Goal: Information Seeking & Learning: Learn about a topic

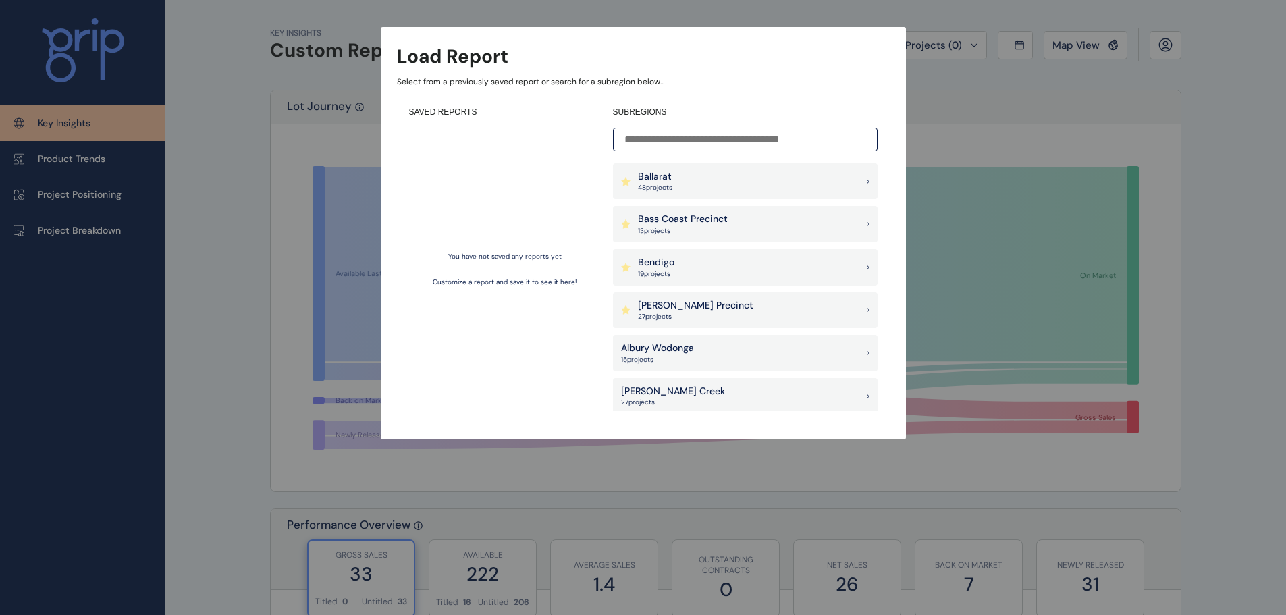
click at [713, 134] on input at bounding box center [745, 140] width 265 height 24
click at [676, 338] on div "Albury Wodonga 15 project s" at bounding box center [745, 353] width 265 height 36
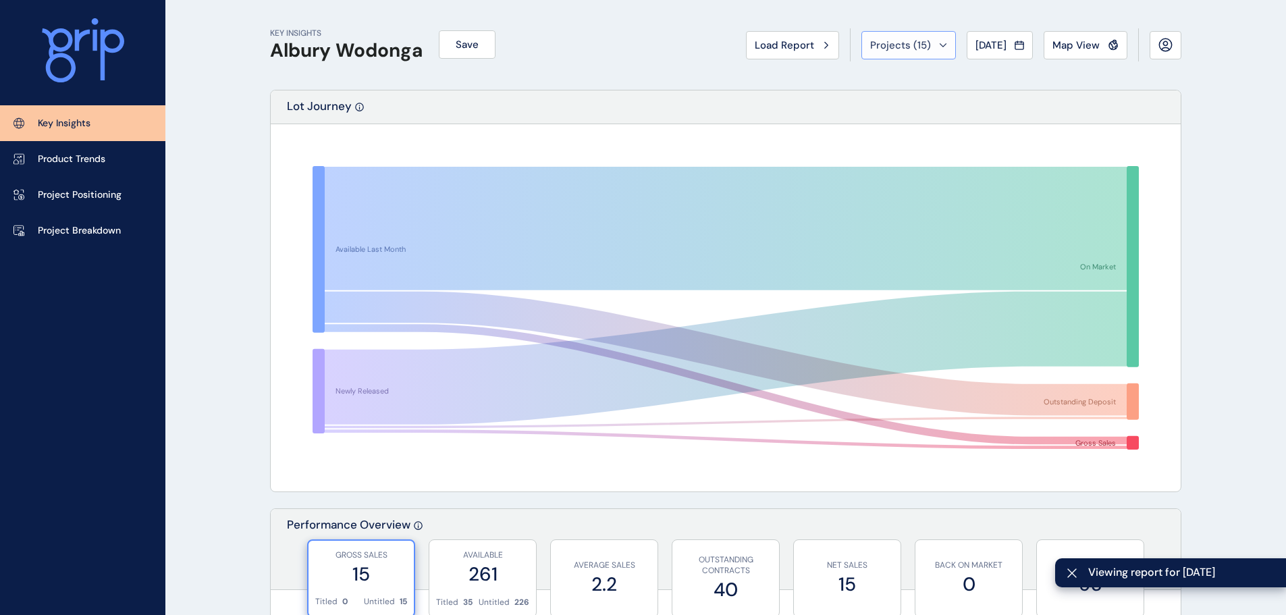
click at [883, 50] on span "Projects ( 15 )" at bounding box center [900, 44] width 61 height 13
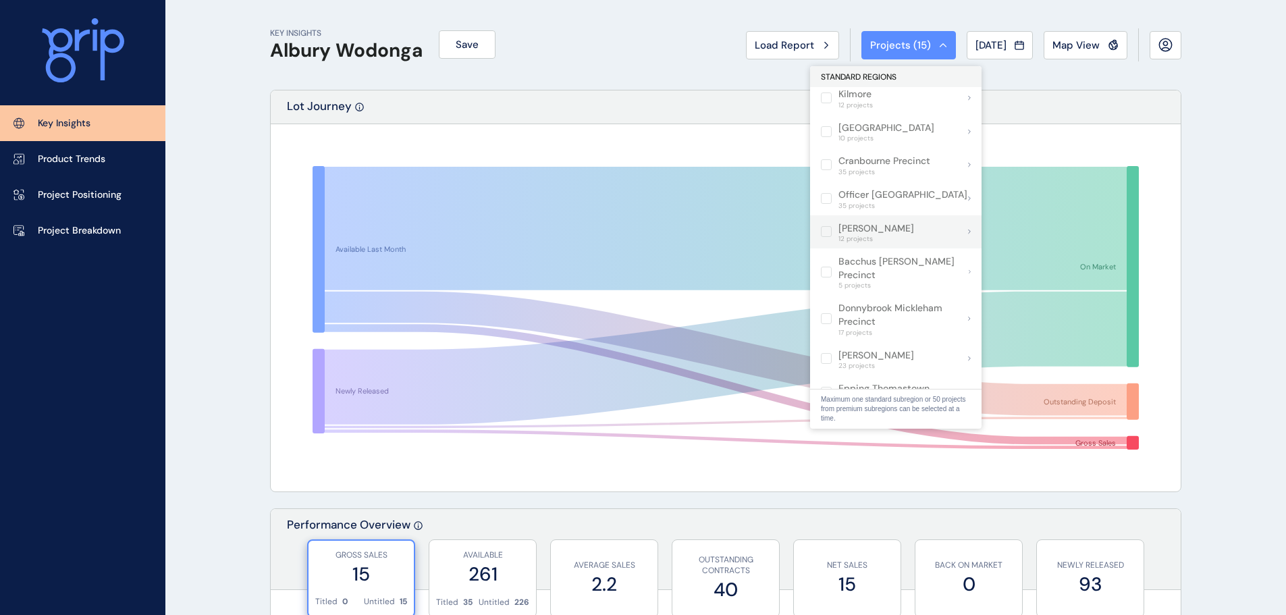
scroll to position [1050, 0]
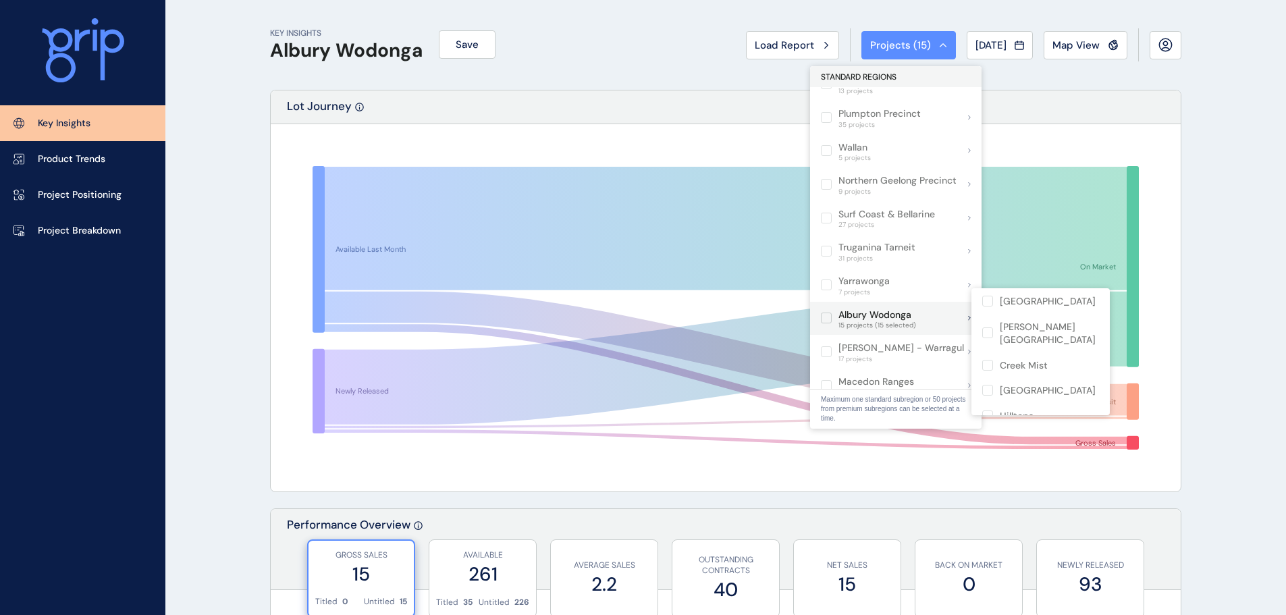
click at [822, 312] on label at bounding box center [826, 317] width 11 height 11
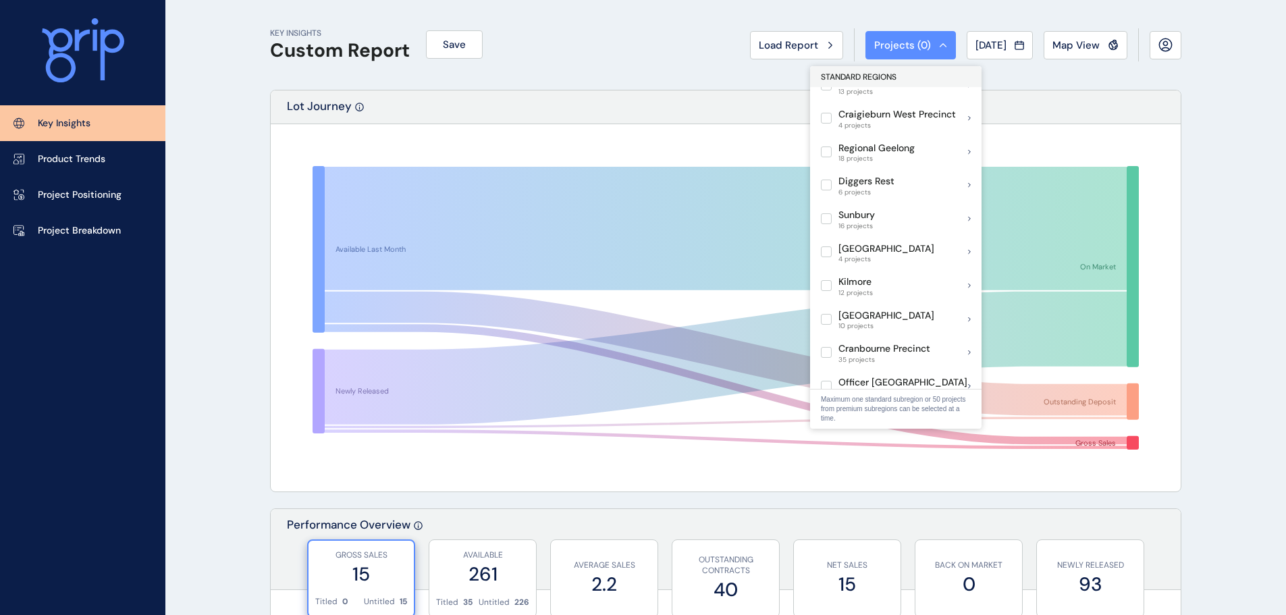
scroll to position [510, 0]
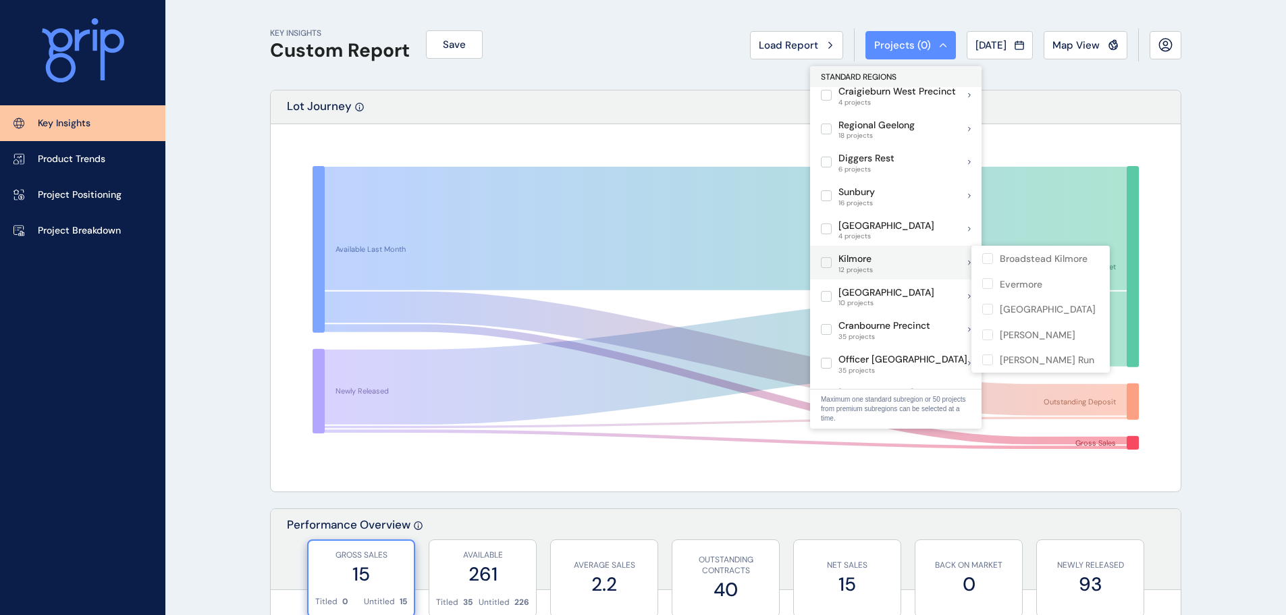
click at [863, 268] on span "12 projects" at bounding box center [855, 270] width 34 height 8
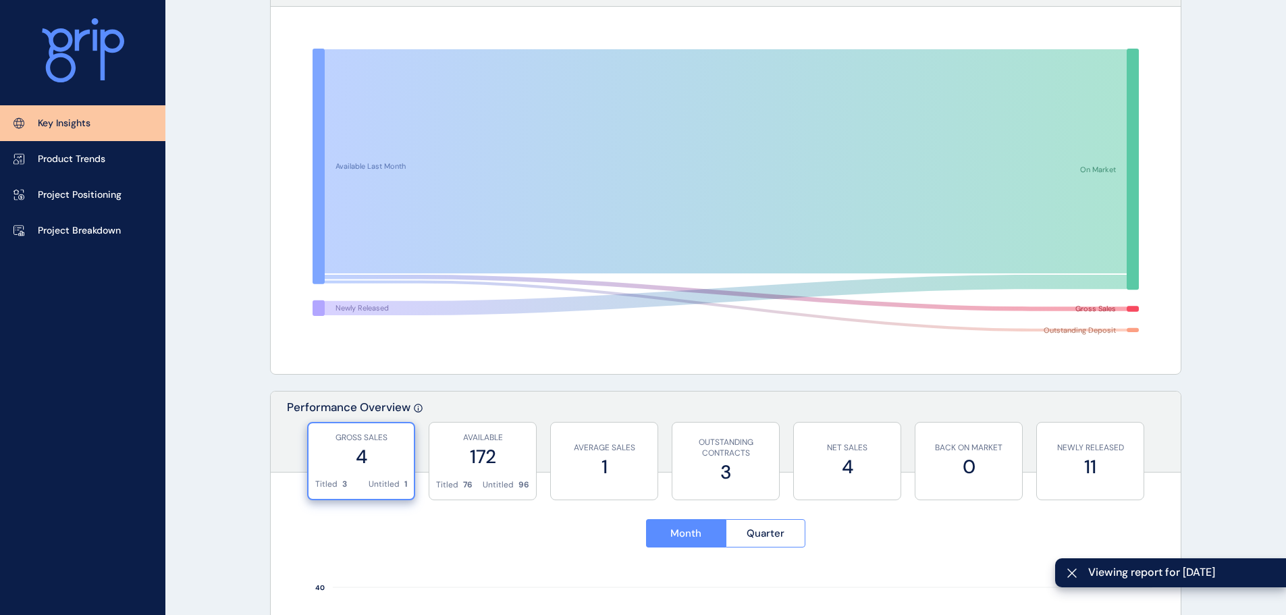
scroll to position [202, 0]
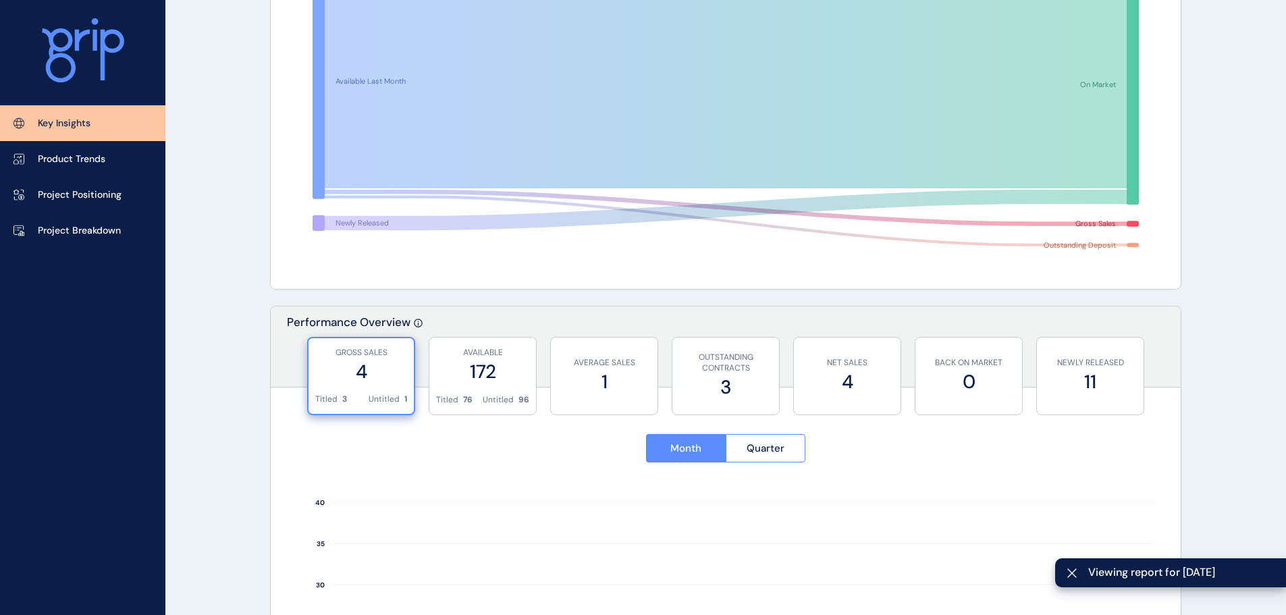
click at [370, 366] on label "4" at bounding box center [361, 371] width 92 height 26
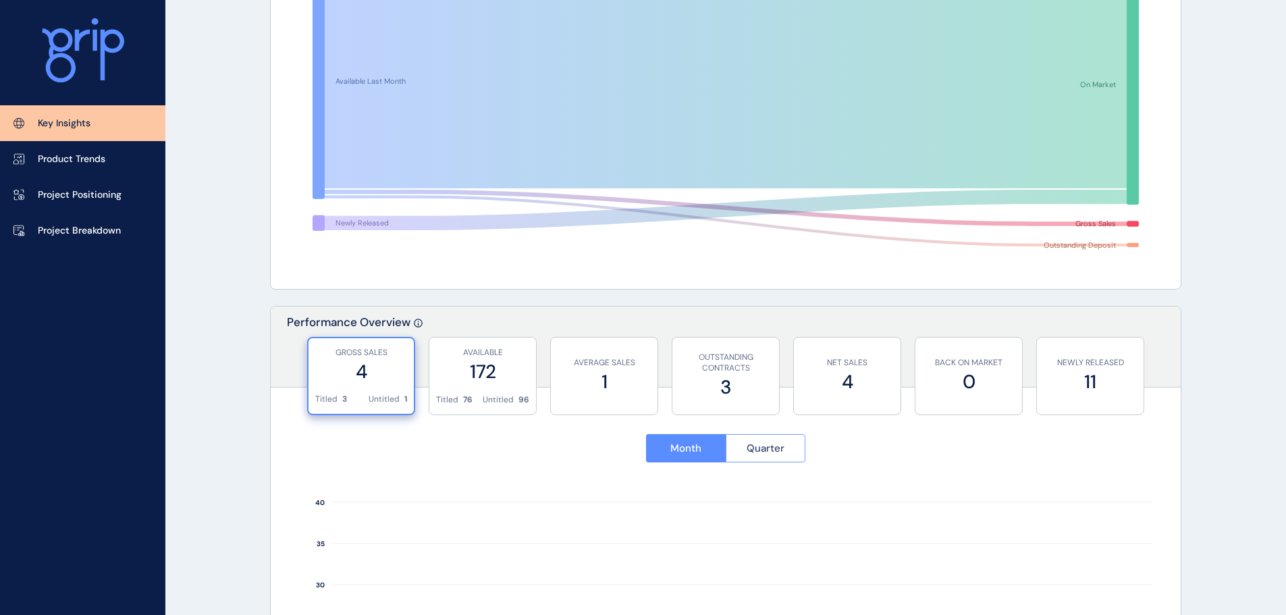
click at [759, 439] on button "Quarter" at bounding box center [765, 448] width 80 height 28
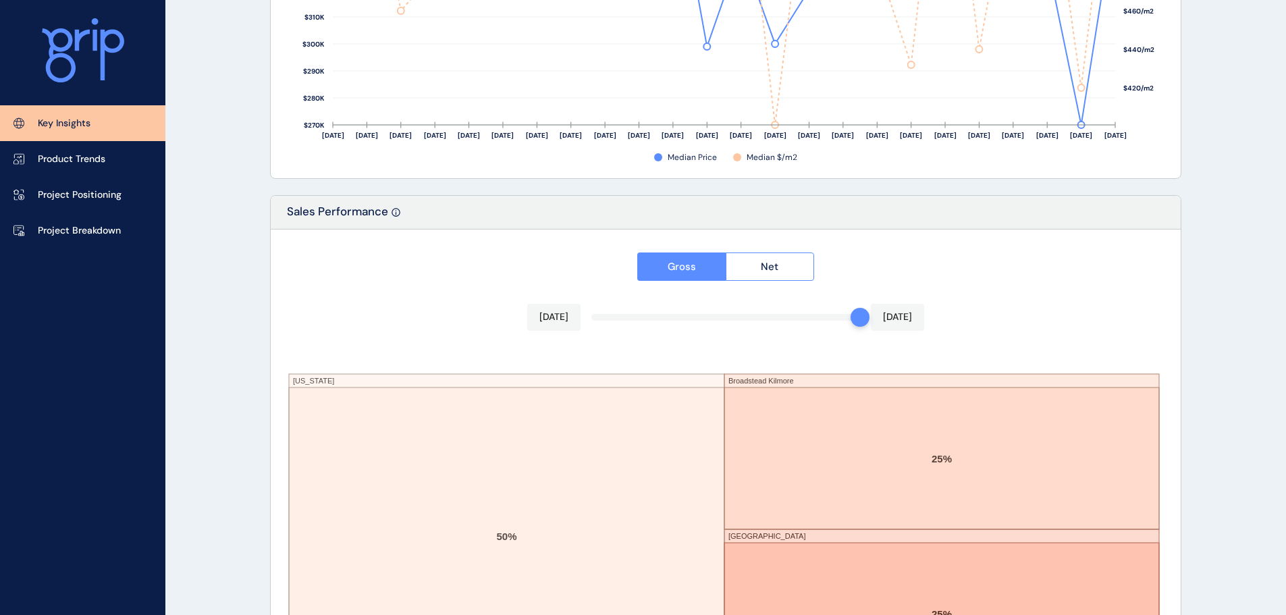
scroll to position [2226, 0]
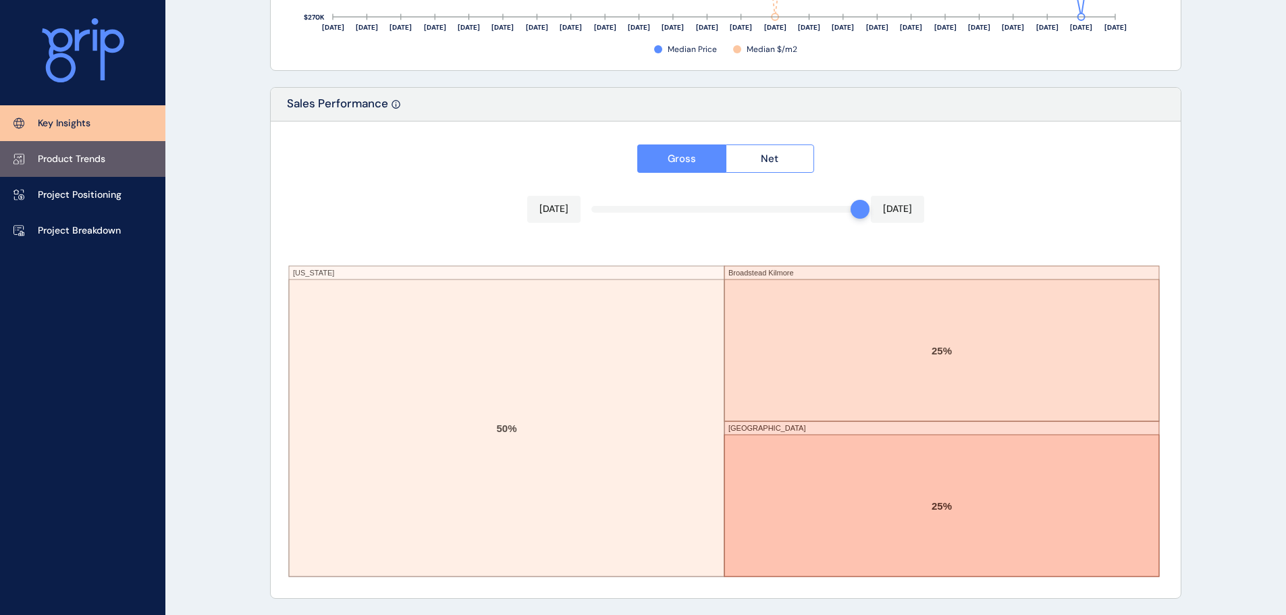
click at [65, 161] on p "Product Trends" at bounding box center [71, 159] width 67 height 13
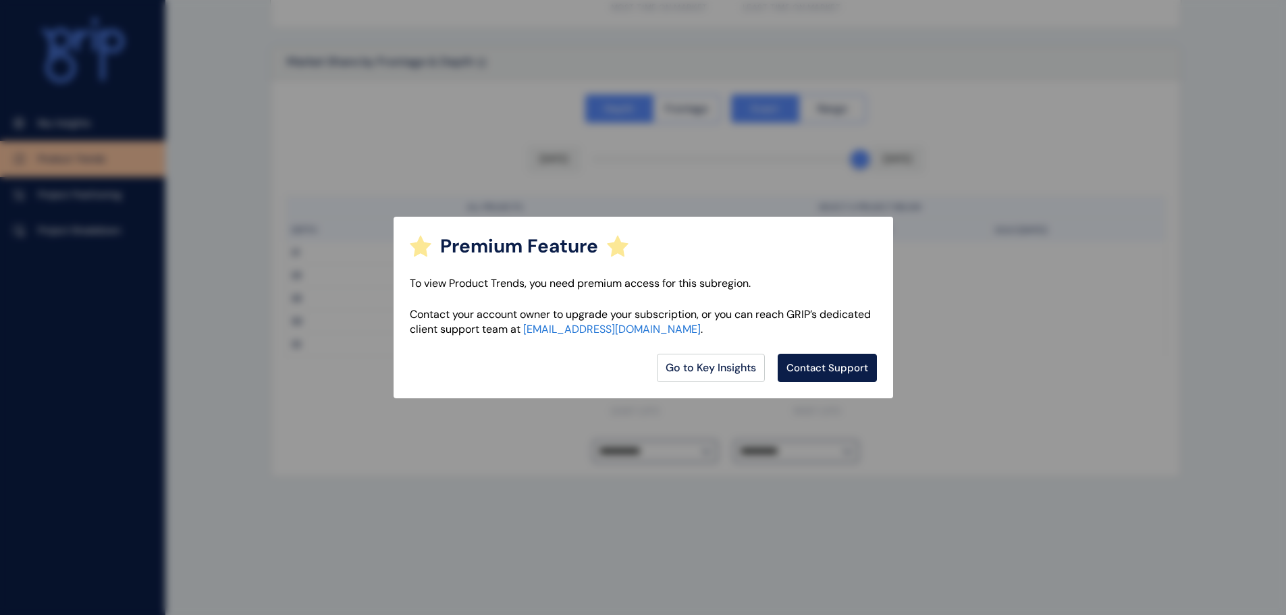
scroll to position [964, 0]
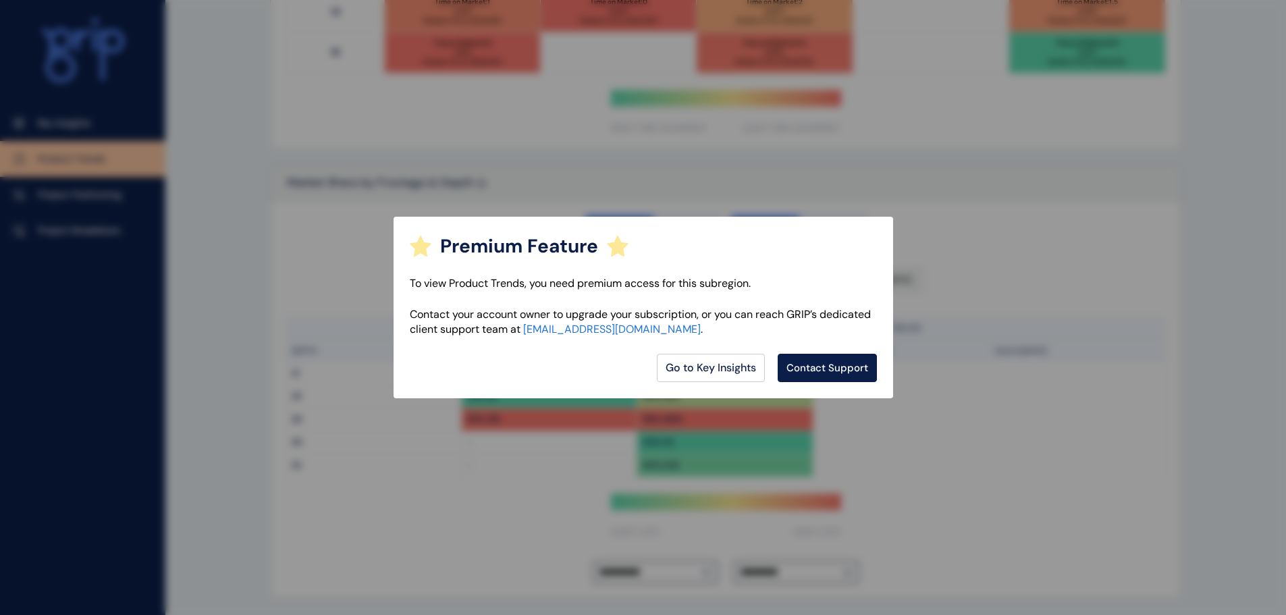
click at [699, 184] on div "Premium Feature To view Product Trends, you need premium access for this subreg…" at bounding box center [643, 307] width 1286 height 615
click at [688, 360] on link "Go to Key Insights" at bounding box center [711, 368] width 108 height 28
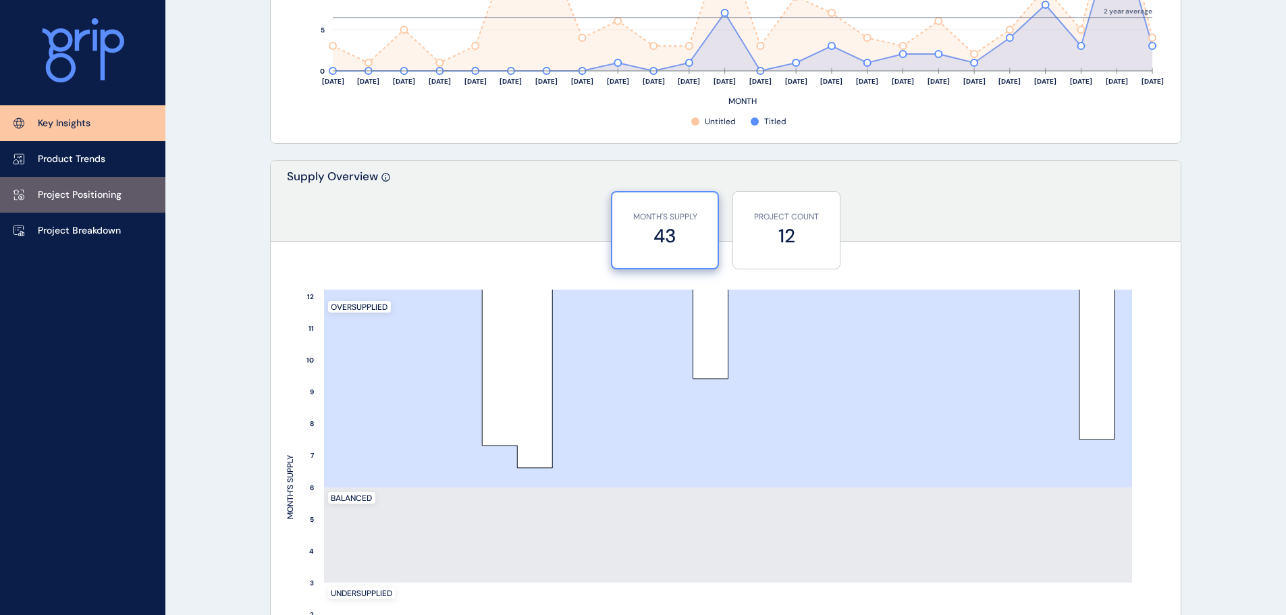
click at [103, 202] on link "Project Positioning" at bounding box center [82, 195] width 165 height 36
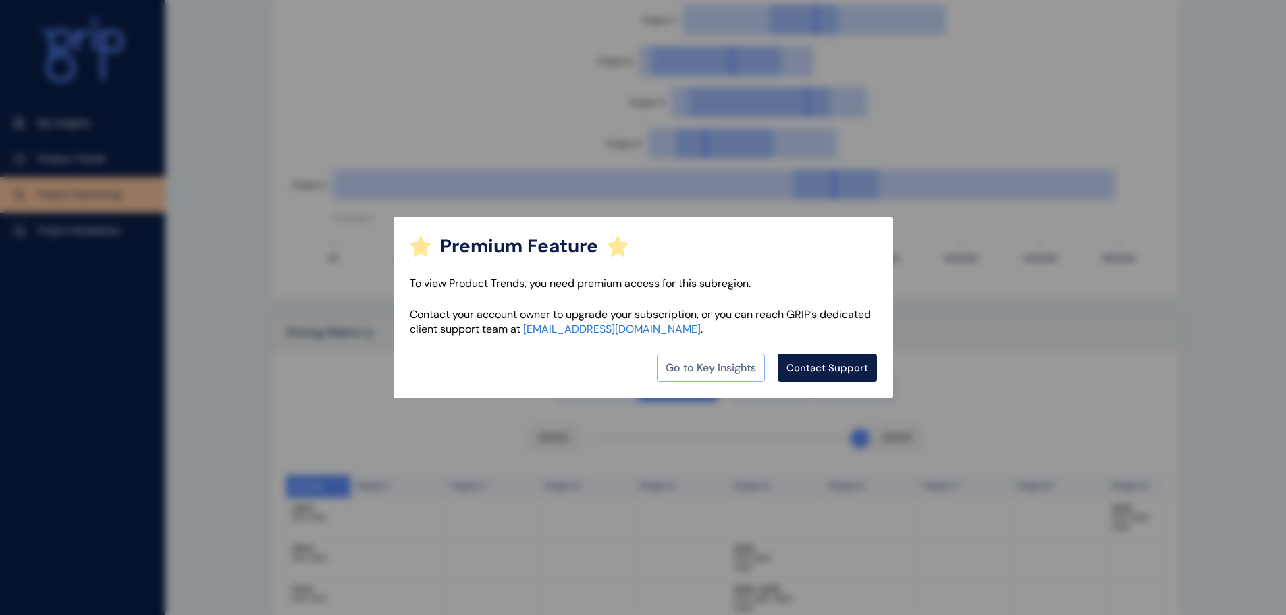
click at [701, 360] on link "Go to Key Insights" at bounding box center [711, 368] width 108 height 28
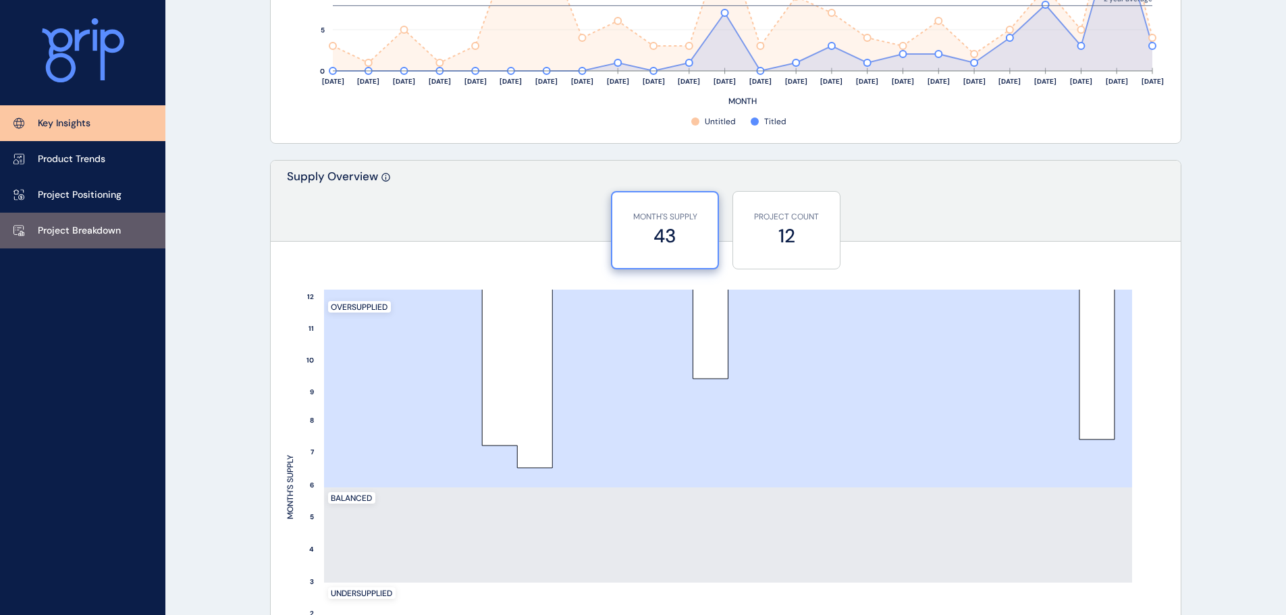
click at [110, 242] on link "Project Breakdown" at bounding box center [82, 231] width 165 height 36
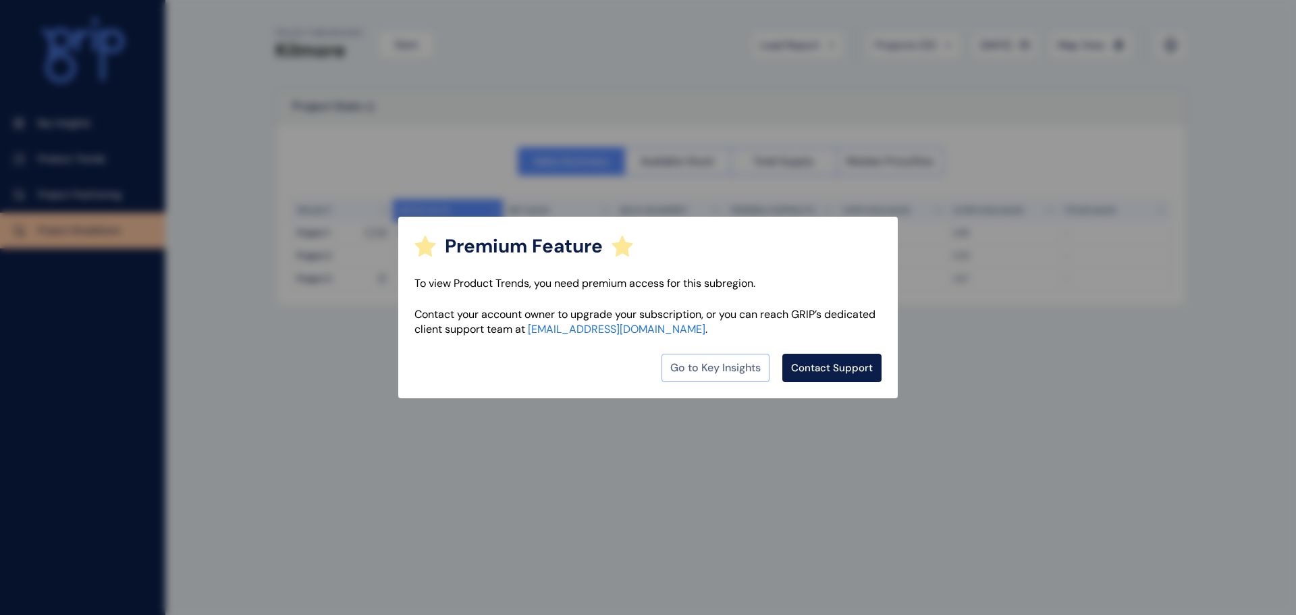
click at [746, 376] on link "Go to Key Insights" at bounding box center [715, 368] width 108 height 28
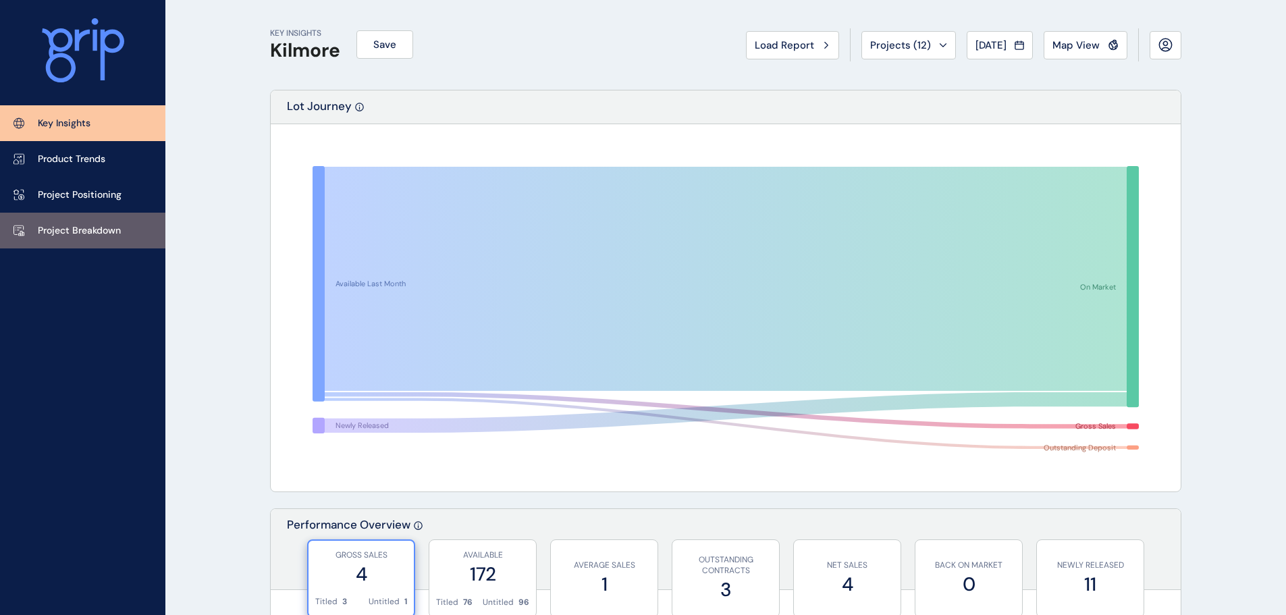
click at [111, 241] on link "Project Breakdown" at bounding box center [82, 231] width 165 height 36
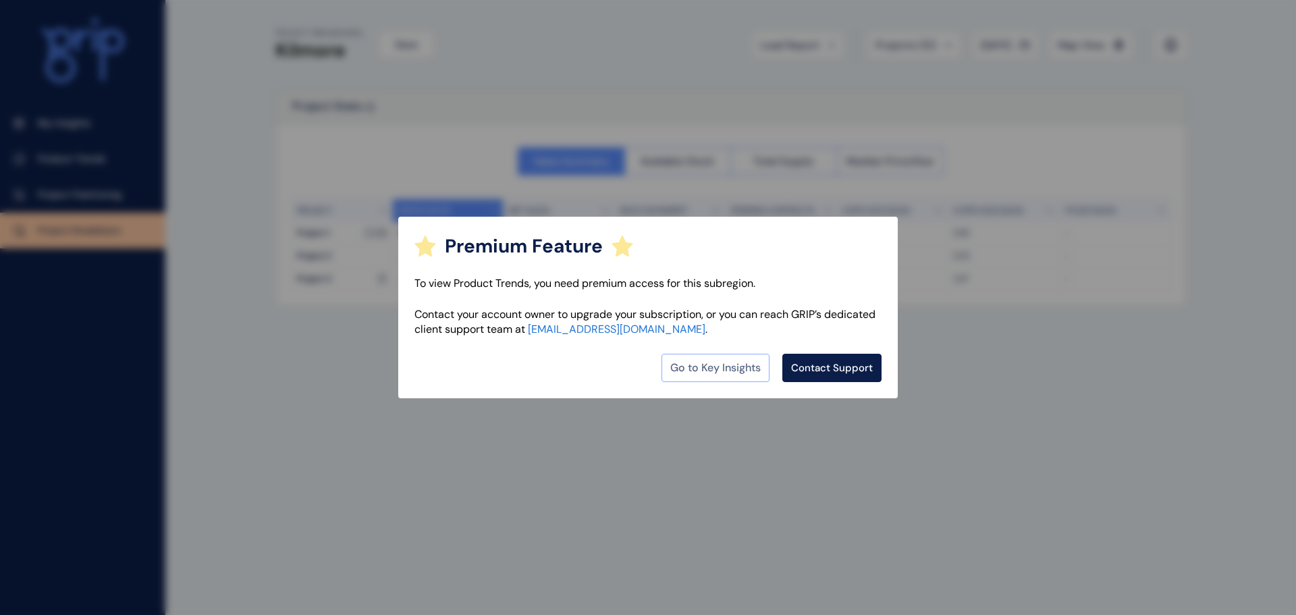
click at [690, 354] on link "Go to Key Insights" at bounding box center [715, 368] width 108 height 28
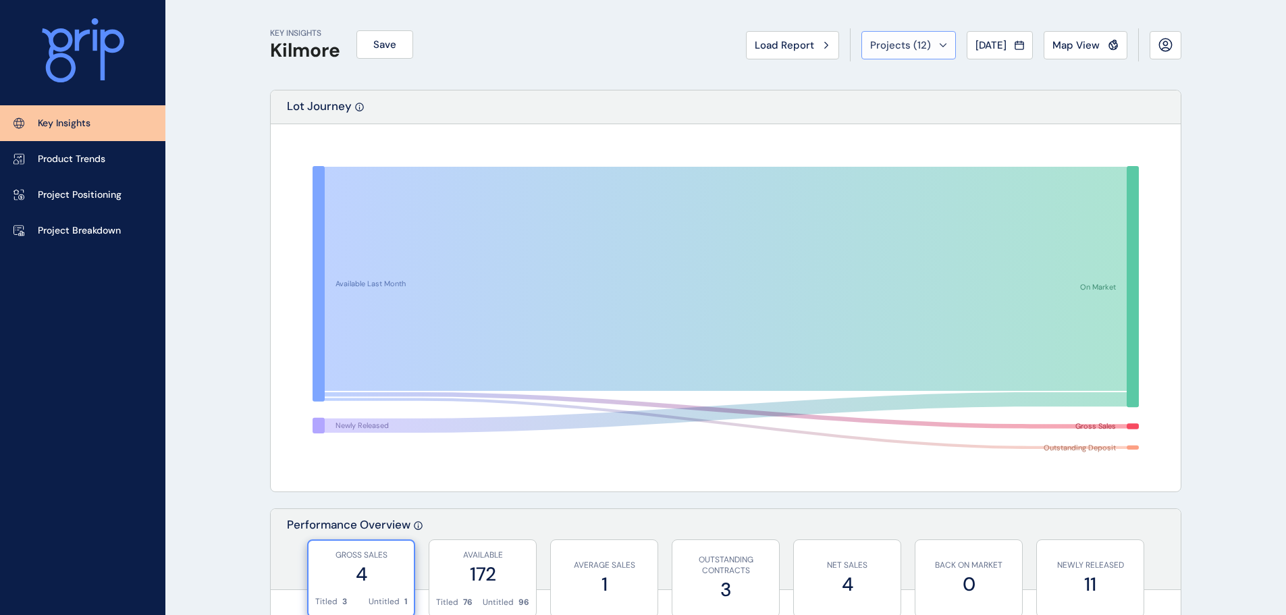
click at [912, 47] on span "Projects ( 12 )" at bounding box center [900, 44] width 61 height 13
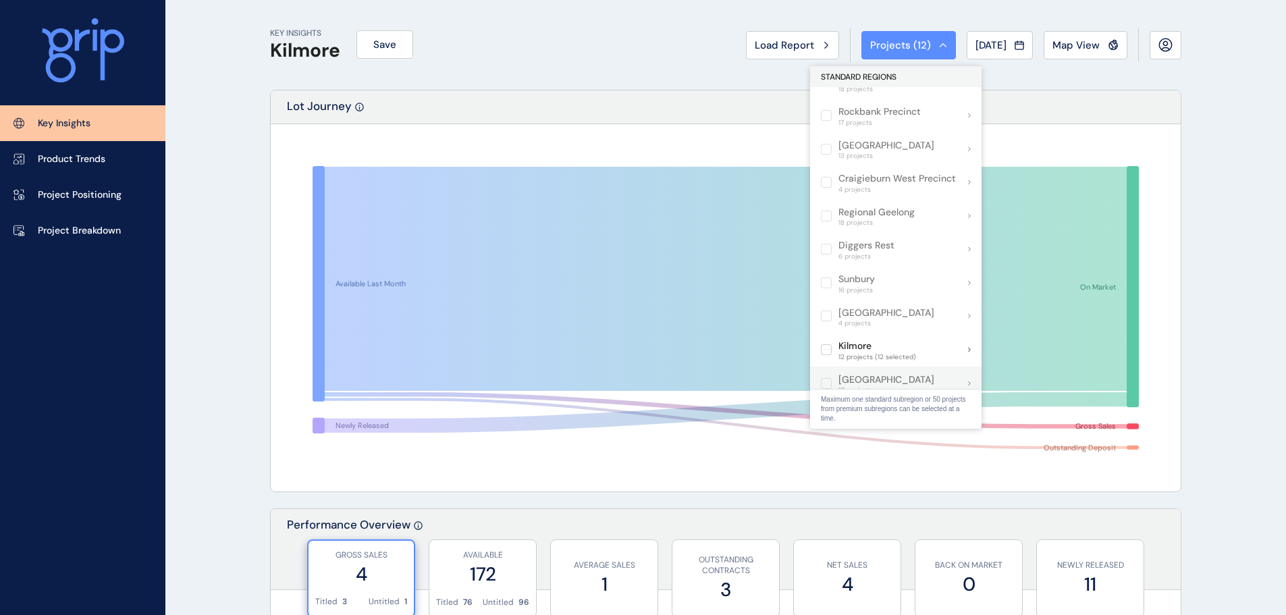
scroll to position [472, 0]
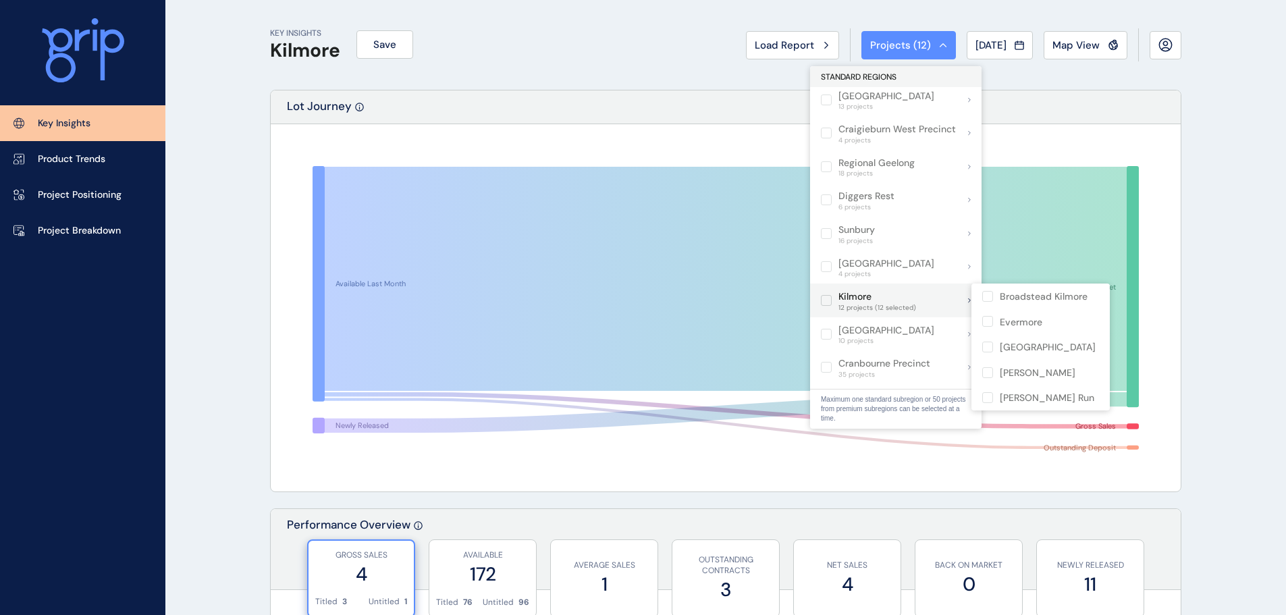
click at [856, 295] on p "Kilmore" at bounding box center [877, 296] width 78 height 13
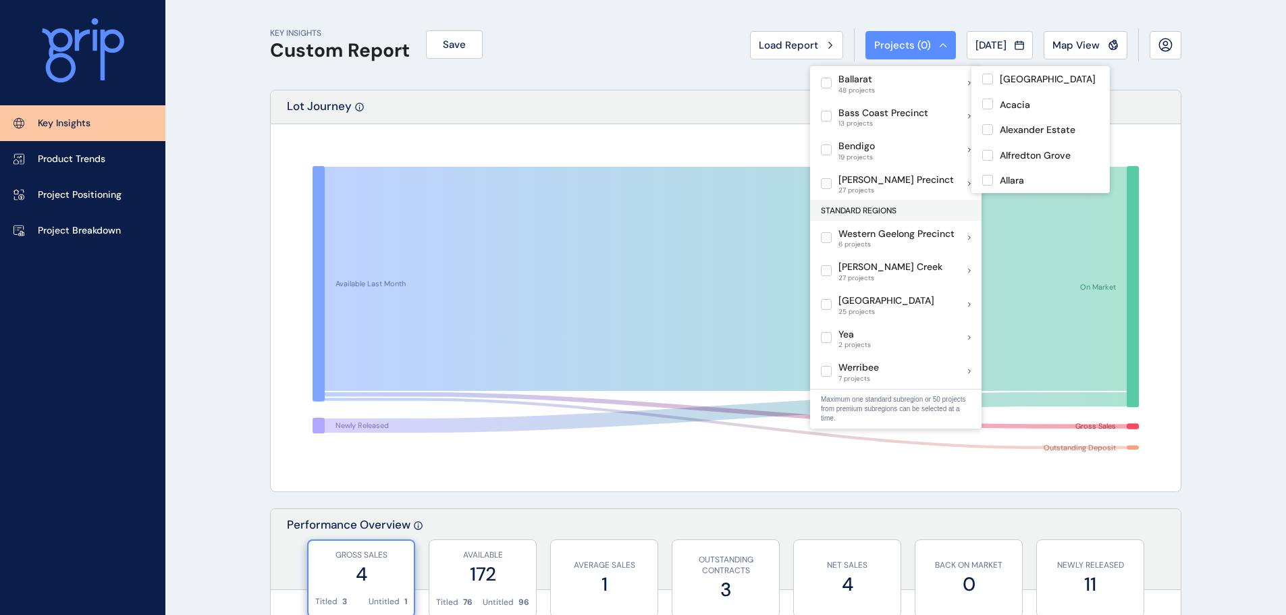
click at [886, 95] on div "Ballarat 48 projects" at bounding box center [895, 83] width 171 height 34
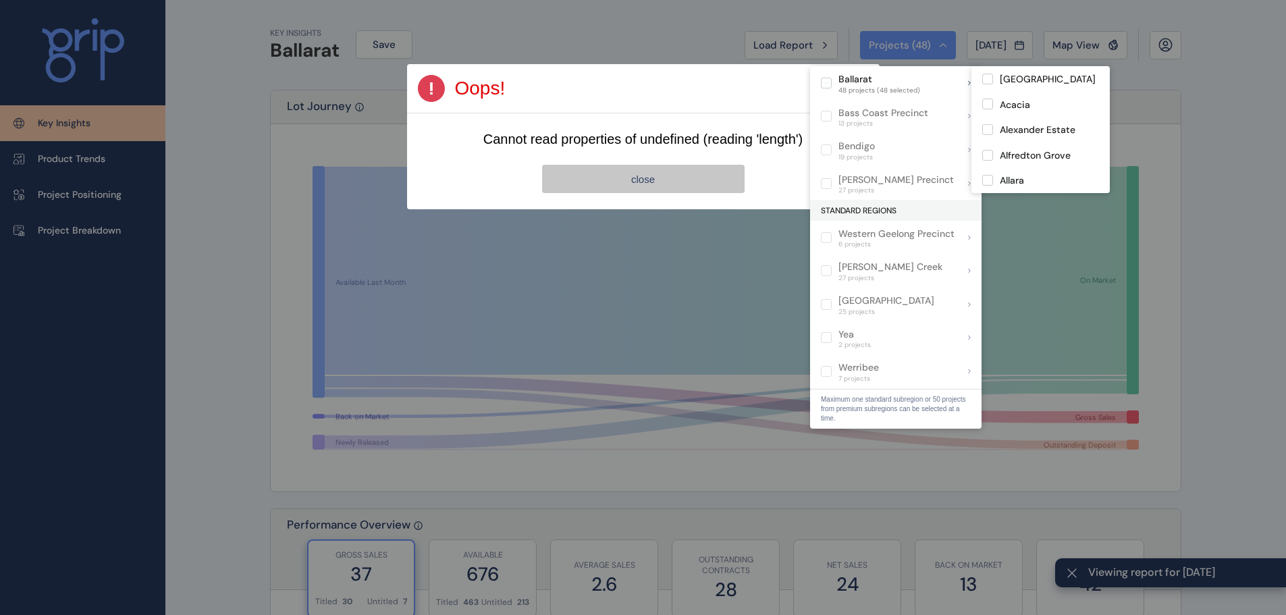
click at [691, 168] on button "close" at bounding box center [643, 179] width 202 height 28
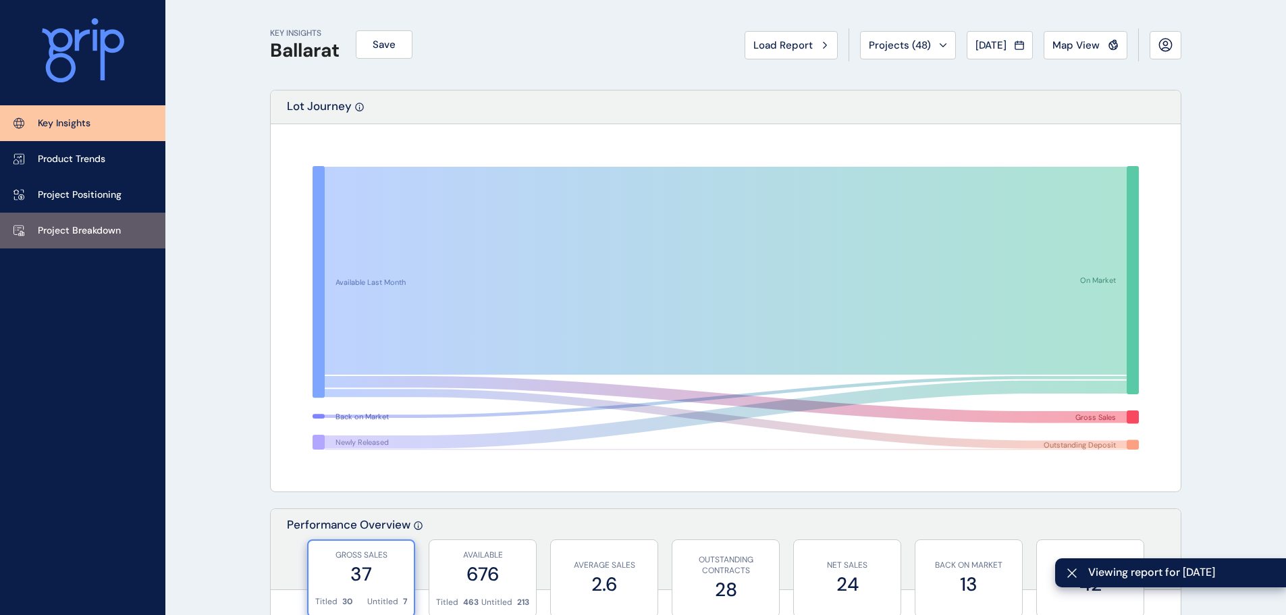
click at [54, 228] on p "Project Breakdown" at bounding box center [79, 230] width 83 height 13
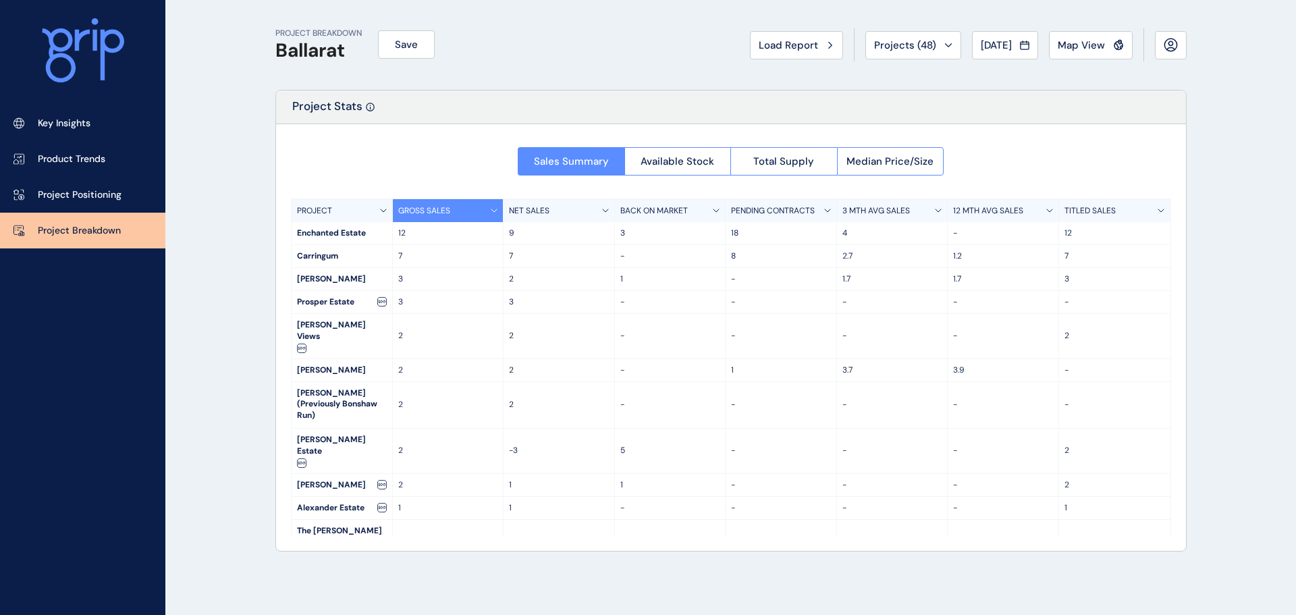
click at [553, 207] on div "NET SALES" at bounding box center [558, 210] width 111 height 23
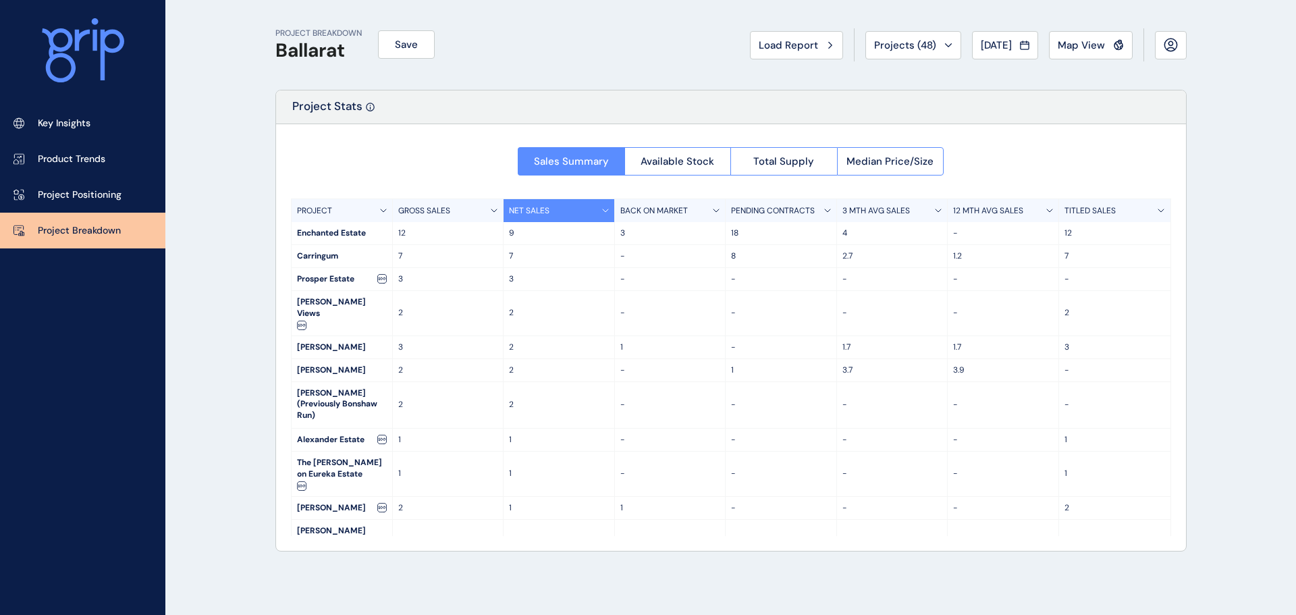
click at [553, 207] on div "NET SALES" at bounding box center [558, 210] width 111 height 23
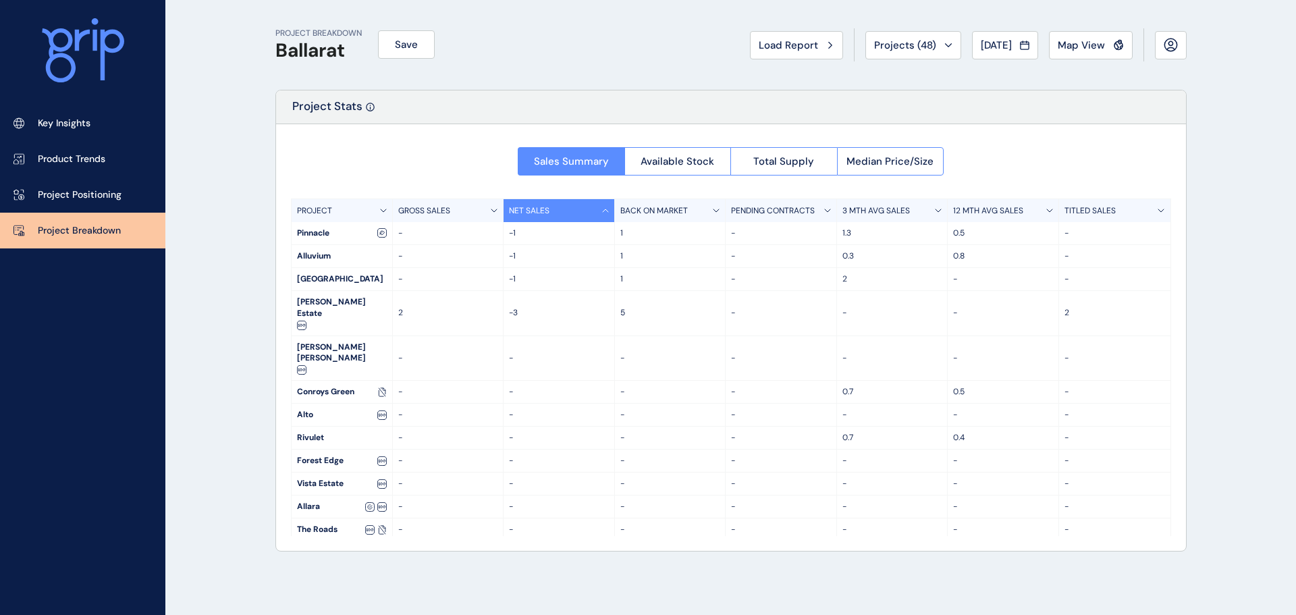
click at [591, 209] on div "NET SALES" at bounding box center [558, 210] width 111 height 23
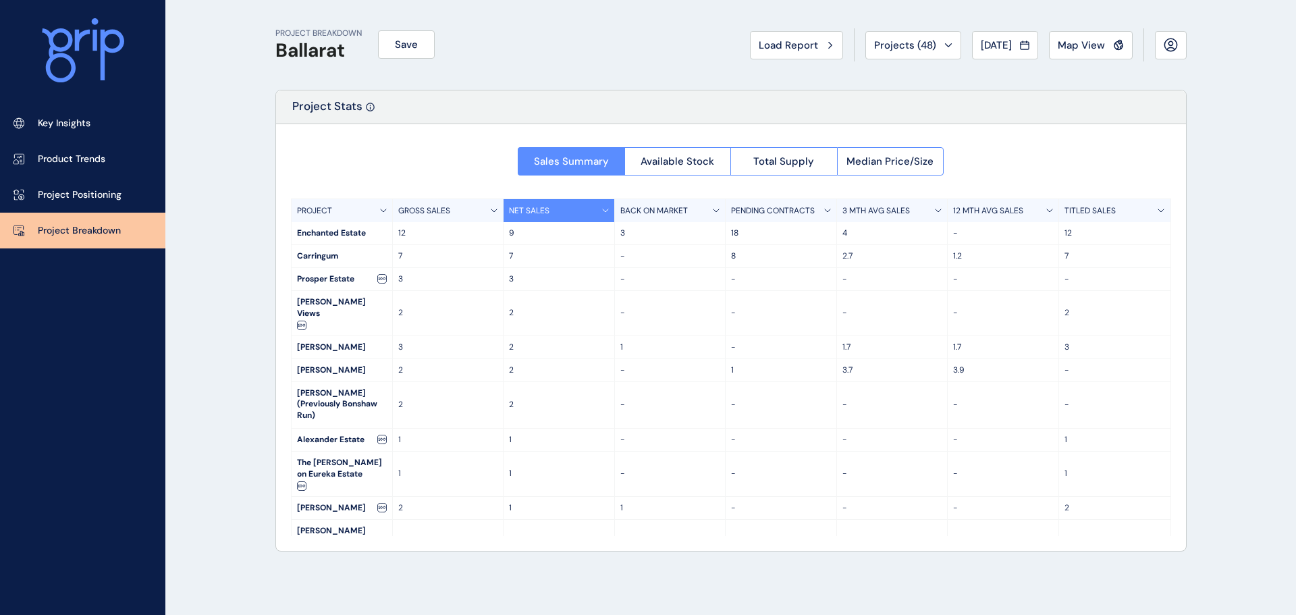
click at [591, 210] on div "NET SALES" at bounding box center [558, 210] width 111 height 23
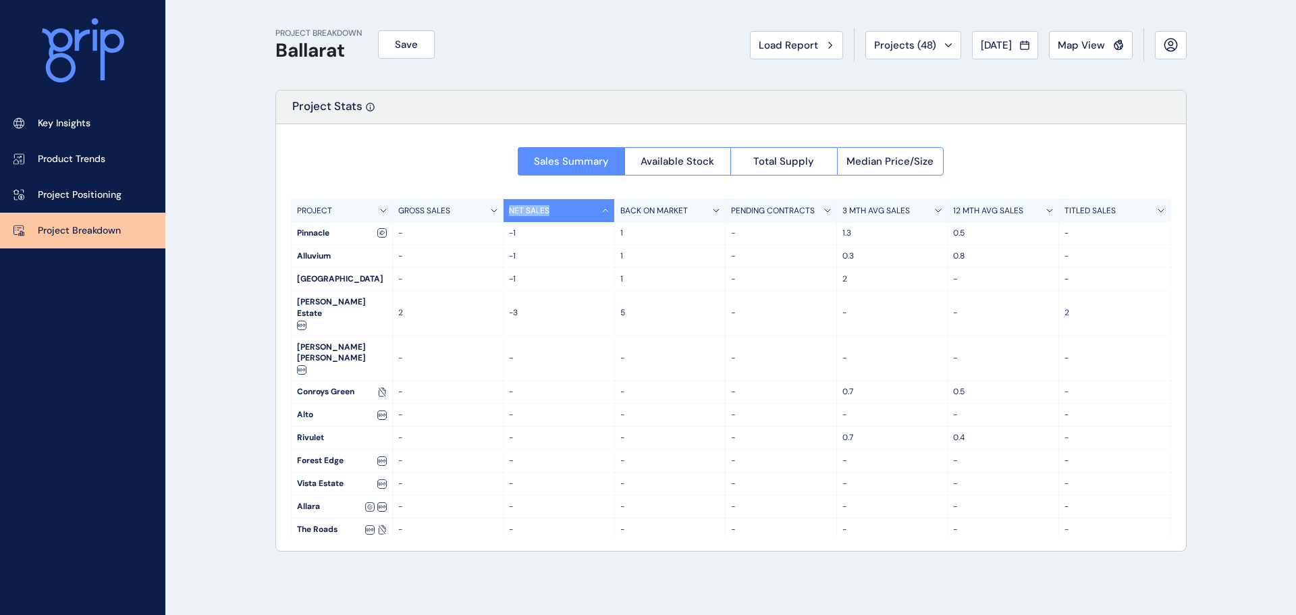
click at [591, 210] on div "NET SALES" at bounding box center [558, 210] width 111 height 23
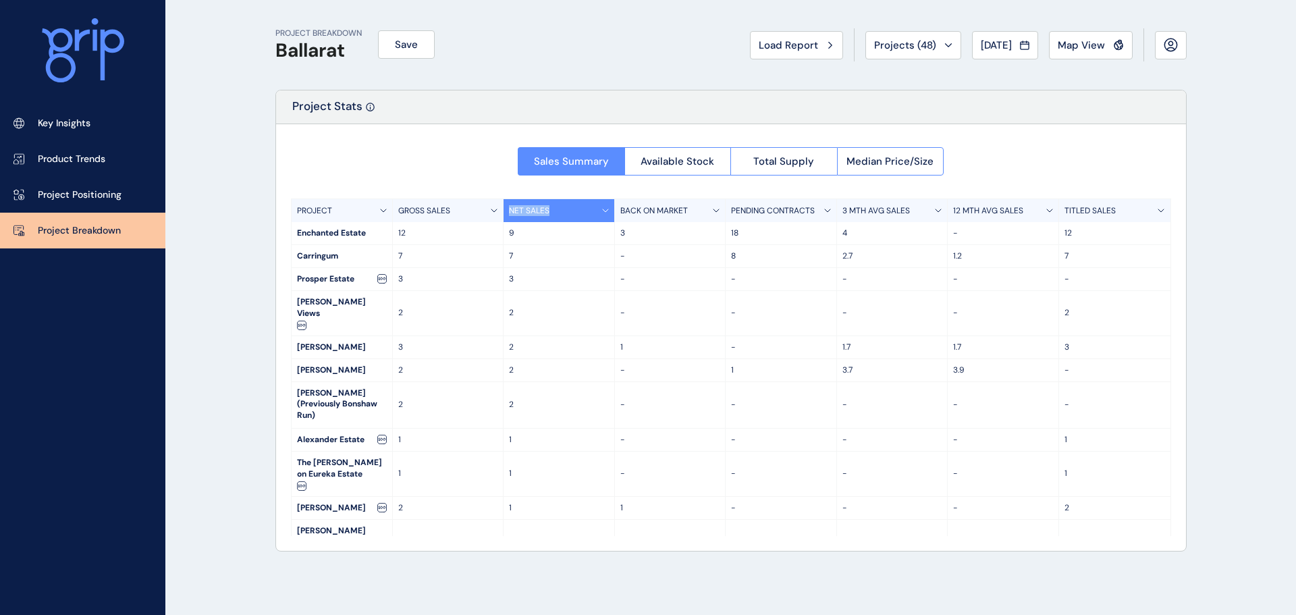
click at [591, 210] on div "NET SALES" at bounding box center [558, 210] width 111 height 23
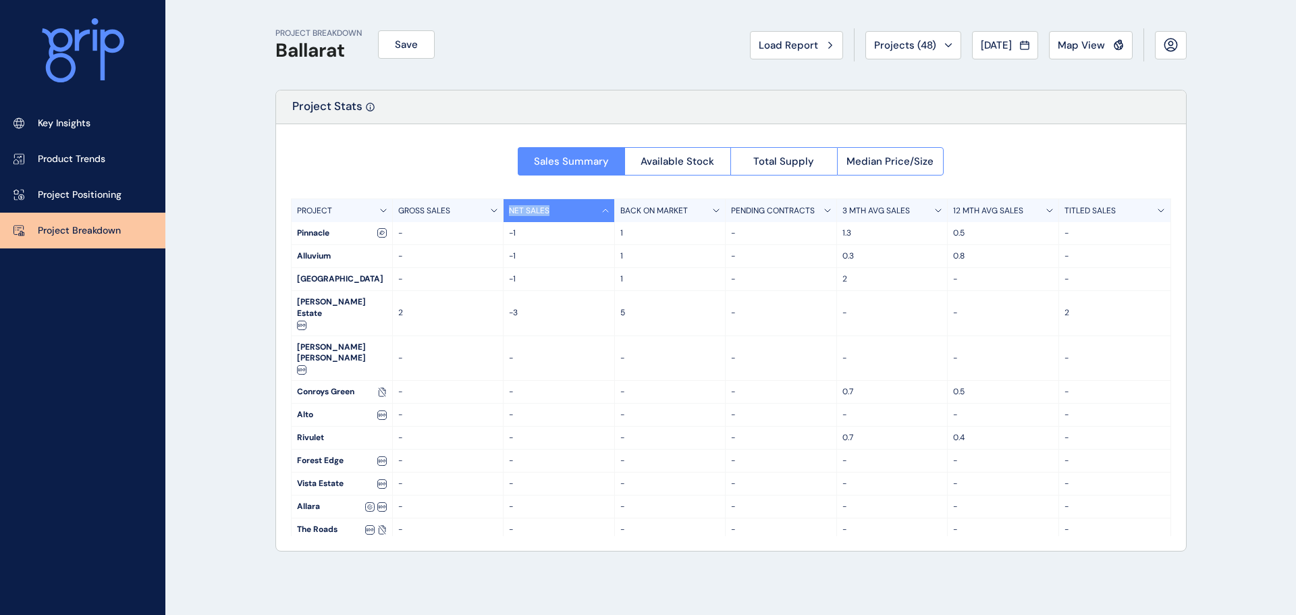
click at [591, 210] on div "NET SALES" at bounding box center [558, 210] width 111 height 23
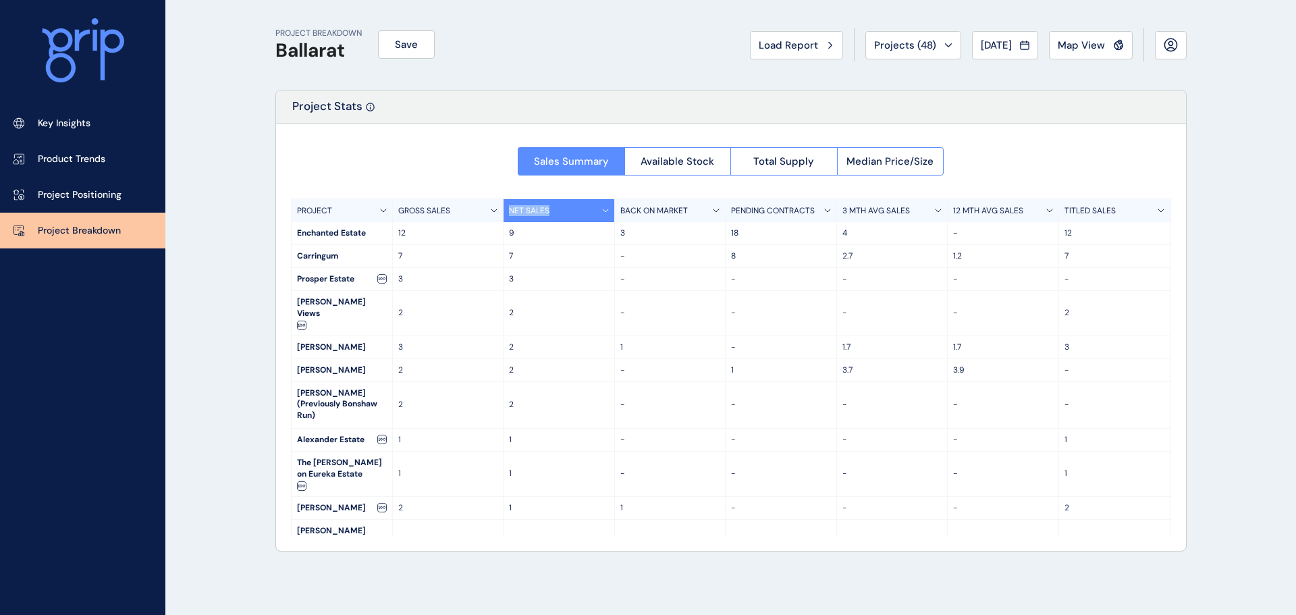
click at [591, 210] on div "NET SALES" at bounding box center [558, 210] width 111 height 23
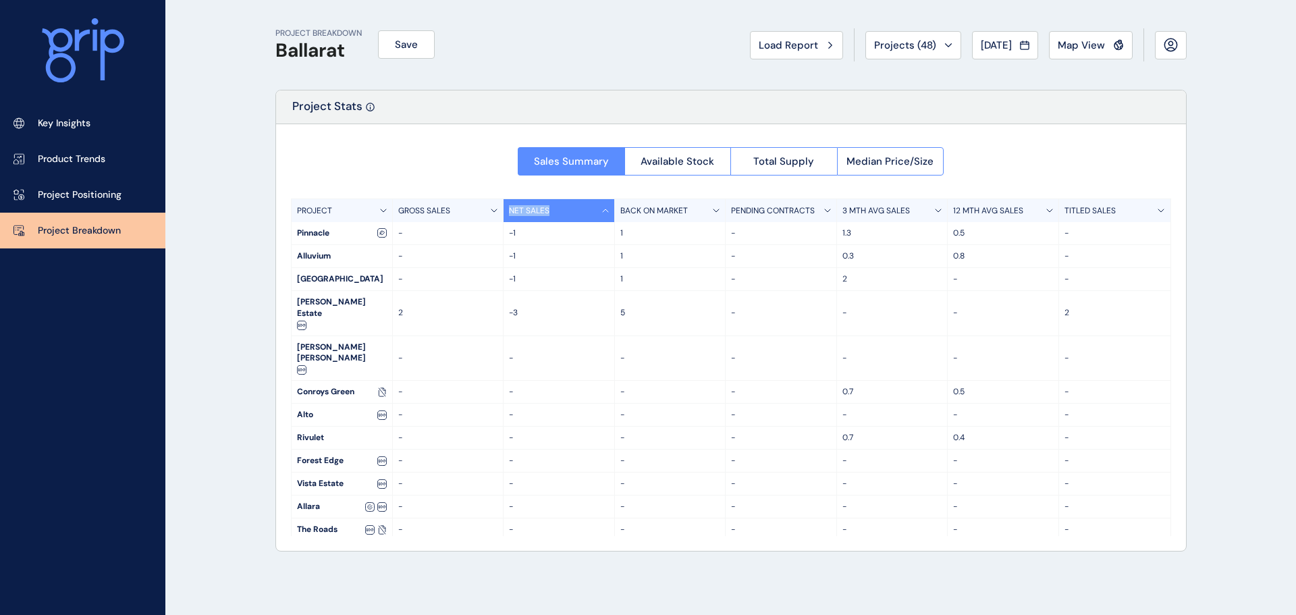
click at [591, 210] on div "NET SALES" at bounding box center [558, 210] width 111 height 23
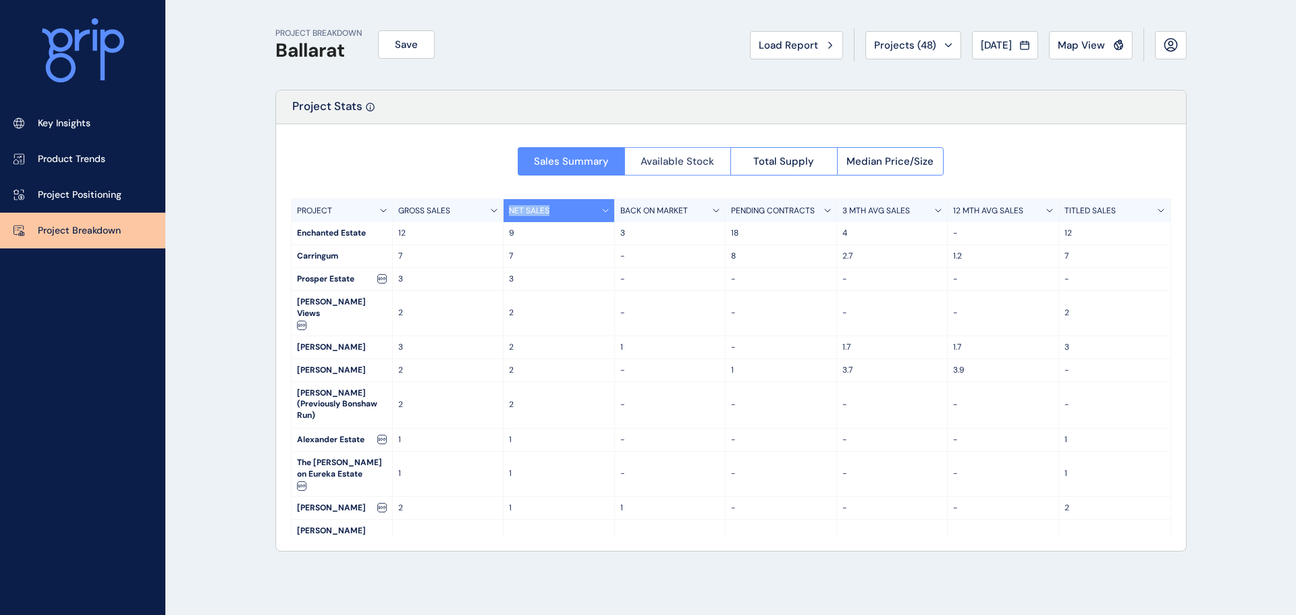
click at [664, 164] on span "Available Stock" at bounding box center [677, 161] width 74 height 13
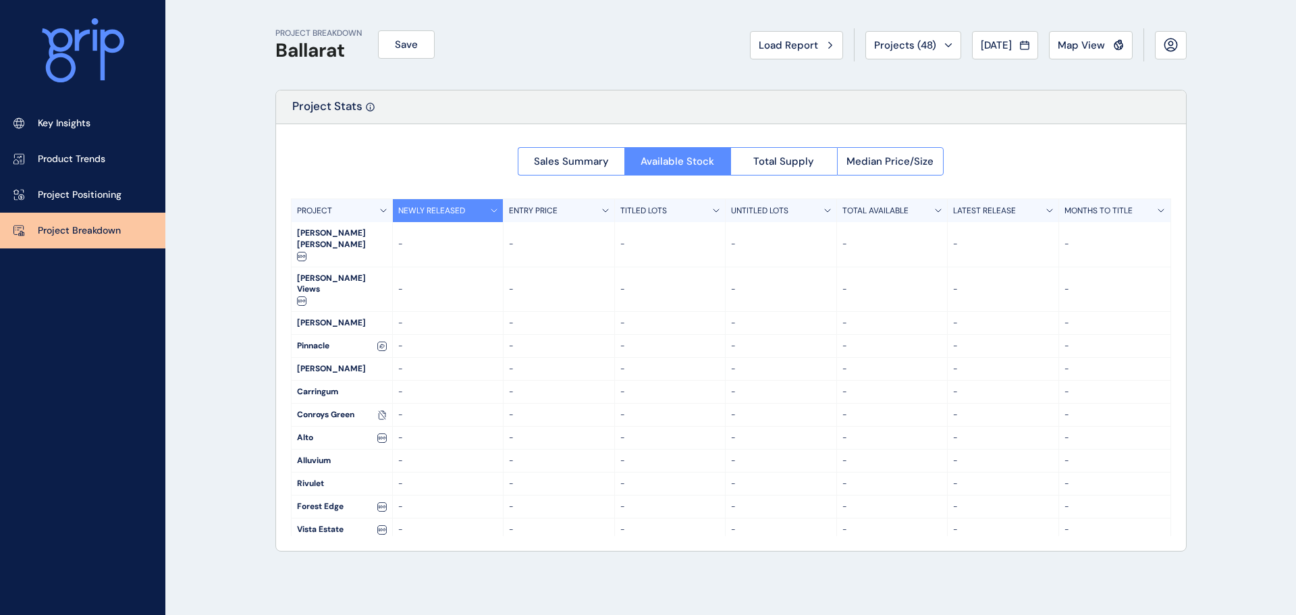
click at [507, 233] on div at bounding box center [731, 337] width 910 height 427
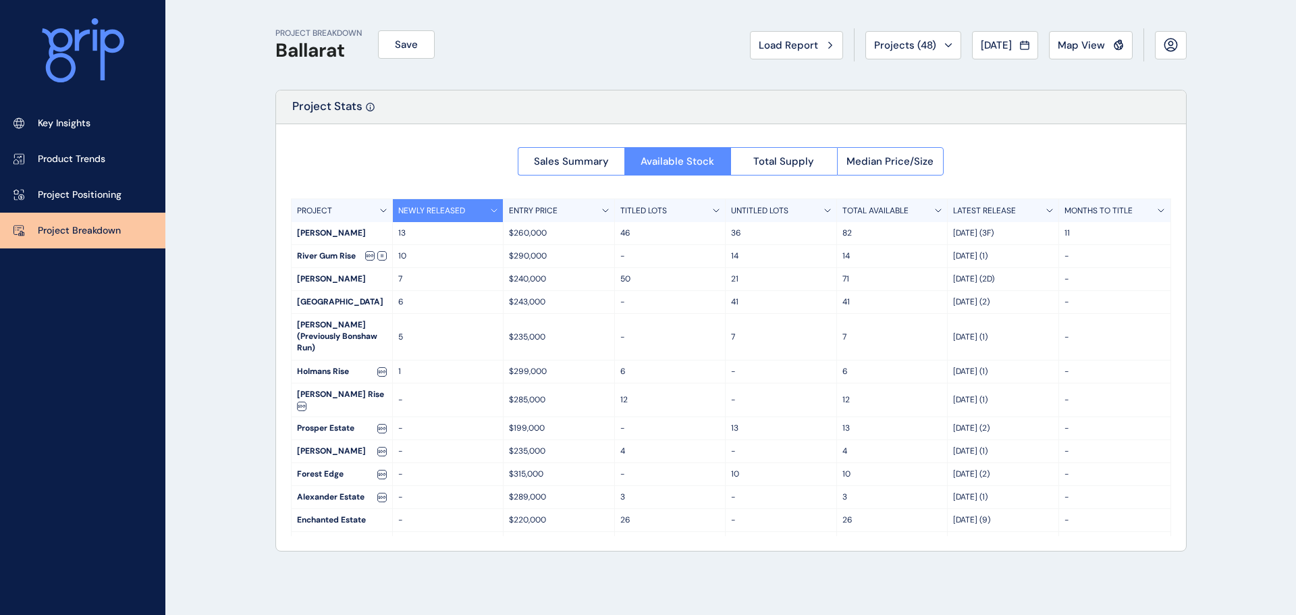
click at [489, 204] on div "NEWLY RELEASED" at bounding box center [448, 210] width 111 height 23
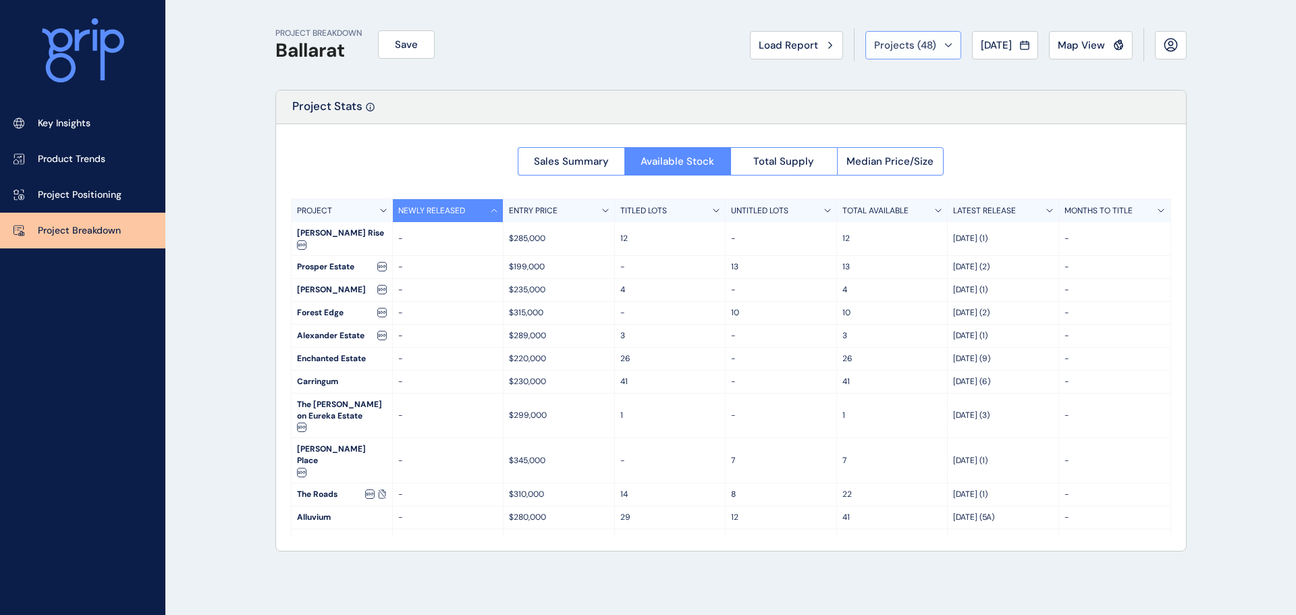
click at [927, 51] on div "Projects ( 48 )" at bounding box center [913, 44] width 78 height 13
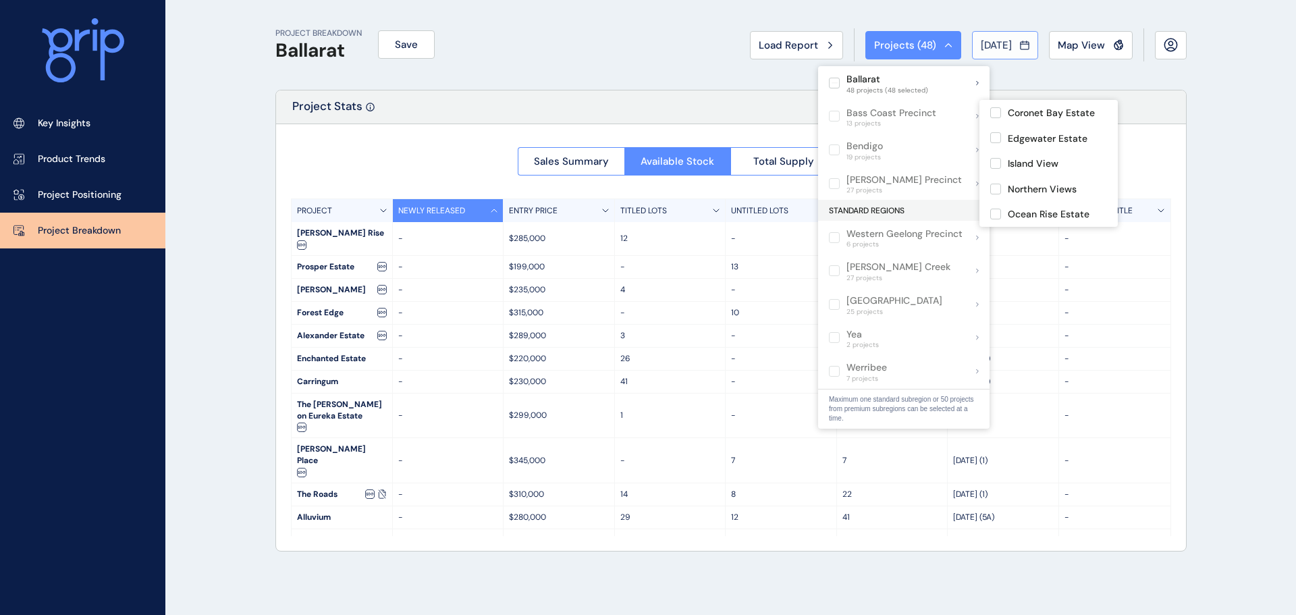
click at [981, 38] on span "[DATE]" at bounding box center [996, 44] width 31 height 13
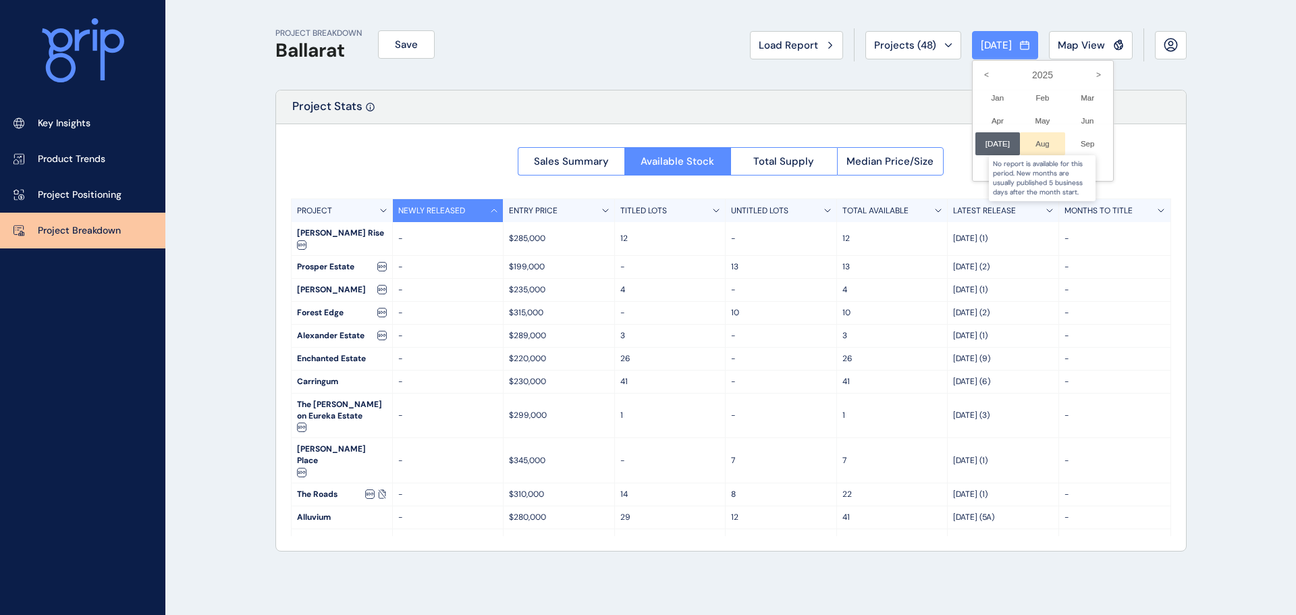
click at [1036, 142] on div at bounding box center [1042, 143] width 45 height 23
click at [578, 63] on div at bounding box center [648, 307] width 1296 height 615
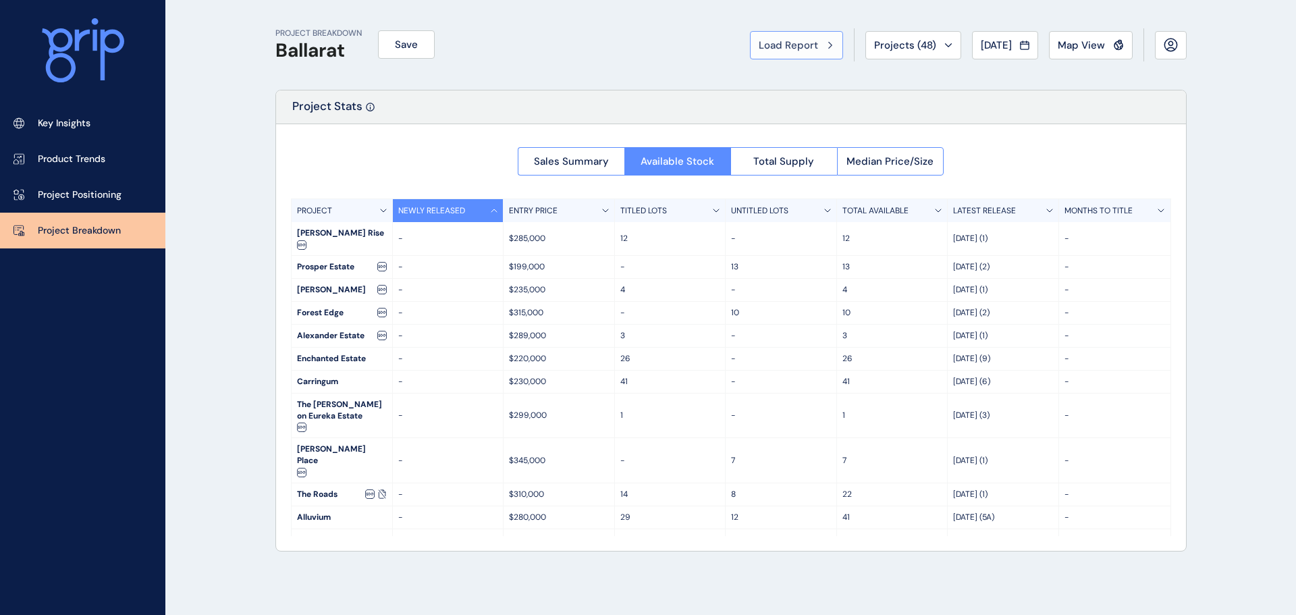
click at [791, 37] on button "Load Report" at bounding box center [796, 45] width 93 height 28
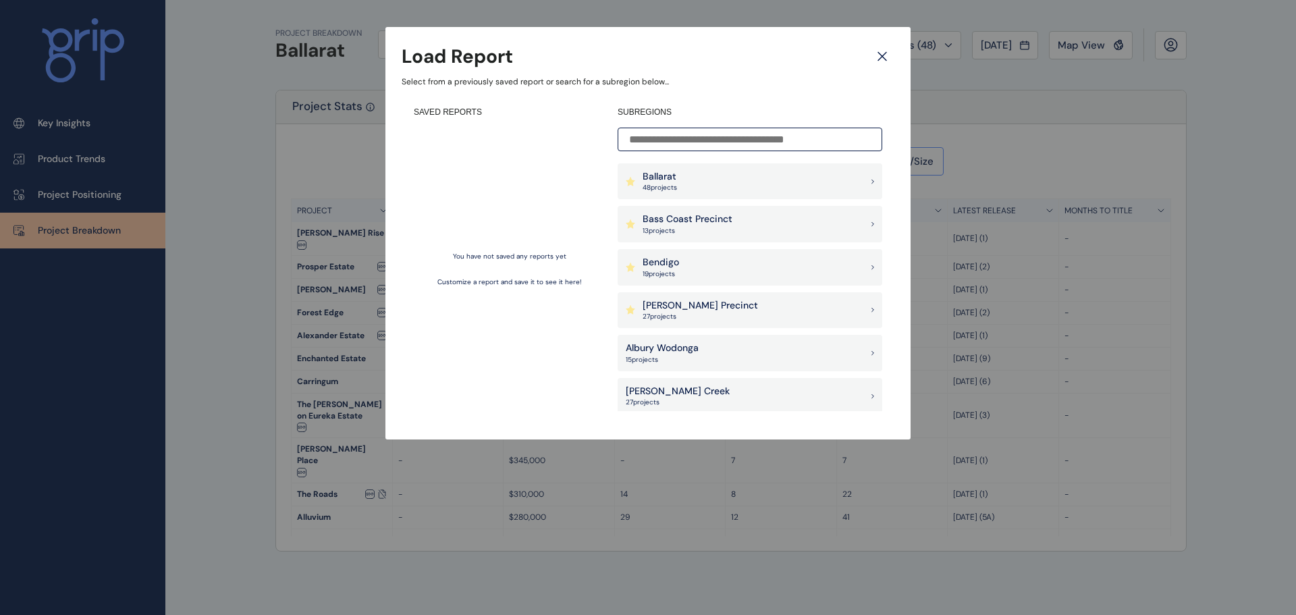
click at [885, 52] on icon at bounding box center [882, 57] width 24 height 24
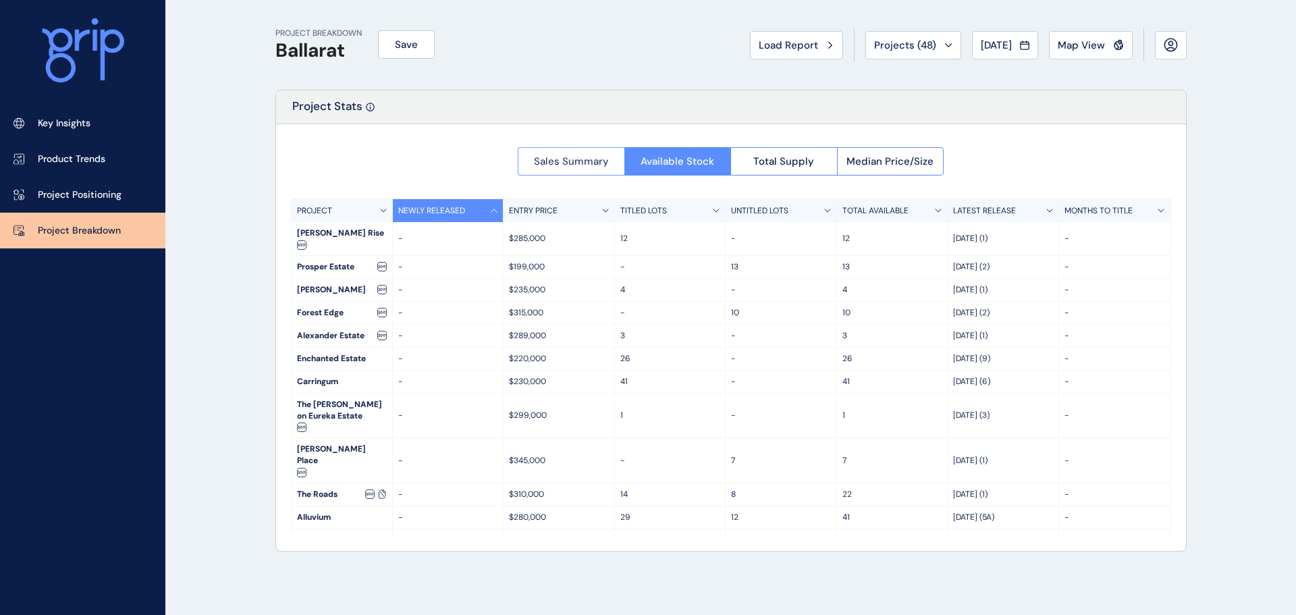
click at [552, 155] on span "Sales Summary" at bounding box center [571, 161] width 75 height 13
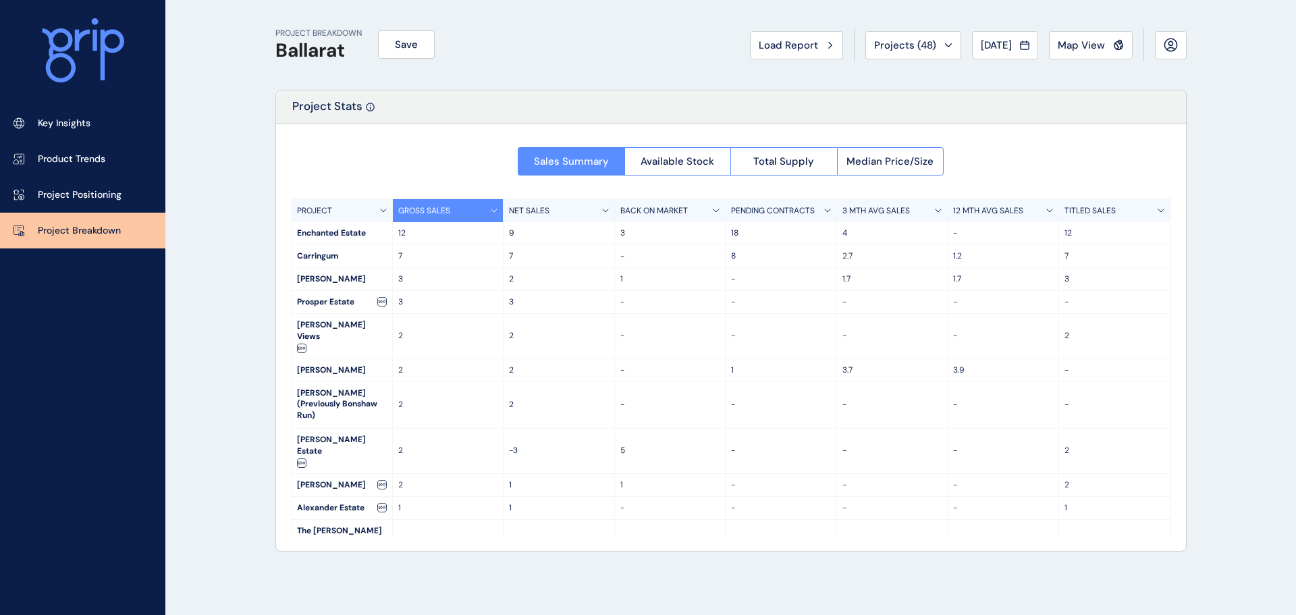
click at [451, 277] on p "3" at bounding box center [448, 278] width 100 height 11
click at [412, 248] on div "7" at bounding box center [448, 256] width 111 height 22
click at [351, 237] on div "Enchanted Estate" at bounding box center [342, 233] width 101 height 22
click at [721, 246] on div "-" at bounding box center [670, 256] width 111 height 22
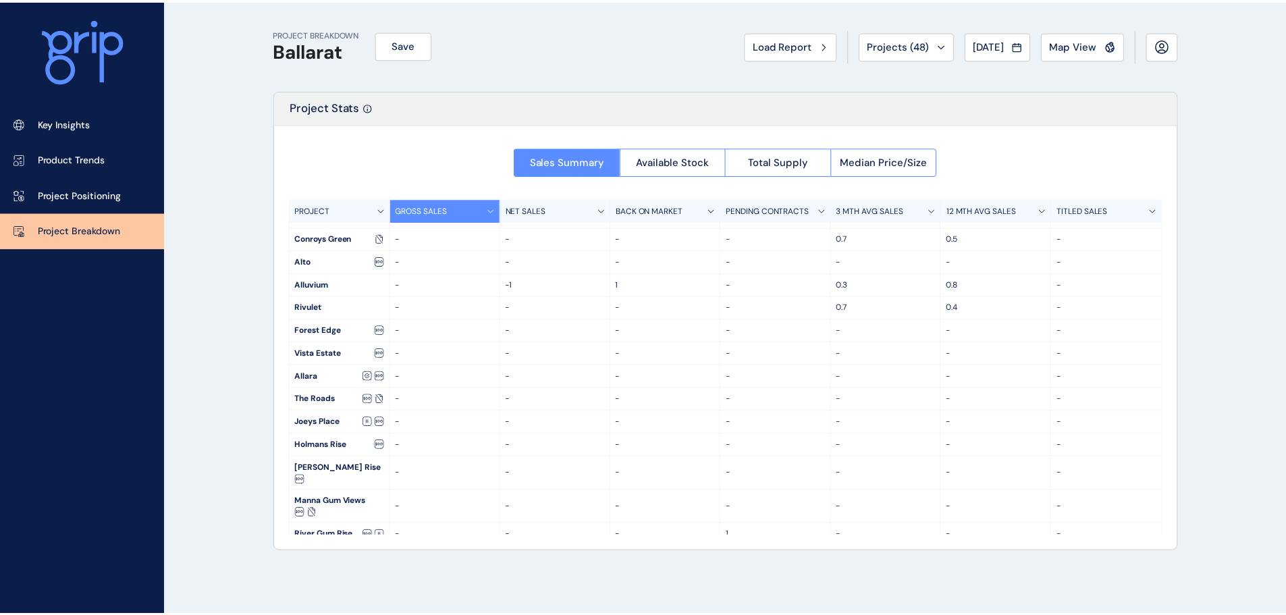
scroll to position [135, 0]
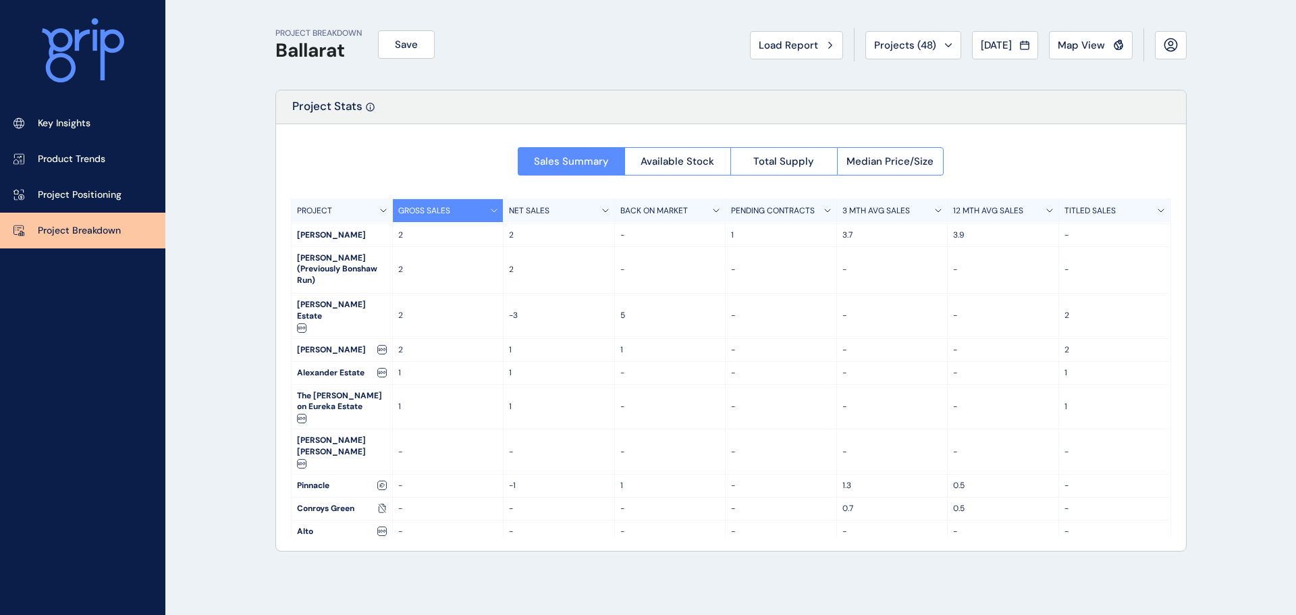
click at [815, 207] on div "PENDING CONTRACTS" at bounding box center [780, 210] width 111 height 23
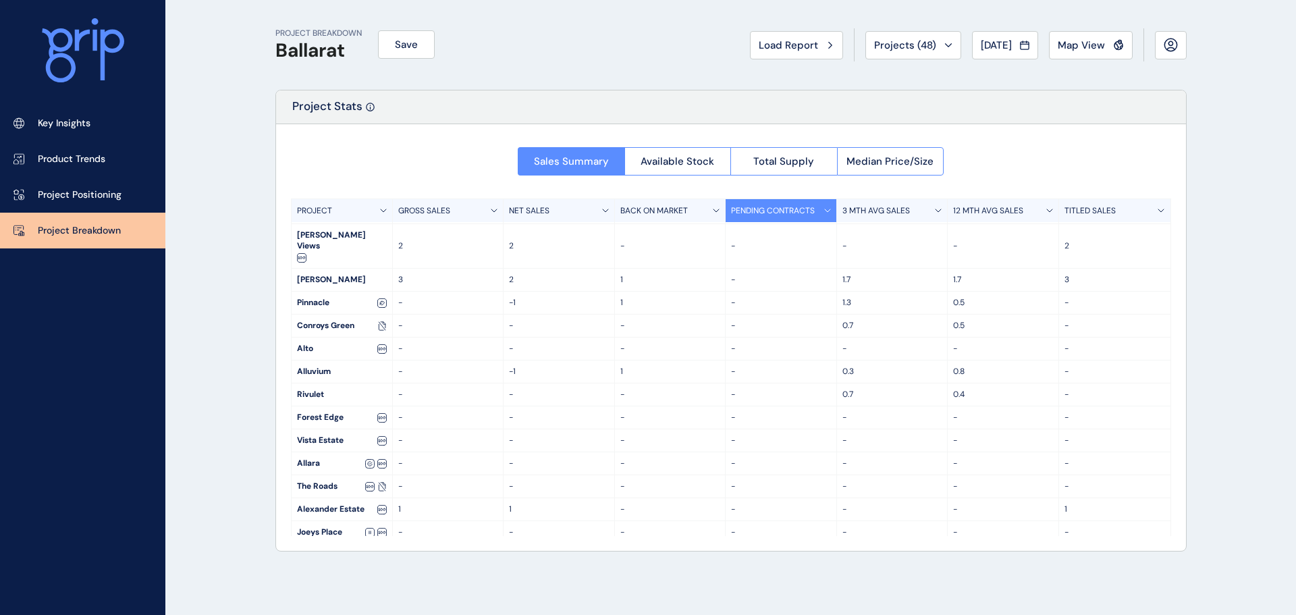
click at [815, 207] on div "PENDING CONTRACTS" at bounding box center [780, 210] width 111 height 23
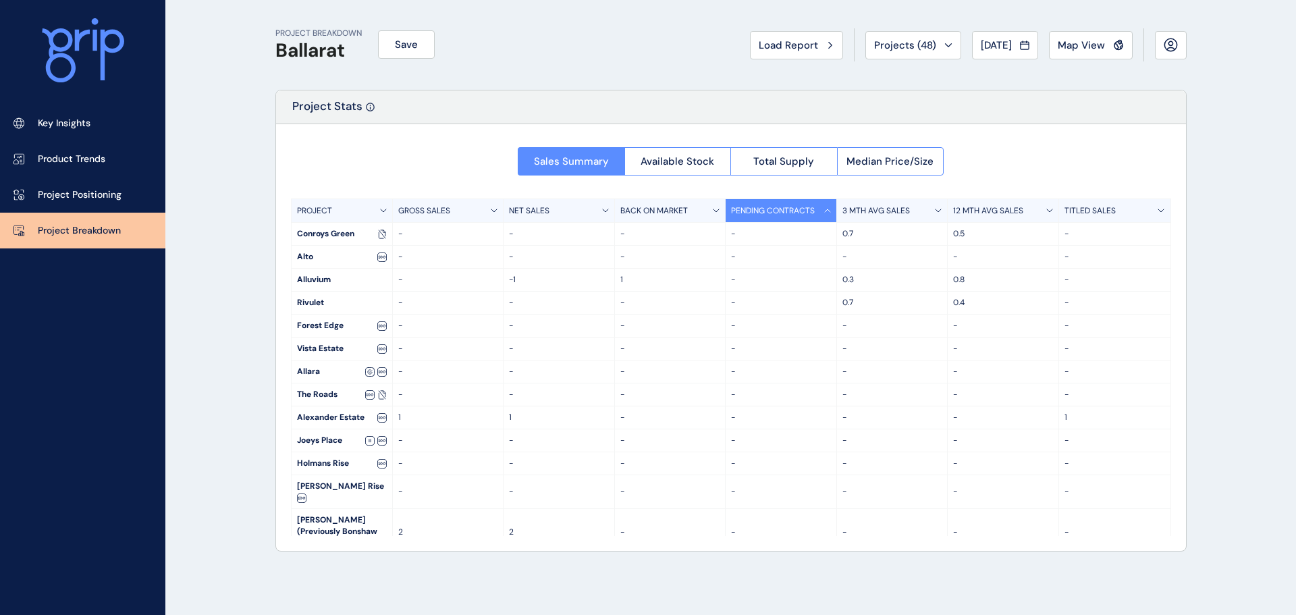
click at [814, 207] on div "PENDING CONTRACTS" at bounding box center [780, 210] width 111 height 23
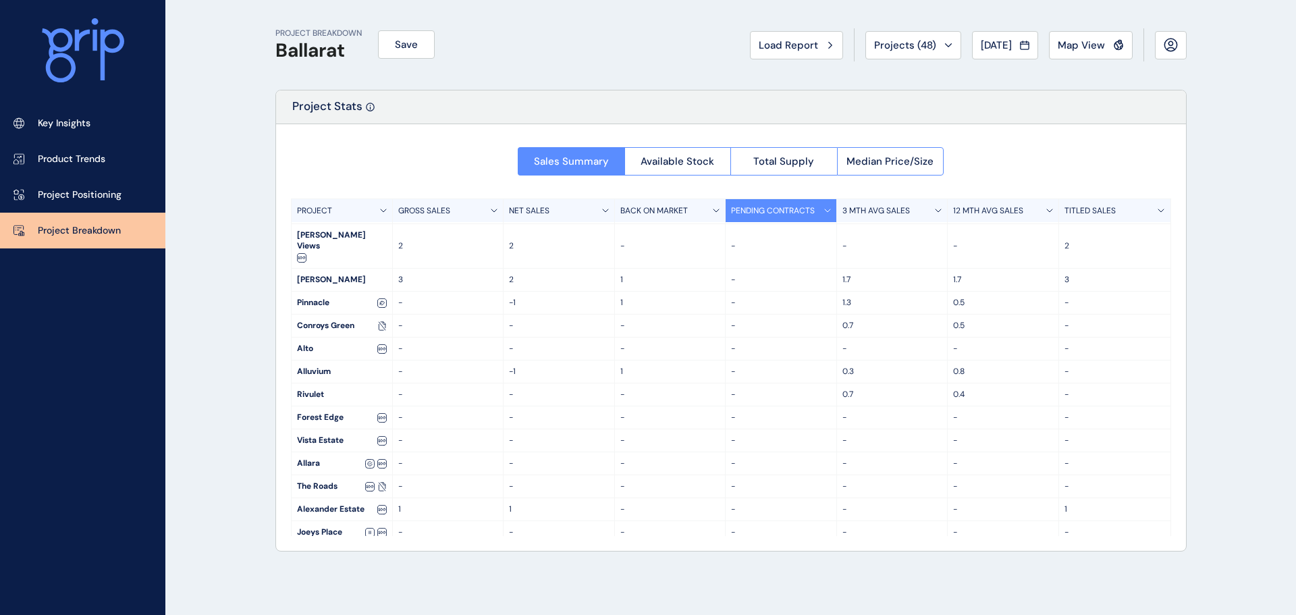
click at [812, 207] on p "PENDING CONTRACTS" at bounding box center [773, 210] width 84 height 11
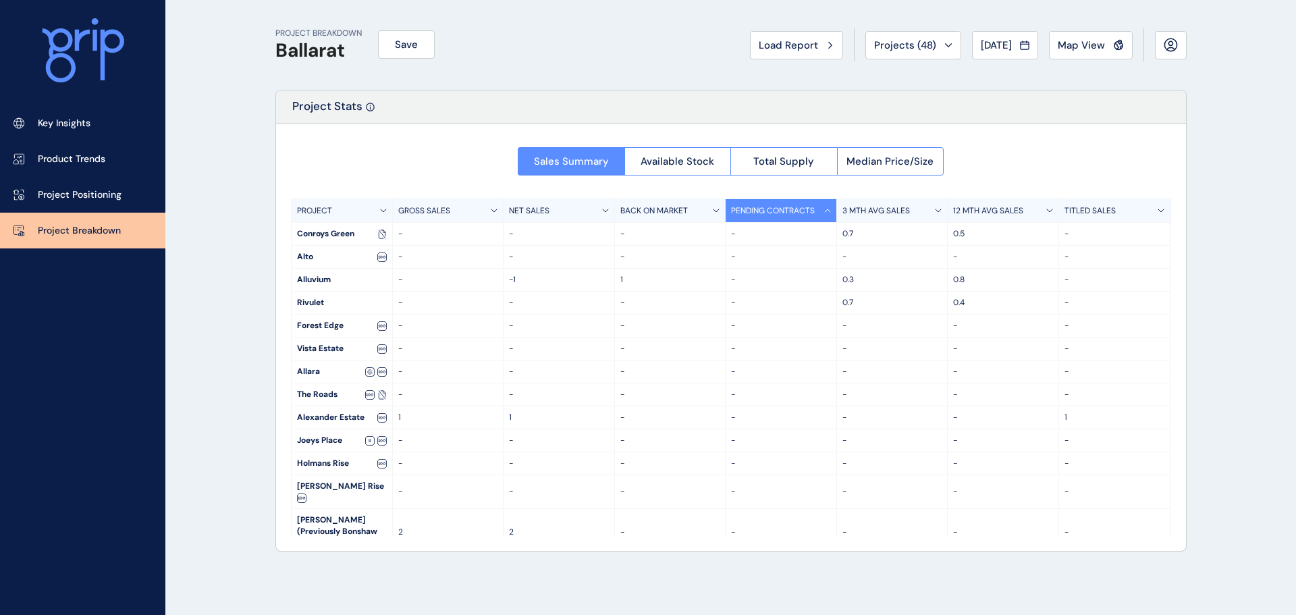
click at [812, 207] on p "PENDING CONTRACTS" at bounding box center [773, 210] width 84 height 11
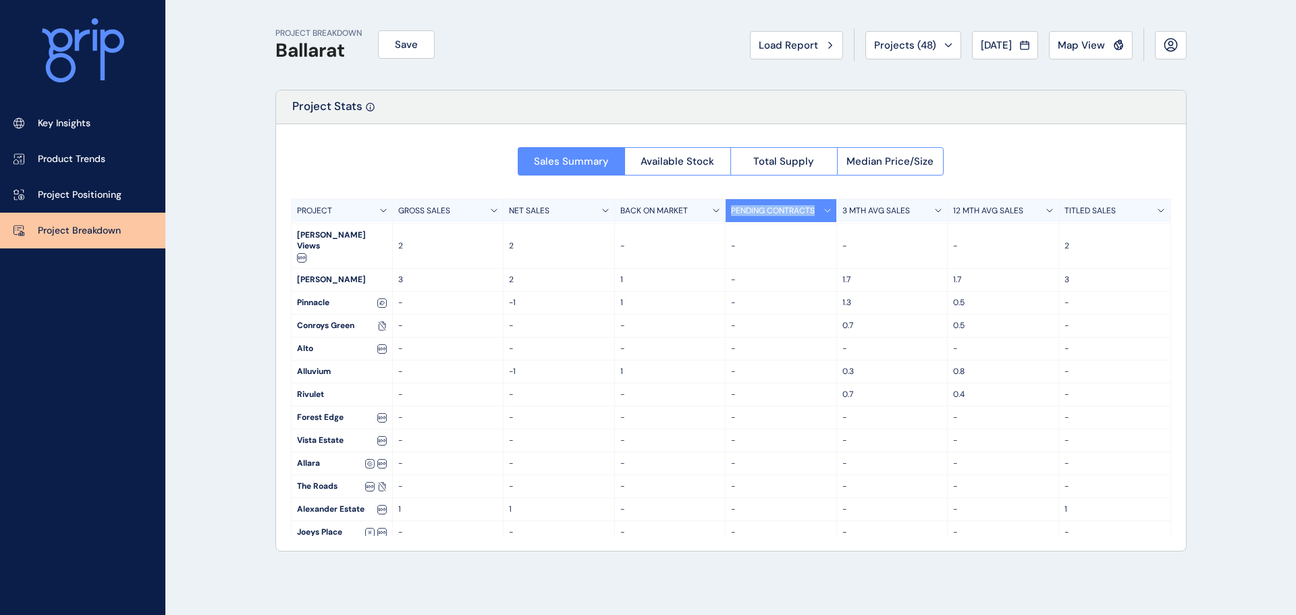
click at [812, 207] on p "PENDING CONTRACTS" at bounding box center [773, 210] width 84 height 11
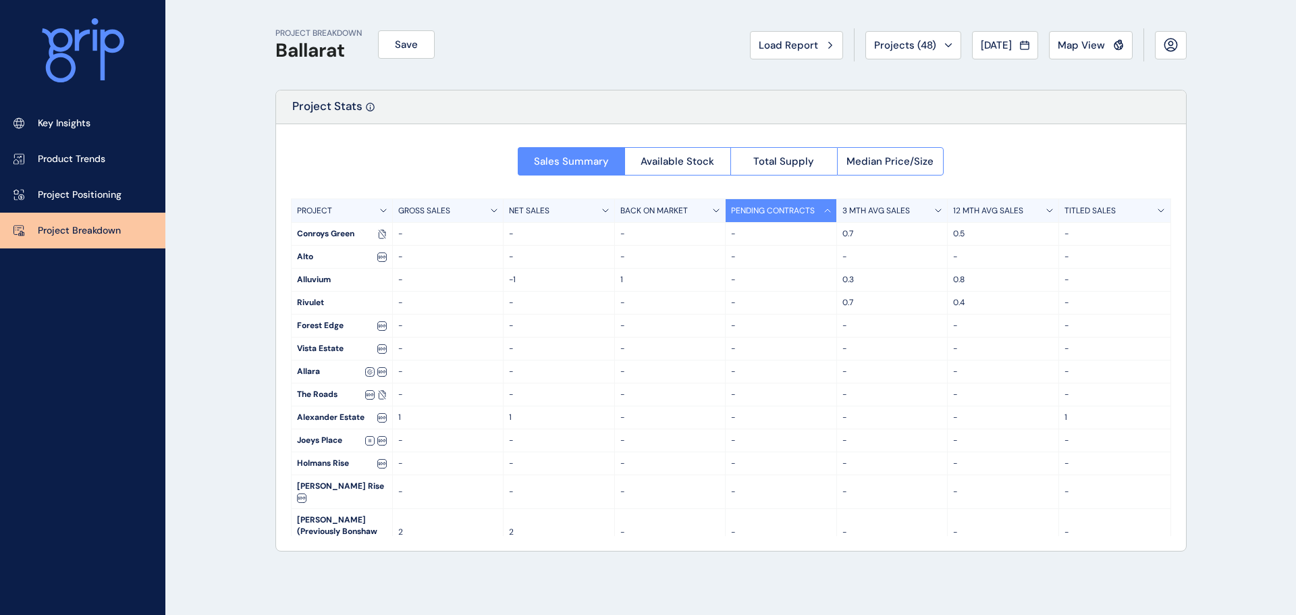
click at [469, 217] on div "GROSS SALES" at bounding box center [448, 210] width 111 height 23
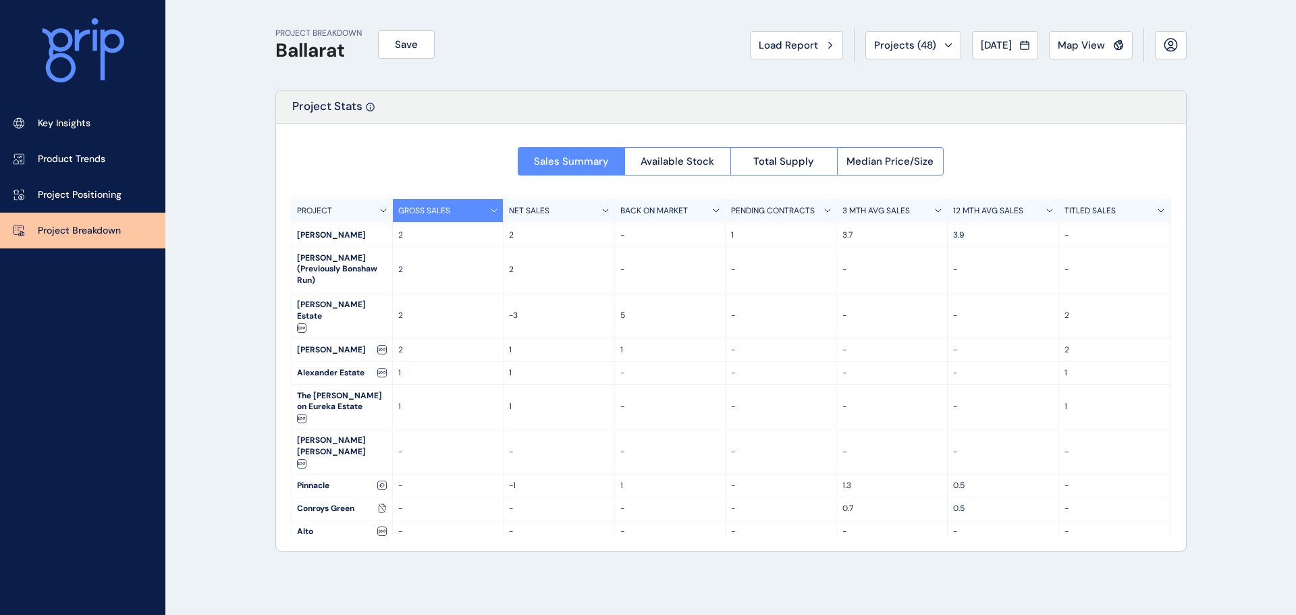
click at [1066, 213] on p "TITLED SALES" at bounding box center [1089, 210] width 51 height 11
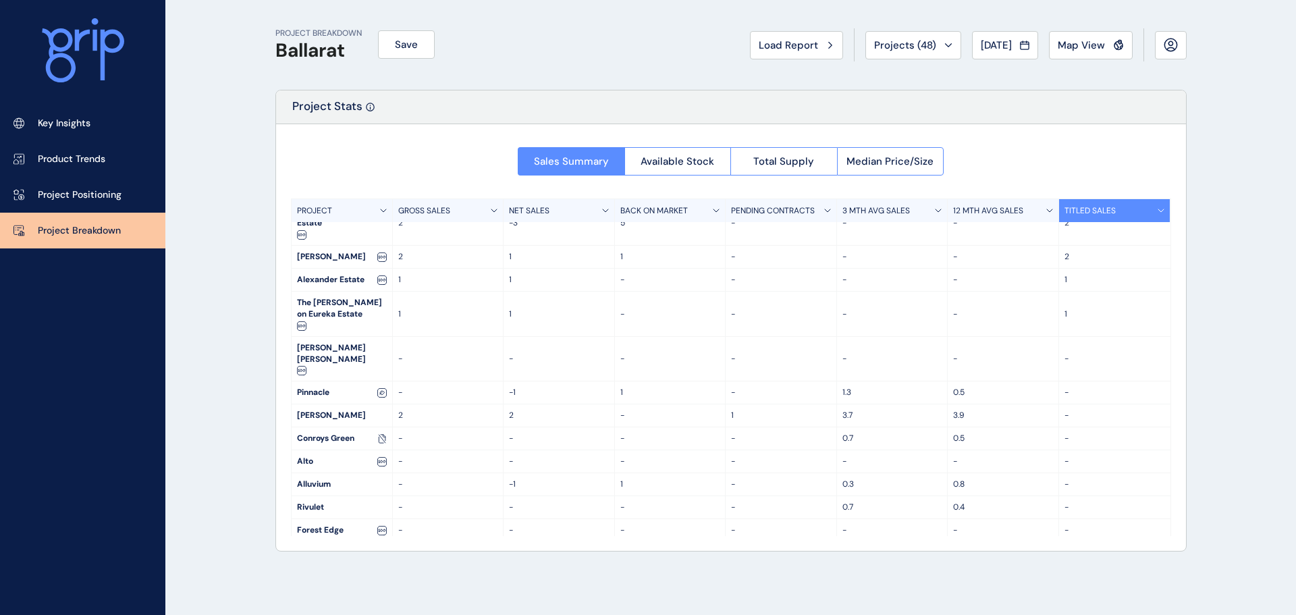
click at [960, 219] on div "12 MTH AVG SALES" at bounding box center [1003, 210] width 111 height 23
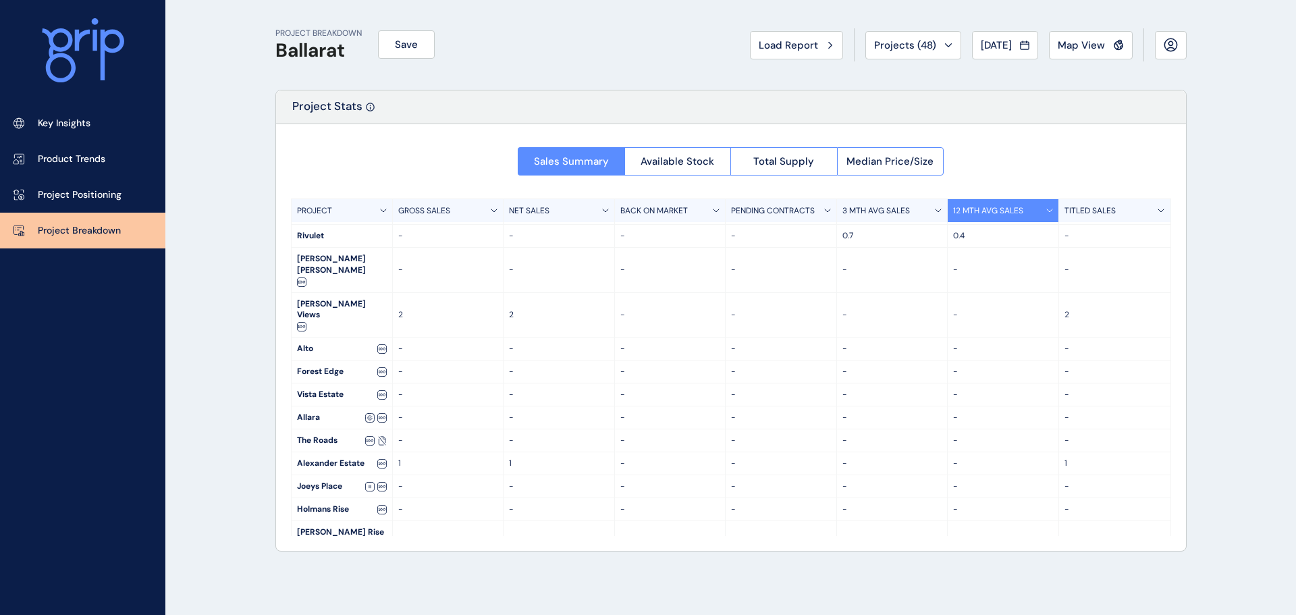
click at [847, 221] on div "3 MTH AVG SALES" at bounding box center [892, 210] width 111 height 23
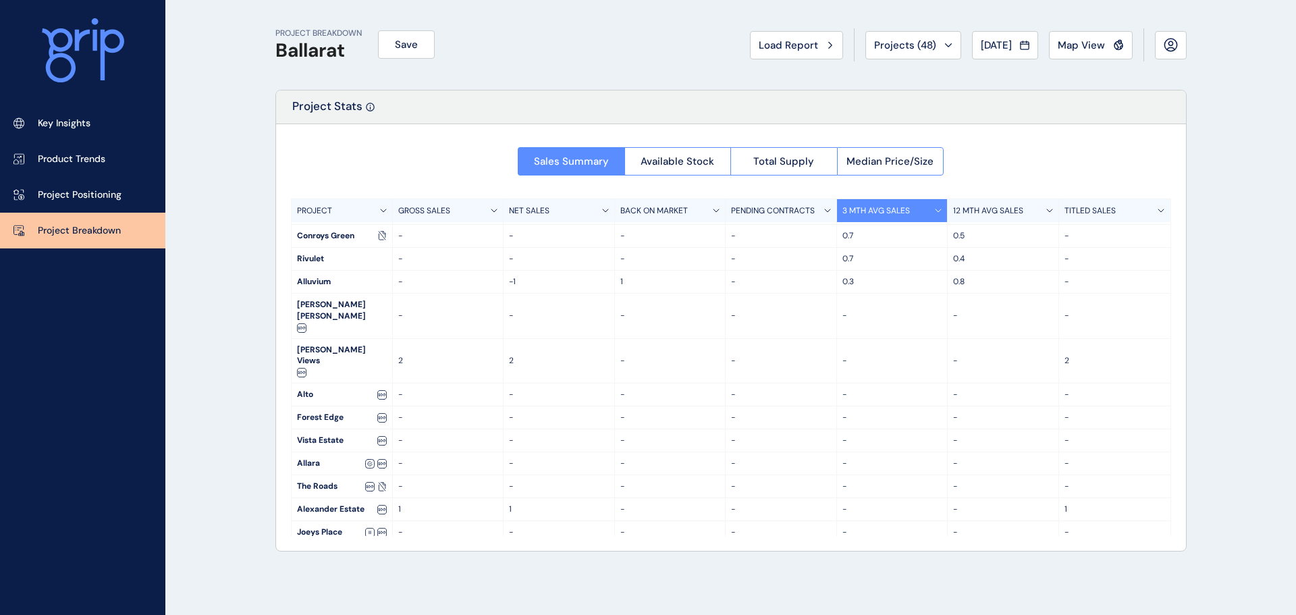
click at [948, 216] on div "12 MTH AVG SALES" at bounding box center [1003, 210] width 111 height 23
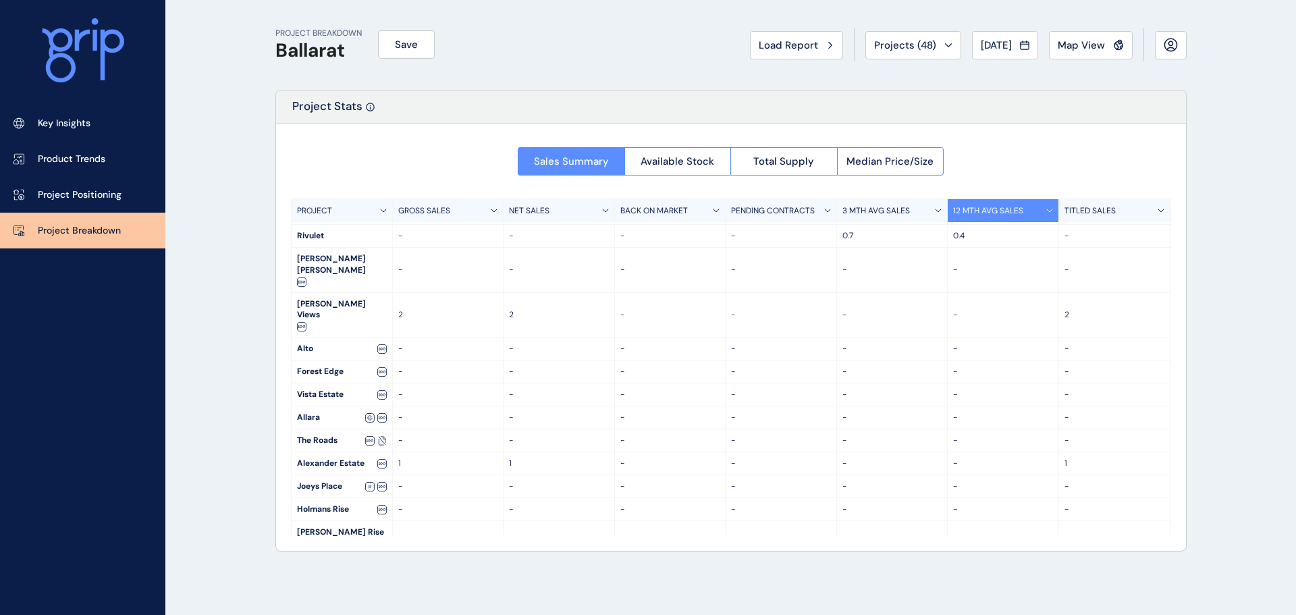
click at [949, 215] on div "12 MTH AVG SALES" at bounding box center [1003, 210] width 111 height 23
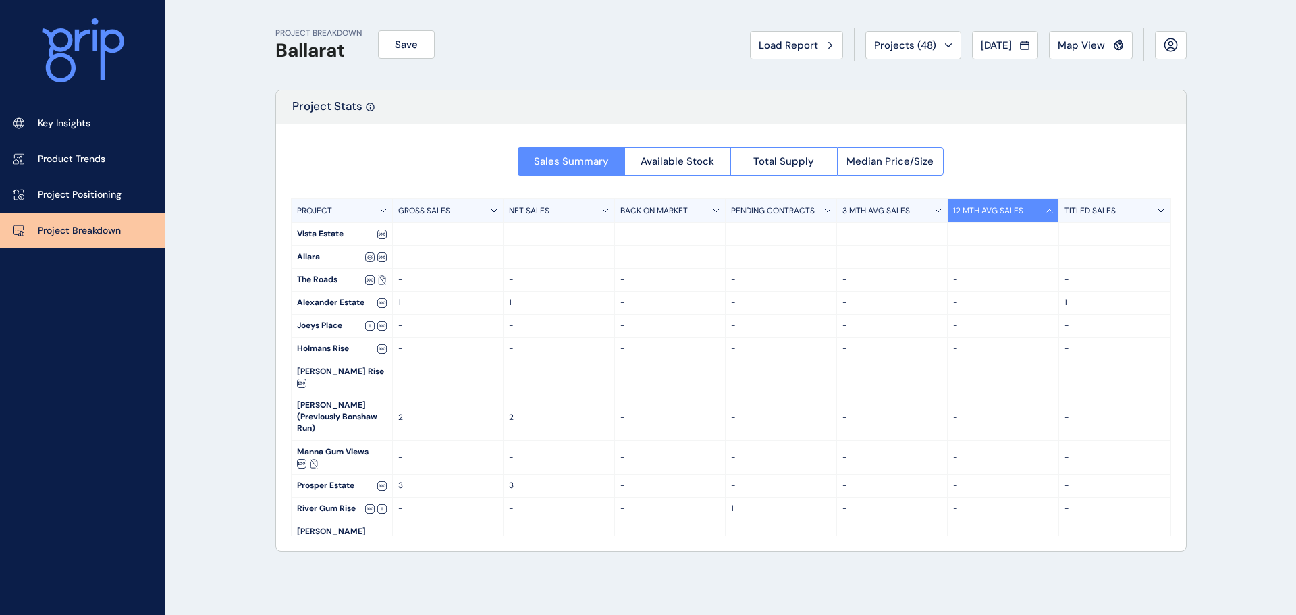
click at [435, 220] on div "GROSS SALES" at bounding box center [448, 210] width 111 height 23
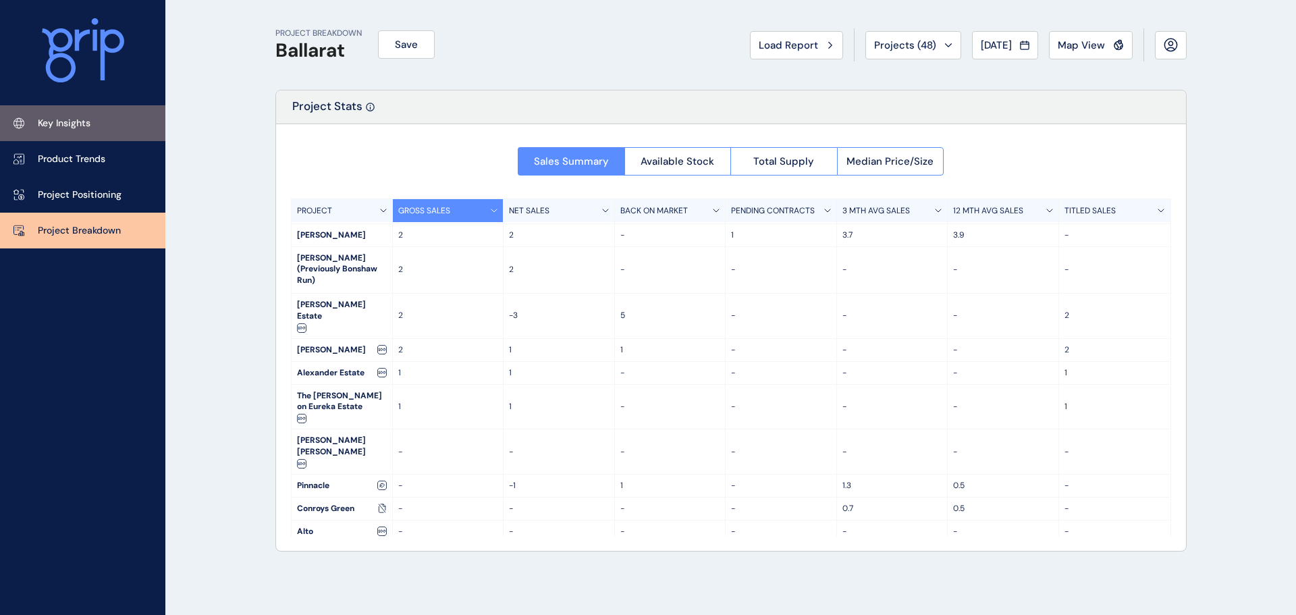
click at [123, 128] on link "Key Insights" at bounding box center [82, 123] width 165 height 36
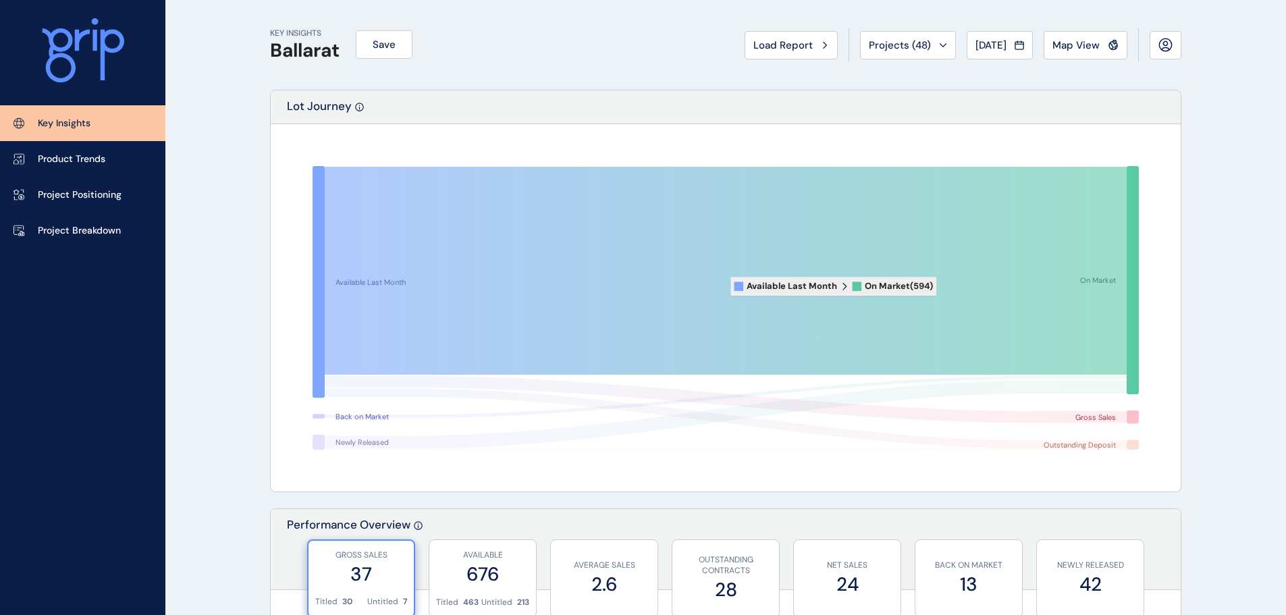
click at [831, 294] on icon at bounding box center [726, 271] width 802 height 208
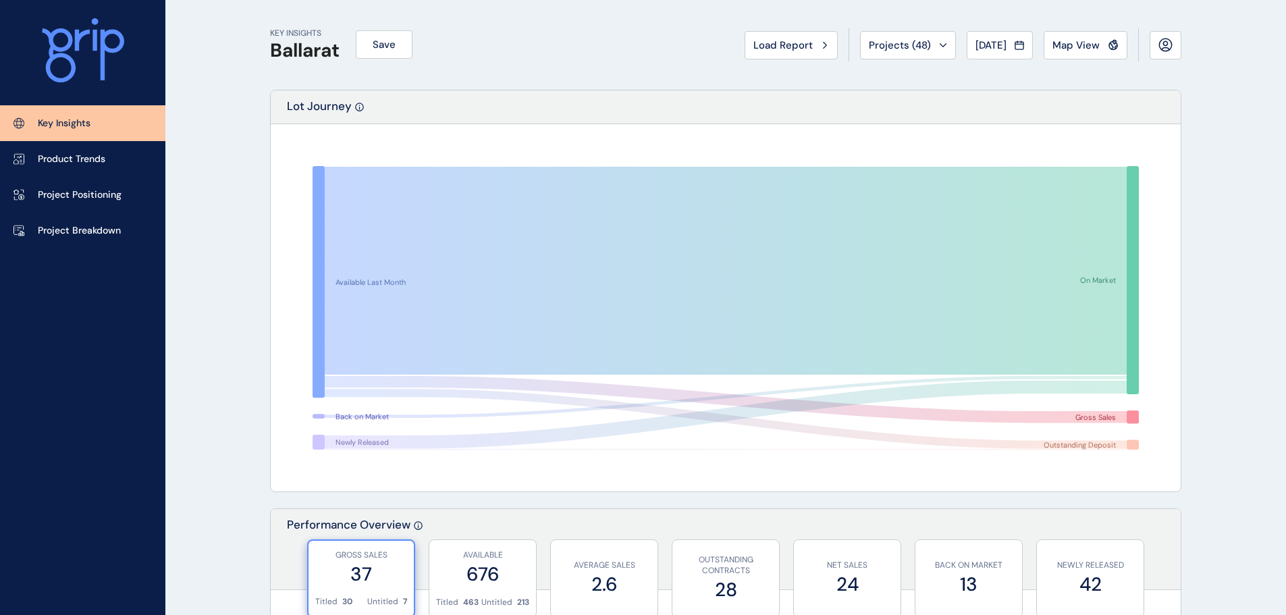
click at [824, 442] on rect at bounding box center [725, 307] width 880 height 337
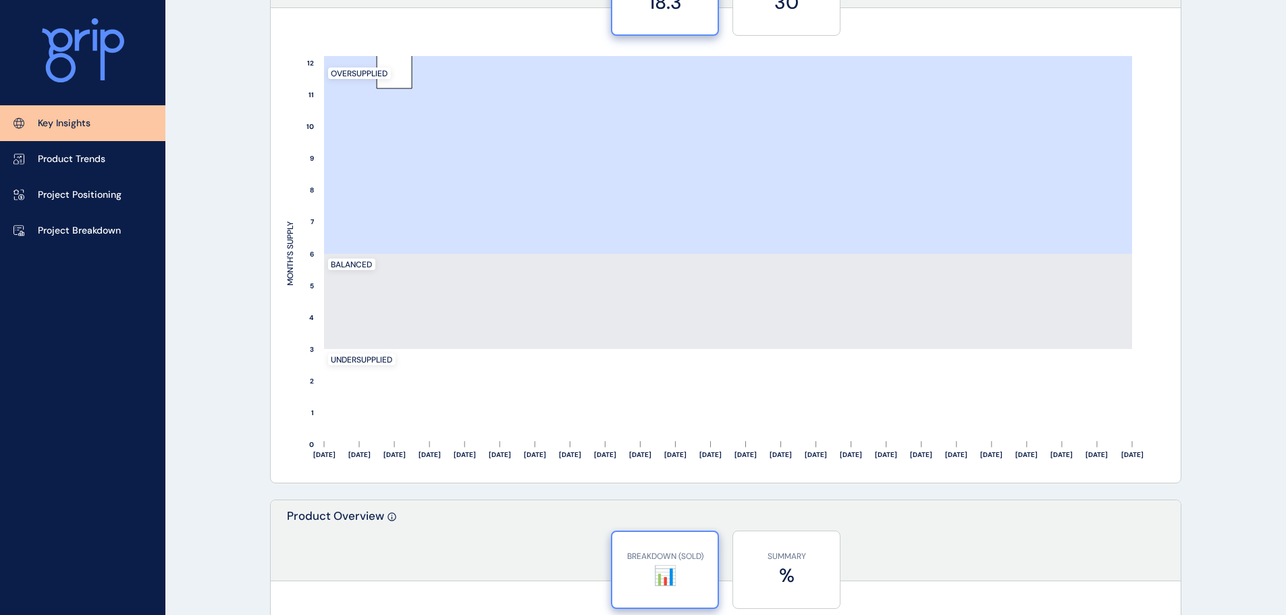
scroll to position [1620, 0]
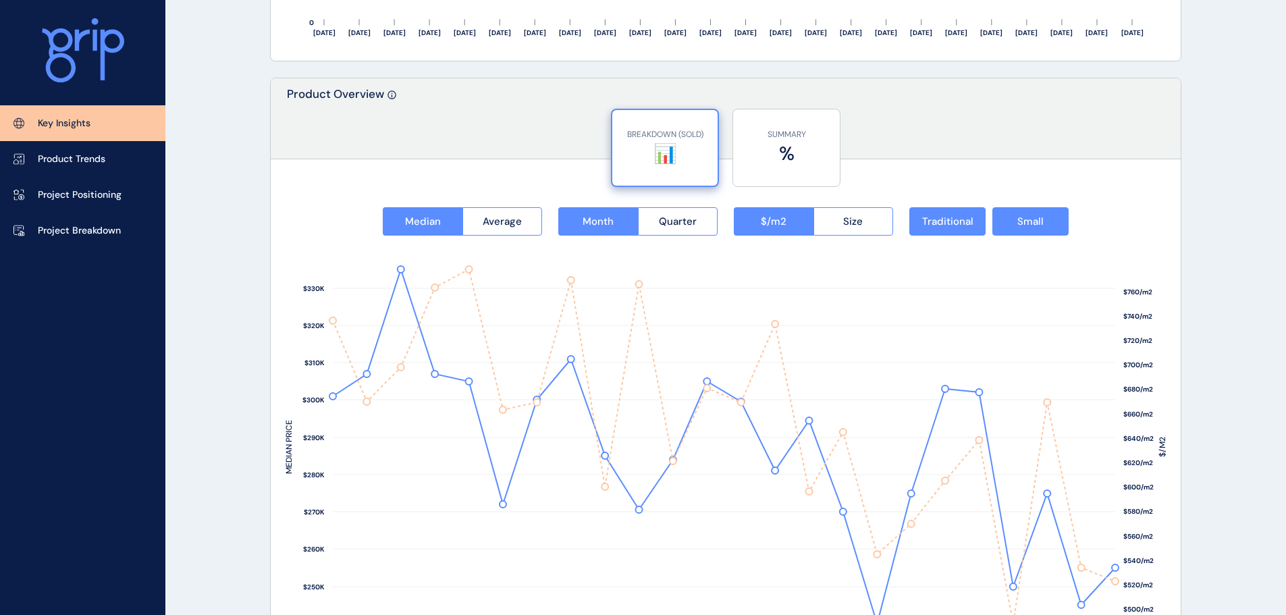
click at [533, 249] on rect at bounding box center [725, 443] width 880 height 415
click at [529, 232] on button "Average" at bounding box center [502, 221] width 80 height 28
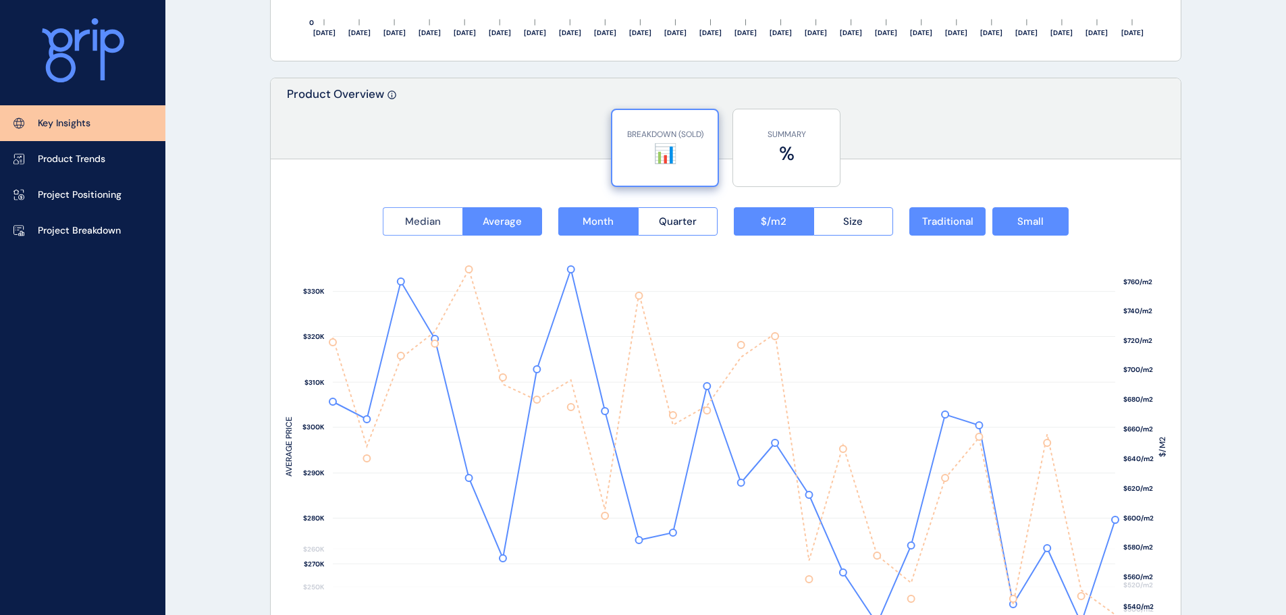
click at [427, 223] on span "Median" at bounding box center [423, 221] width 36 height 13
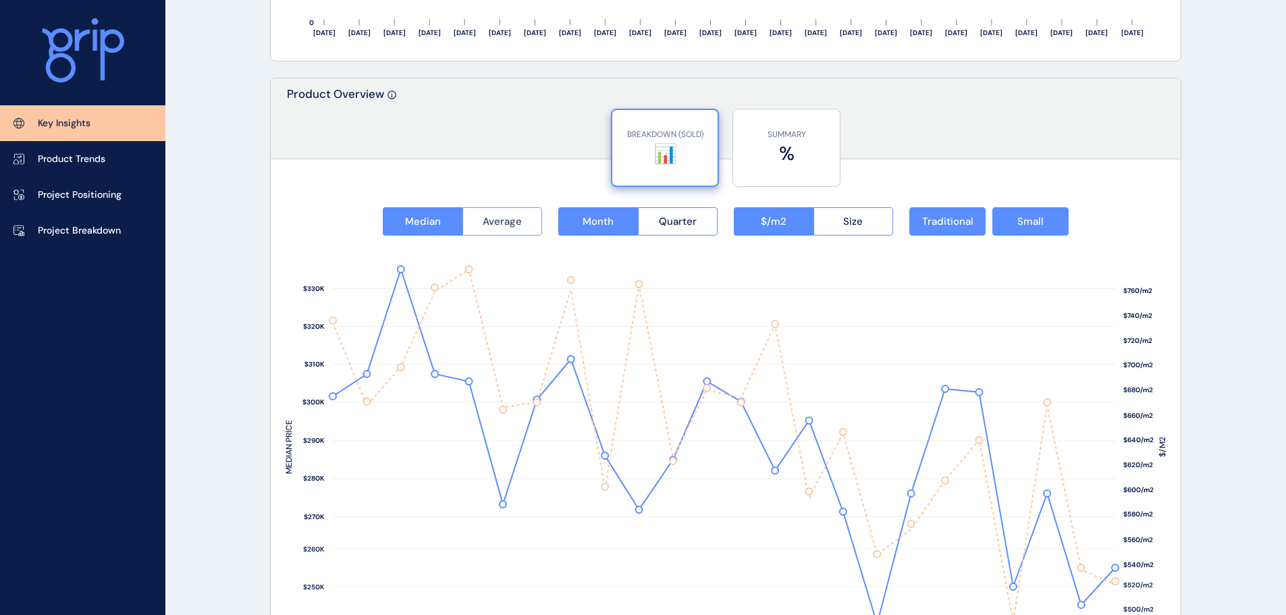
click at [486, 212] on button "Average" at bounding box center [502, 221] width 80 height 28
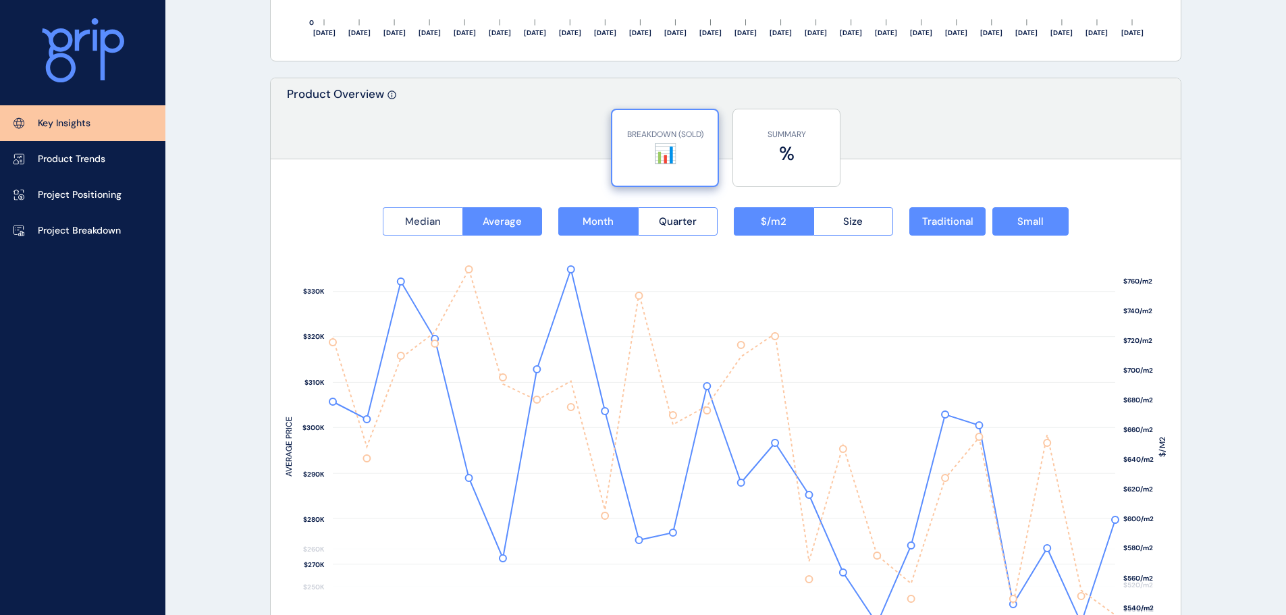
drag, startPoint x: 437, startPoint y: 224, endPoint x: 458, endPoint y: 229, distance: 22.1
click at [447, 229] on button "Median" at bounding box center [423, 221] width 80 height 28
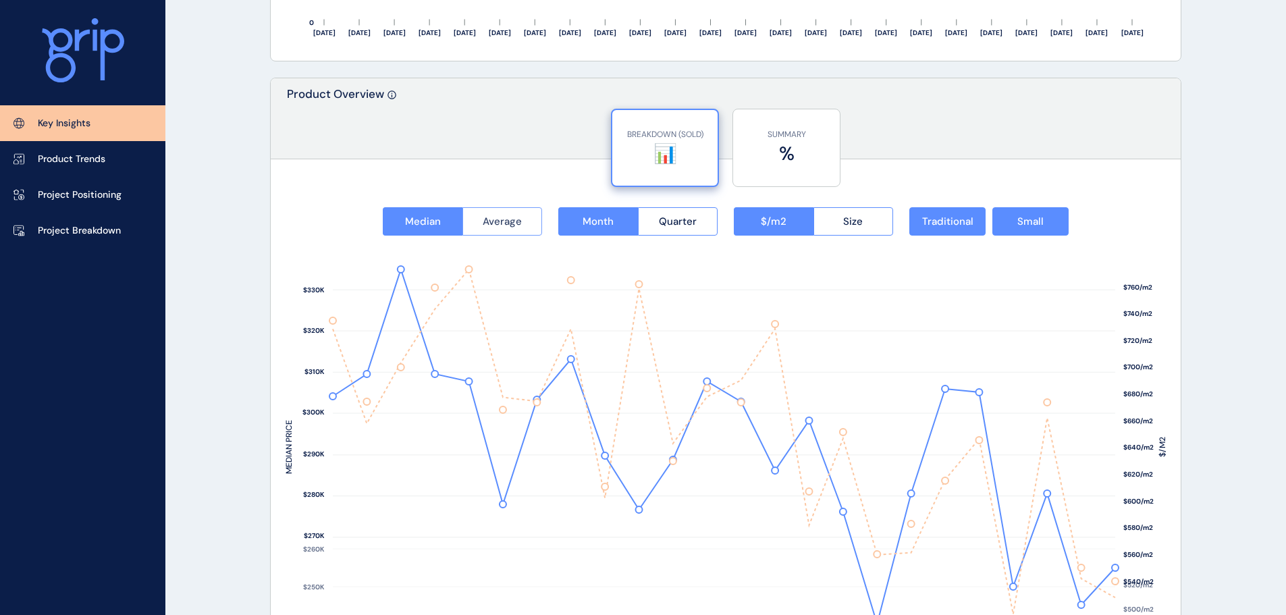
click at [516, 224] on span "Average" at bounding box center [502, 221] width 39 height 13
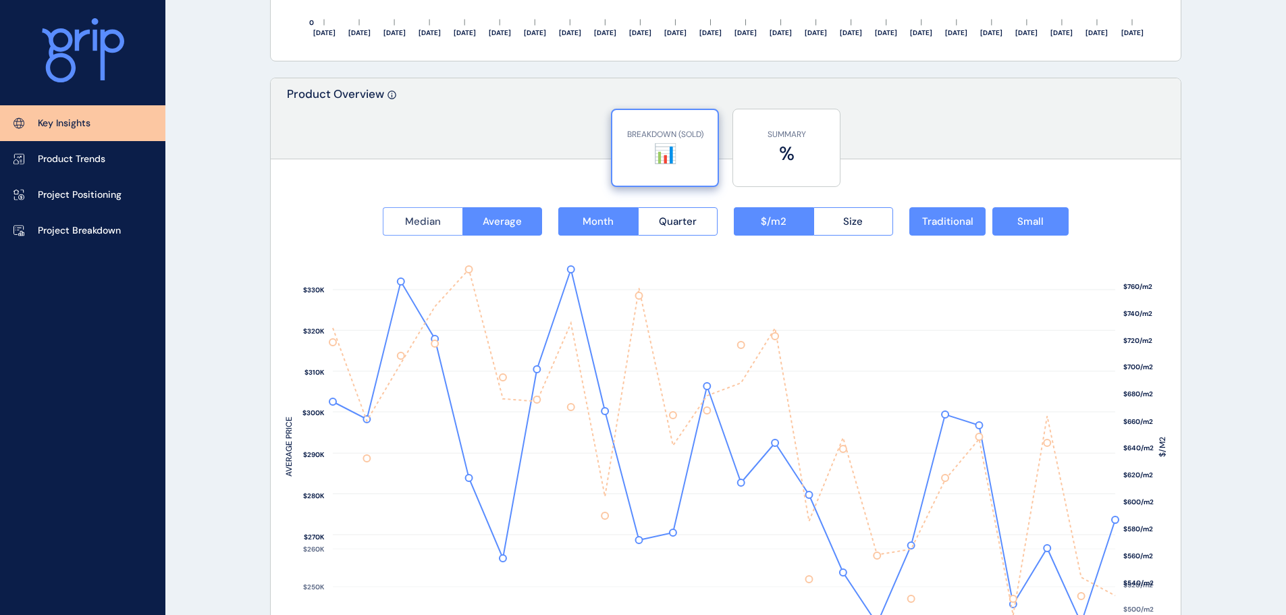
click at [423, 225] on span "Median" at bounding box center [423, 221] width 36 height 13
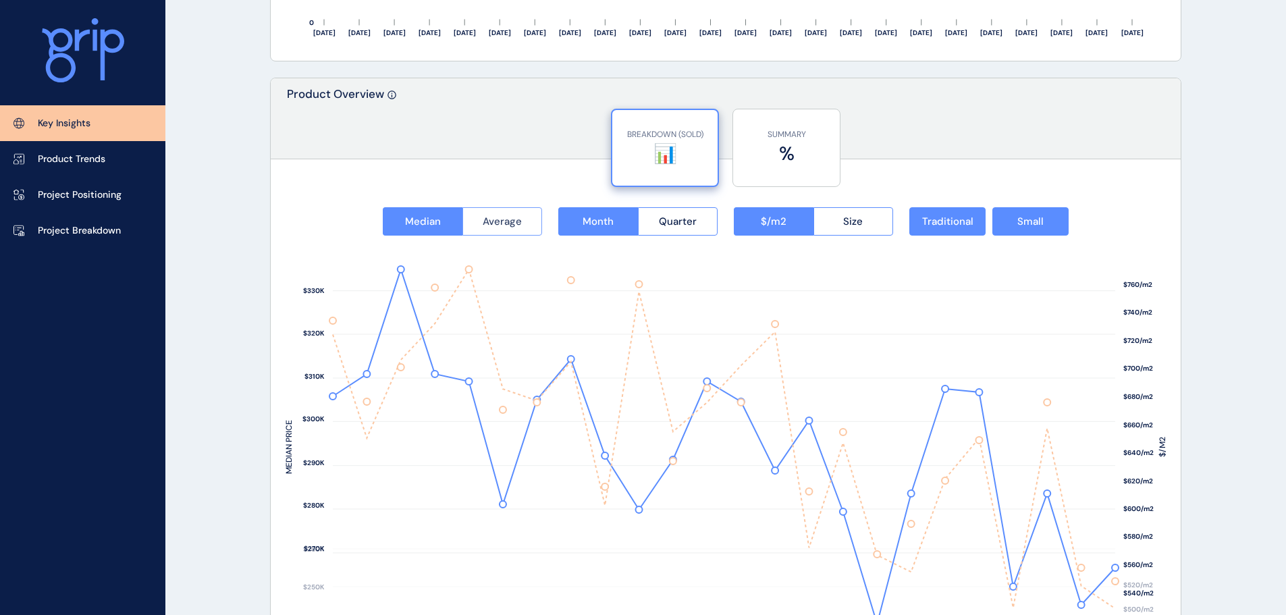
click at [514, 225] on span "Average" at bounding box center [502, 221] width 39 height 13
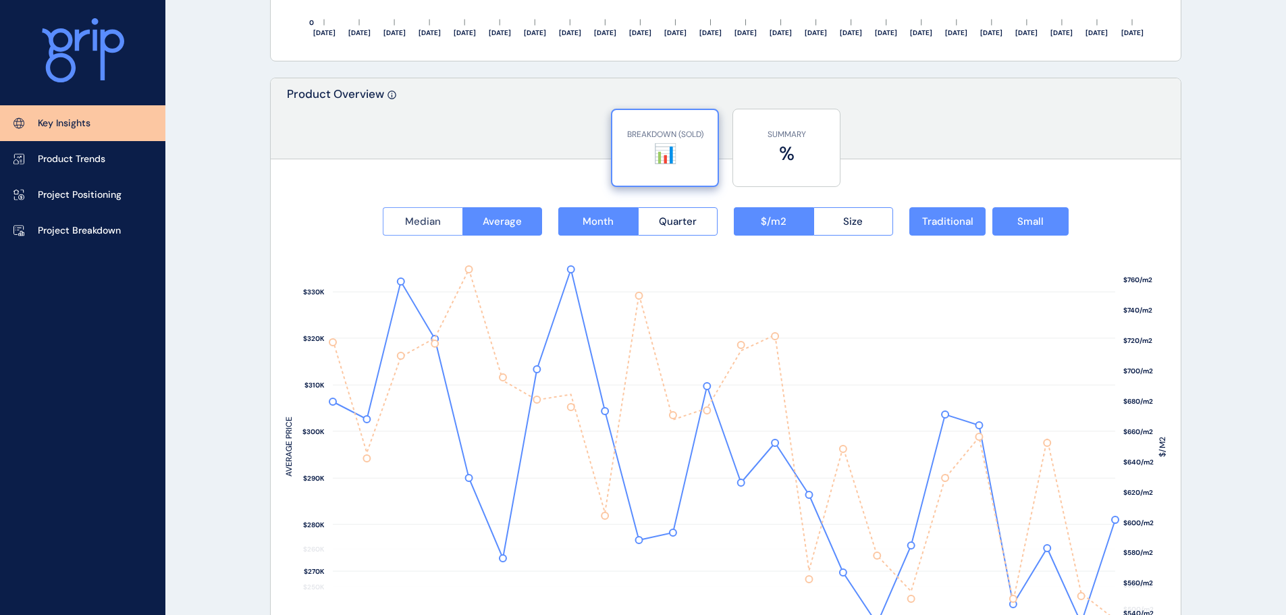
drag, startPoint x: 448, startPoint y: 226, endPoint x: 567, endPoint y: 219, distance: 119.0
click at [449, 226] on button "Median" at bounding box center [423, 221] width 80 height 28
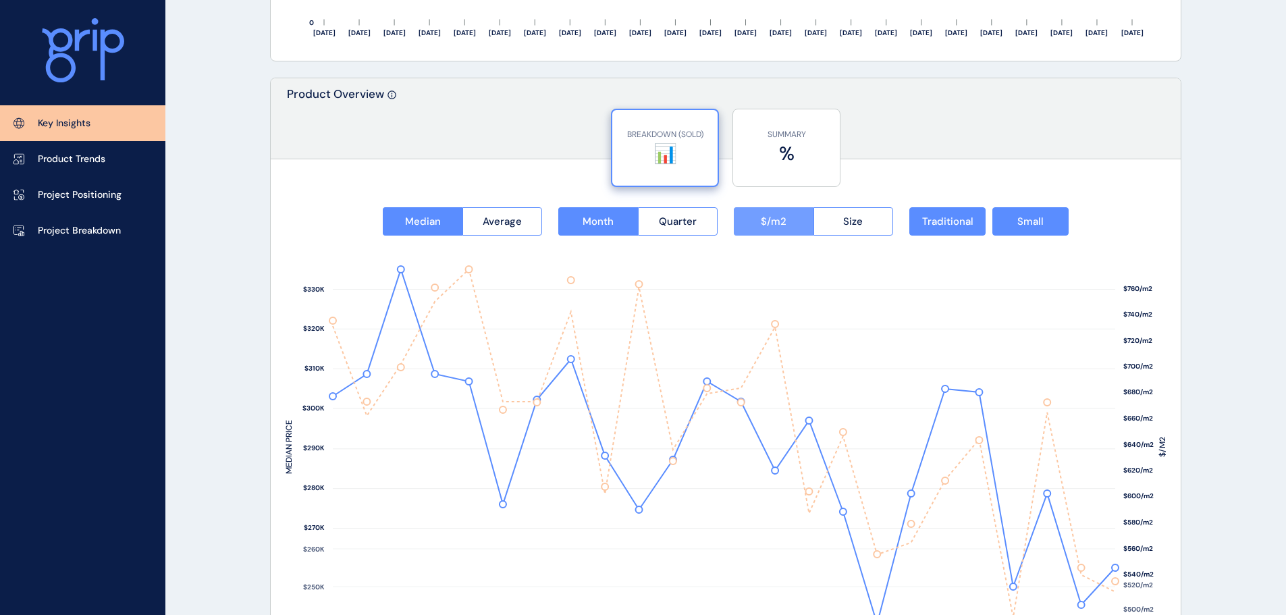
click at [736, 219] on button "$/m2" at bounding box center [774, 221] width 80 height 28
click at [705, 220] on button "Quarter" at bounding box center [678, 221] width 80 height 28
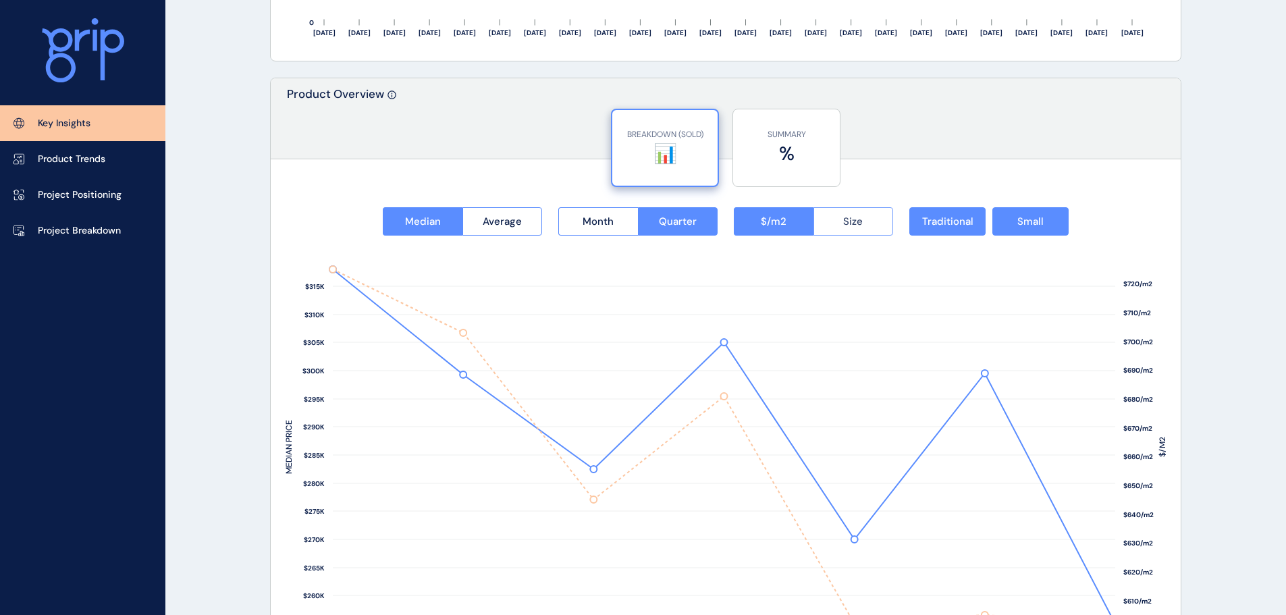
click at [844, 221] on span "Size" at bounding box center [853, 221] width 20 height 13
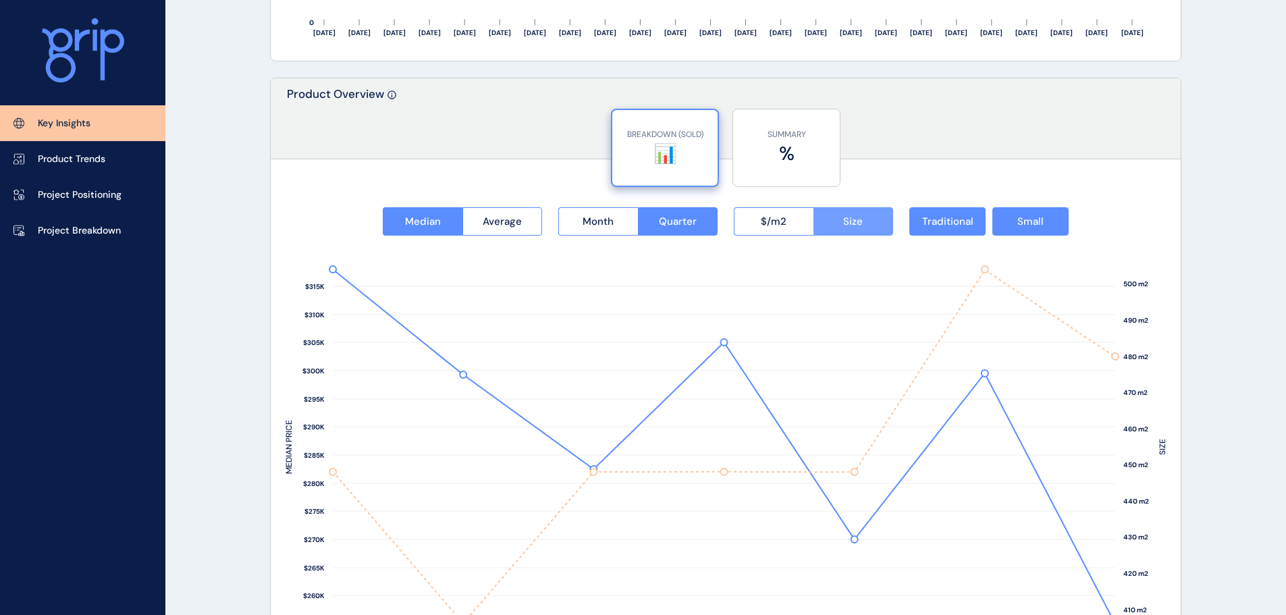
click at [844, 222] on span "Size" at bounding box center [853, 221] width 20 height 13
click at [808, 227] on button "$/m2" at bounding box center [774, 221] width 80 height 28
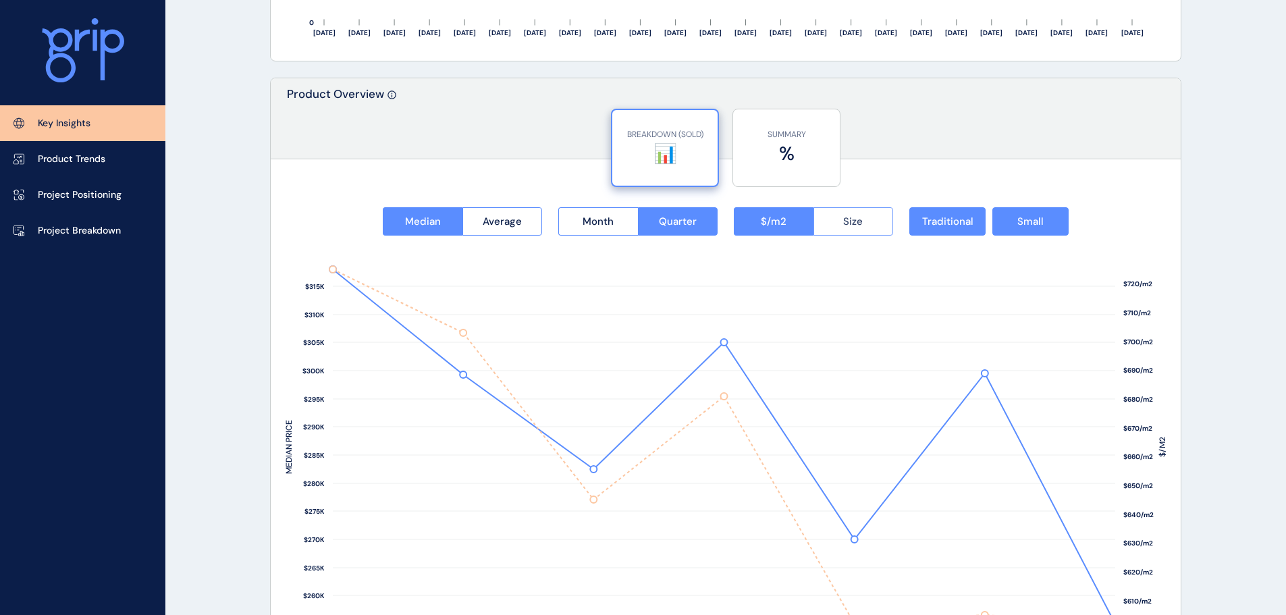
click at [834, 232] on button "Size" at bounding box center [853, 221] width 80 height 28
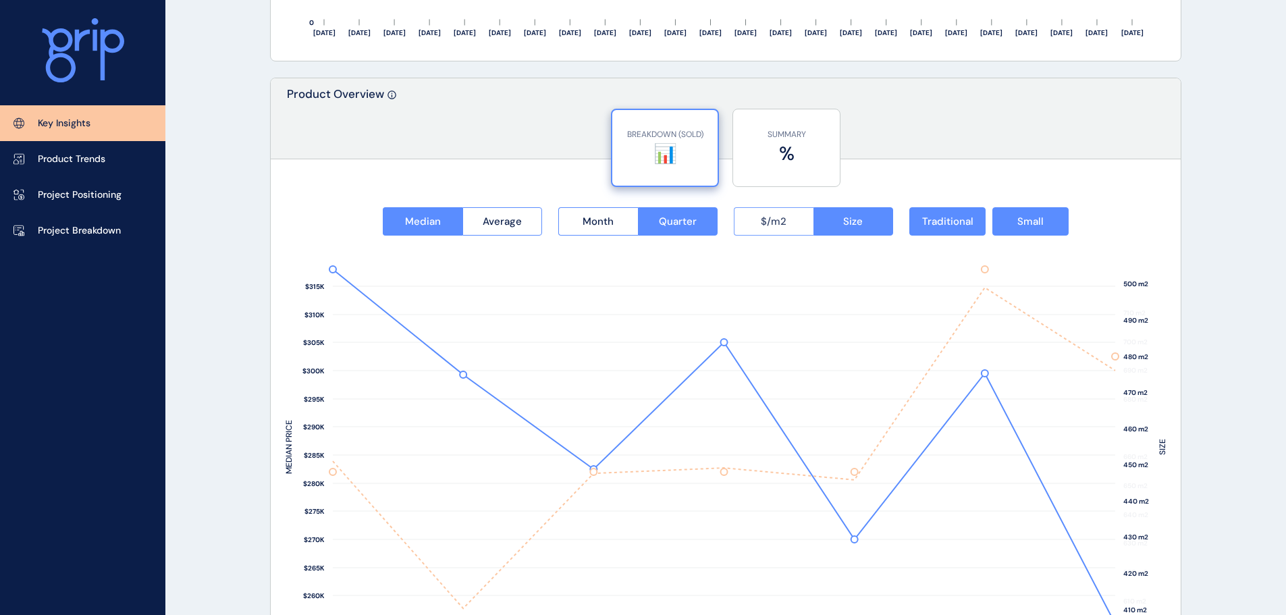
click at [753, 227] on button "$/m2" at bounding box center [774, 221] width 80 height 28
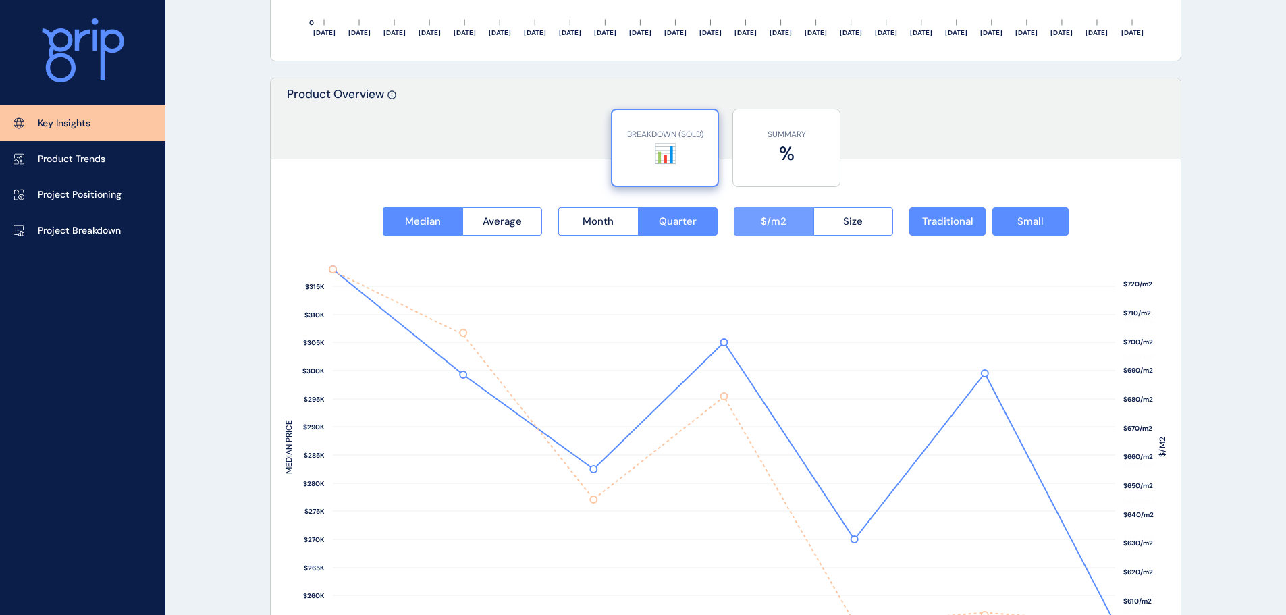
click at [788, 223] on button "$/m2" at bounding box center [774, 221] width 80 height 28
click at [751, 219] on button "$/m2" at bounding box center [774, 221] width 80 height 28
click at [846, 221] on span "Size" at bounding box center [853, 221] width 20 height 13
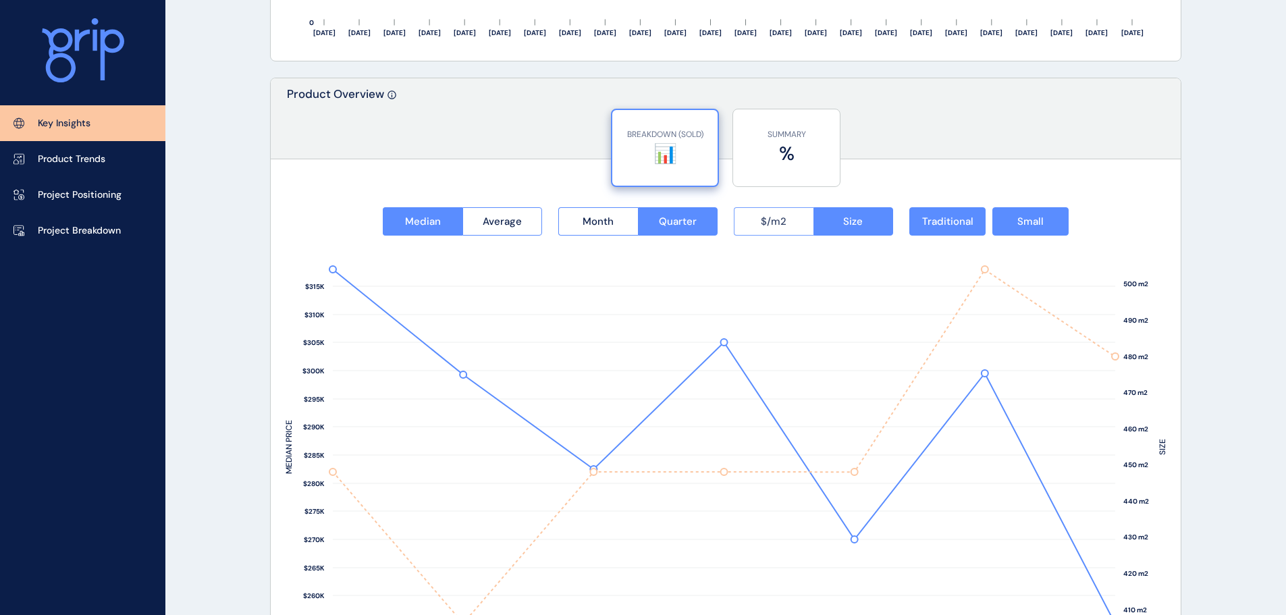
click at [772, 211] on button "$/m2" at bounding box center [774, 221] width 80 height 28
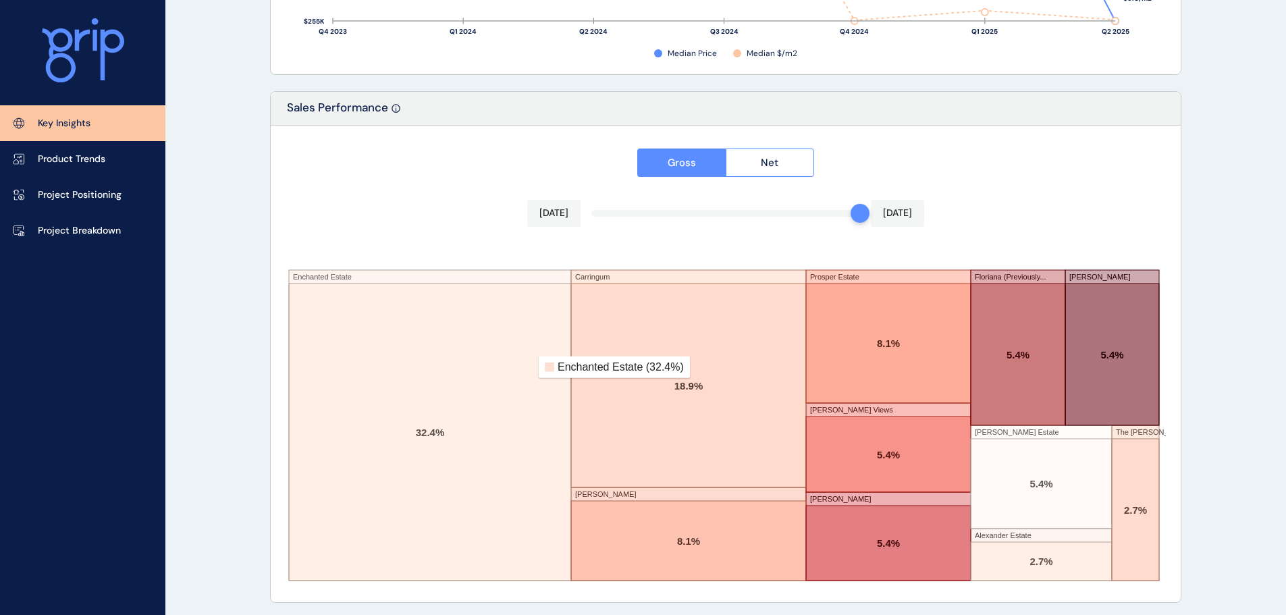
scroll to position [2226, 0]
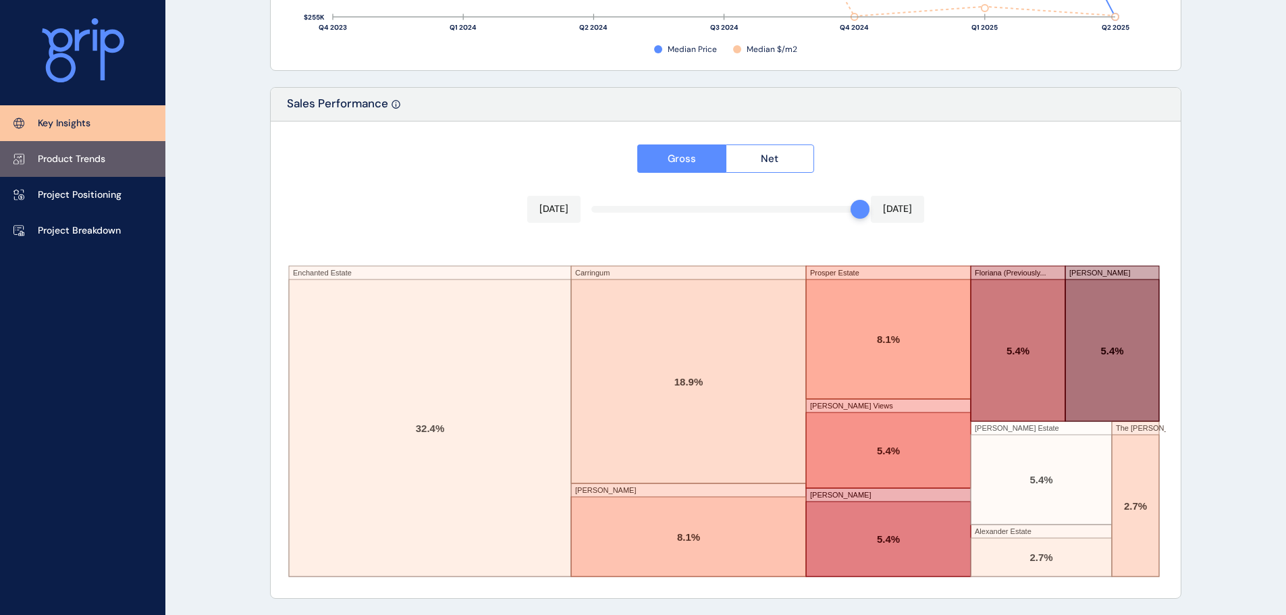
click at [91, 158] on p "Product Trends" at bounding box center [71, 159] width 67 height 13
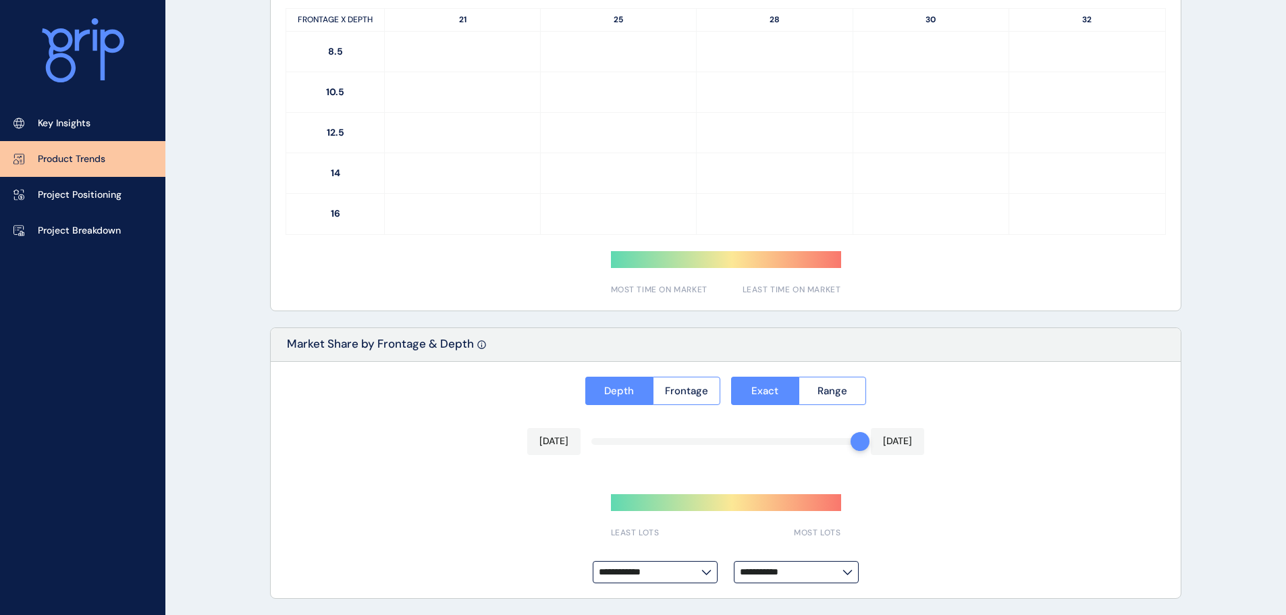
type input "*********"
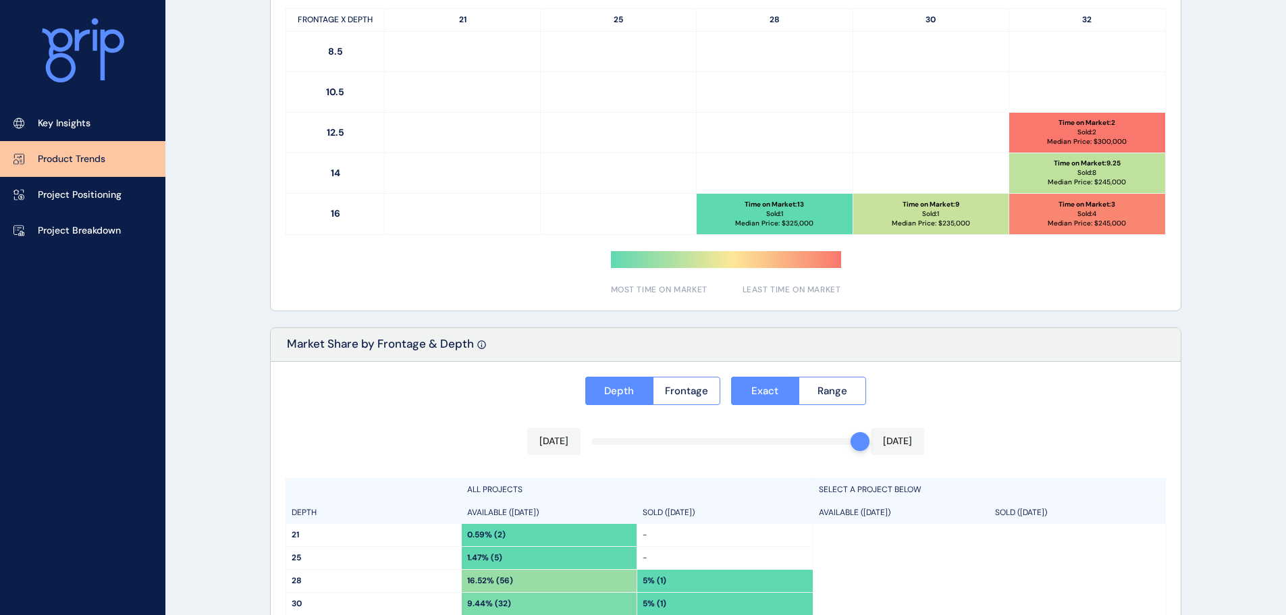
scroll to position [964, 0]
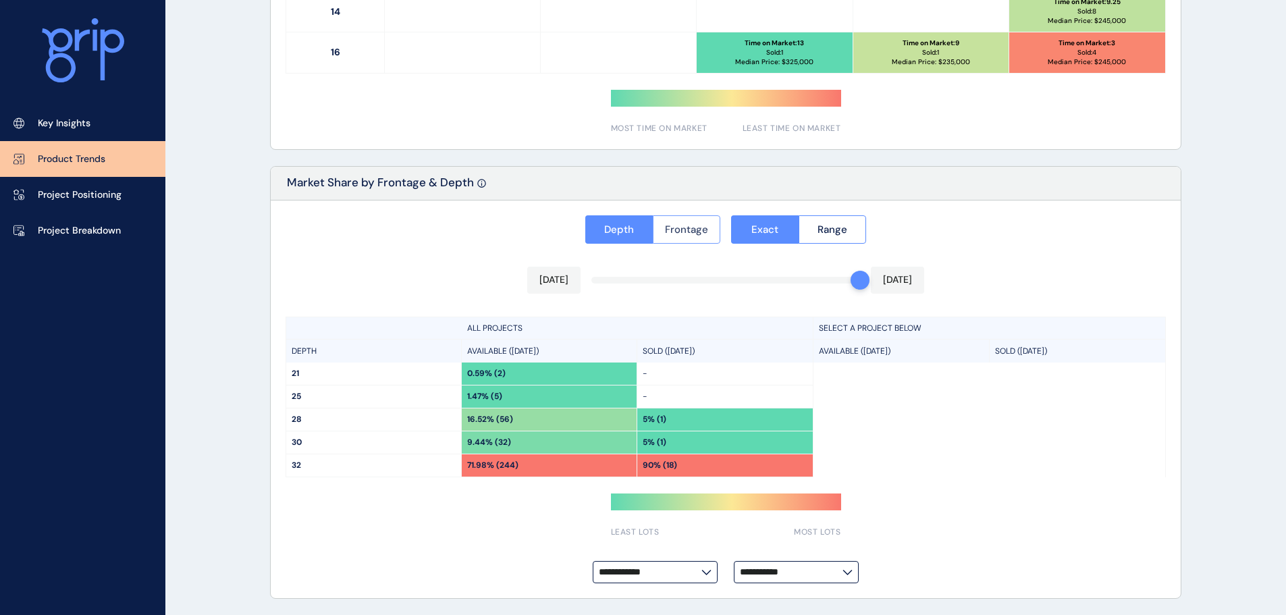
click at [701, 230] on span "Frontage" at bounding box center [686, 229] width 43 height 13
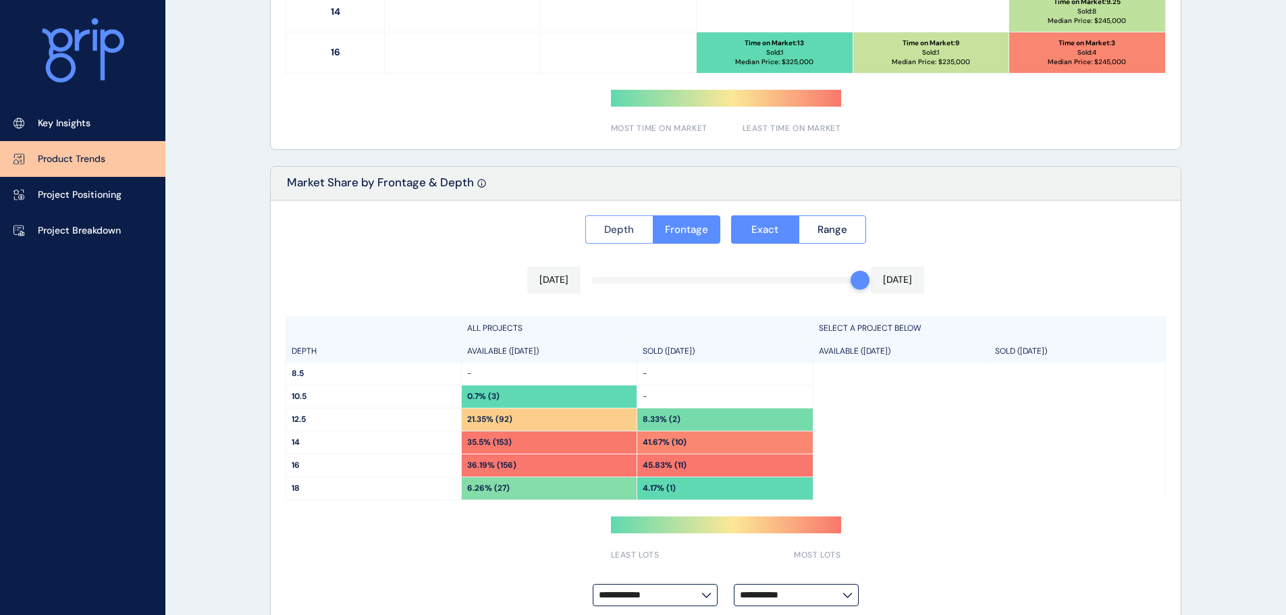
click at [623, 240] on button "Depth" at bounding box center [618, 229] width 67 height 28
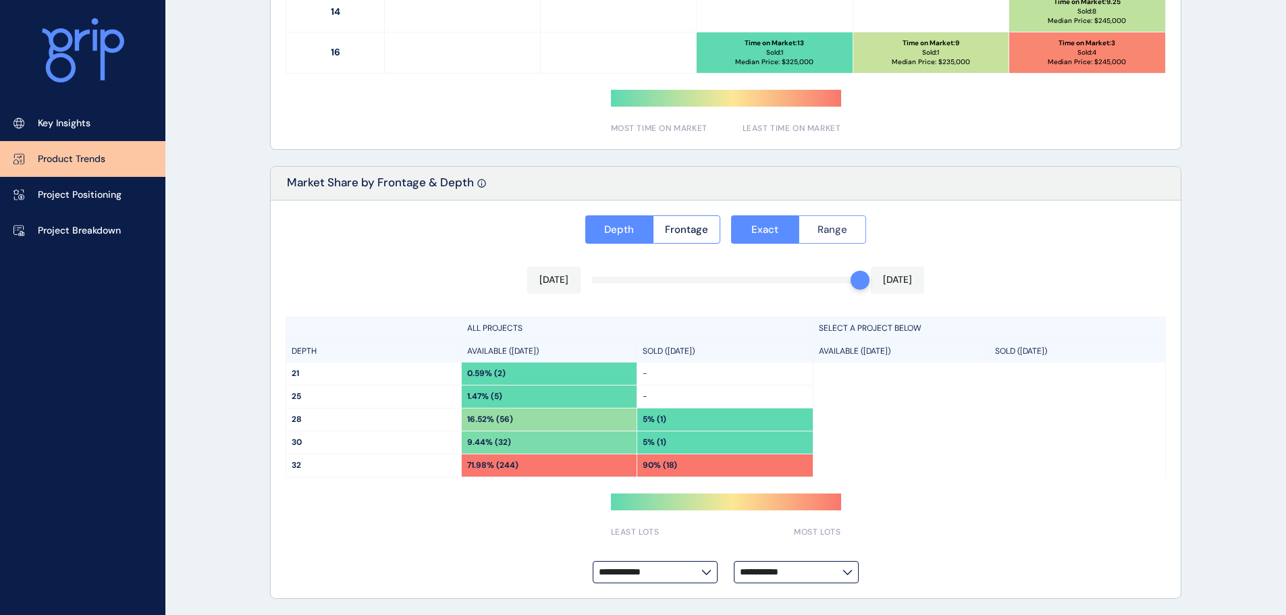
click at [815, 222] on button "Range" at bounding box center [832, 229] width 68 height 28
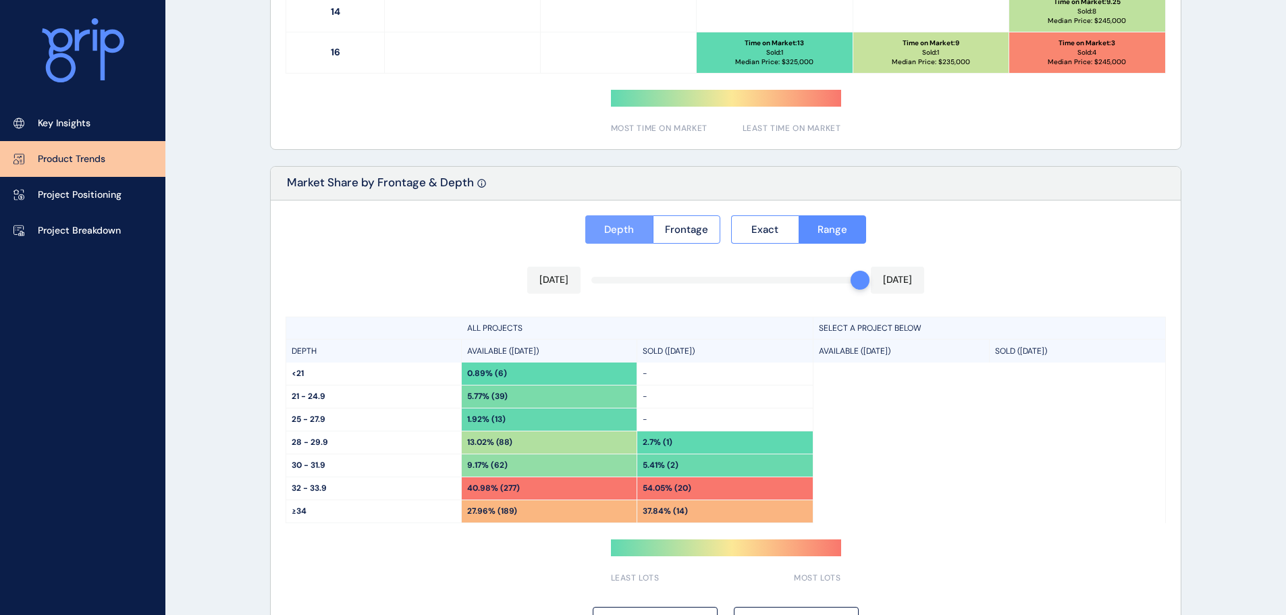
click at [633, 227] on span "Depth" at bounding box center [619, 229] width 30 height 13
click at [732, 217] on button "Exact" at bounding box center [764, 229] width 67 height 28
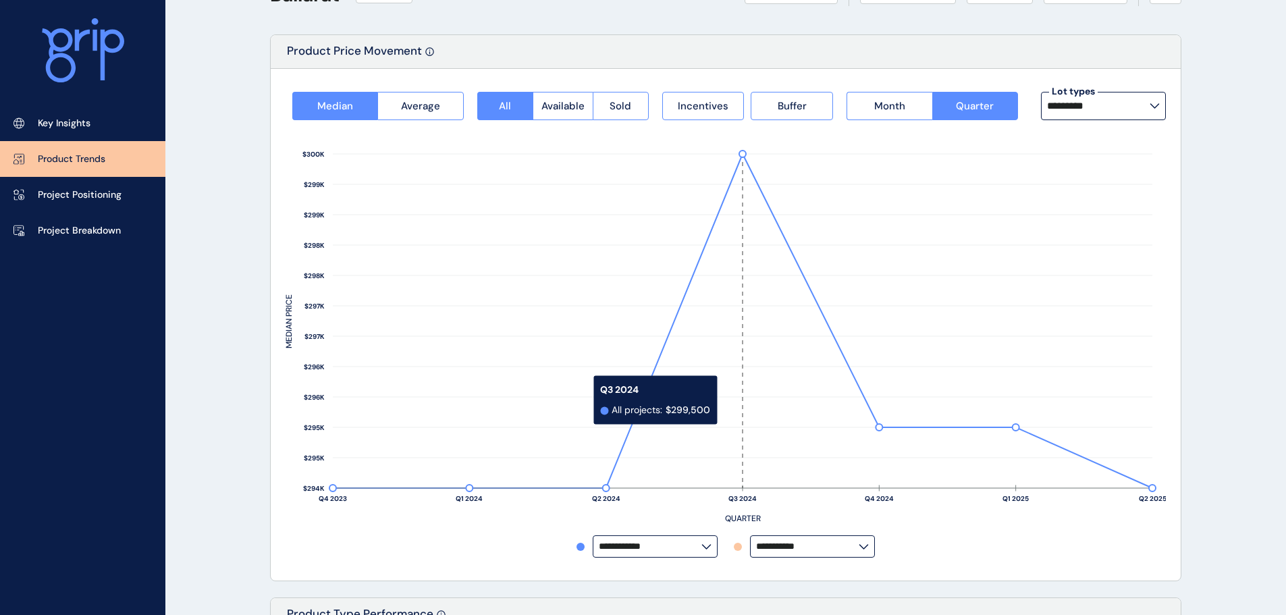
scroll to position [0, 0]
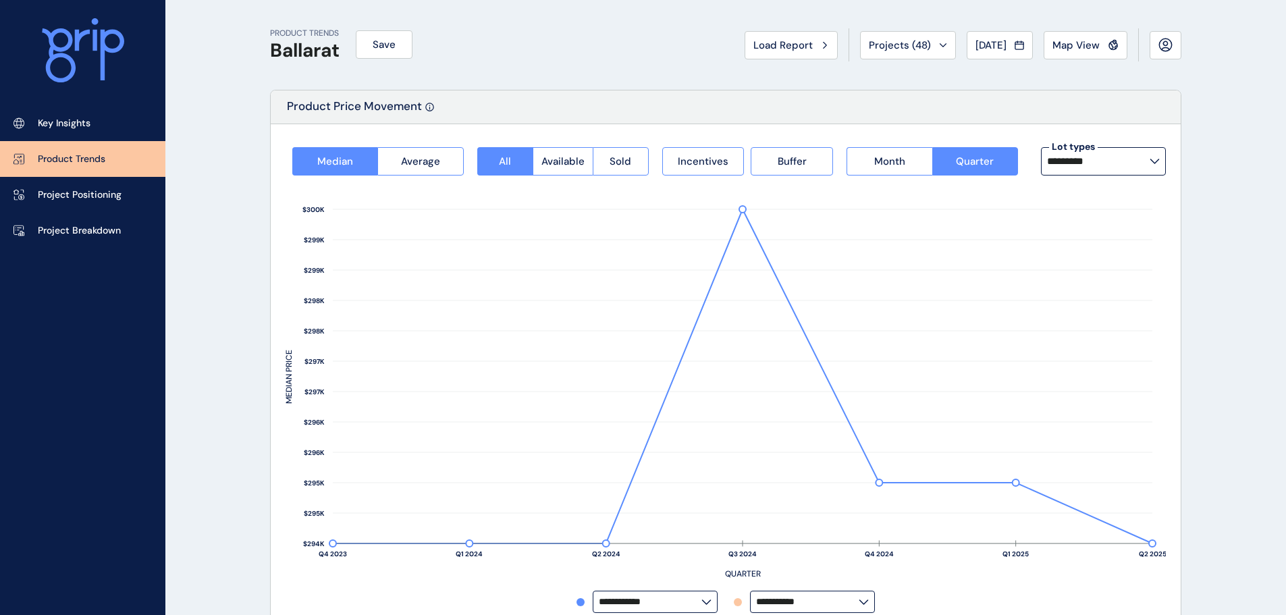
click at [1099, 154] on label "*********" at bounding box center [1103, 161] width 125 height 28
click at [1083, 238] on span "49 lots sold" at bounding box center [1075, 240] width 48 height 8
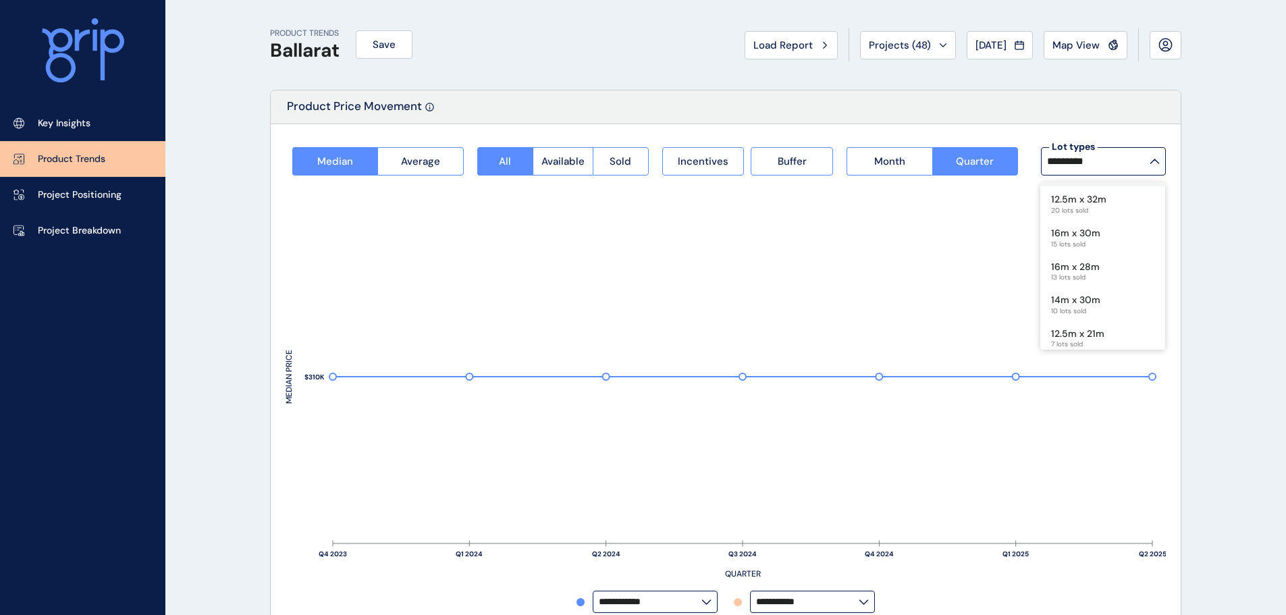
scroll to position [135, 0]
click at [1085, 231] on p "16m x 30m" at bounding box center [1075, 227] width 49 height 13
type input "*********"
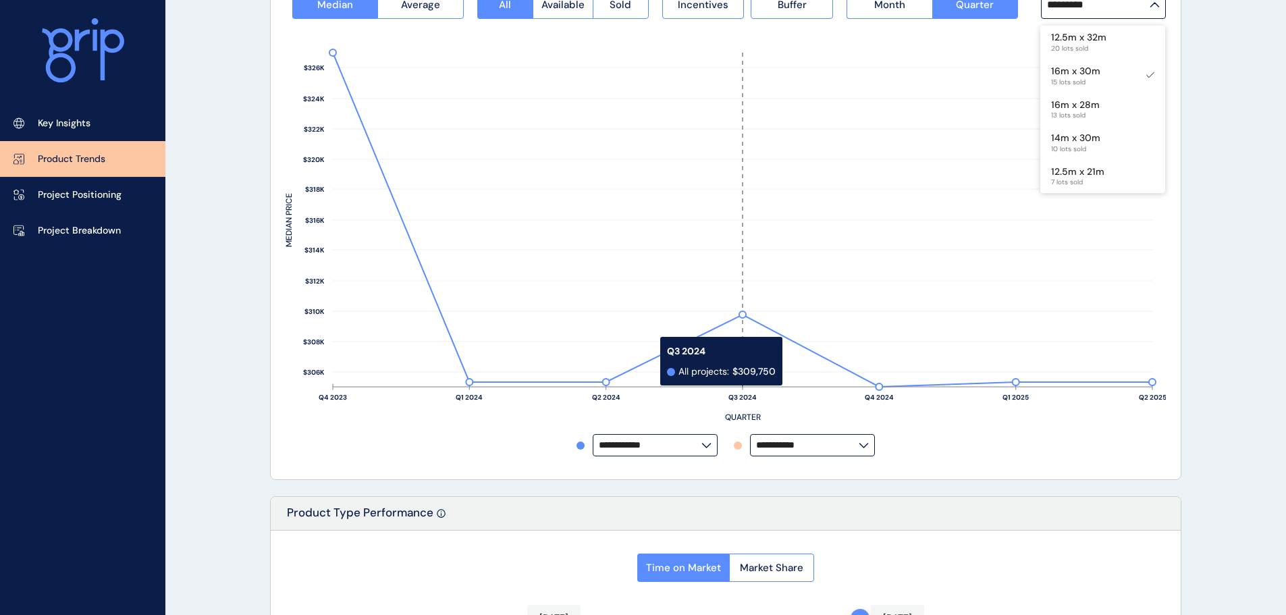
scroll to position [0, 0]
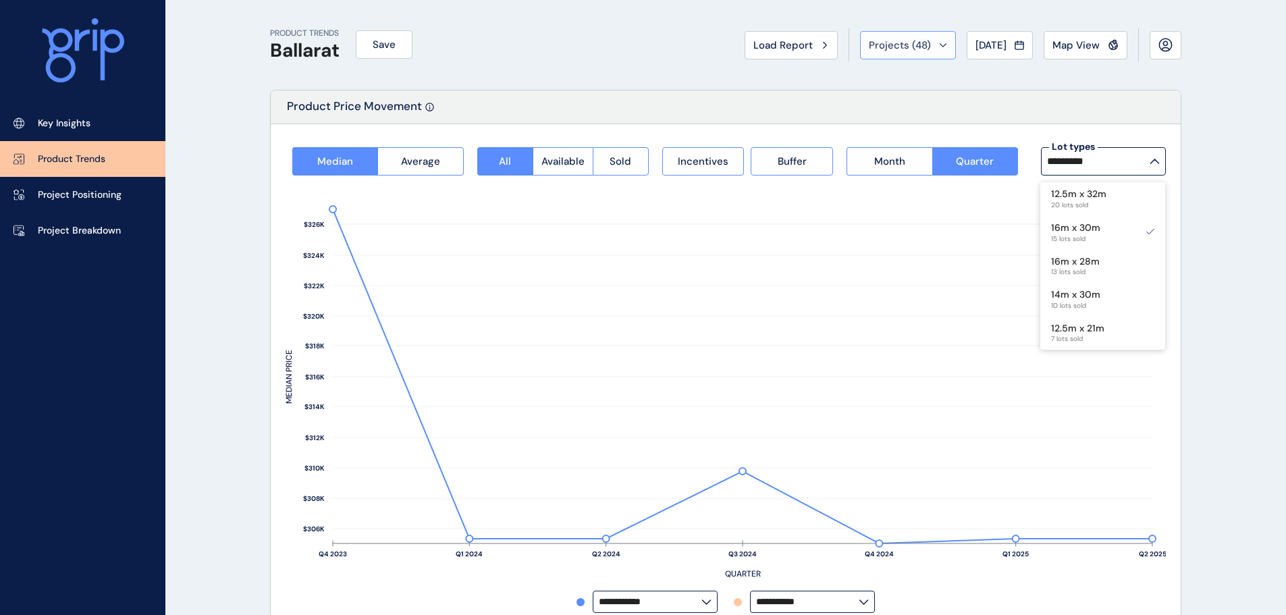
click at [918, 48] on span "Projects ( 48 )" at bounding box center [900, 44] width 62 height 13
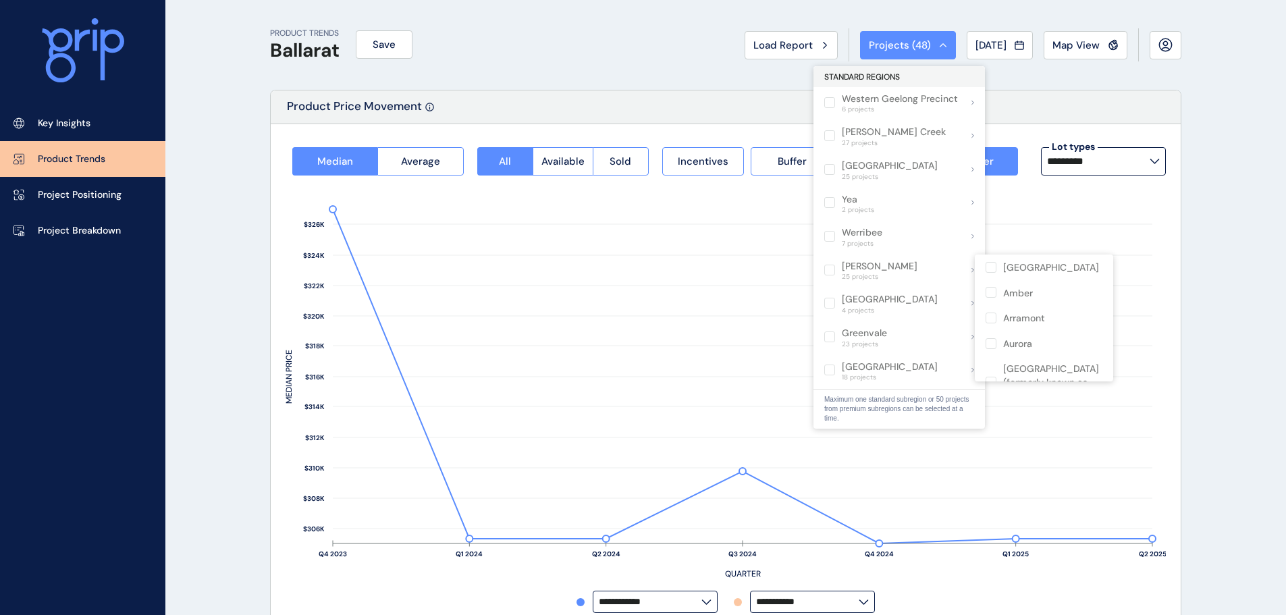
scroll to position [67, 0]
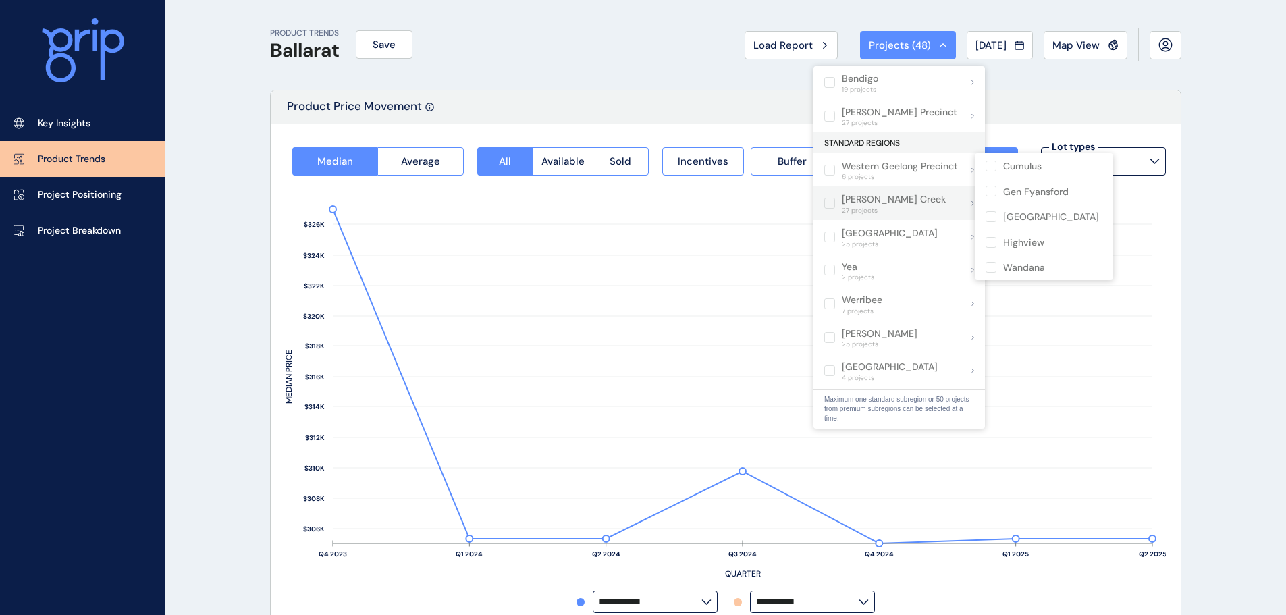
click at [887, 165] on p "Western Geelong Precinct" at bounding box center [900, 166] width 116 height 13
click at [835, 169] on label at bounding box center [829, 170] width 11 height 11
click at [832, 169] on label at bounding box center [829, 170] width 11 height 11
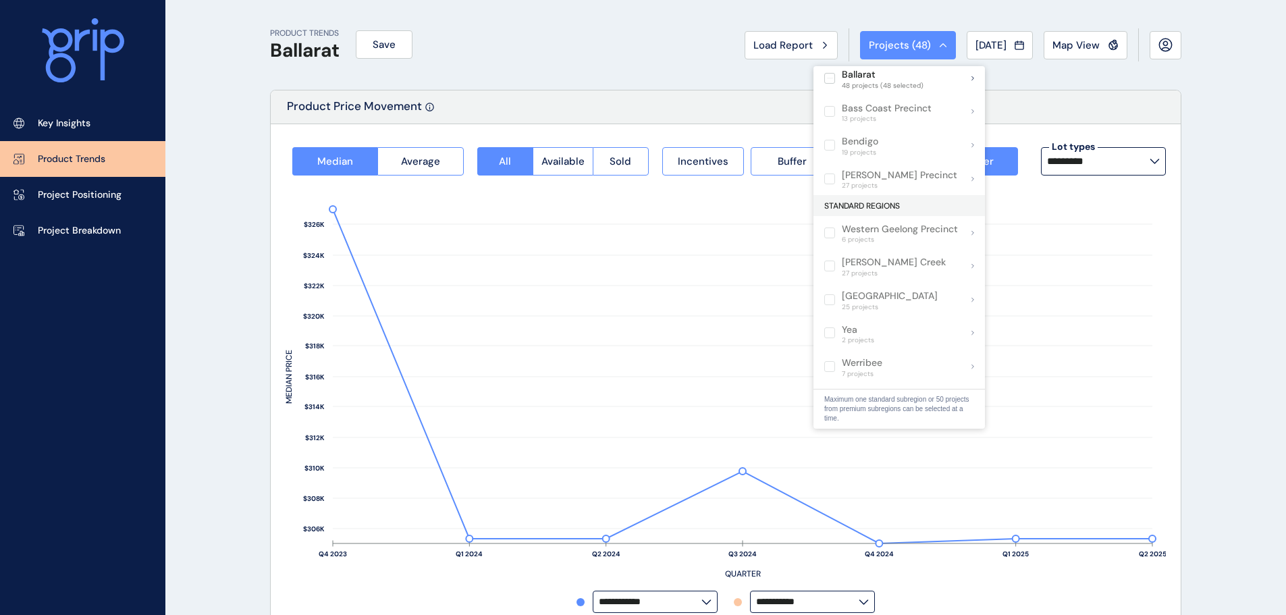
scroll to position [0, 0]
click at [847, 318] on div "[GEOGRAPHIC_DATA] 25 projects" at bounding box center [898, 304] width 171 height 34
click at [815, 287] on div "[GEOGRAPHIC_DATA] 25 projects" at bounding box center [898, 304] width 171 height 34
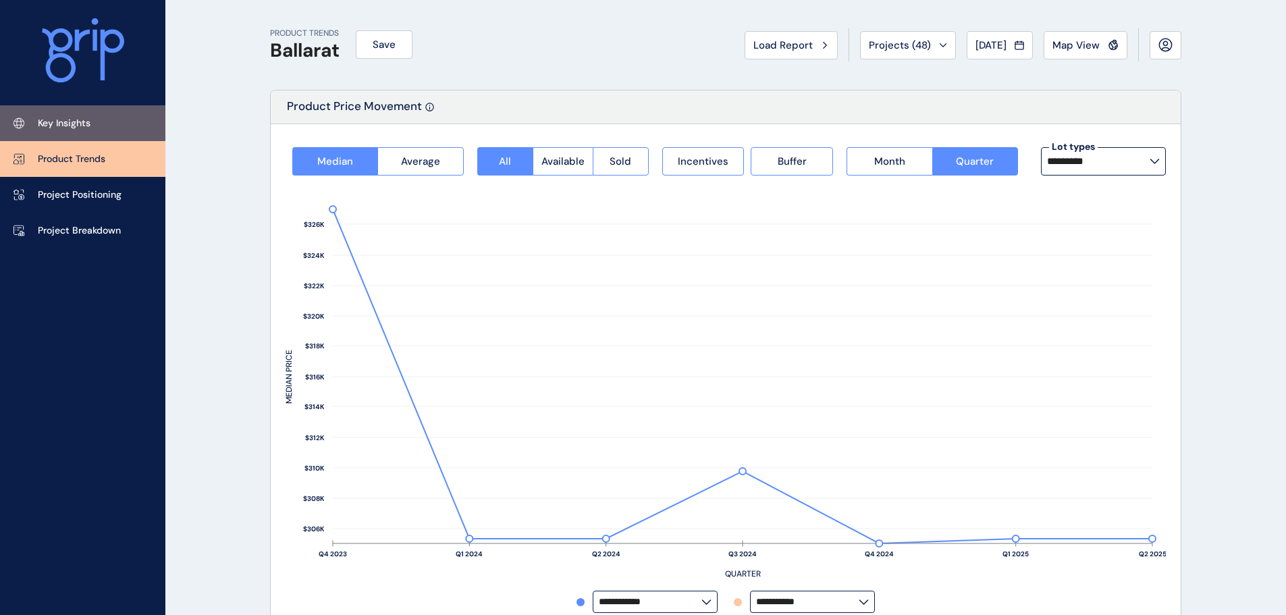
drag, startPoint x: 164, startPoint y: 123, endPoint x: 155, endPoint y: 125, distance: 8.9
click at [164, 123] on link "Key Insights" at bounding box center [82, 123] width 165 height 36
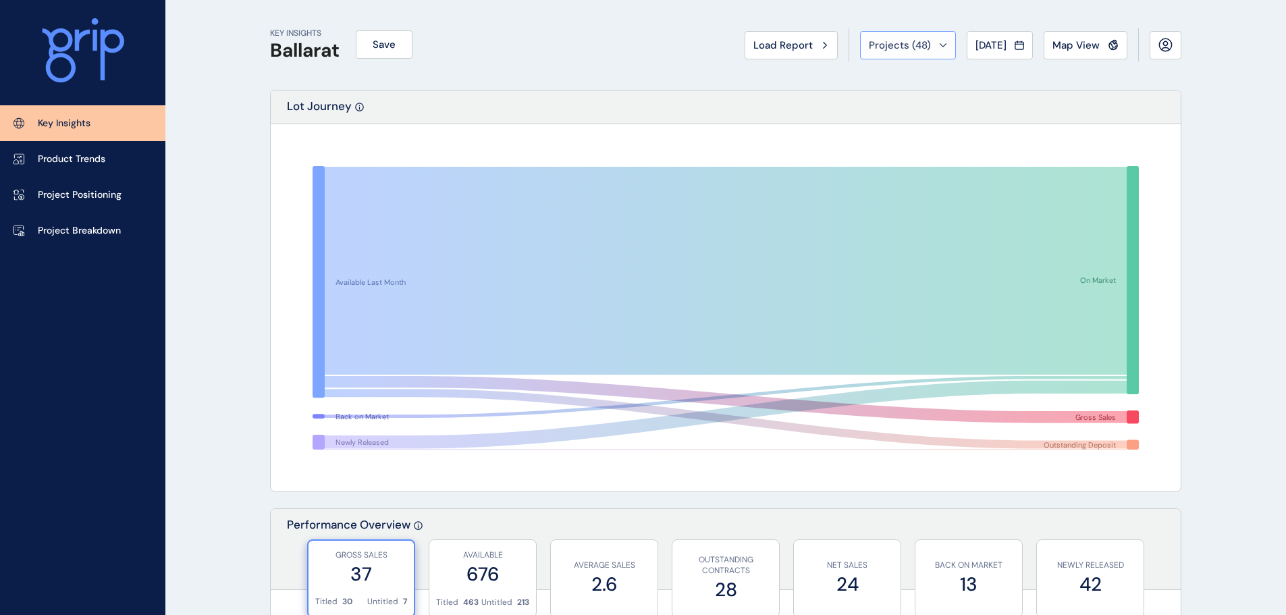
click at [926, 53] on button "Projects ( 48 )" at bounding box center [908, 45] width 96 height 28
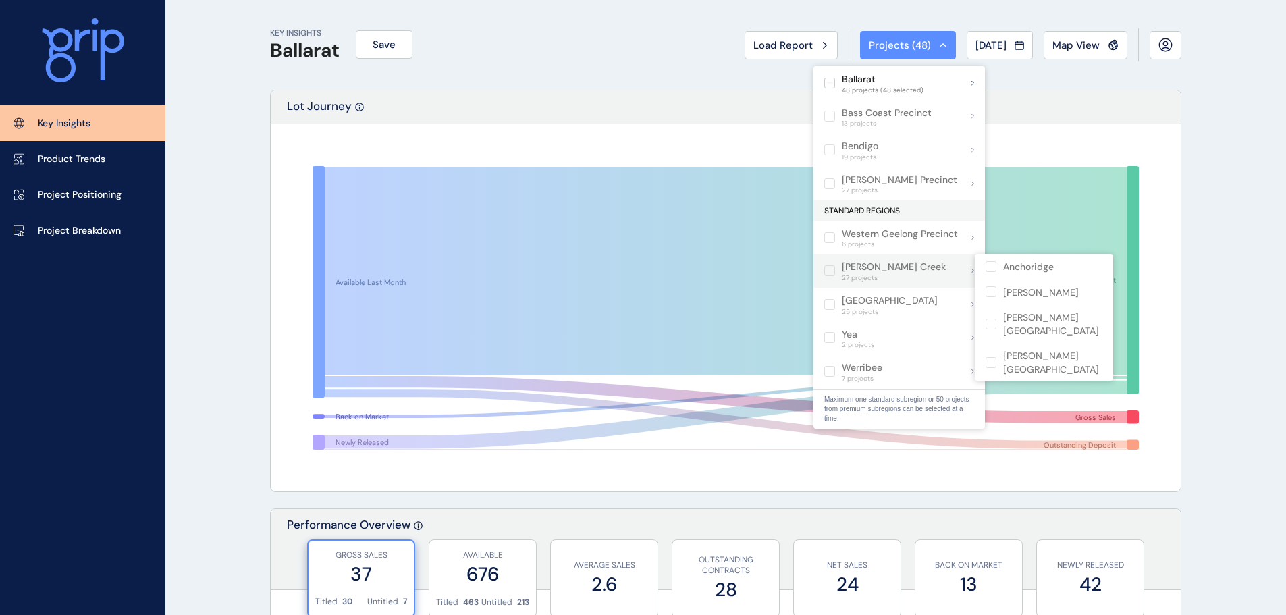
click at [923, 262] on div "[PERSON_NAME] Creek 27 projects" at bounding box center [898, 271] width 171 height 34
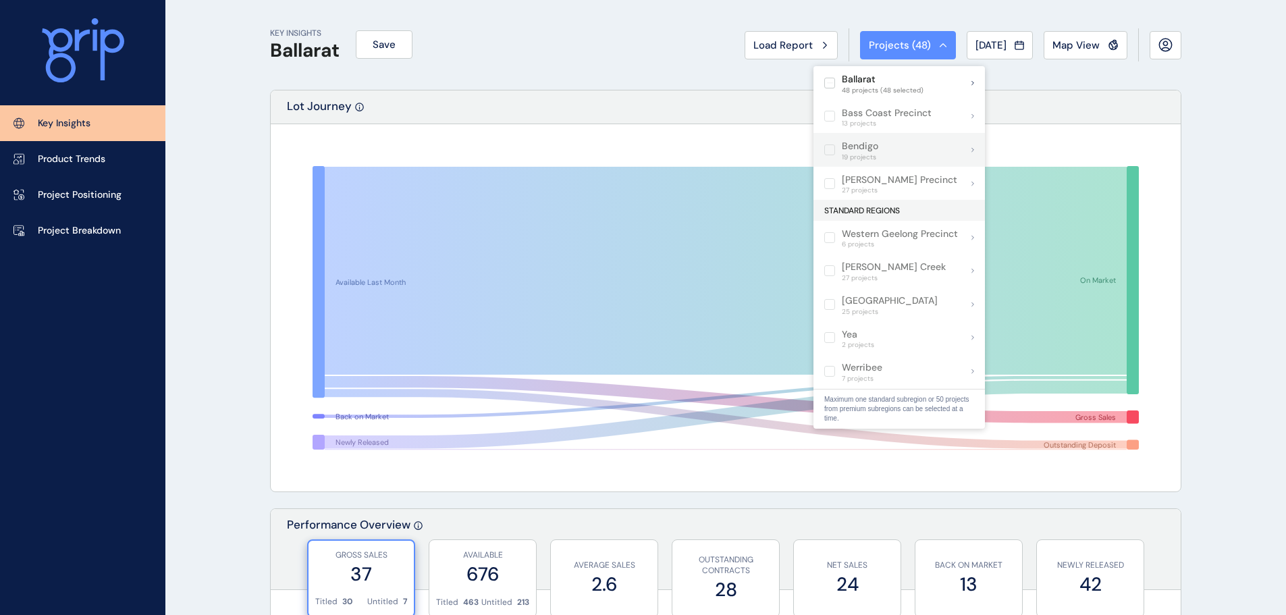
click at [873, 155] on span "19 projects" at bounding box center [860, 157] width 36 height 8
click at [838, 144] on span at bounding box center [833, 149] width 18 height 11
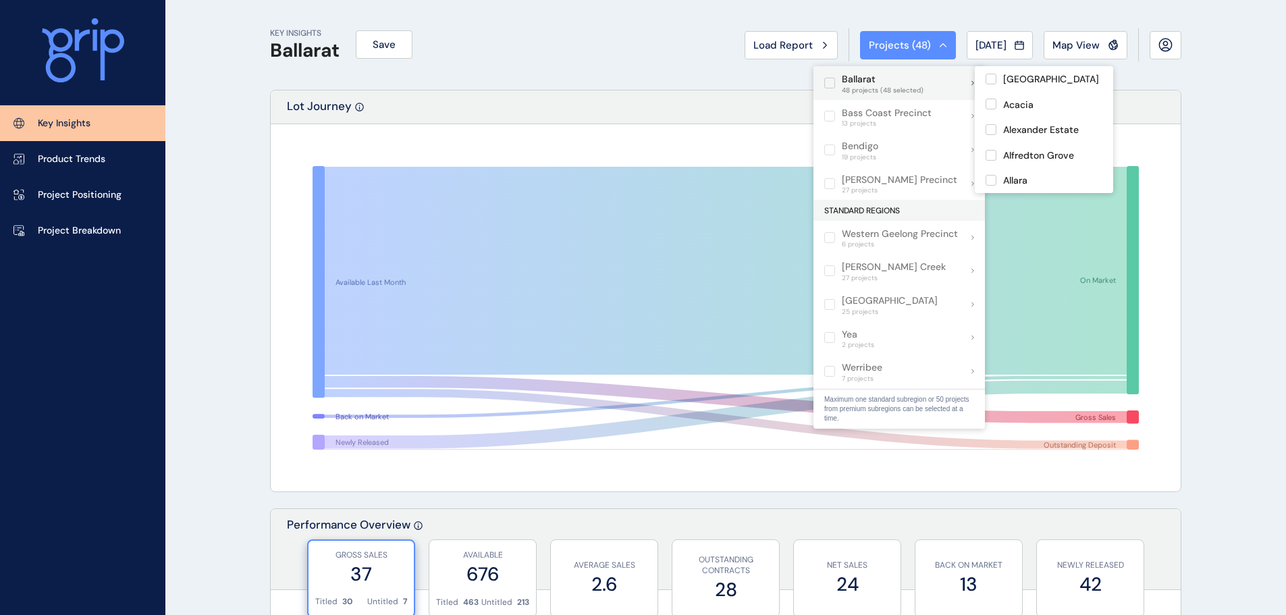
click at [825, 86] on label at bounding box center [829, 83] width 11 height 11
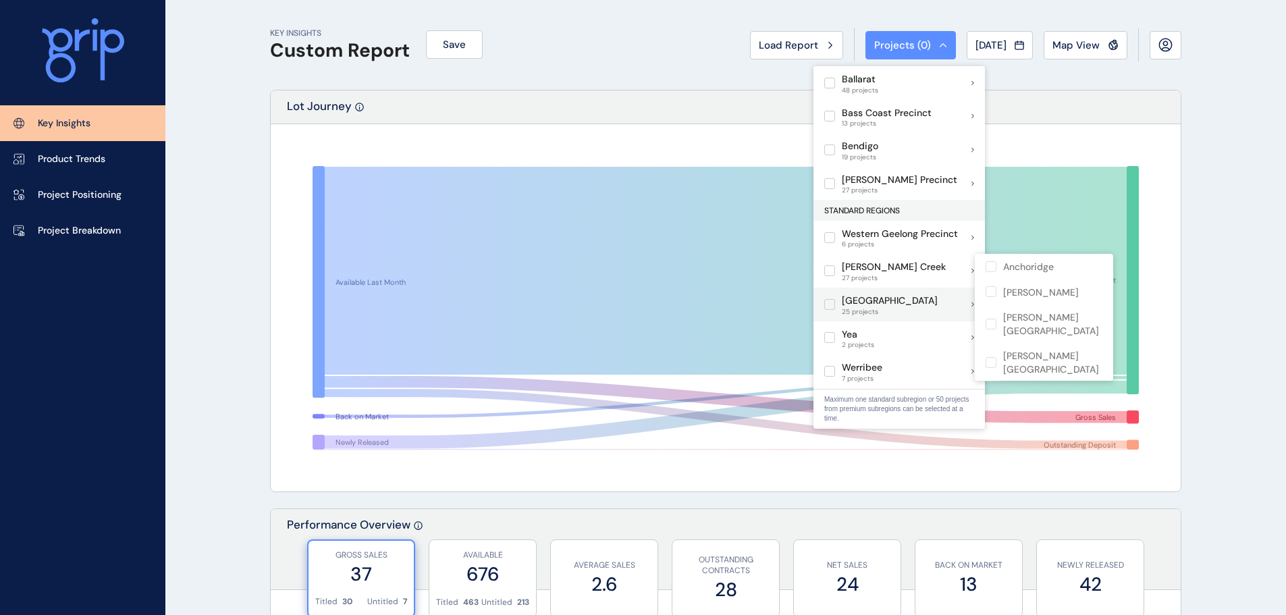
click at [864, 266] on p "[PERSON_NAME] Creek" at bounding box center [894, 266] width 104 height 13
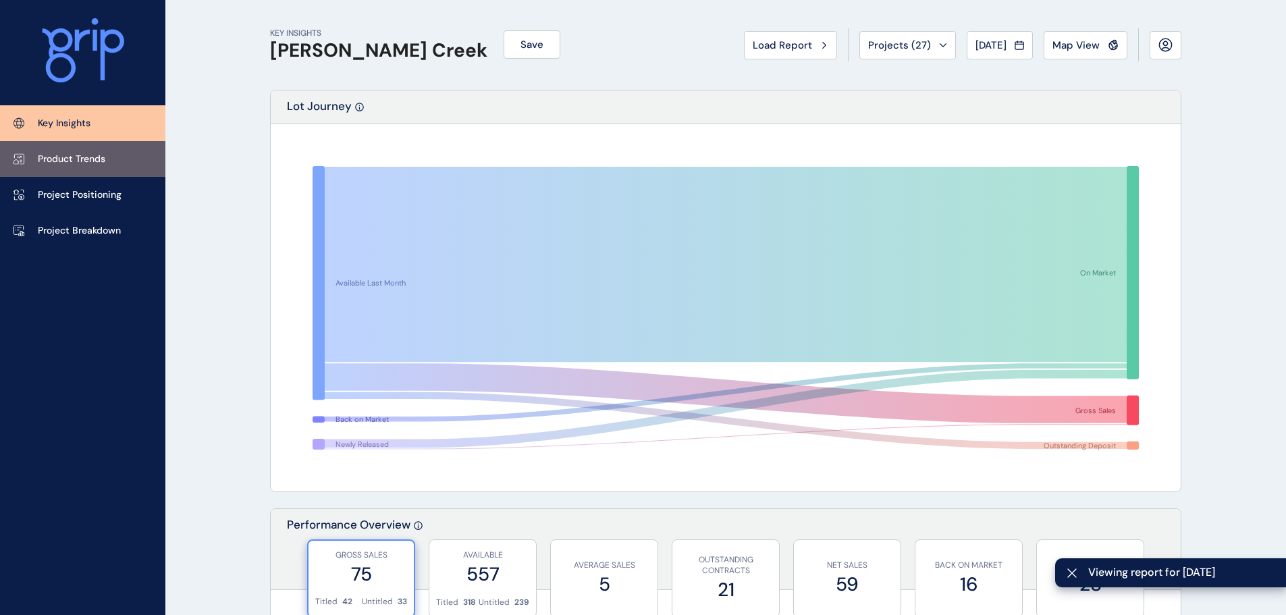
click at [130, 156] on link "Product Trends" at bounding box center [82, 159] width 165 height 36
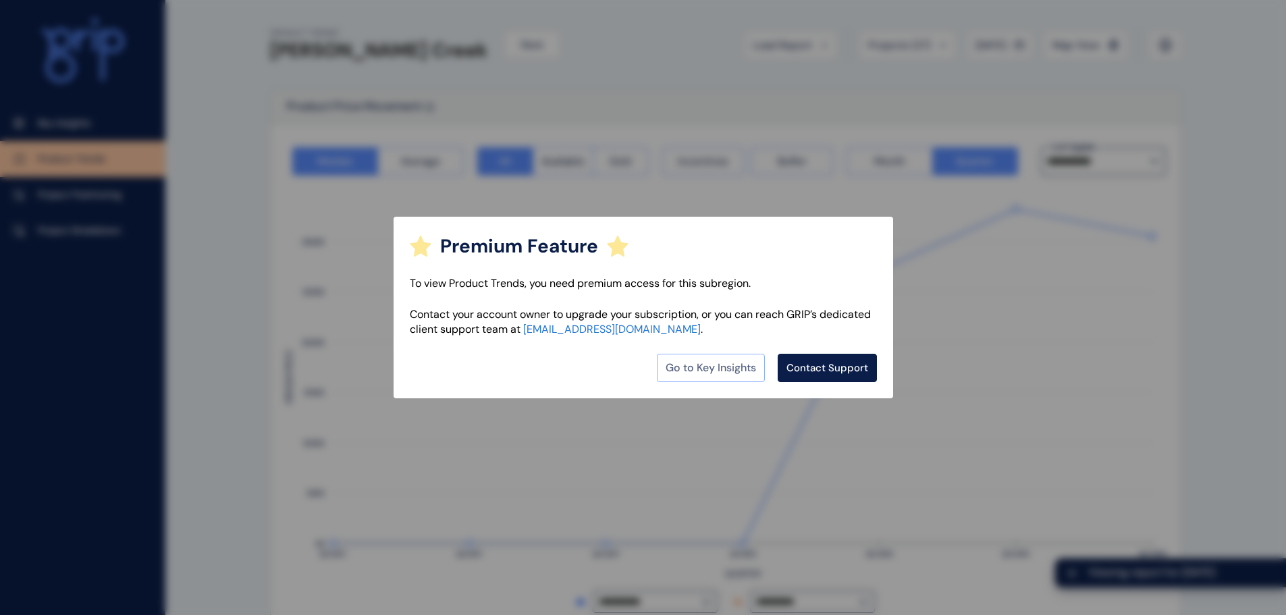
click at [706, 380] on link "Go to Key Insights" at bounding box center [711, 368] width 108 height 28
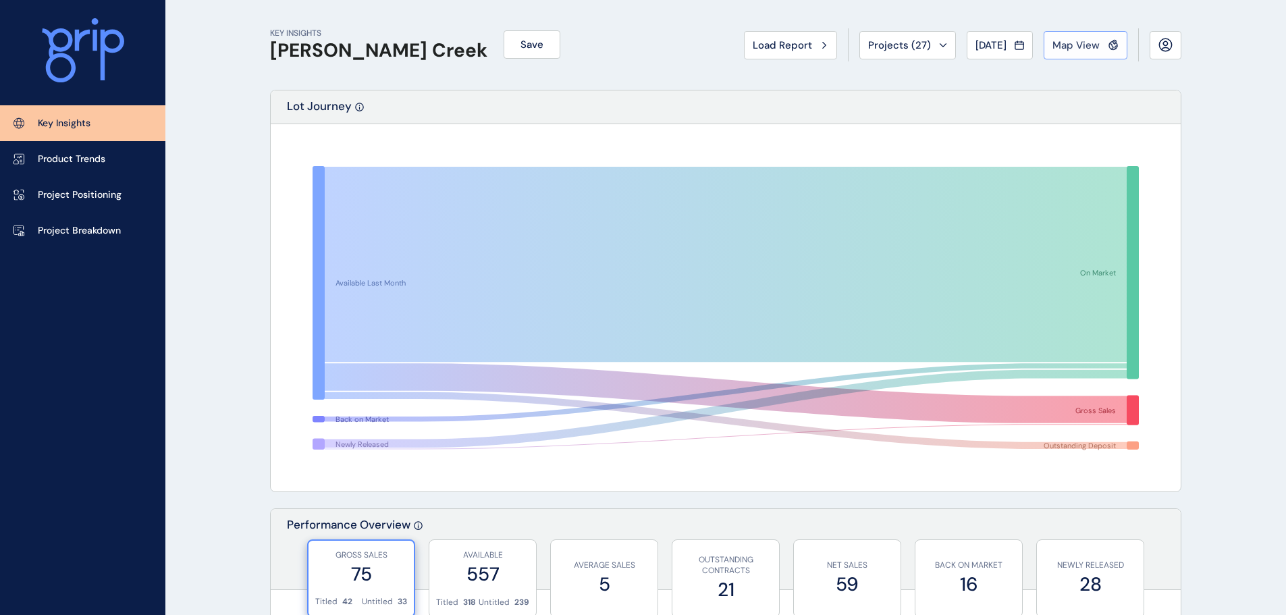
click at [1097, 51] on button "Map View" at bounding box center [1085, 45] width 84 height 28
click at [107, 224] on p "Project Breakdown" at bounding box center [79, 230] width 83 height 13
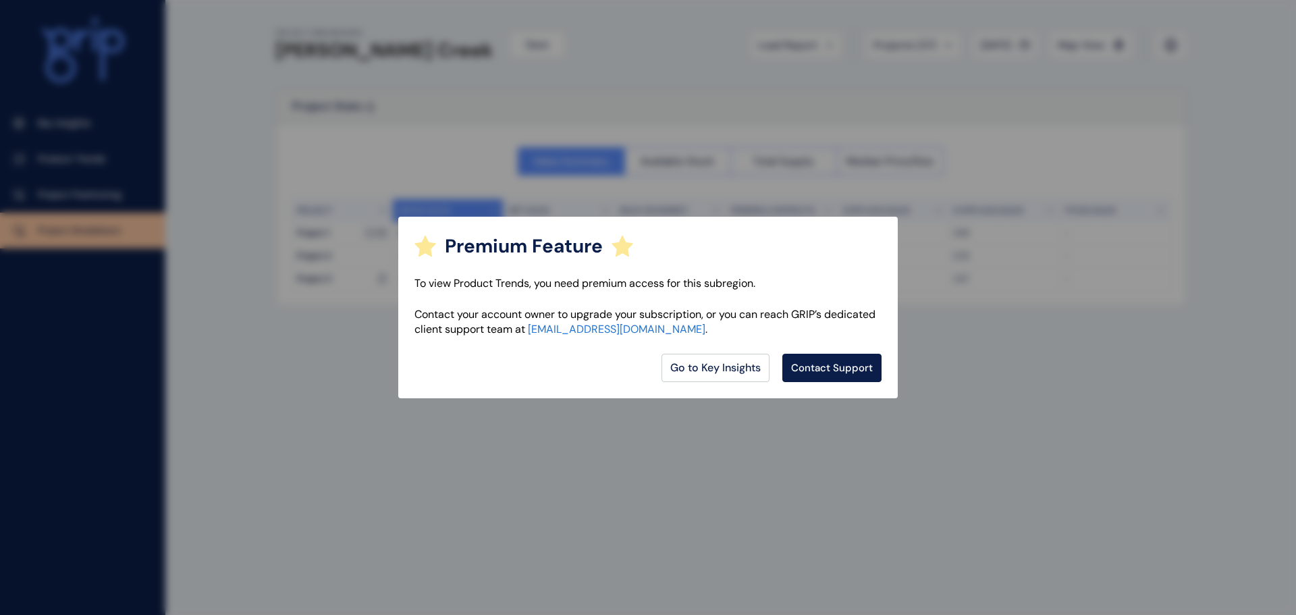
click at [122, 177] on div "Premium Feature To view Product Trends, you need premium access for this subreg…" at bounding box center [648, 307] width 1296 height 615
click at [730, 375] on link "Go to Key Insights" at bounding box center [715, 368] width 108 height 28
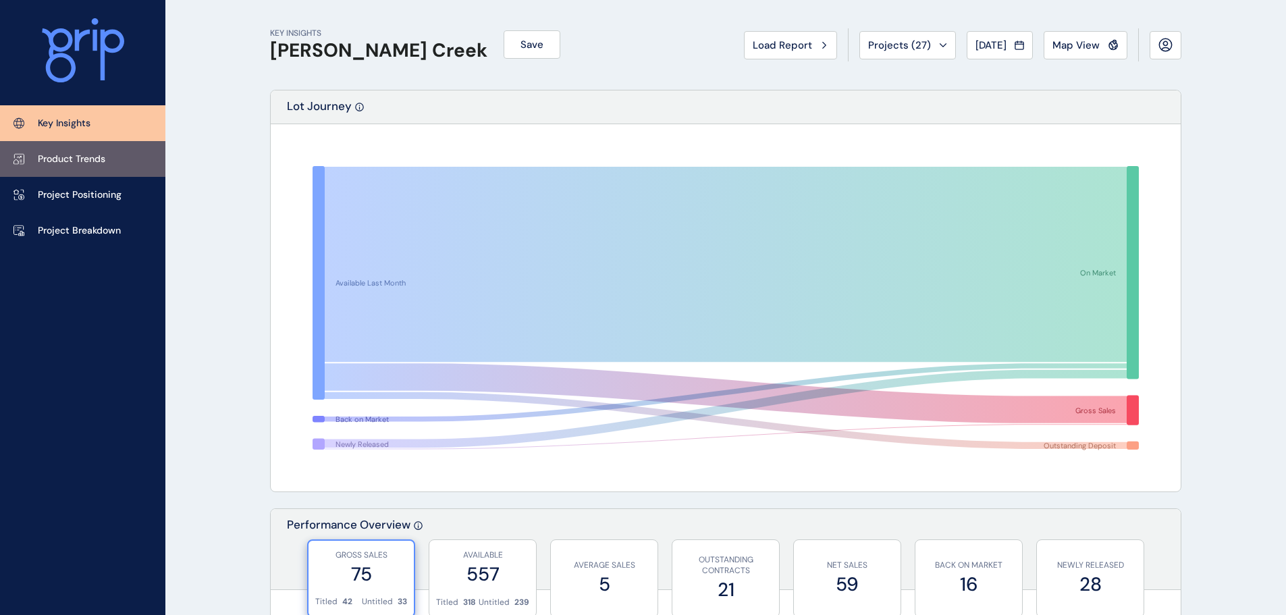
click at [91, 153] on p "Product Trends" at bounding box center [71, 159] width 67 height 13
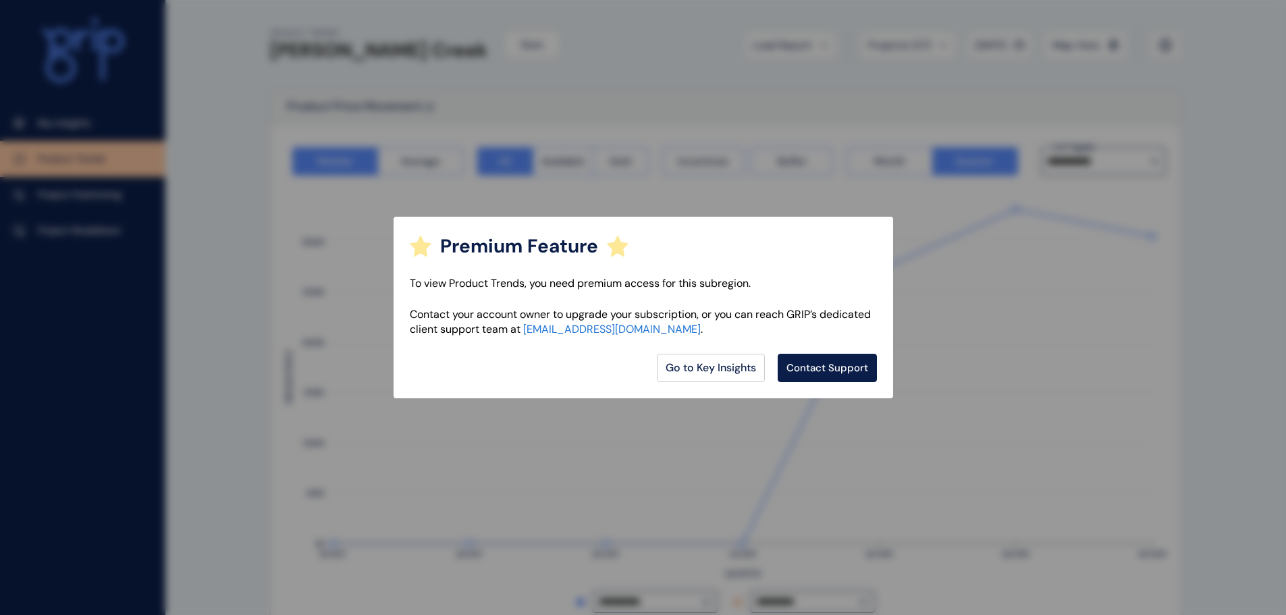
click at [771, 381] on div "Go to Key Insights Contact Support" at bounding box center [643, 368] width 467 height 28
click at [732, 356] on link "Go to Key Insights" at bounding box center [711, 368] width 108 height 28
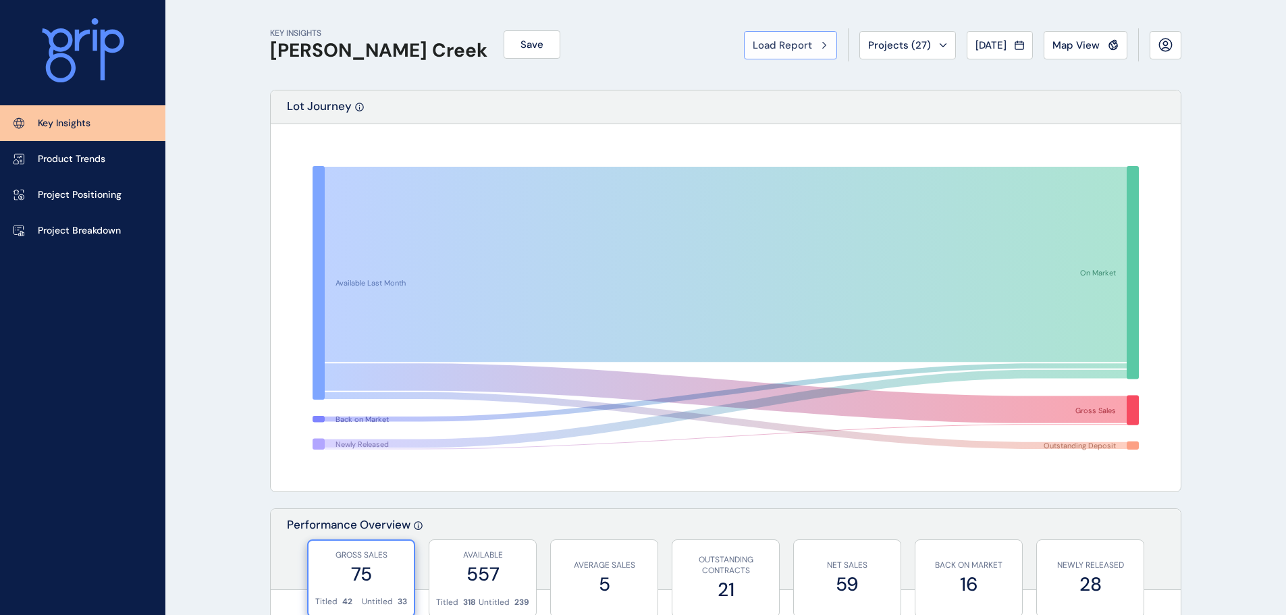
click at [797, 56] on button "Load Report" at bounding box center [790, 45] width 93 height 28
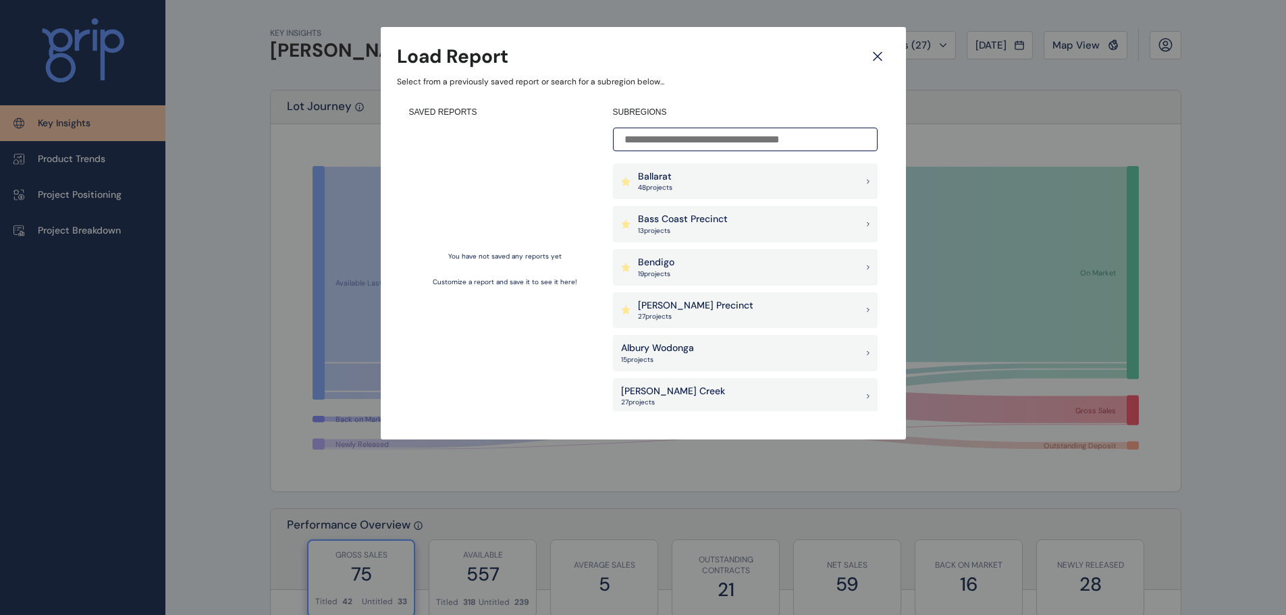
click at [717, 225] on p "Bass Coast Precinct" at bounding box center [683, 219] width 90 height 13
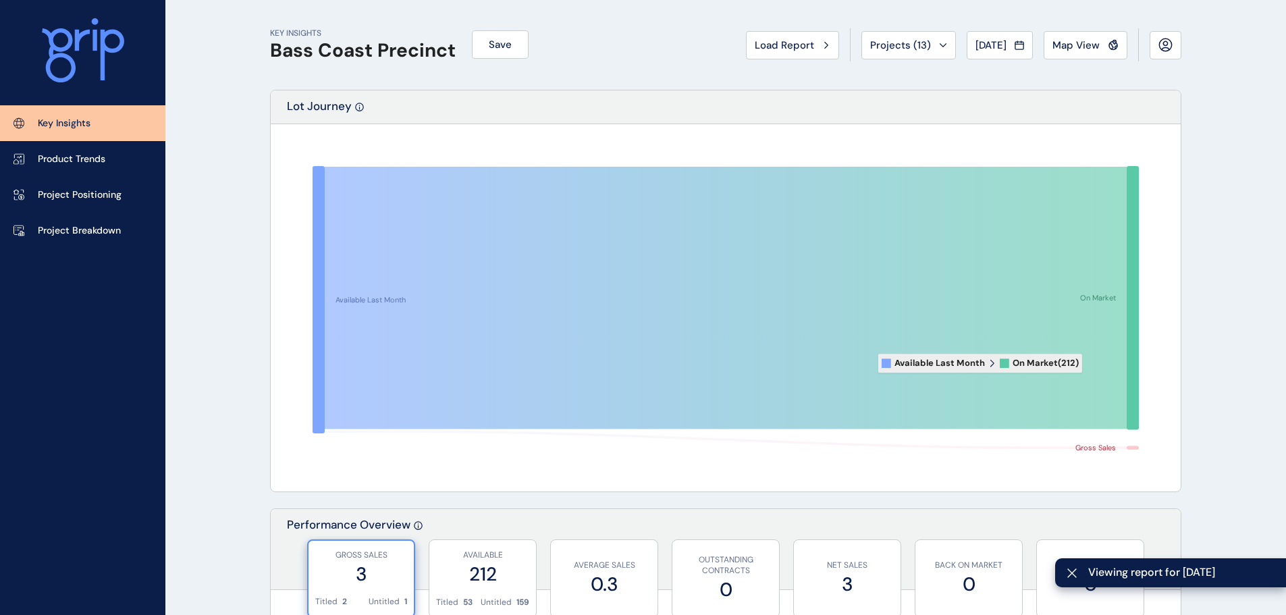
click at [1099, 363] on icon at bounding box center [726, 298] width 802 height 262
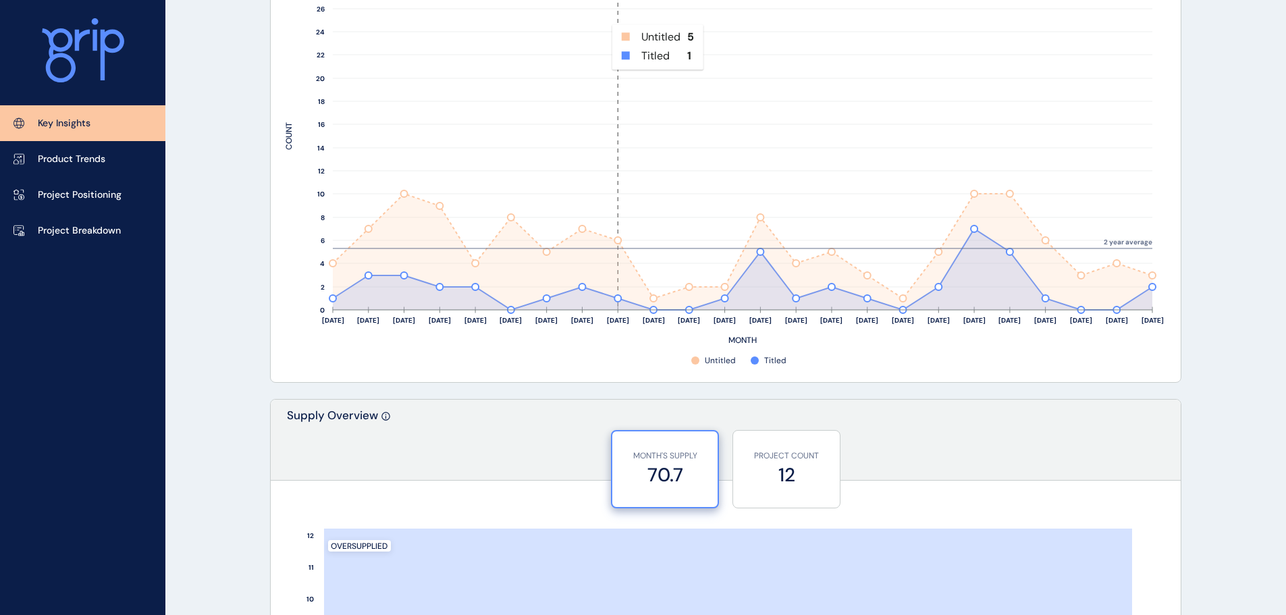
scroll to position [1012, 0]
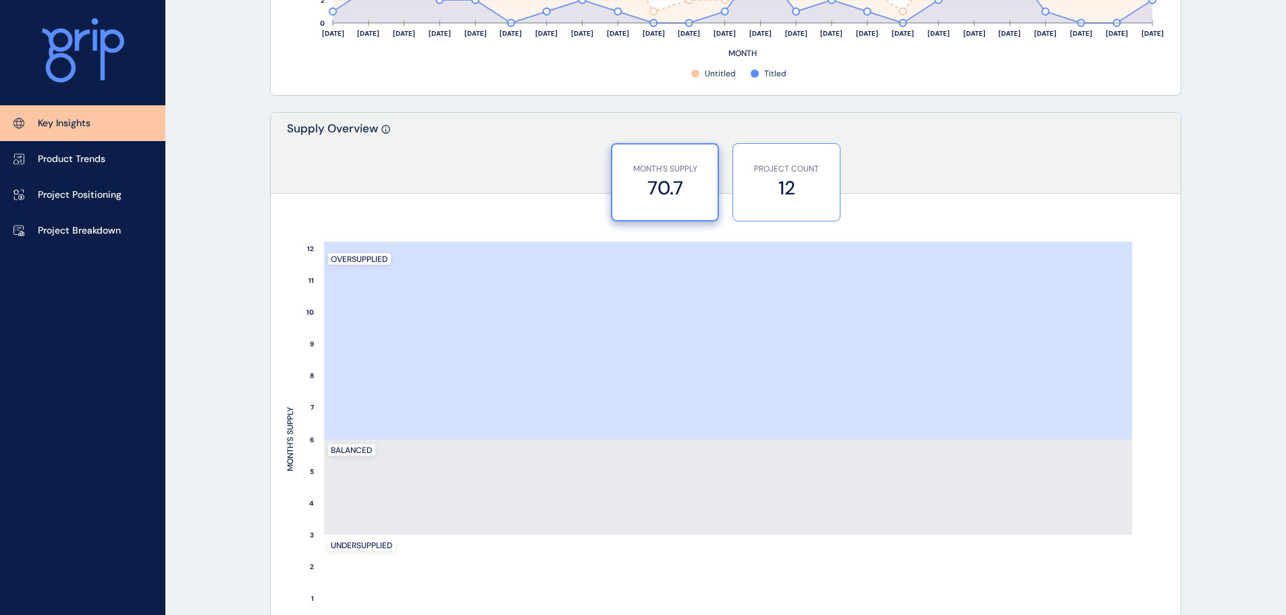
click at [759, 191] on label "12" at bounding box center [786, 188] width 93 height 26
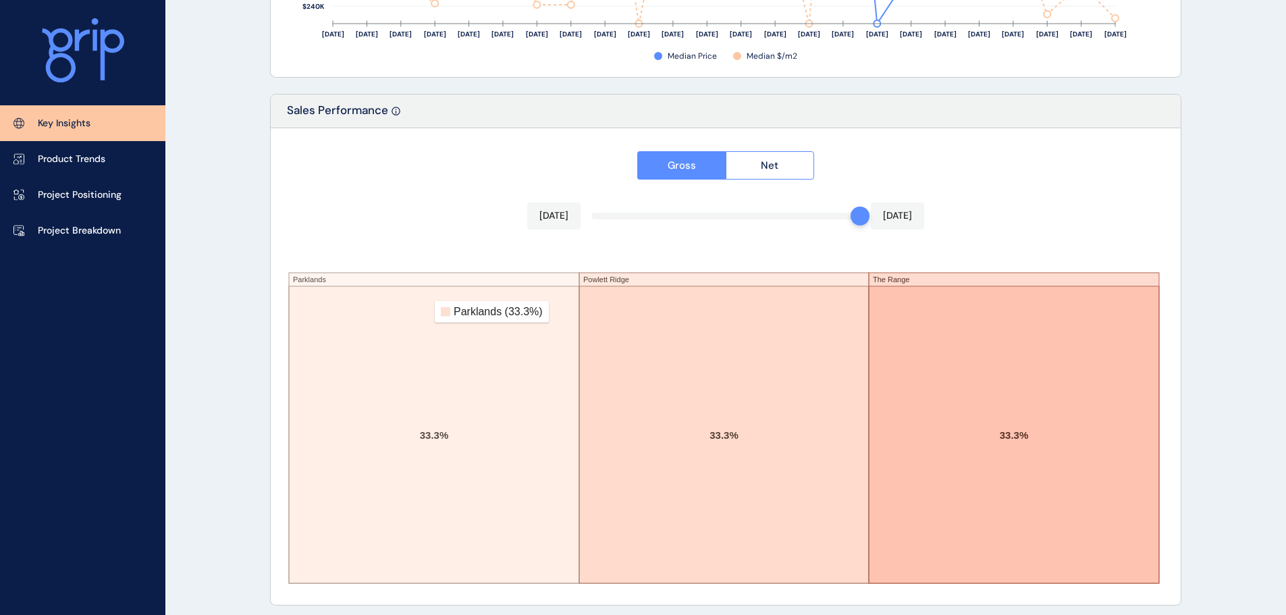
scroll to position [2255, 0]
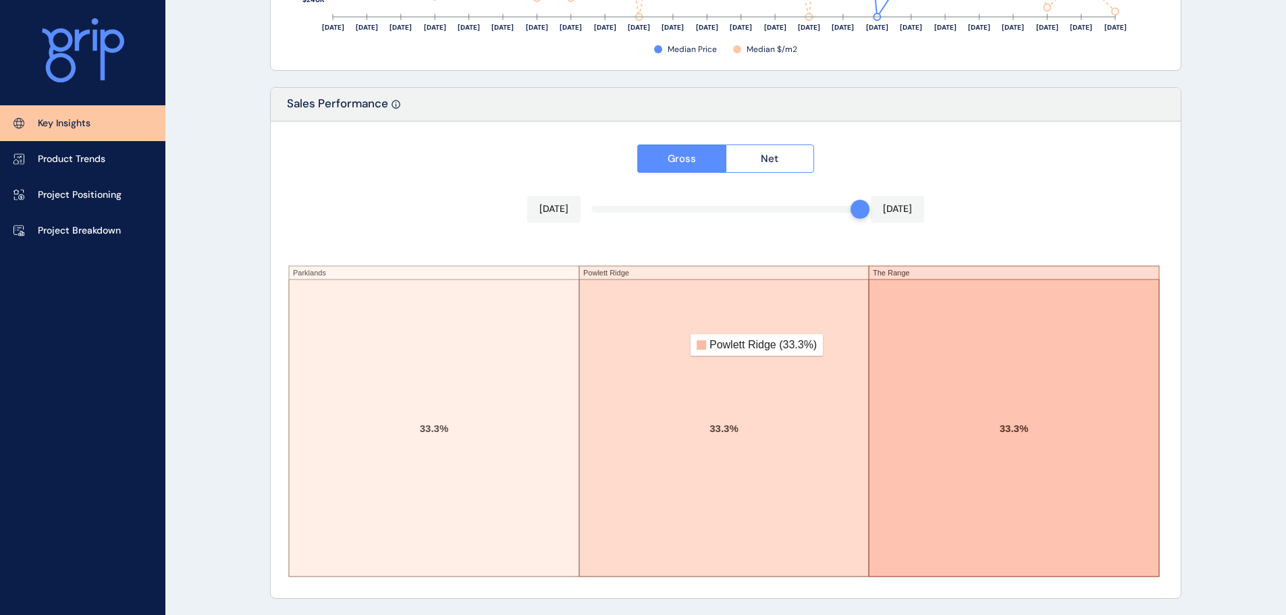
click at [784, 348] on rect at bounding box center [724, 427] width 290 height 297
click at [503, 394] on rect at bounding box center [434, 427] width 290 height 297
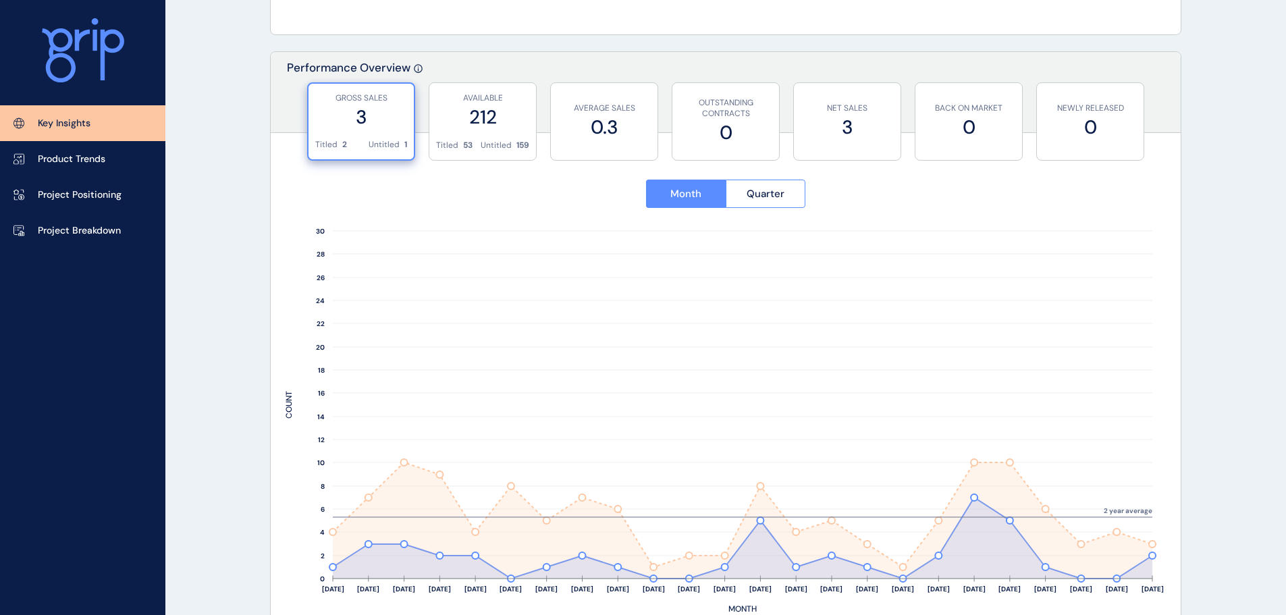
scroll to position [433, 0]
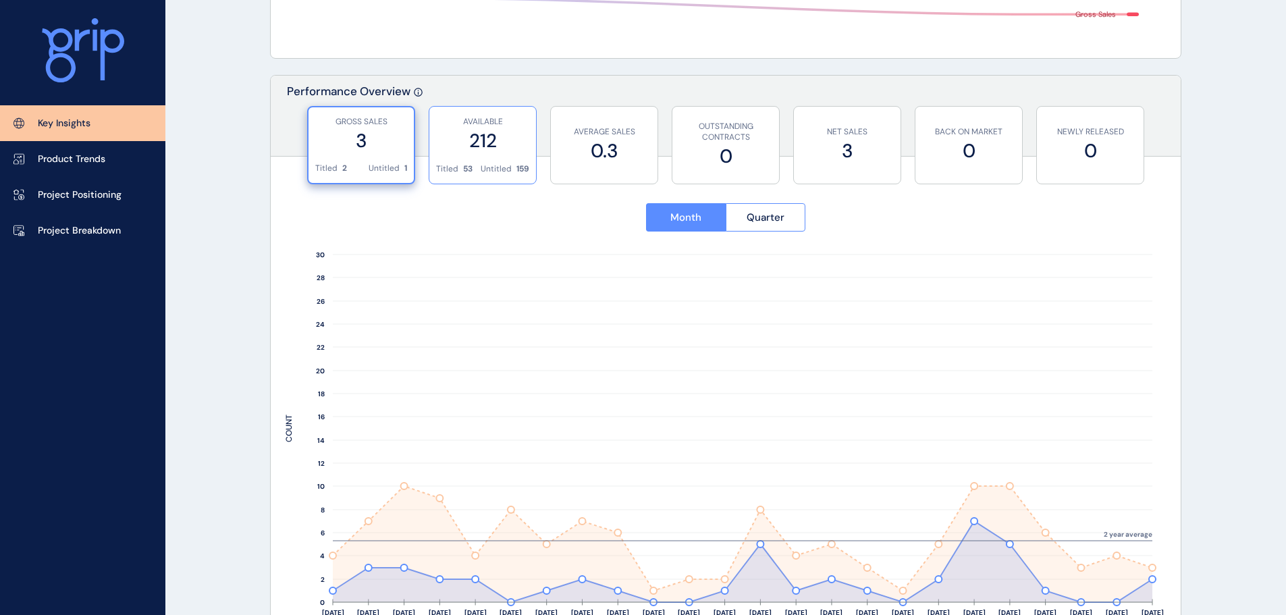
click at [522, 105] on div "Performance Overview" at bounding box center [726, 116] width 910 height 81
click at [520, 163] on div "AVAILABLE 212 Titled 53 Untitled 159" at bounding box center [483, 145] width 108 height 78
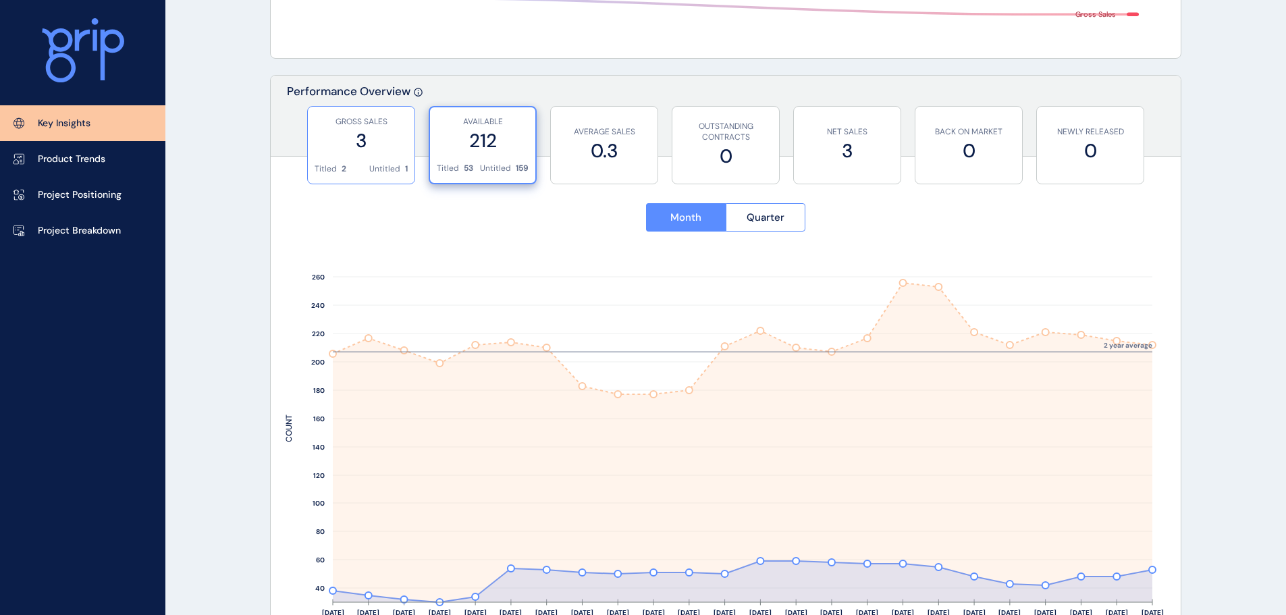
click at [370, 158] on div "GROSS SALES 3" at bounding box center [360, 135] width 93 height 57
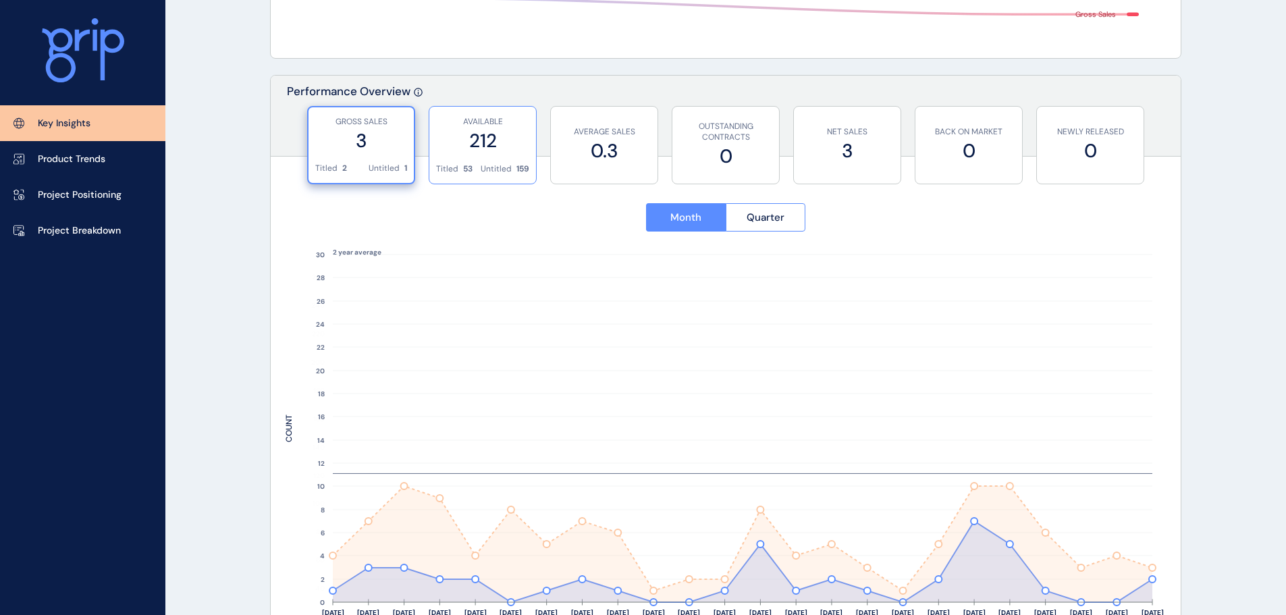
click at [493, 152] on label "212" at bounding box center [482, 141] width 93 height 26
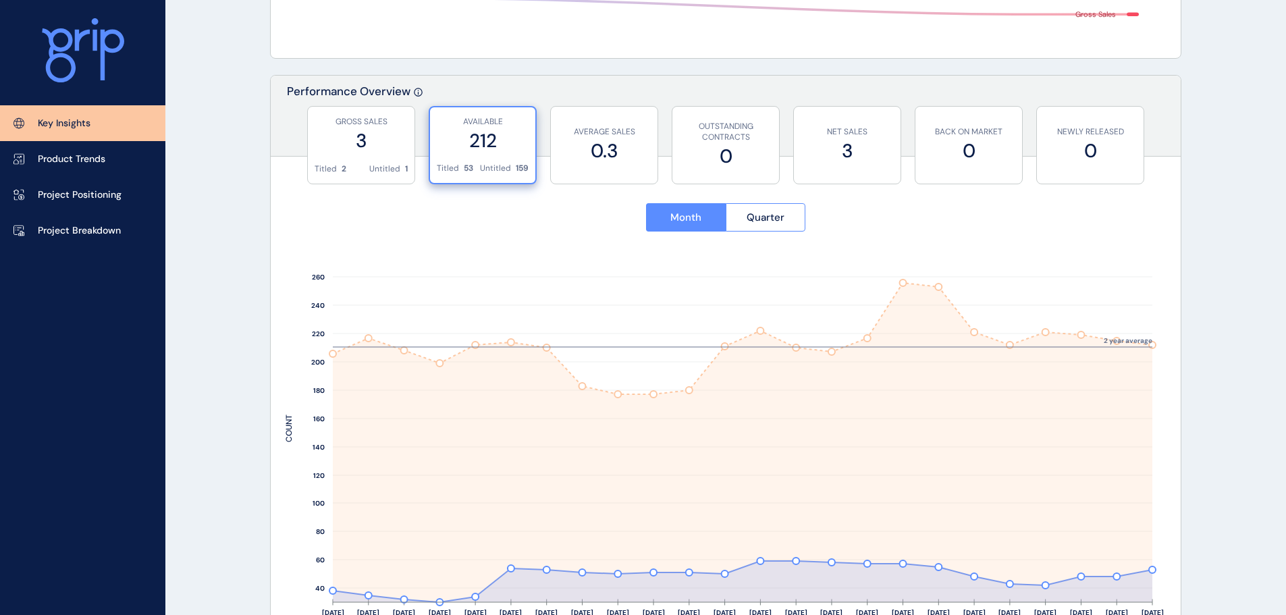
click at [417, 171] on div "GROSS SALES 3 Titled 2 Untitled 1 AVAILABLE 212 Titled 53 Untitled 159 AVERAGE …" at bounding box center [726, 139] width 910 height 67
click at [405, 165] on p "1" at bounding box center [406, 168] width 3 height 11
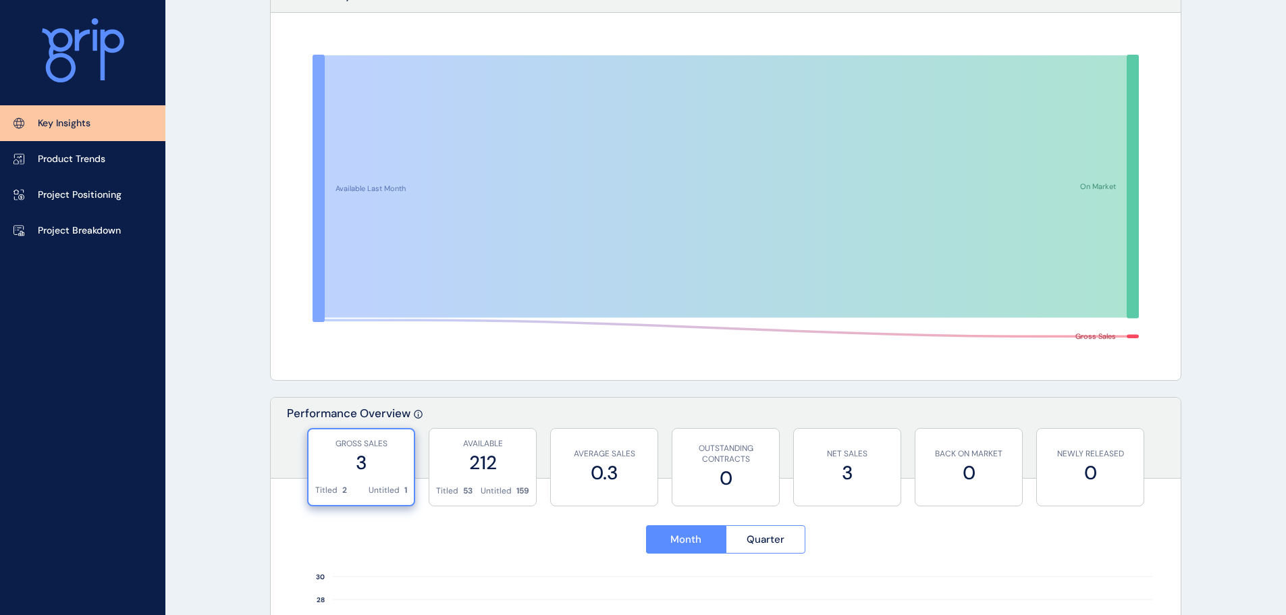
scroll to position [0, 0]
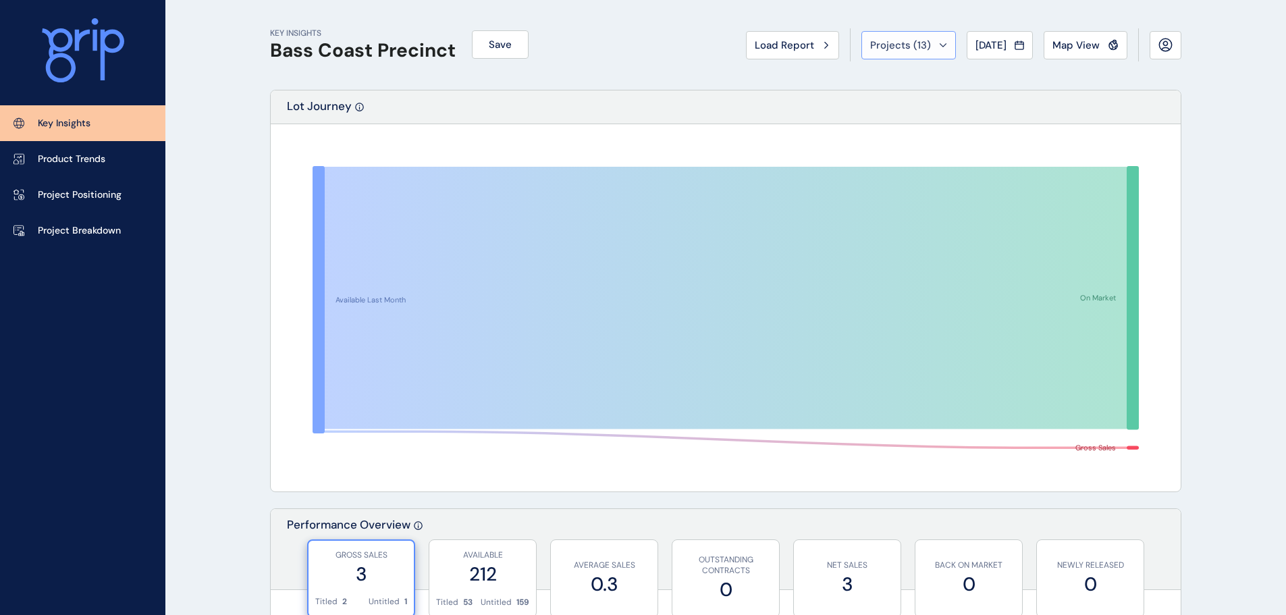
click at [895, 48] on span "Projects ( 13 )" at bounding box center [900, 44] width 61 height 13
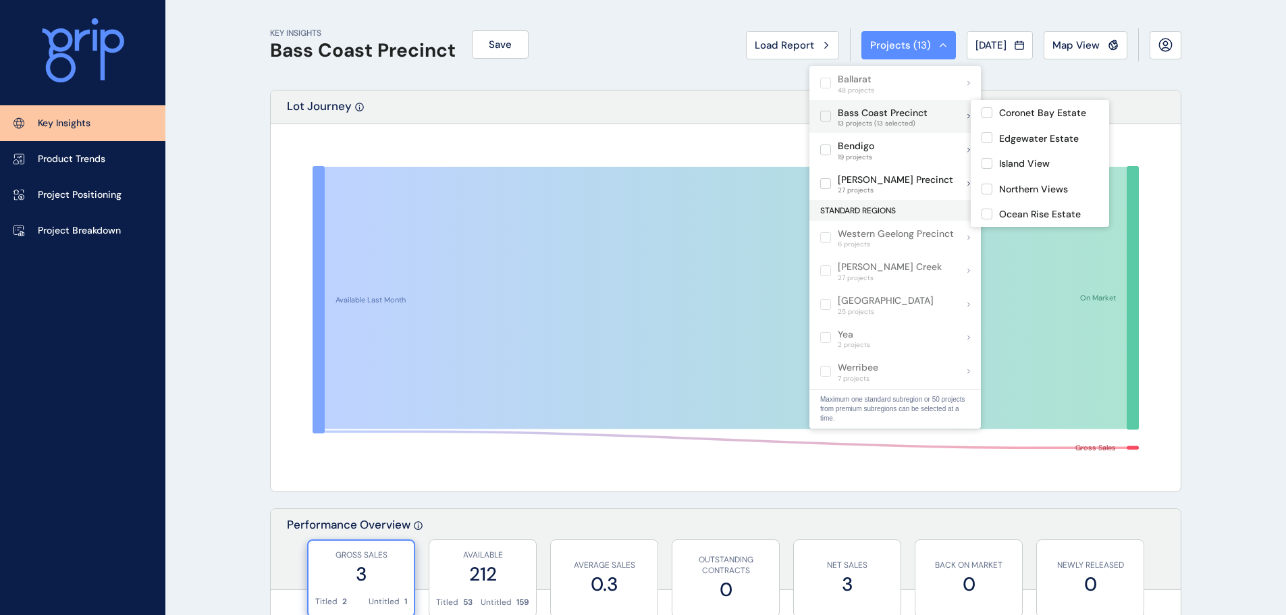
click at [844, 111] on p "Bass Coast Precinct" at bounding box center [883, 113] width 90 height 13
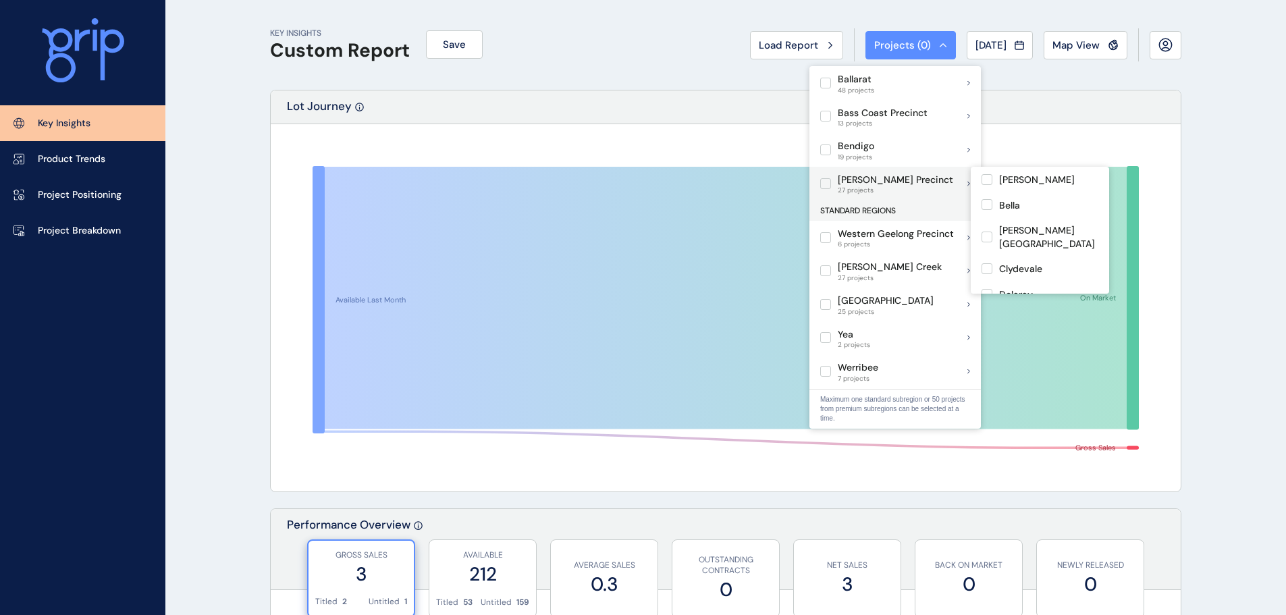
click at [855, 182] on p "[PERSON_NAME] Precinct" at bounding box center [895, 179] width 115 height 13
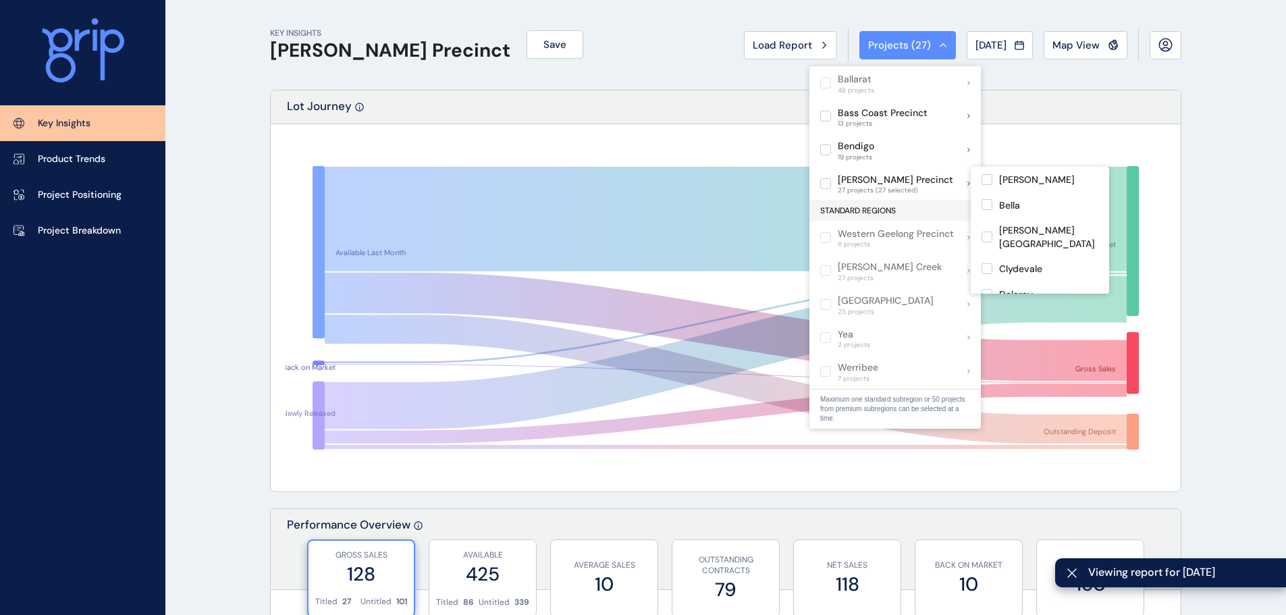
click at [600, 138] on div "Available Last Month Back on Market Newly Released On Market Gross Sales Outsta…" at bounding box center [726, 307] width 910 height 367
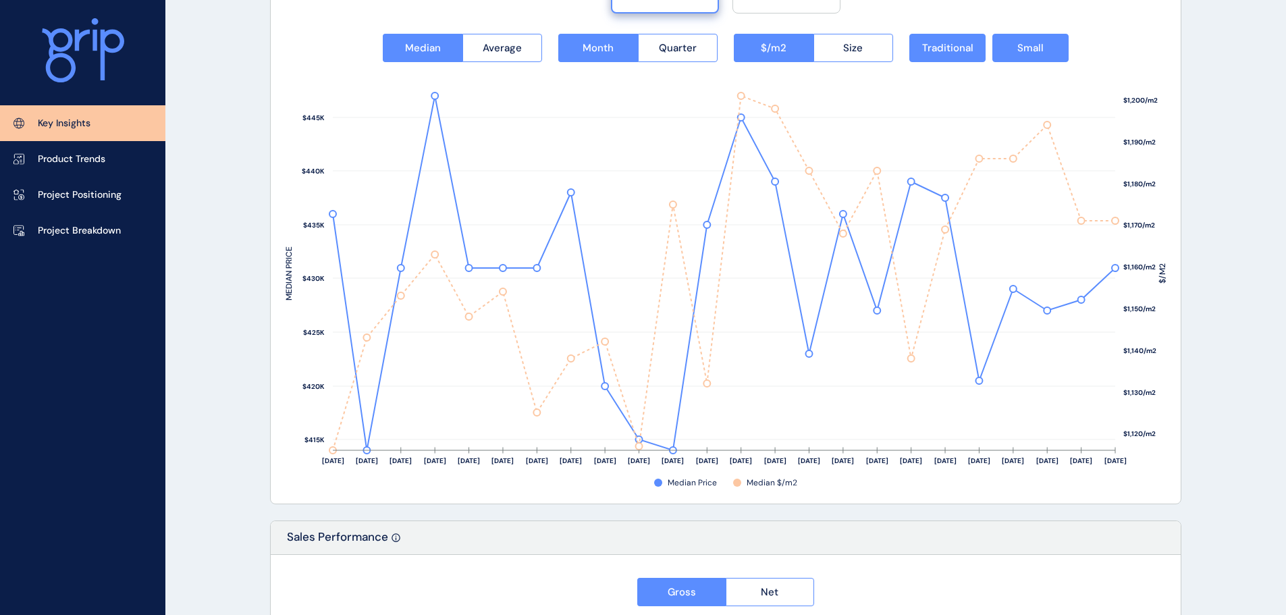
scroll to position [2255, 0]
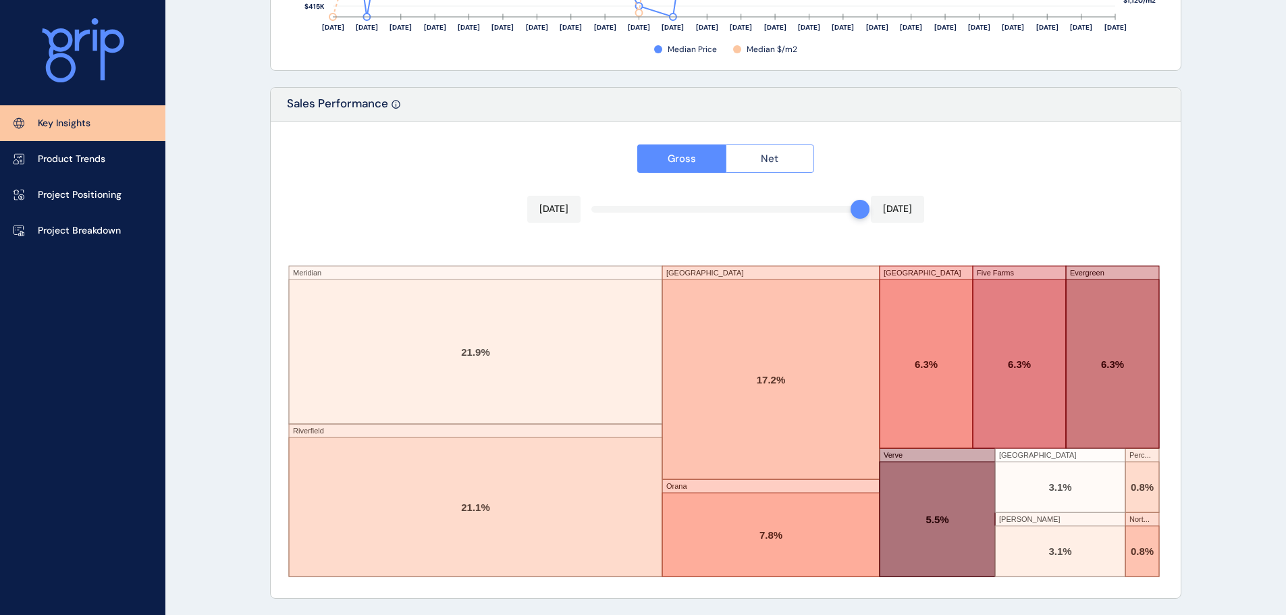
click at [792, 148] on button "Net" at bounding box center [769, 158] width 89 height 28
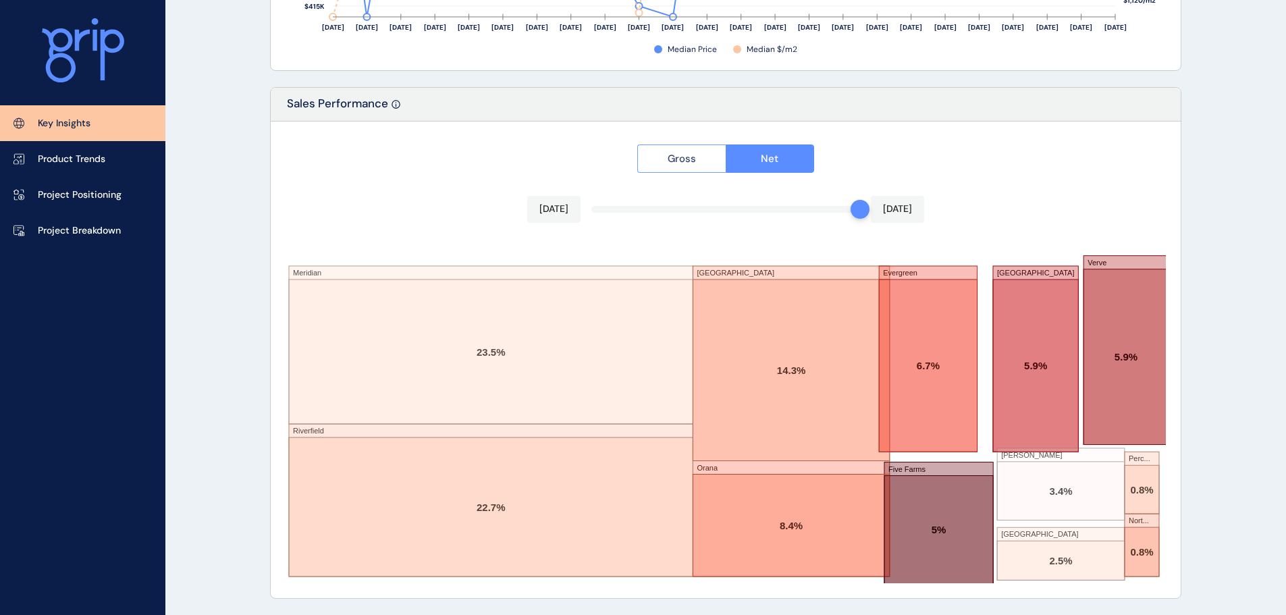
click at [694, 150] on button "Gross" at bounding box center [681, 158] width 88 height 28
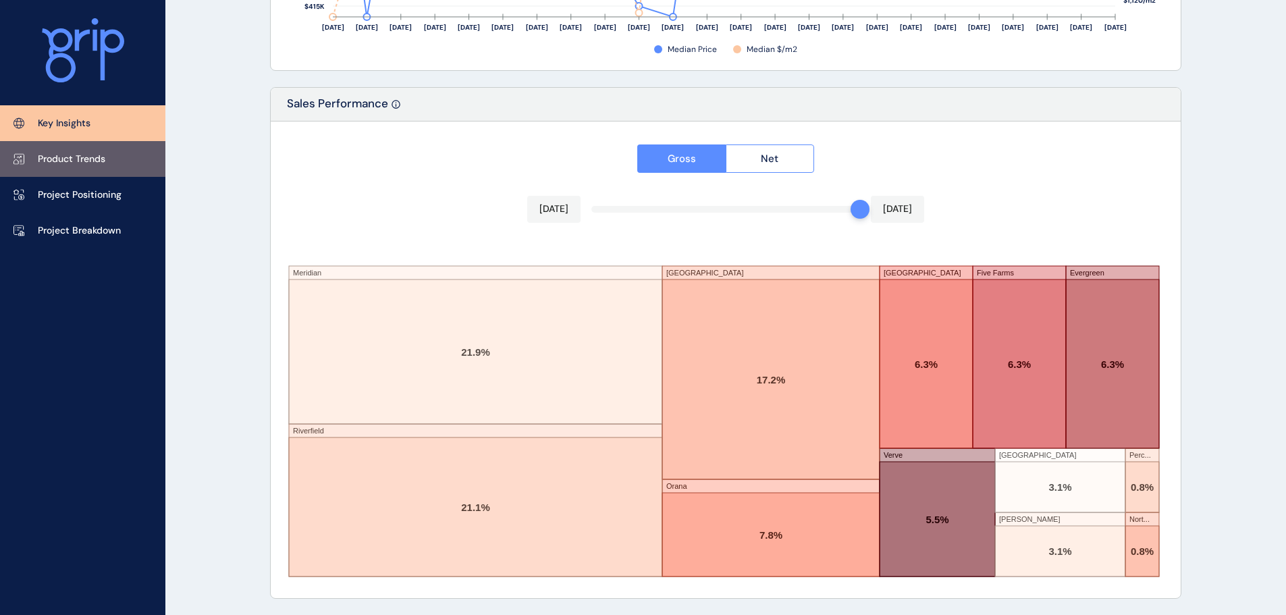
click at [97, 153] on p "Product Trends" at bounding box center [71, 159] width 67 height 13
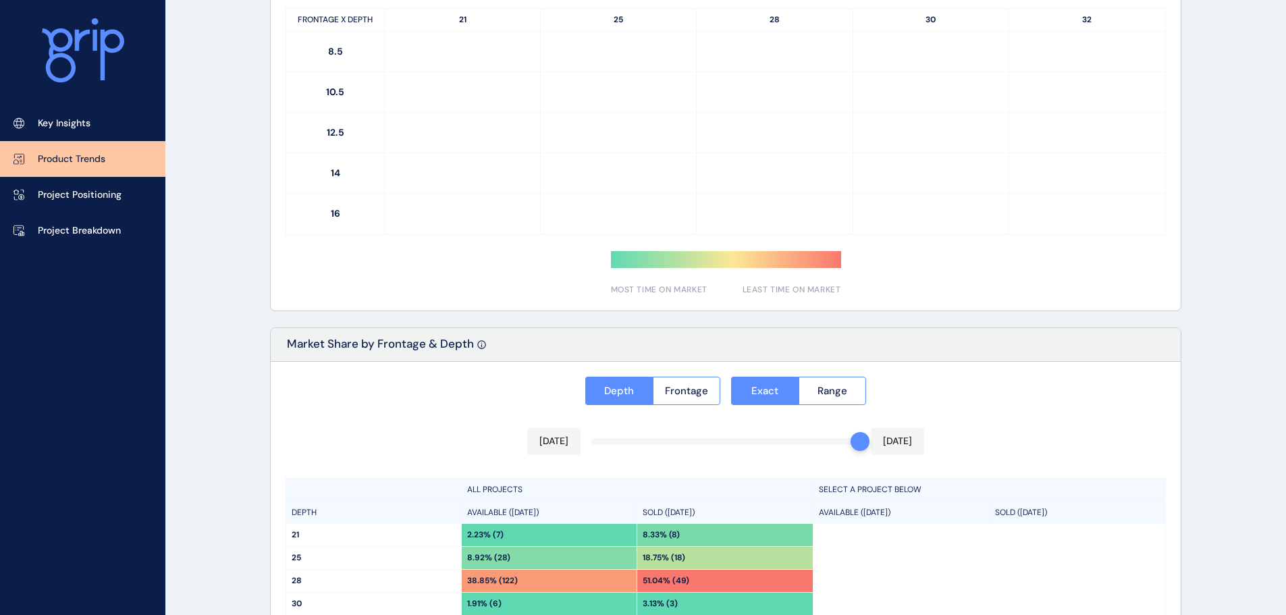
scroll to position [964, 0]
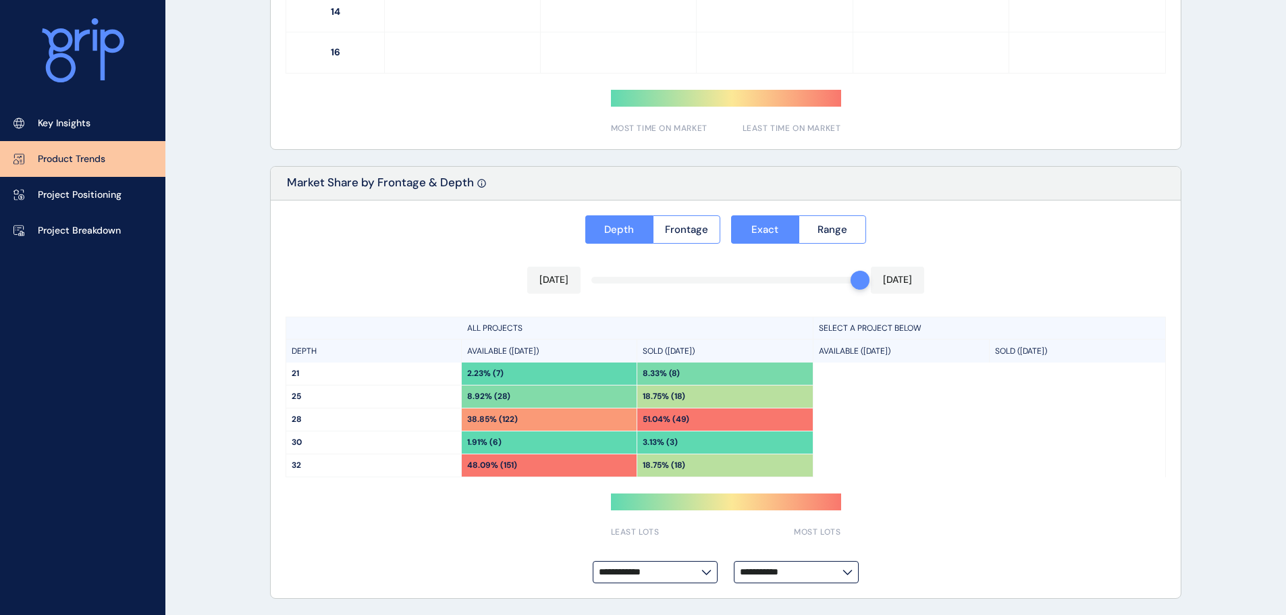
type input "**********"
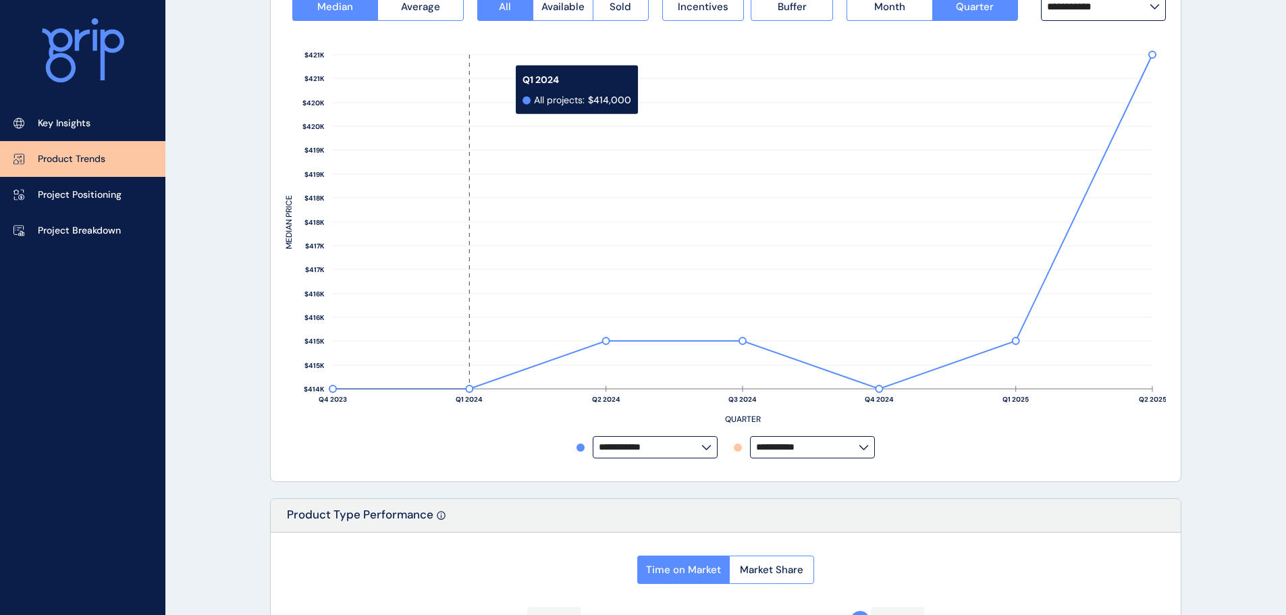
scroll to position [0, 0]
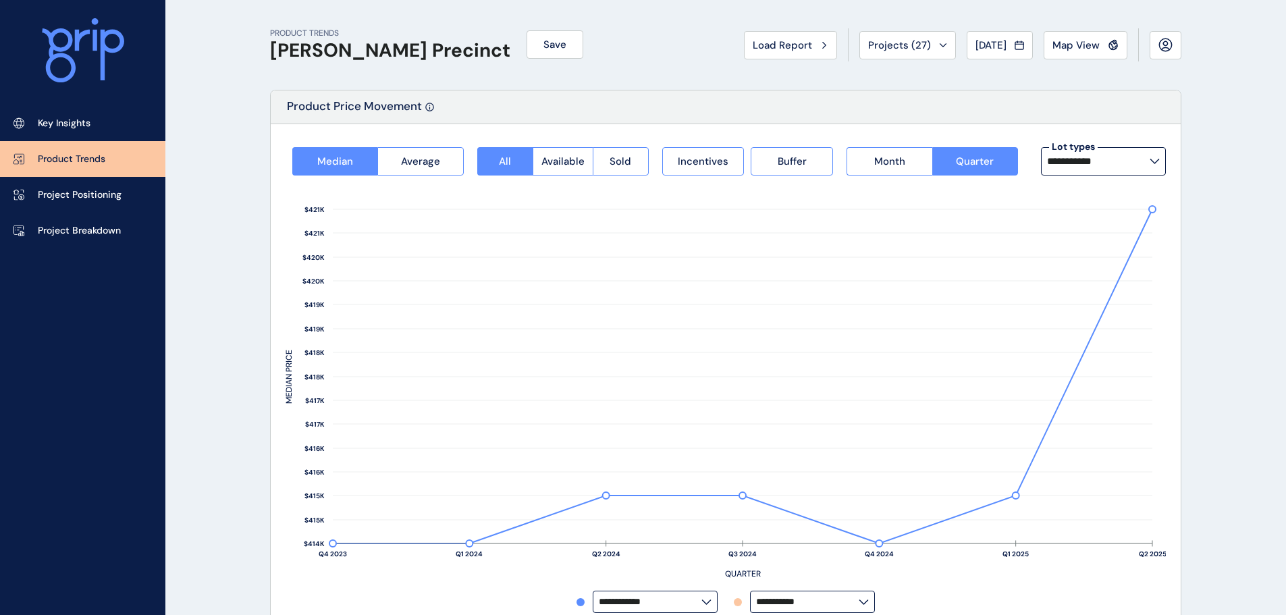
click at [1099, 159] on input "**********" at bounding box center [1098, 161] width 103 height 11
click at [1085, 238] on span "244 lots sold" at bounding box center [1075, 240] width 49 height 8
type input "*********"
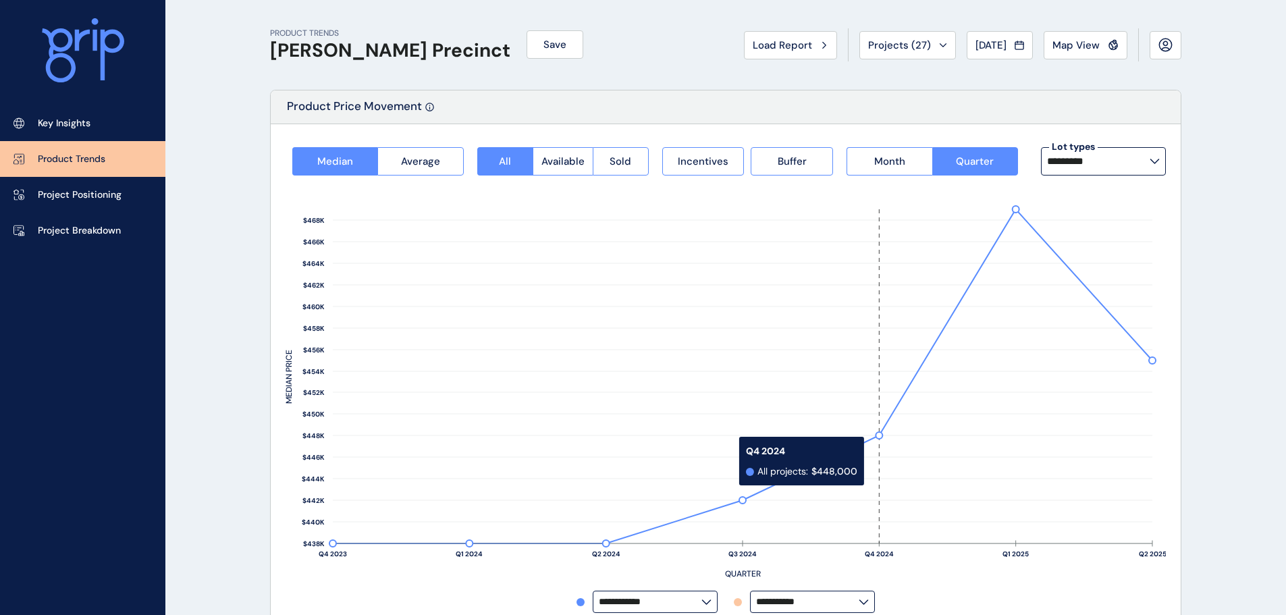
click at [889, 443] on rect at bounding box center [879, 376] width 136 height 334
click at [878, 433] on rect at bounding box center [879, 376] width 136 height 334
click at [898, 47] on span "Projects ( 27 )" at bounding box center [899, 44] width 63 height 13
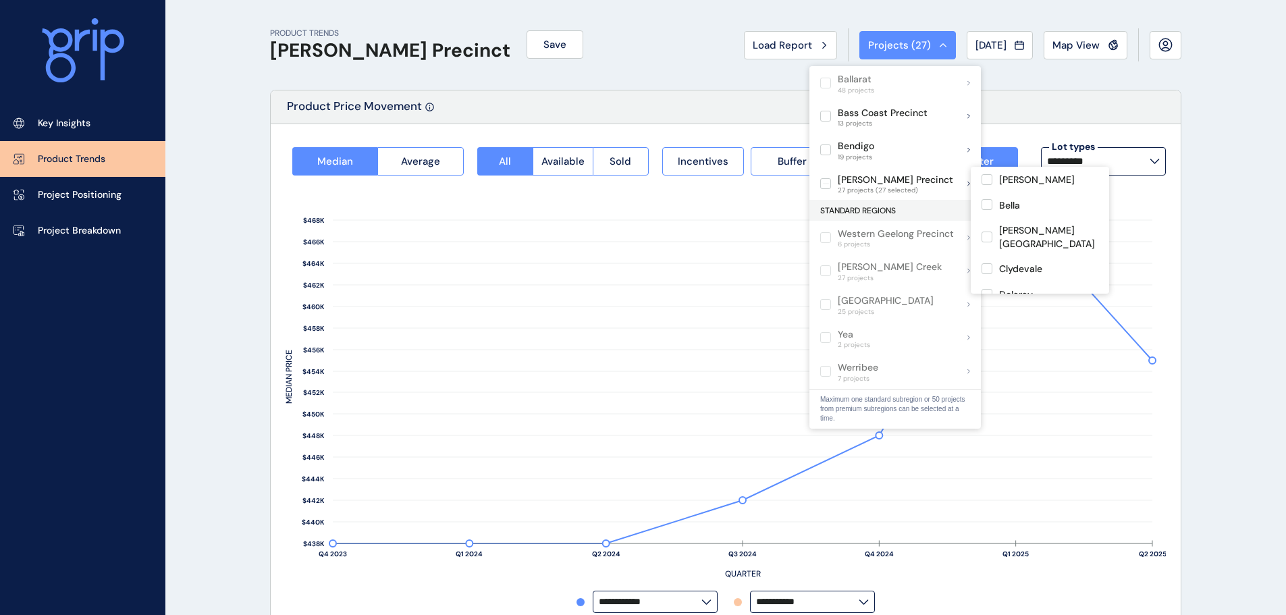
click at [968, 184] on div "[PERSON_NAME] Precinct 27 projects (27 selected)" at bounding box center [894, 184] width 171 height 34
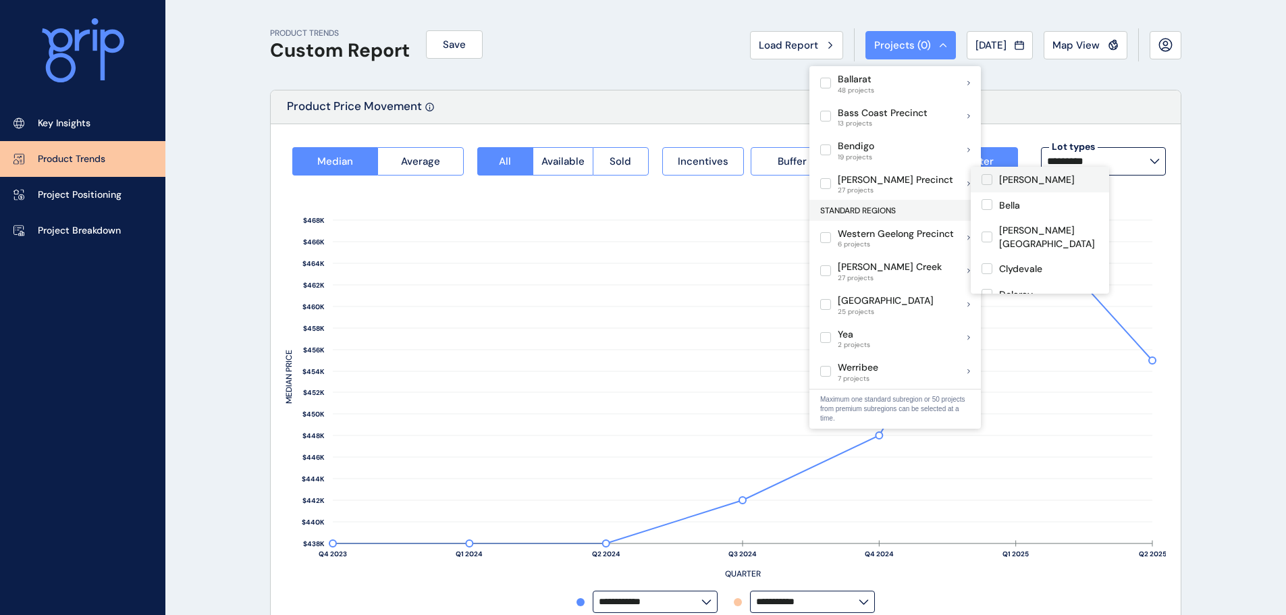
click at [990, 176] on label at bounding box center [986, 179] width 11 height 11
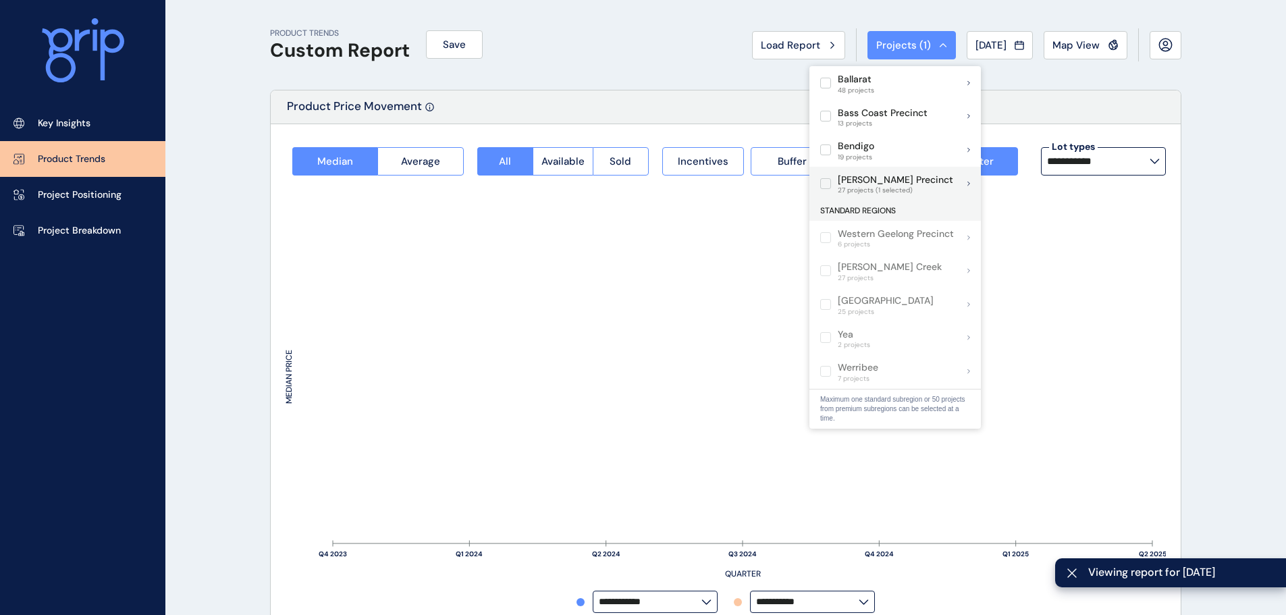
click at [895, 184] on p "[PERSON_NAME] Precinct" at bounding box center [895, 179] width 115 height 13
click at [903, 184] on p "[PERSON_NAME] Precinct" at bounding box center [895, 179] width 115 height 13
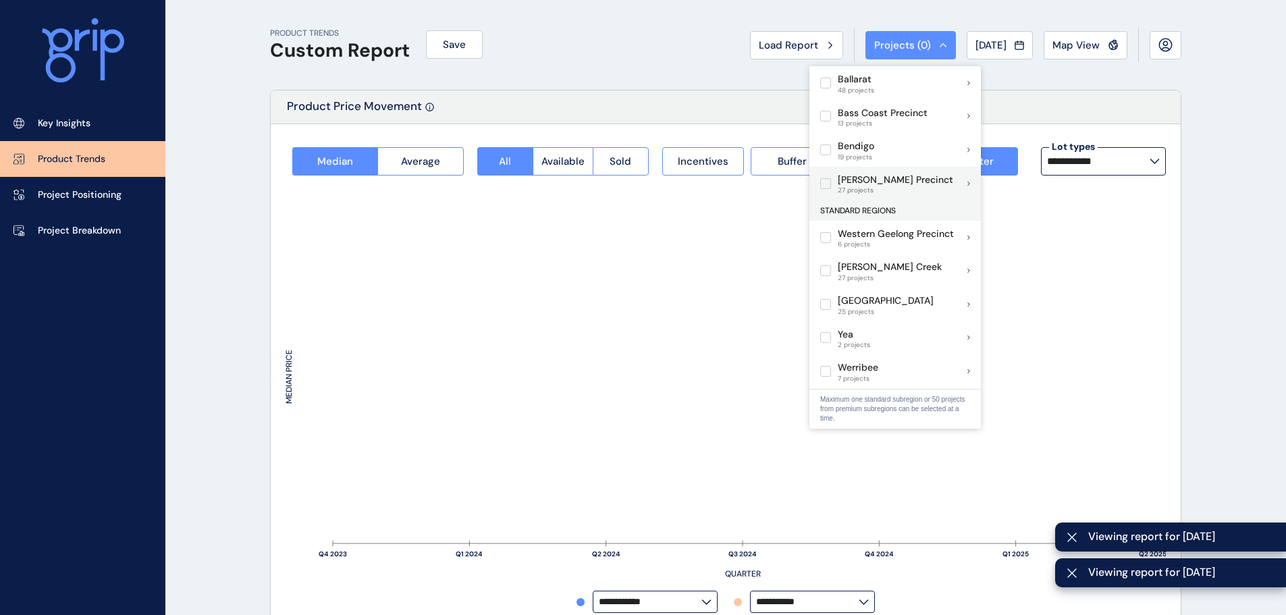
click at [970, 180] on div "[PERSON_NAME] Precinct 27 projects" at bounding box center [894, 184] width 171 height 34
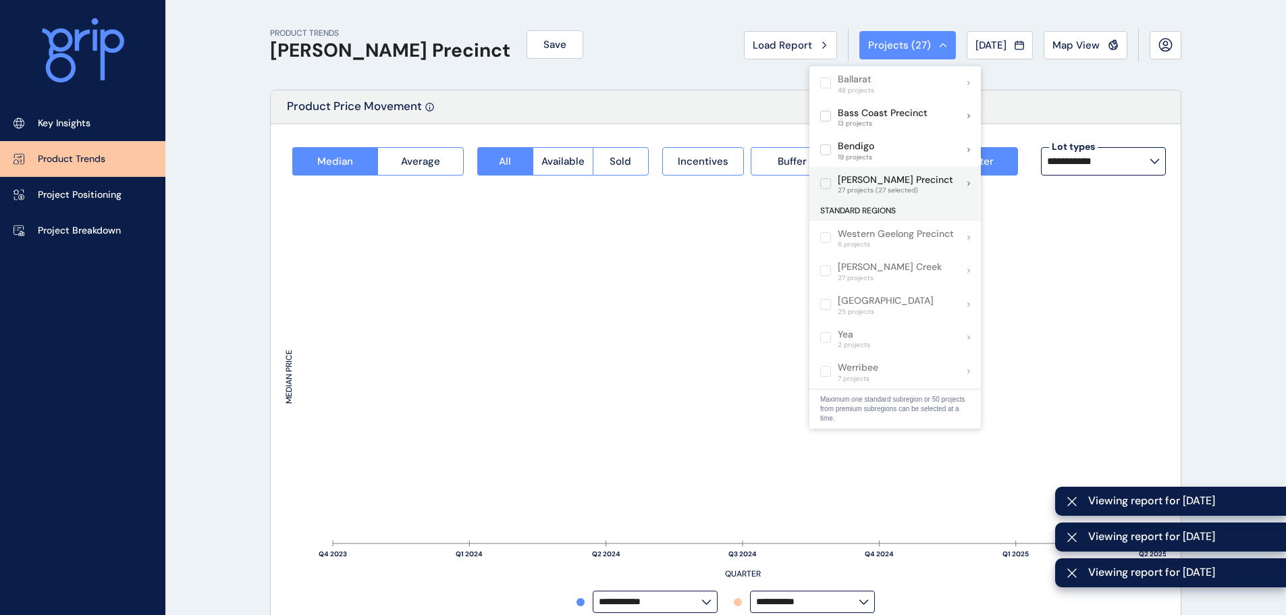
click at [970, 186] on div "[PERSON_NAME] Precinct 27 projects (27 selected)" at bounding box center [894, 184] width 171 height 34
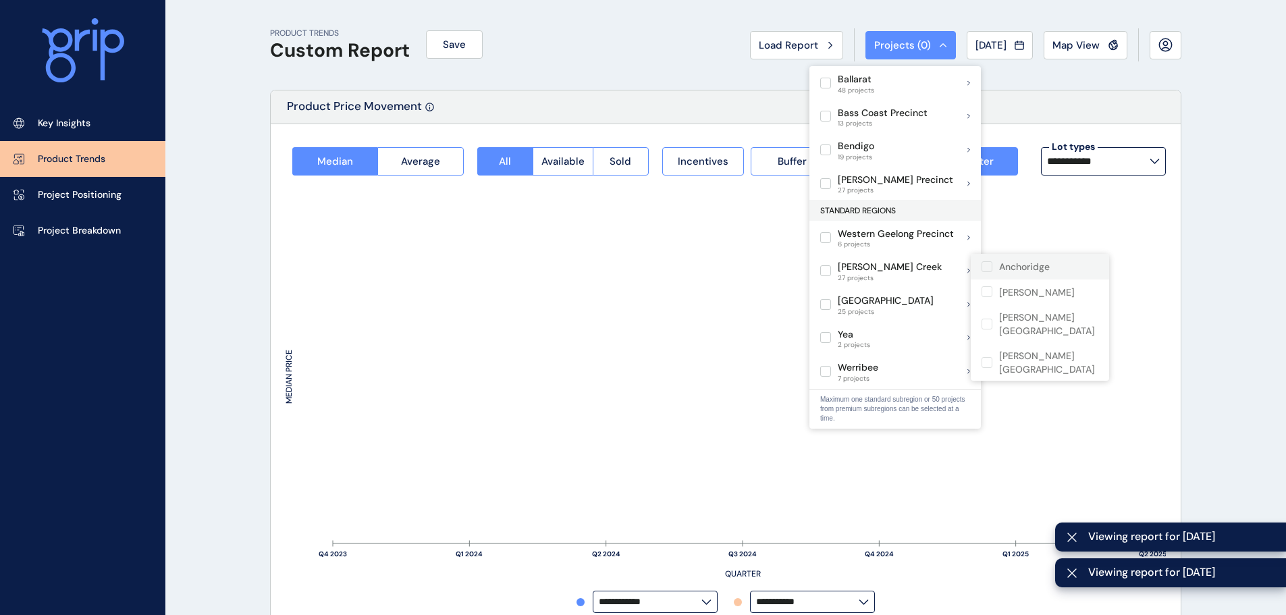
click at [1014, 269] on p "Anchoridge" at bounding box center [1024, 266] width 51 height 13
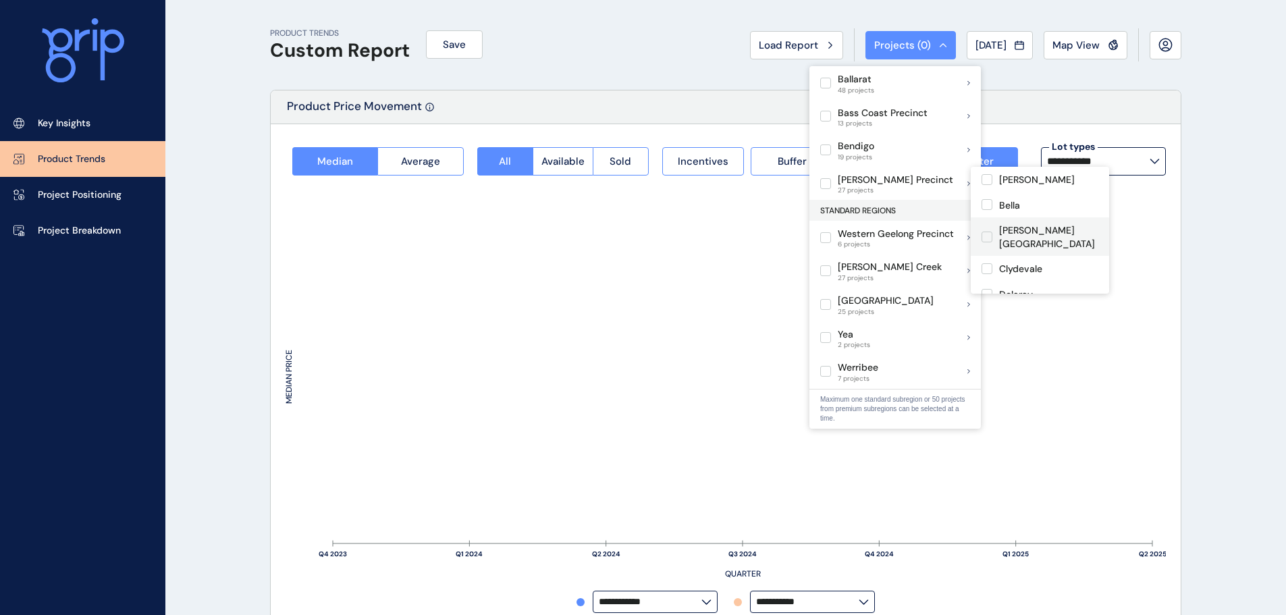
click at [1022, 223] on div "[PERSON_NAME][GEOGRAPHIC_DATA]" at bounding box center [1048, 237] width 99 height 28
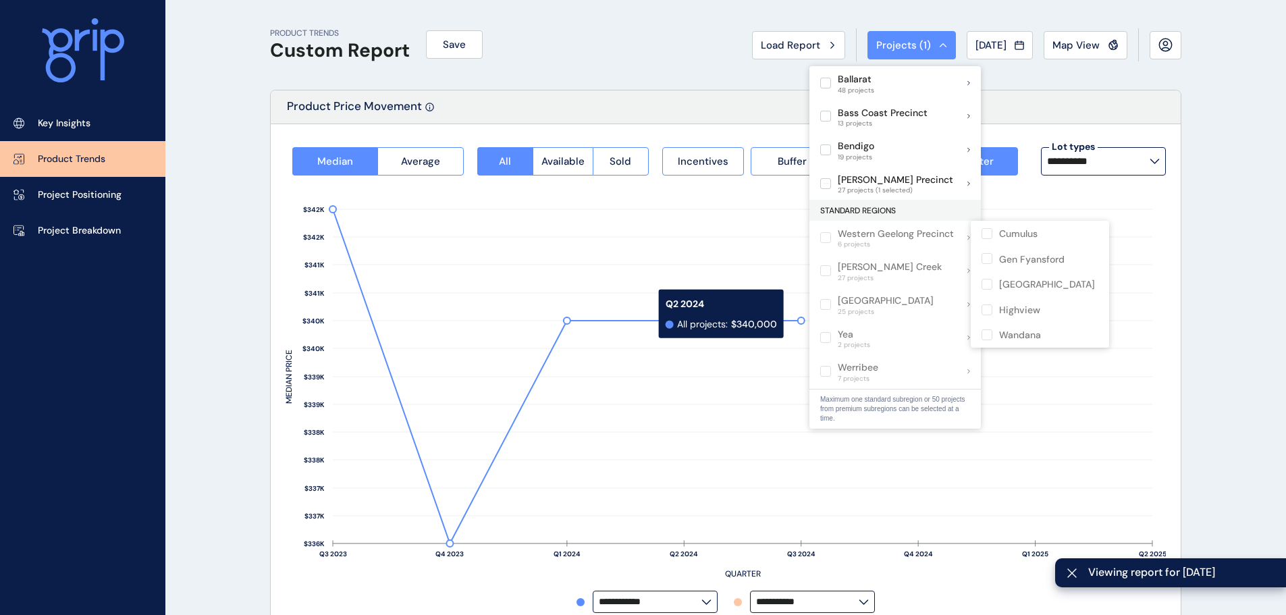
click at [653, 393] on rect at bounding box center [684, 376] width 117 height 334
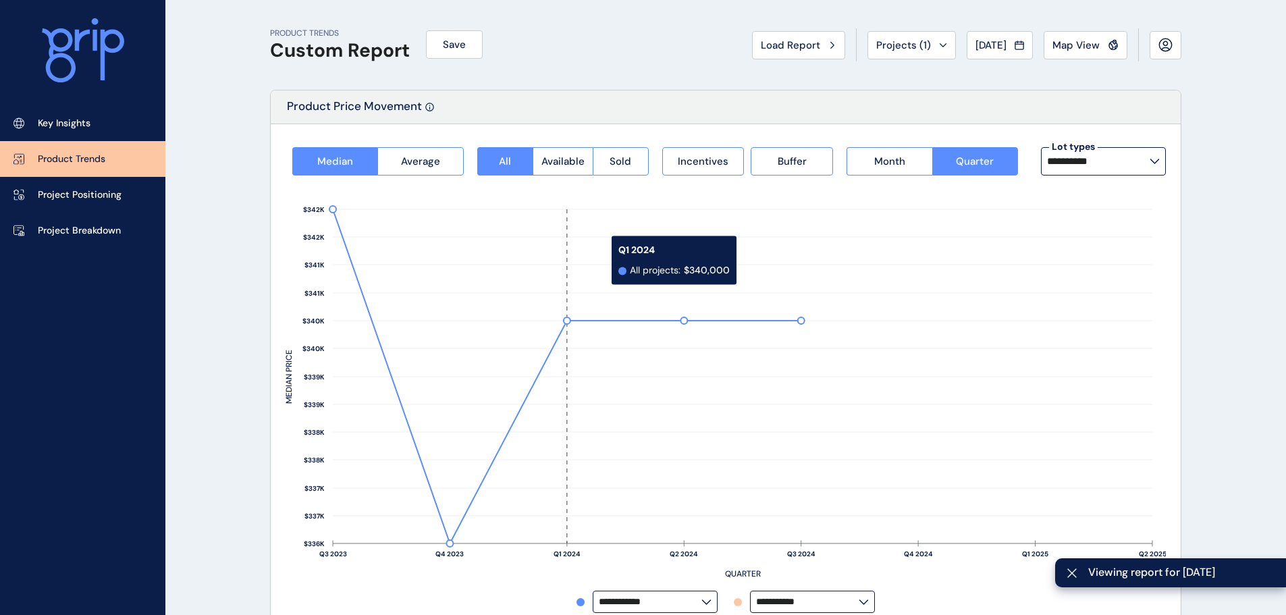
click at [623, 179] on rect at bounding box center [725, 382] width 880 height 415
click at [625, 167] on button "Sold" at bounding box center [621, 161] width 56 height 28
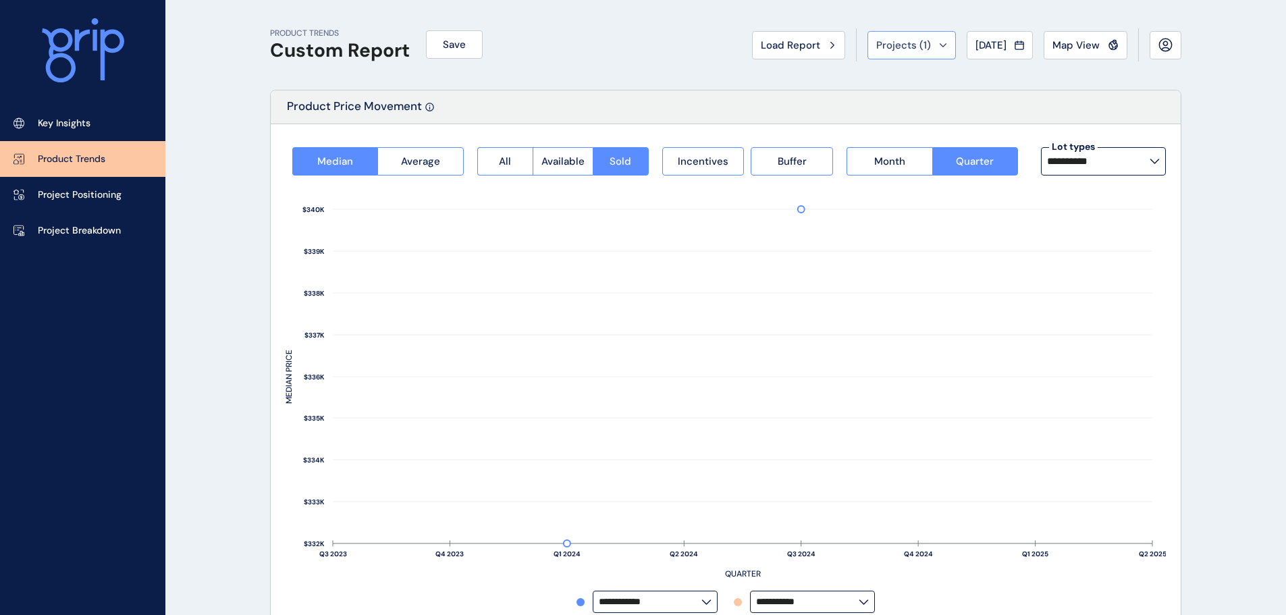
click at [937, 44] on button "Projects ( 1 )" at bounding box center [911, 45] width 88 height 28
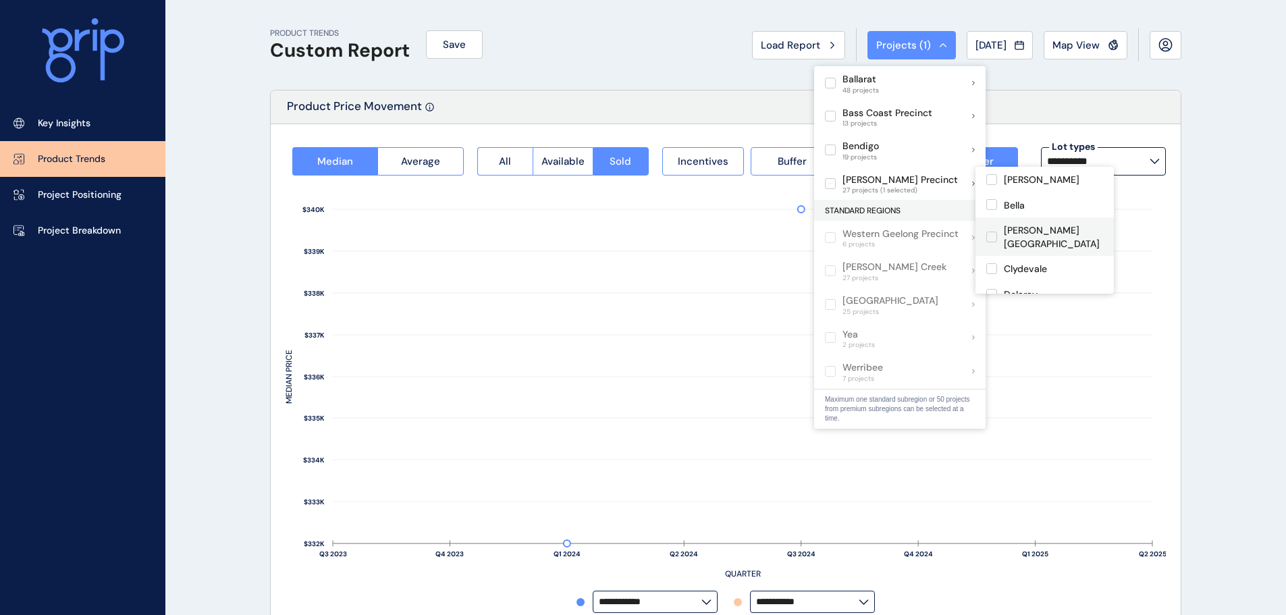
click at [997, 231] on label at bounding box center [991, 236] width 11 height 11
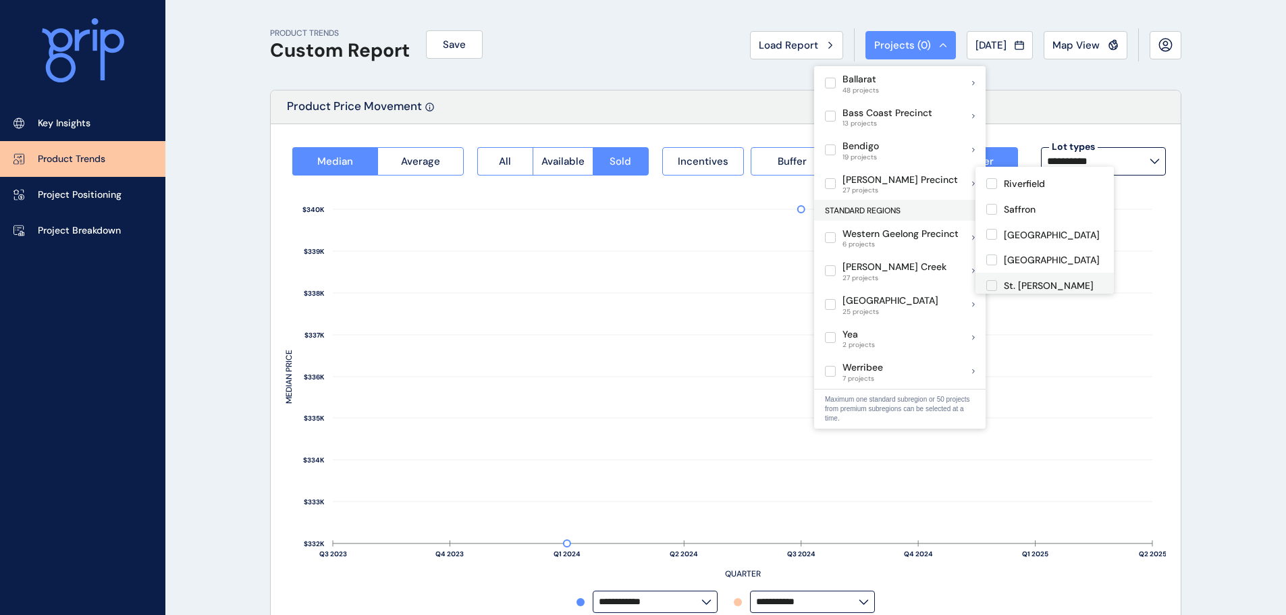
scroll to position [540, 0]
click at [1028, 205] on p "[GEOGRAPHIC_DATA]" at bounding box center [1052, 211] width 96 height 13
type input "*********"
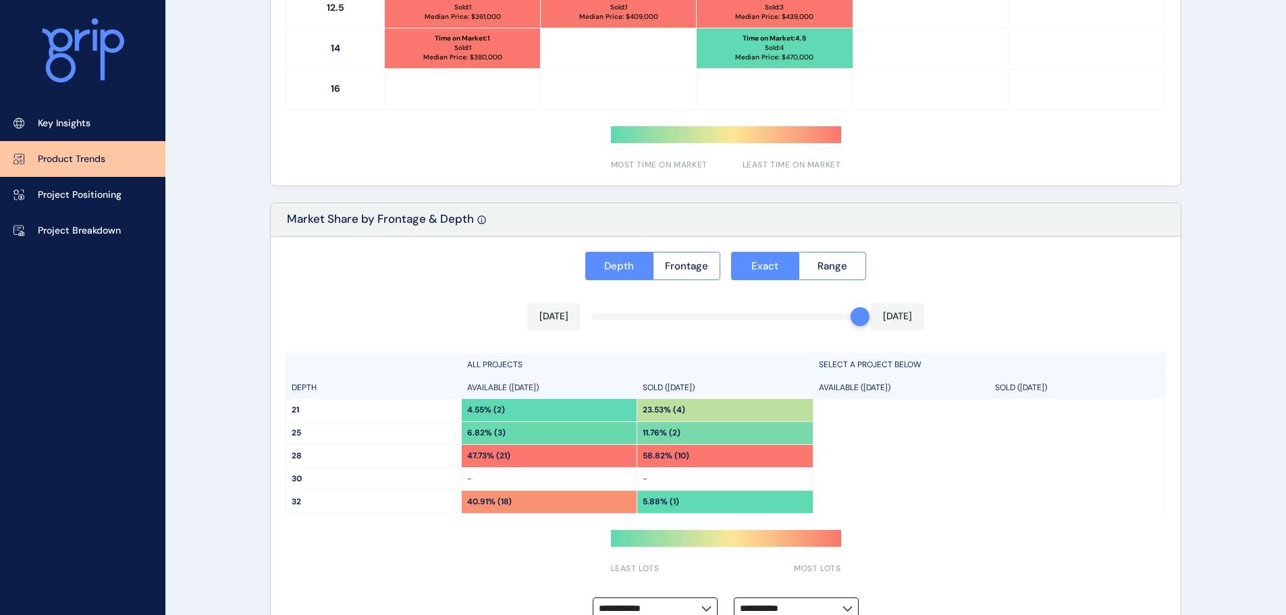
scroll to position [964, 0]
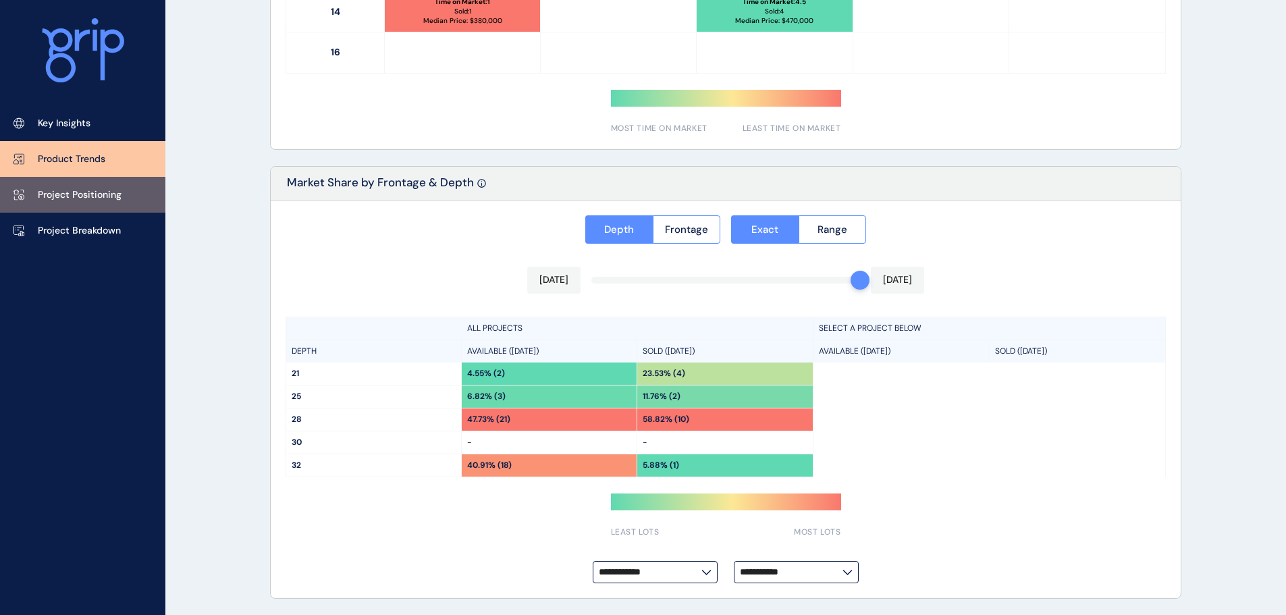
click at [36, 196] on link "Project Positioning" at bounding box center [82, 195] width 165 height 36
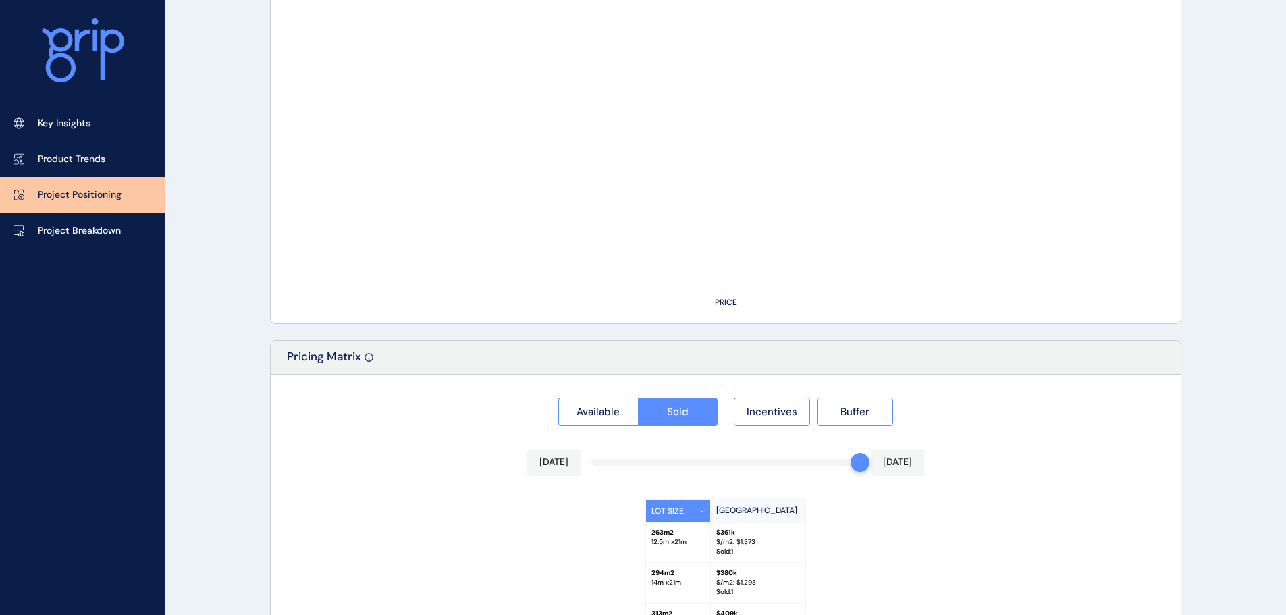
scroll to position [964, 0]
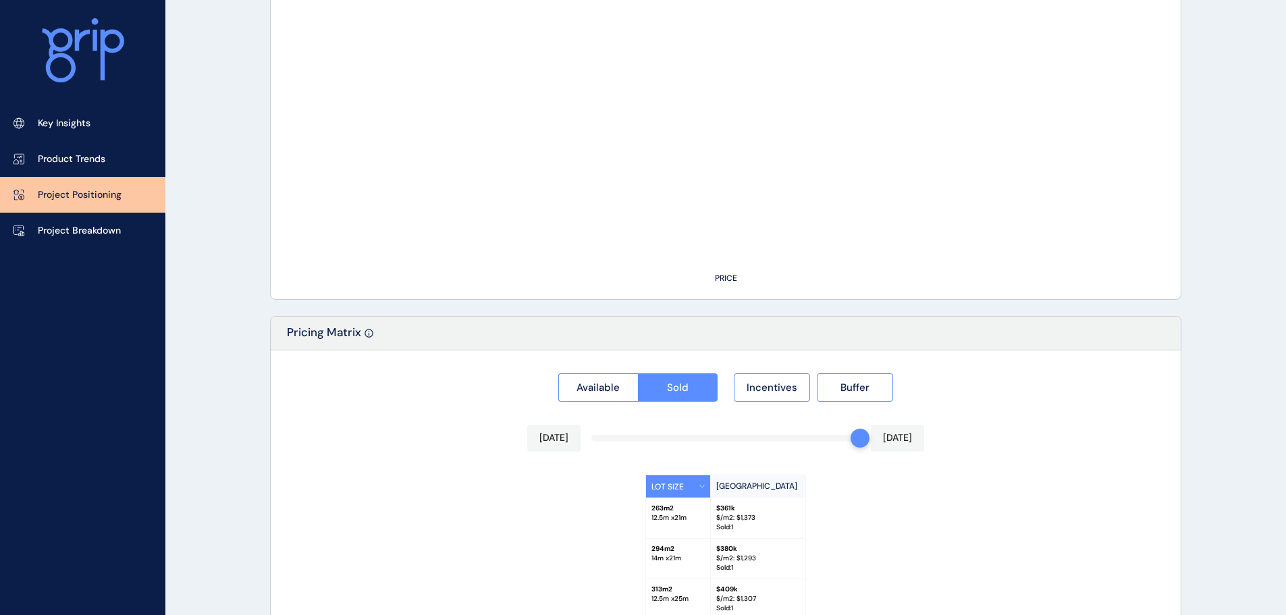
type input "**********"
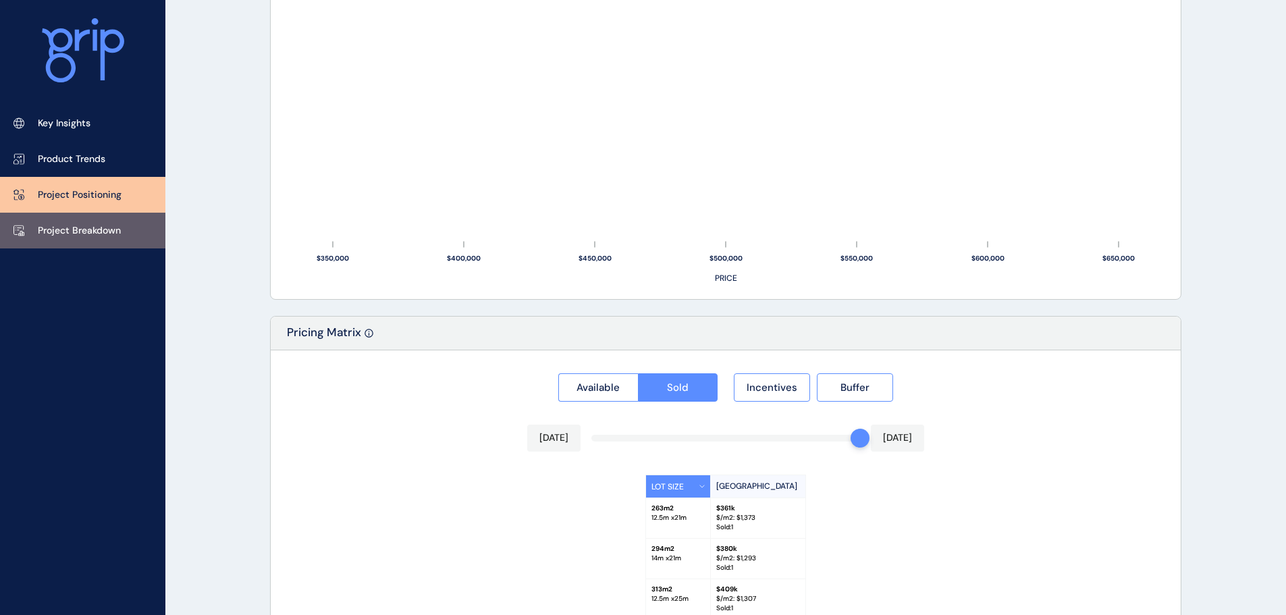
click at [80, 236] on p "Project Breakdown" at bounding box center [79, 230] width 83 height 13
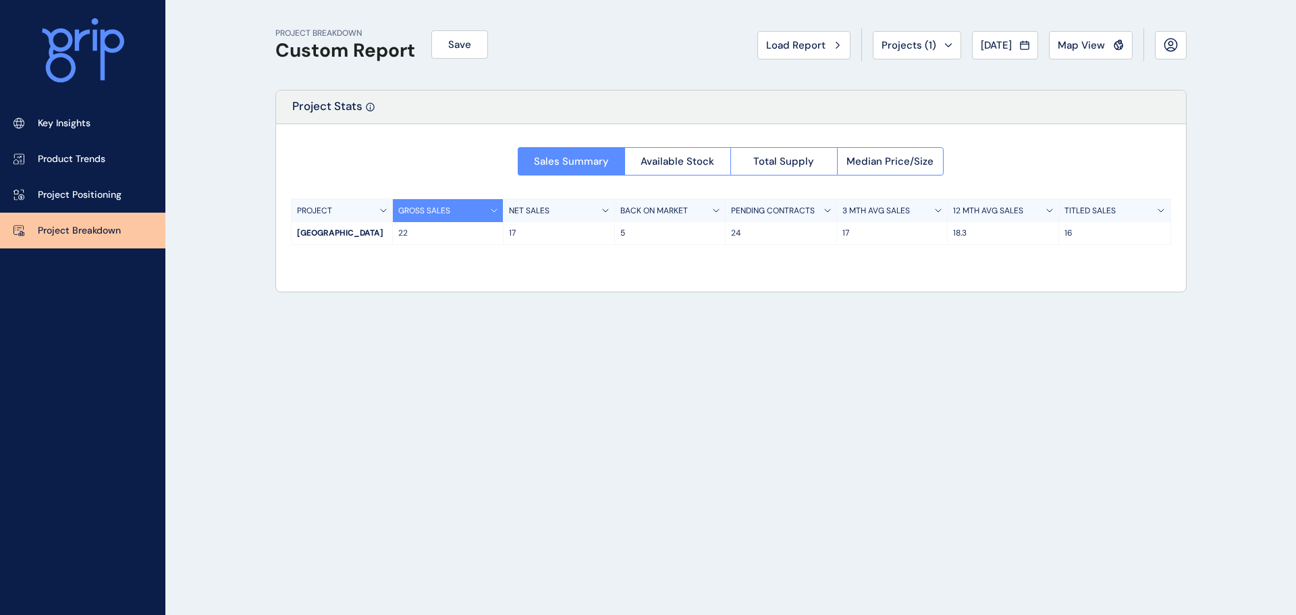
click at [543, 237] on p "17" at bounding box center [559, 232] width 100 height 11
click at [646, 157] on span "Available Stock" at bounding box center [677, 161] width 74 height 13
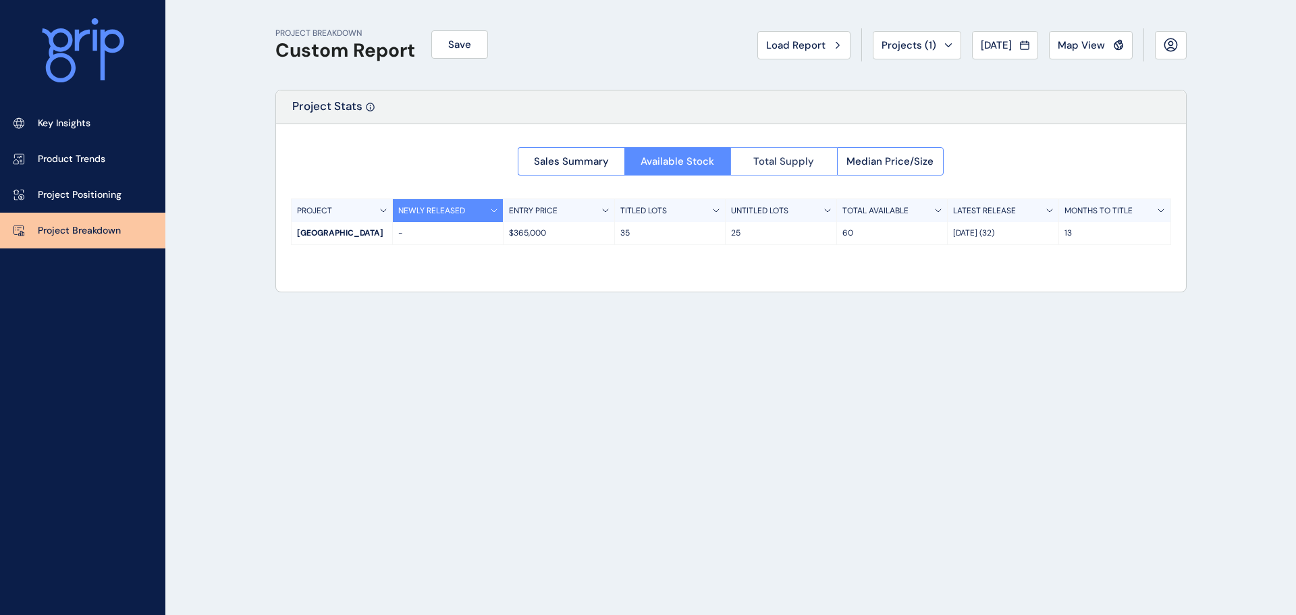
click at [788, 162] on span "Total Supply" at bounding box center [783, 161] width 61 height 13
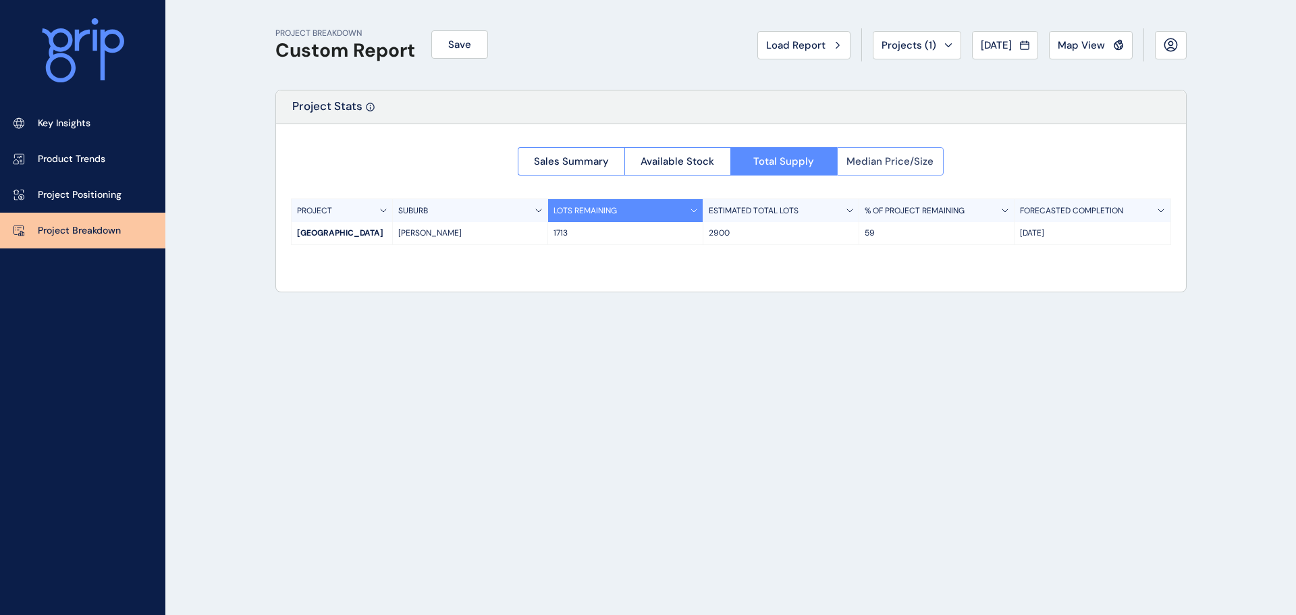
click at [930, 169] on button "Median Price/Size" at bounding box center [890, 161] width 107 height 28
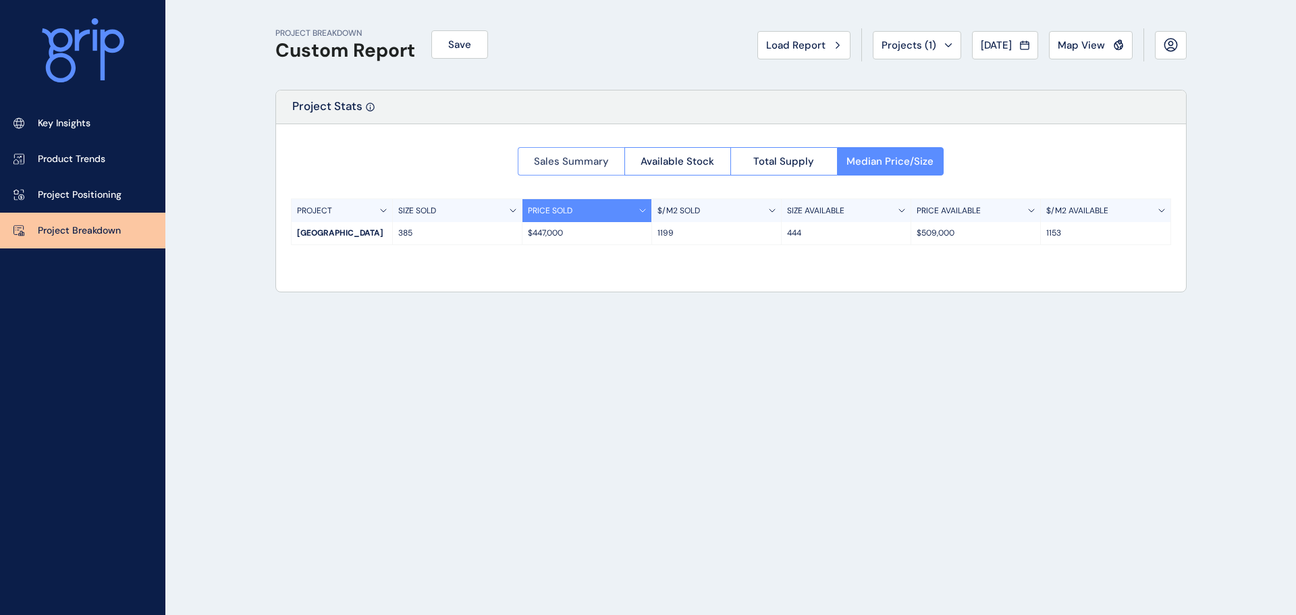
click at [572, 150] on button "Sales Summary" at bounding box center [571, 161] width 107 height 28
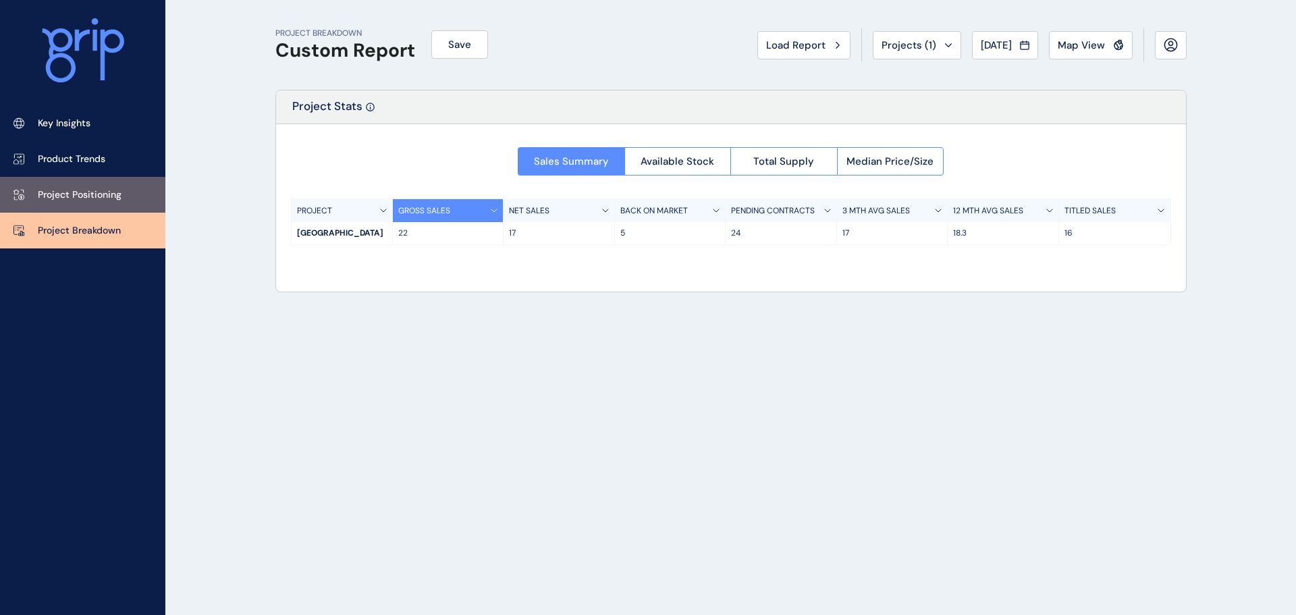
click at [64, 177] on link "Project Positioning" at bounding box center [82, 195] width 165 height 36
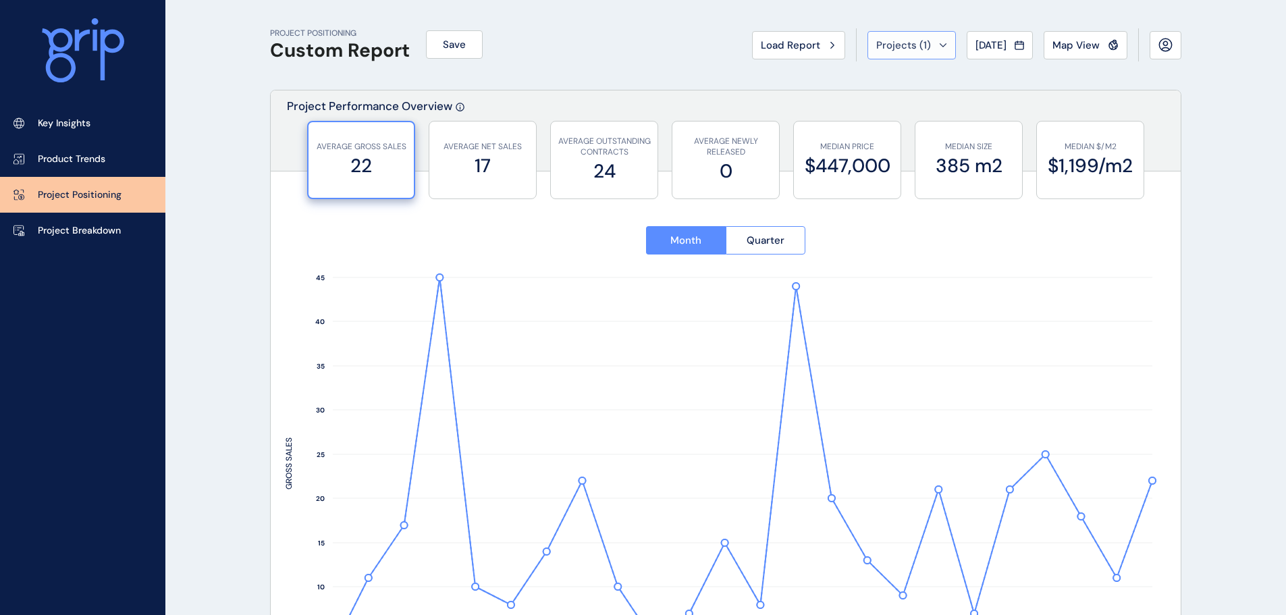
click at [927, 47] on div "Projects ( 1 )" at bounding box center [911, 44] width 71 height 13
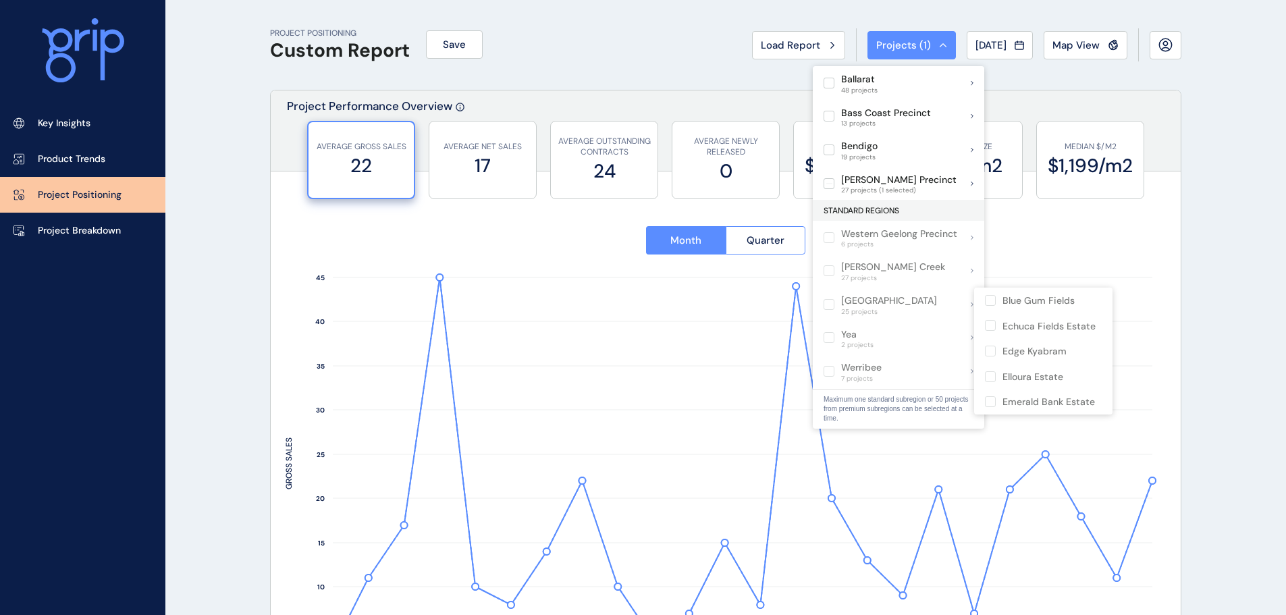
drag, startPoint x: 1227, startPoint y: 190, endPoint x: 1186, endPoint y: 169, distance: 46.2
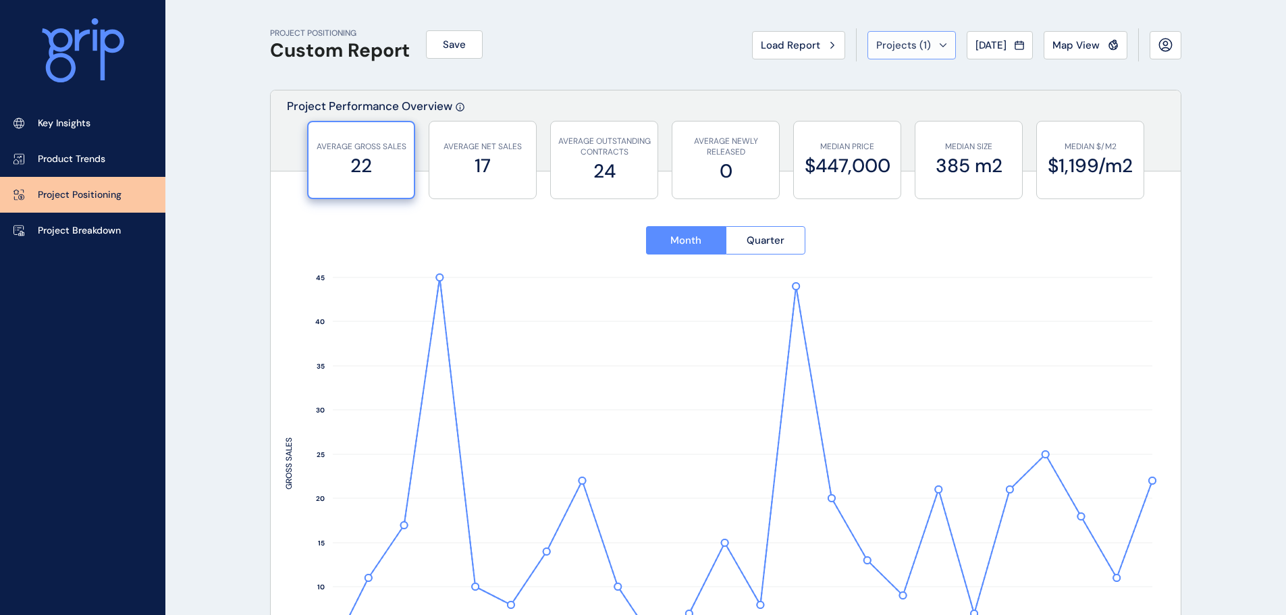
click at [927, 36] on button "Projects ( 1 )" at bounding box center [911, 45] width 88 height 28
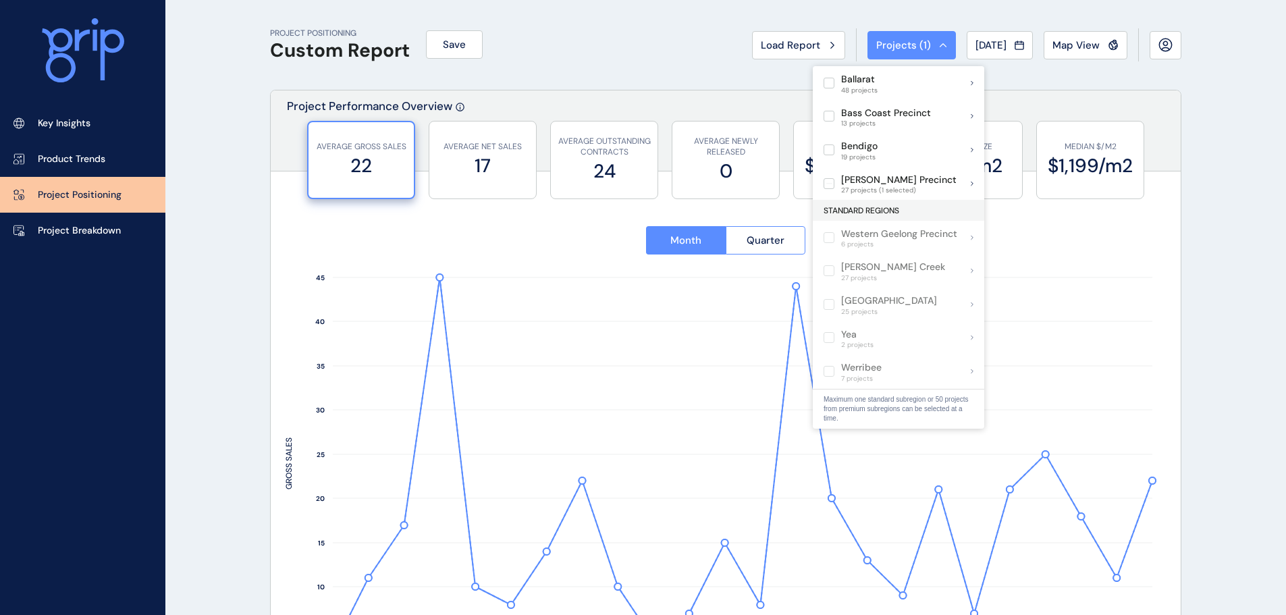
click at [1101, 84] on div "PROJECT POSITIONING Custom Report Save Load Report Projects ( 1 ) [DATE] 2025 <…" at bounding box center [725, 45] width 911 height 90
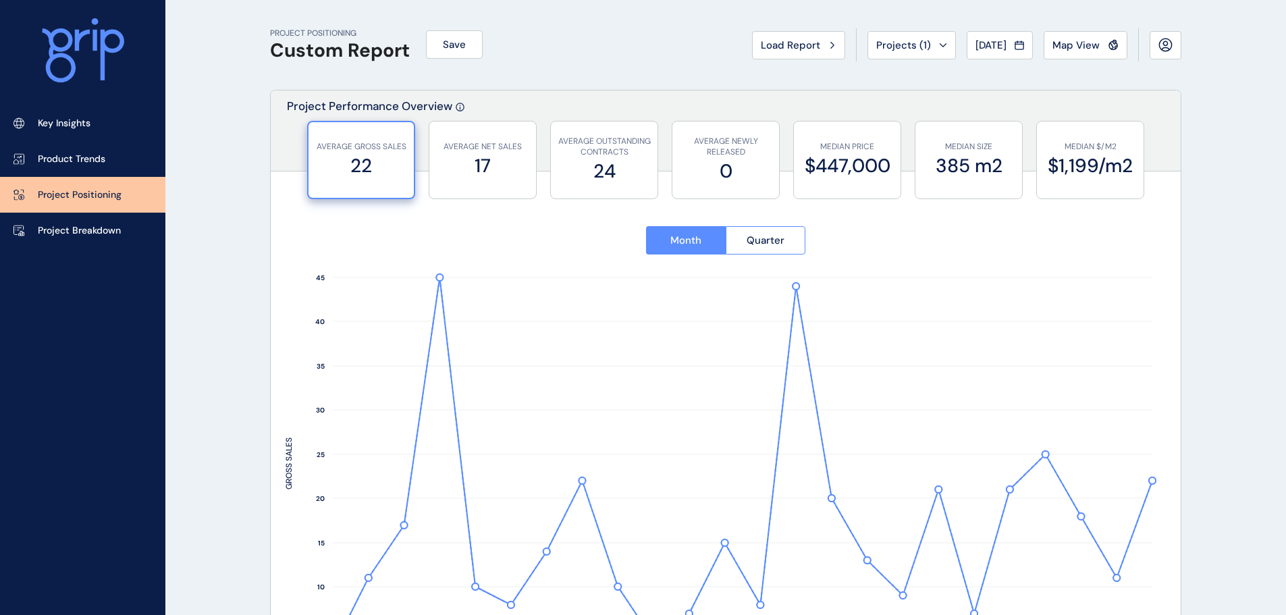
click at [762, 117] on div "Project Performance Overview" at bounding box center [726, 130] width 910 height 81
drag, startPoint x: 767, startPoint y: 141, endPoint x: 879, endPoint y: 142, distance: 111.4
click at [770, 138] on p "AVERAGE NEWLY RELEASED" at bounding box center [725, 147] width 93 height 23
click at [879, 142] on p "MEDIAN PRICE" at bounding box center [846, 146] width 93 height 11
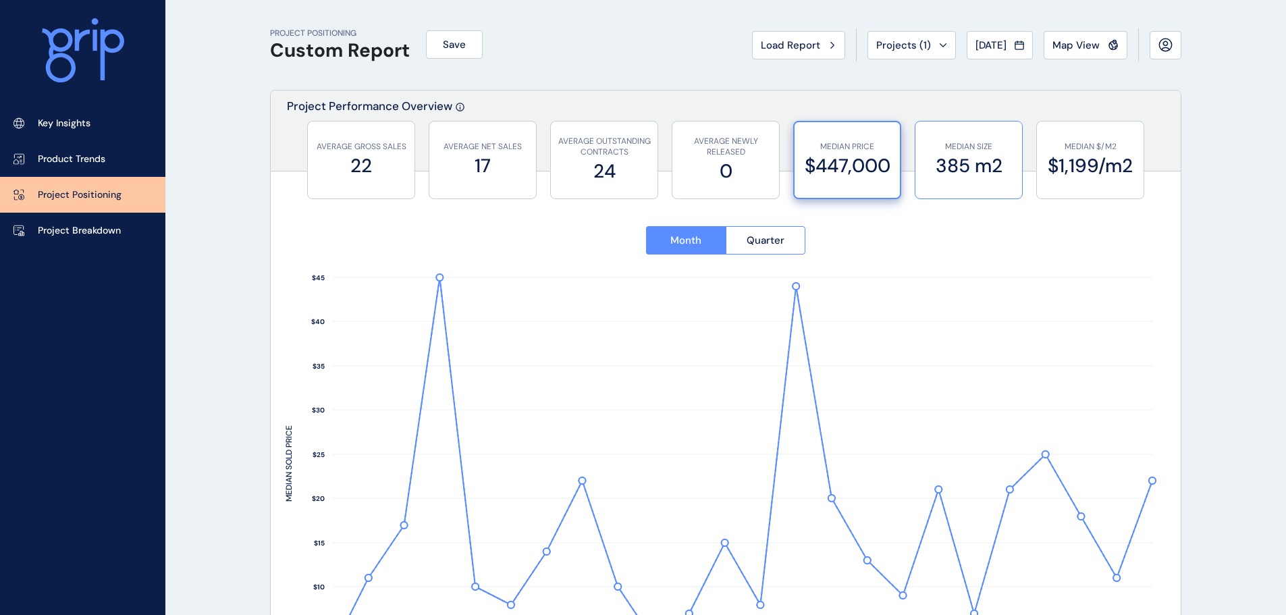
click at [958, 140] on div "MEDIAN SIZE 385 m2" at bounding box center [968, 159] width 93 height 77
click at [890, 153] on label "$447,000" at bounding box center [846, 166] width 93 height 26
click at [1128, 148] on p "MEDIAN $/M2" at bounding box center [1089, 146] width 93 height 11
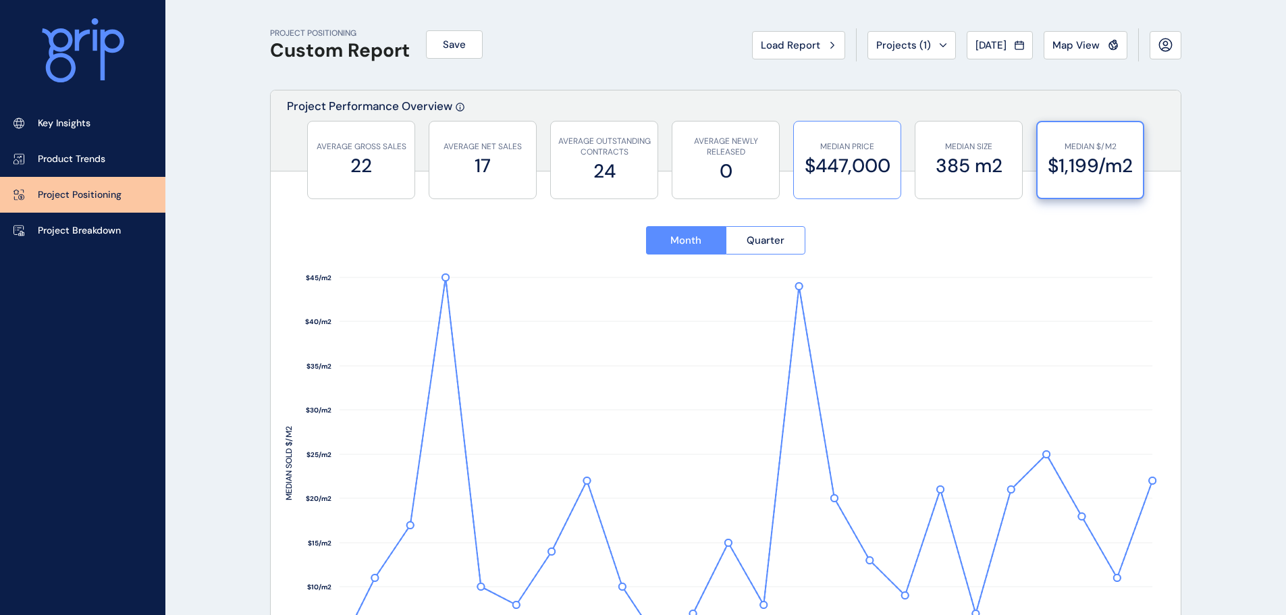
click at [862, 159] on label "$447,000" at bounding box center [846, 166] width 93 height 26
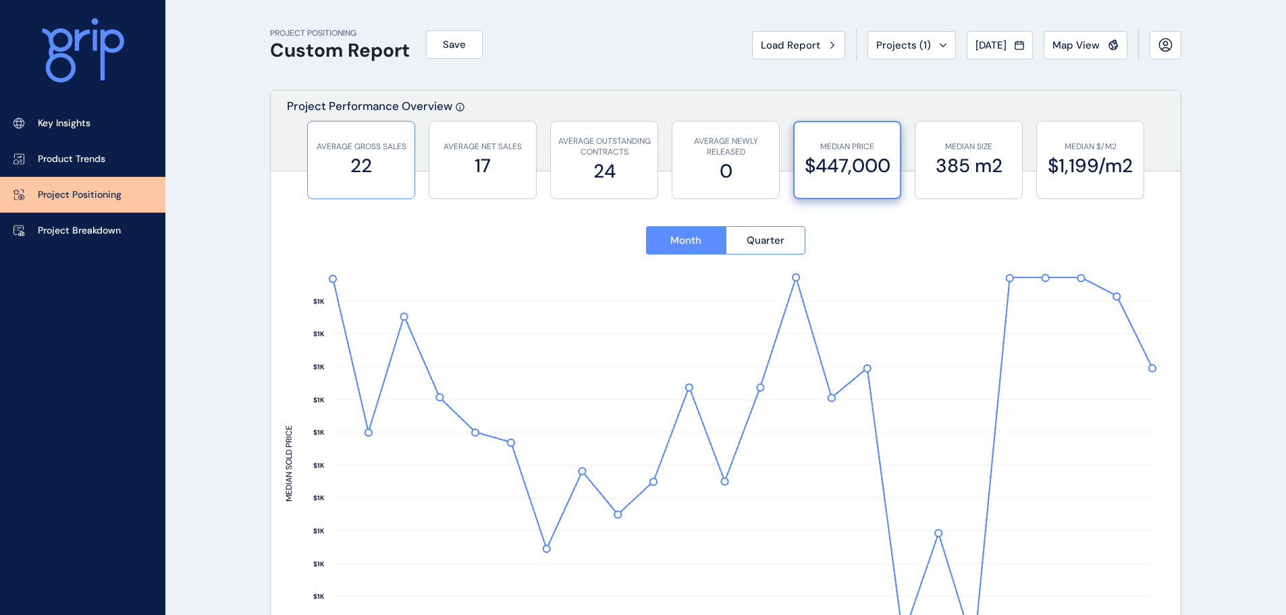
click at [359, 126] on div "AVERAGE GROSS SALES 22" at bounding box center [360, 159] width 93 height 77
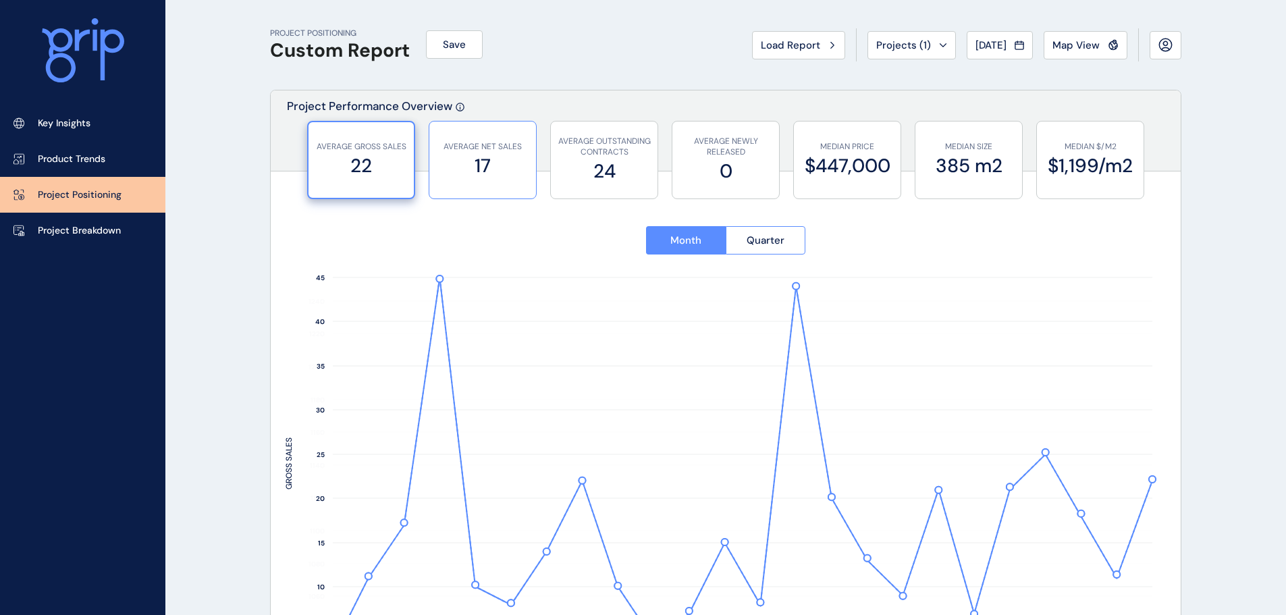
click at [491, 159] on label "17" at bounding box center [482, 166] width 93 height 26
click at [734, 163] on label "0" at bounding box center [725, 171] width 93 height 26
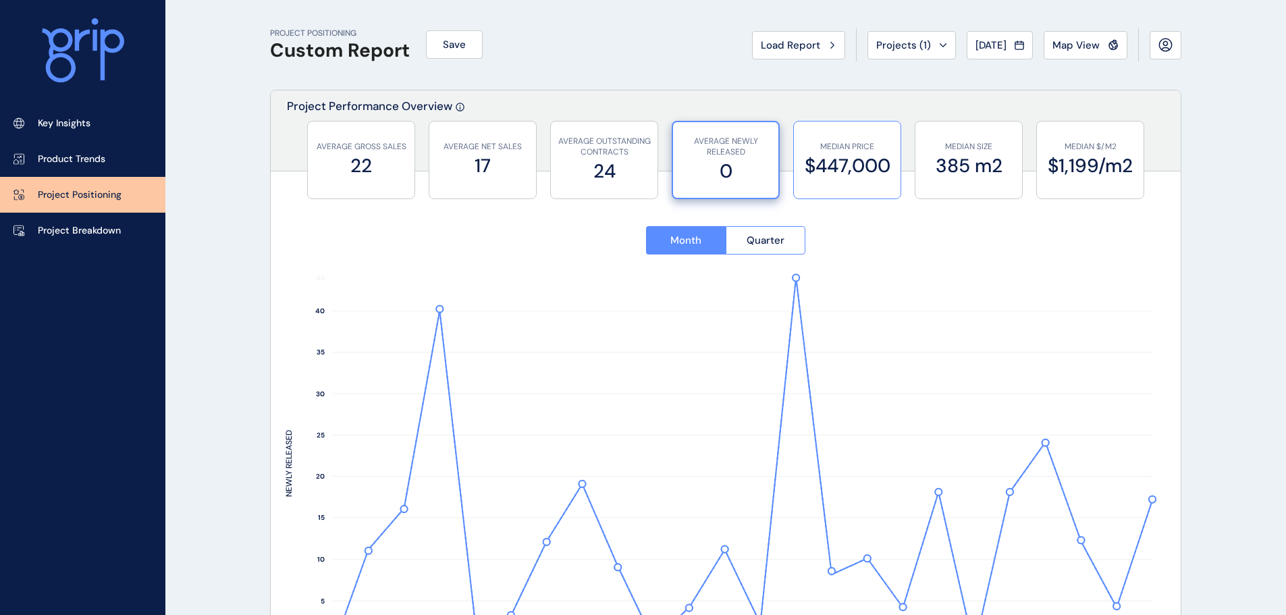
drag, startPoint x: 835, startPoint y: 151, endPoint x: 847, endPoint y: 154, distance: 12.4
click at [835, 150] on p "MEDIAN PRICE" at bounding box center [846, 146] width 93 height 11
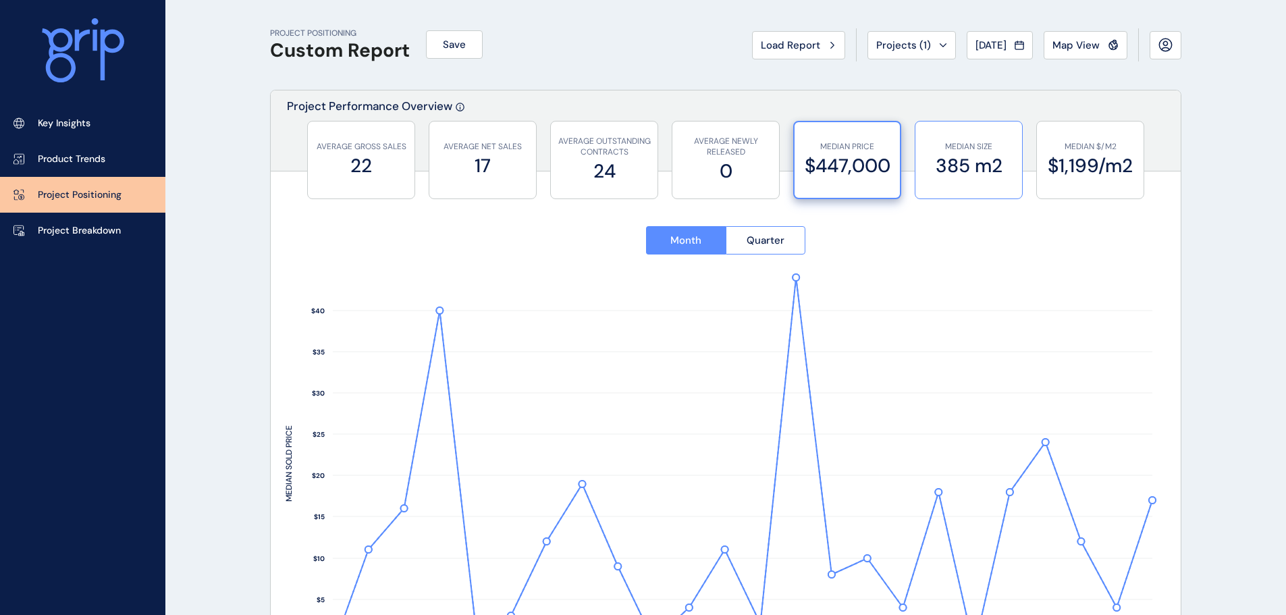
click at [1004, 163] on label "385 m2" at bounding box center [968, 166] width 93 height 26
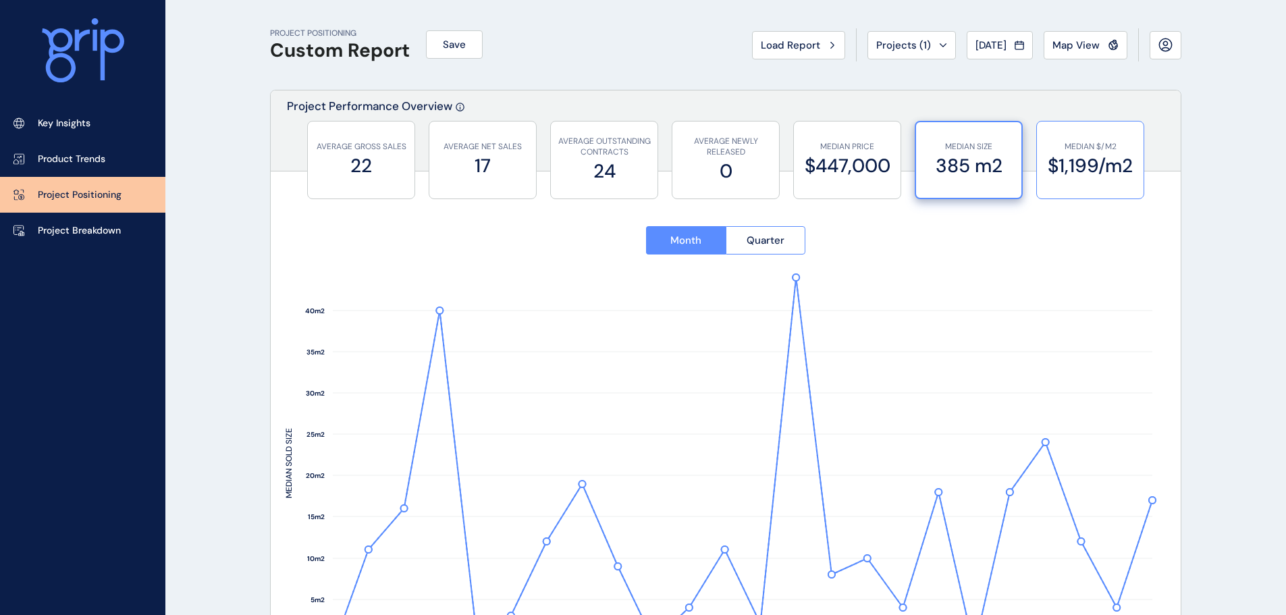
click at [1082, 168] on label "$1,199/m2" at bounding box center [1089, 166] width 93 height 26
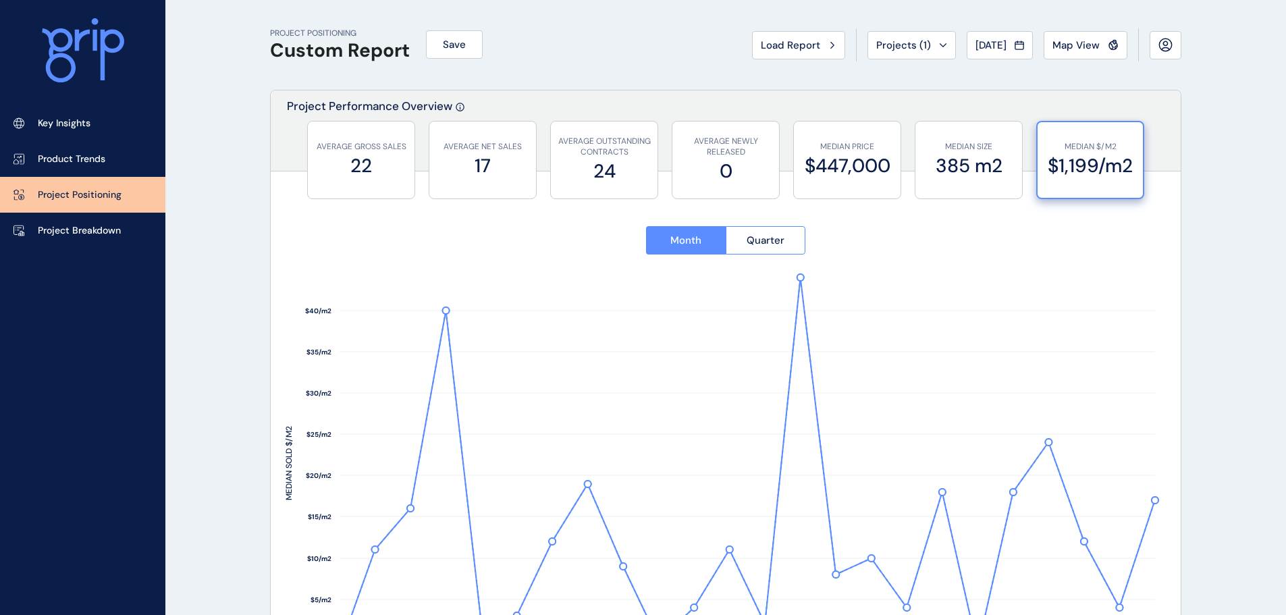
click at [779, 155] on div "AVERAGE GROSS SALES 22 AVERAGE NET SALES 17 AVERAGE OUTSTANDING CONTRACTS 24 AV…" at bounding box center [726, 154] width 910 height 67
click at [742, 159] on label "0" at bounding box center [725, 171] width 93 height 26
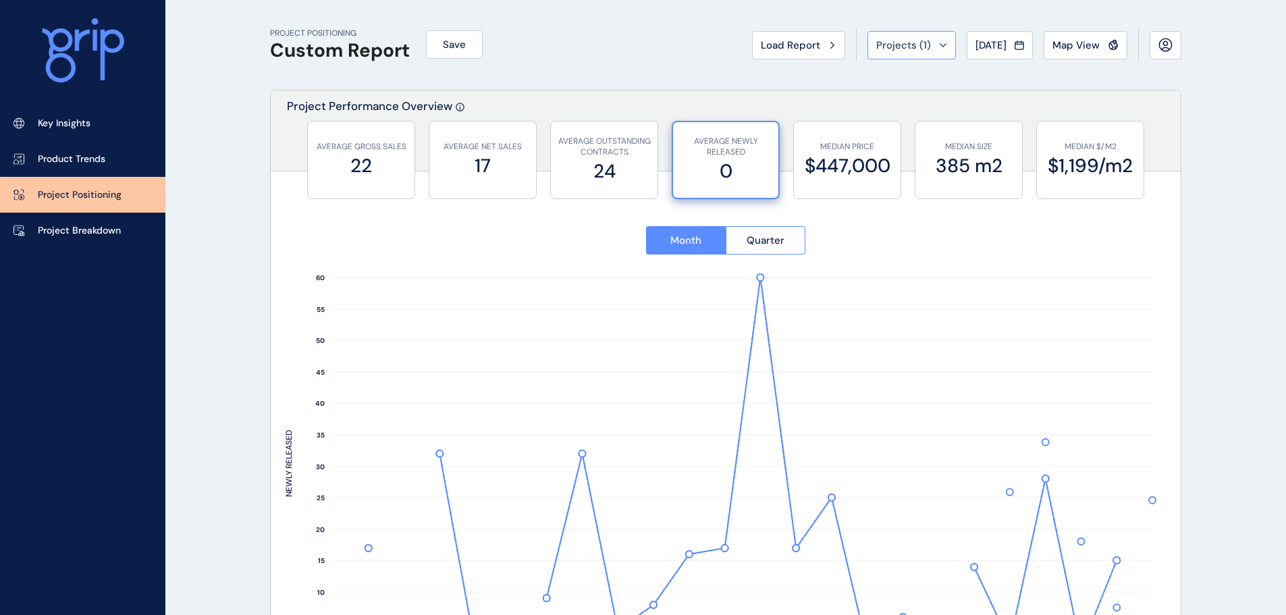
click at [921, 46] on div "Projects ( 1 )" at bounding box center [911, 44] width 71 height 13
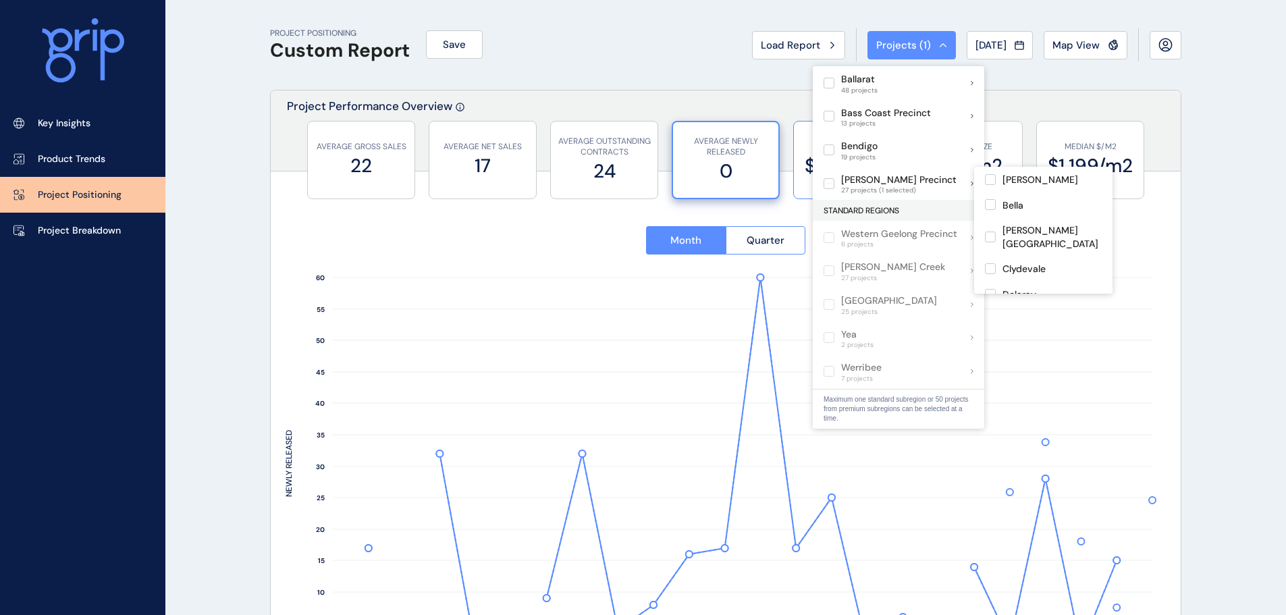
click at [838, 178] on span at bounding box center [832, 183] width 18 height 11
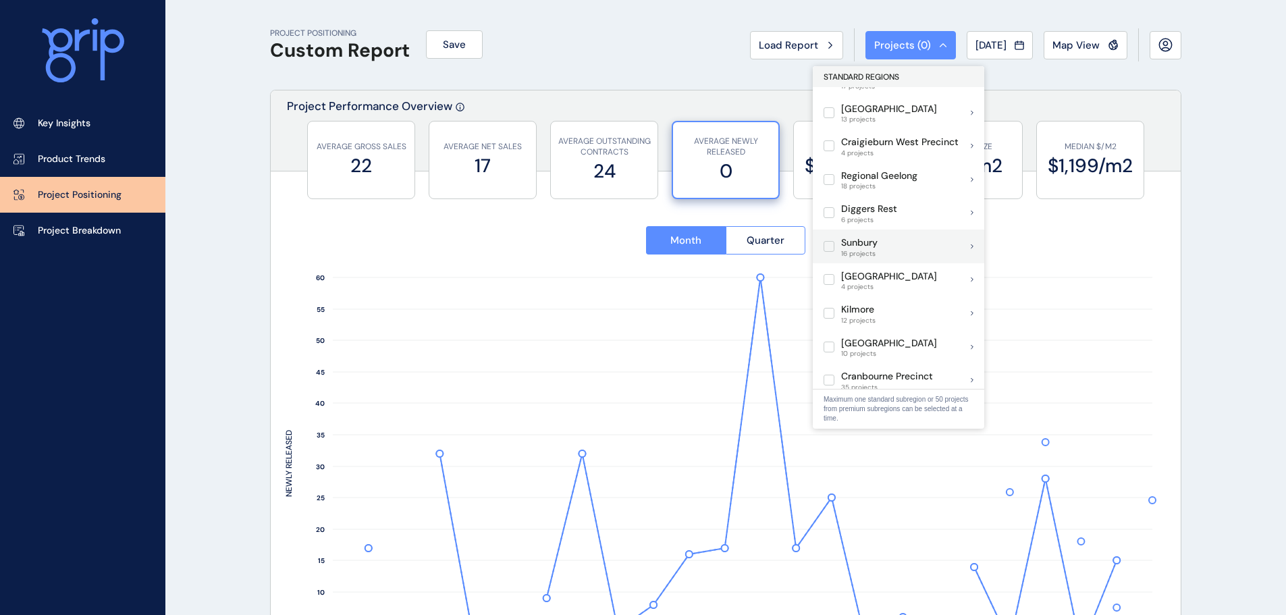
scroll to position [472, 0]
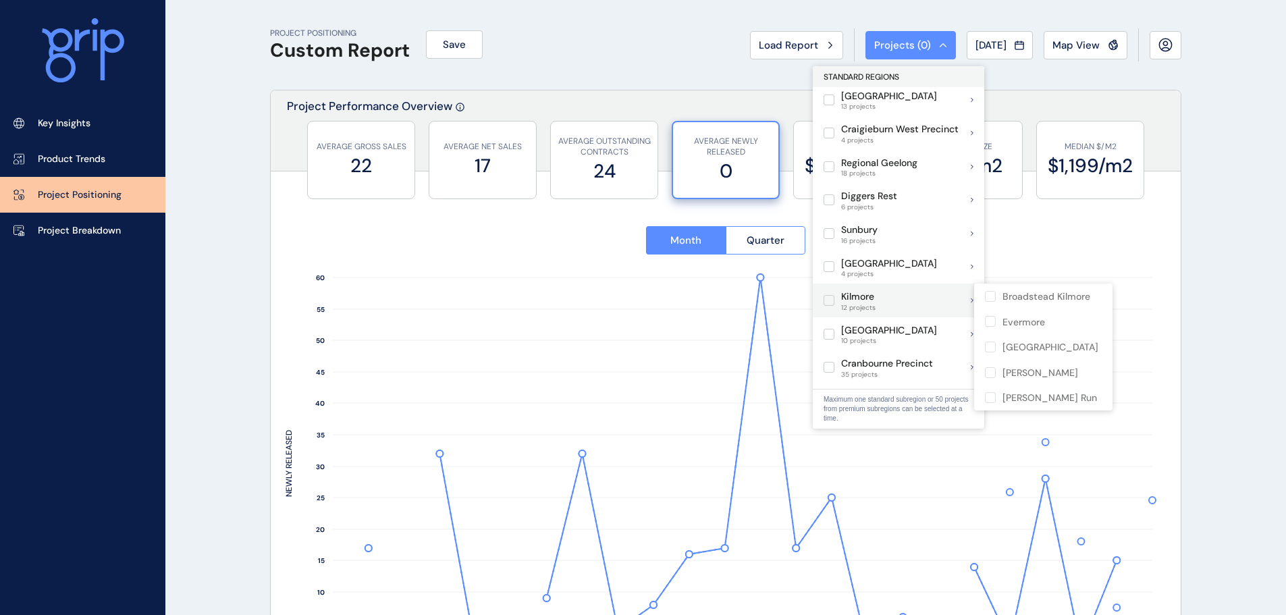
click at [832, 300] on label at bounding box center [828, 300] width 11 height 11
type input "**********"
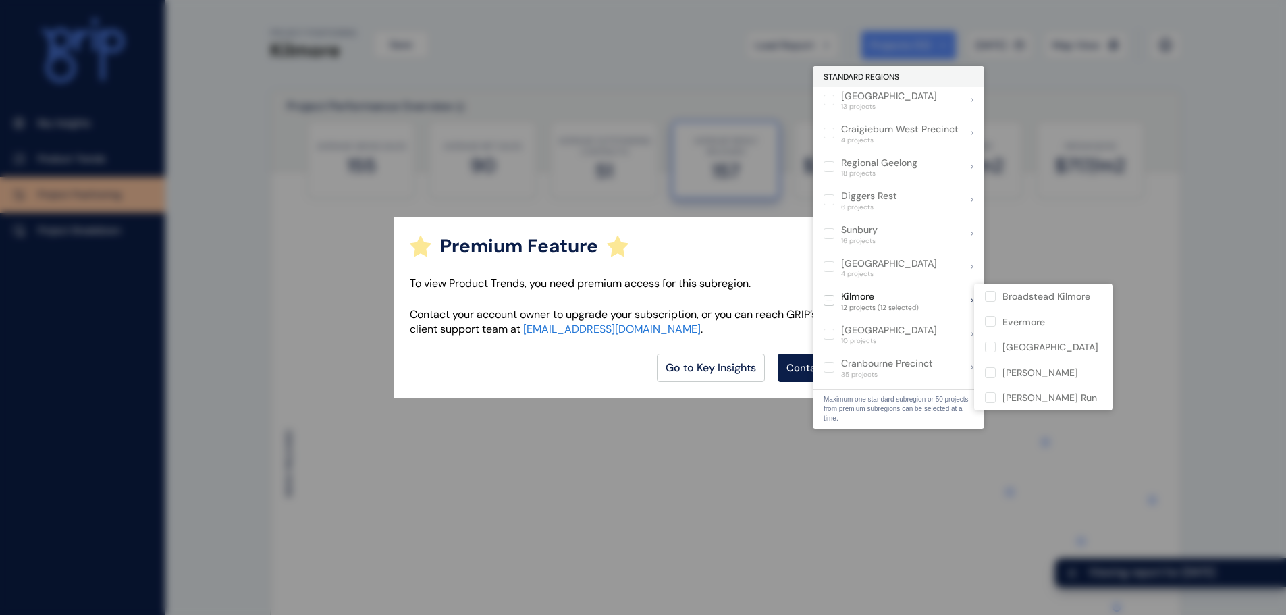
click at [741, 272] on div "Premium Feature To view Product Trends, you need premium access for this subreg…" at bounding box center [642, 307] width 499 height 181
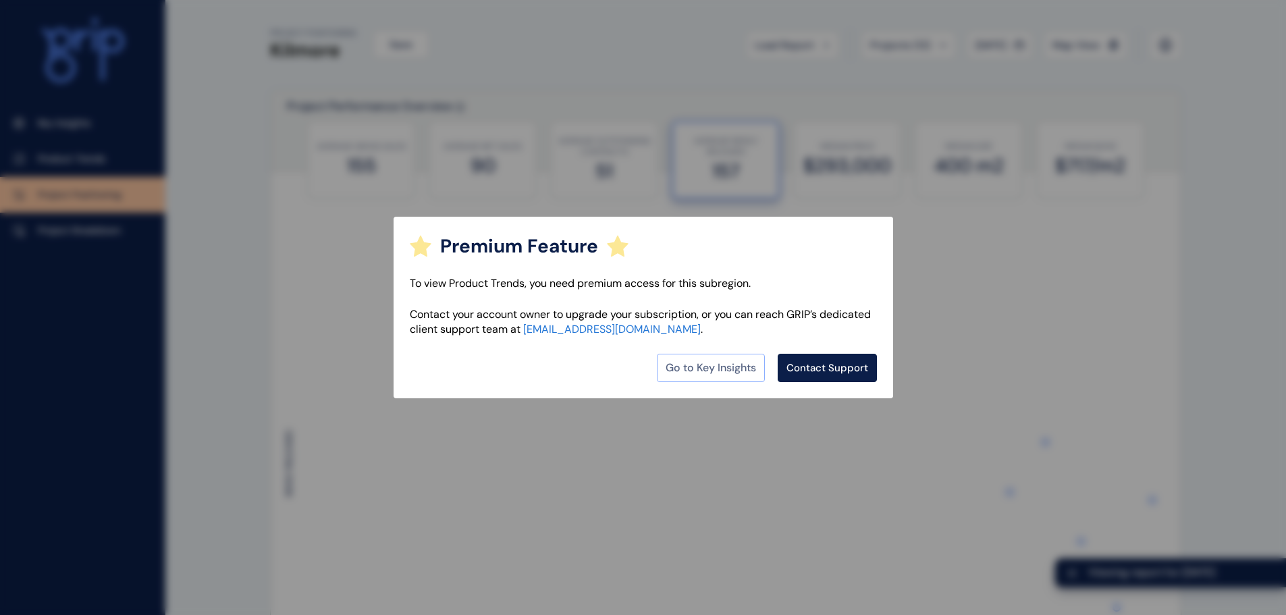
click at [708, 361] on link "Go to Key Insights" at bounding box center [711, 368] width 108 height 28
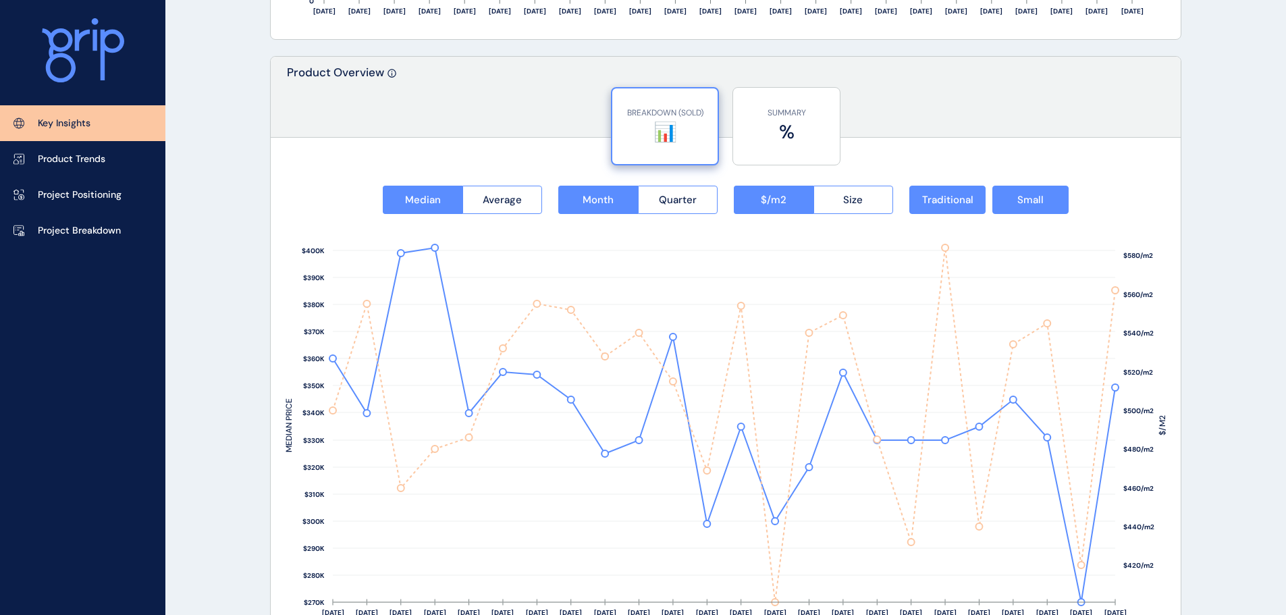
scroll to position [1755, 0]
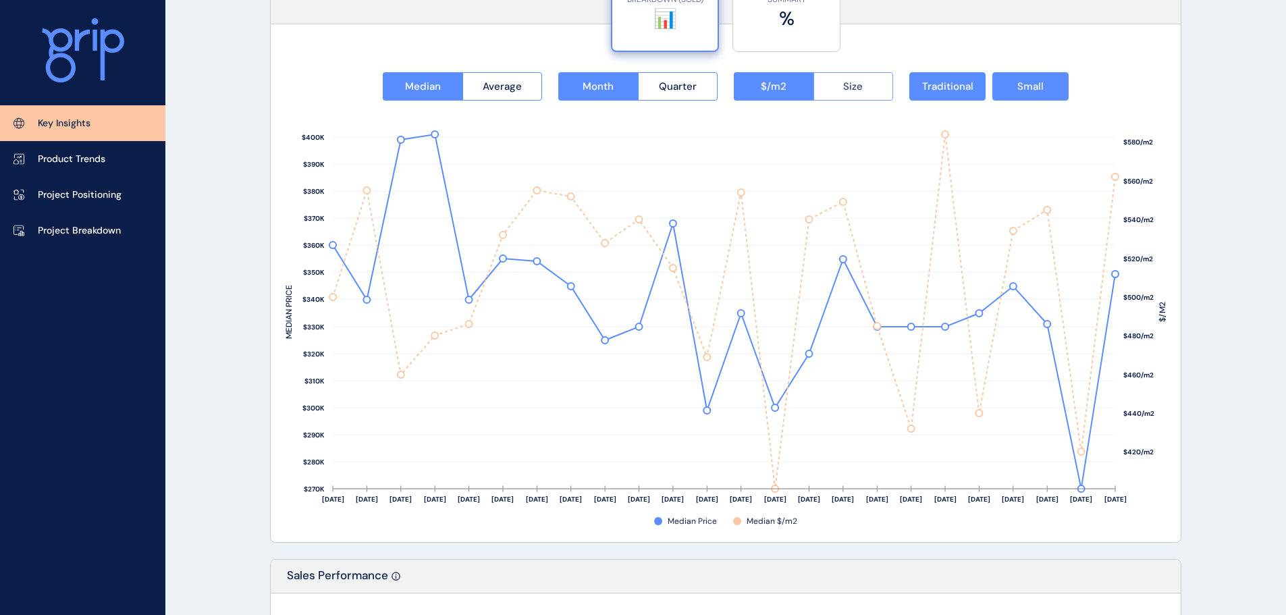
click at [846, 90] on span "Size" at bounding box center [853, 86] width 20 height 13
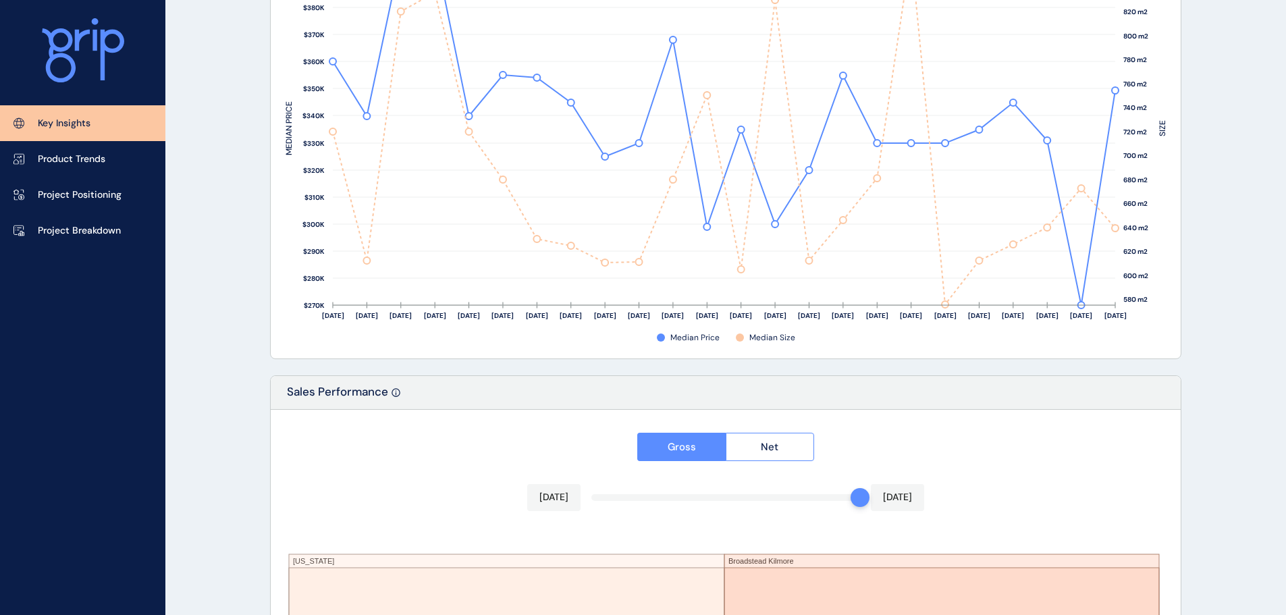
scroll to position [1686, 0]
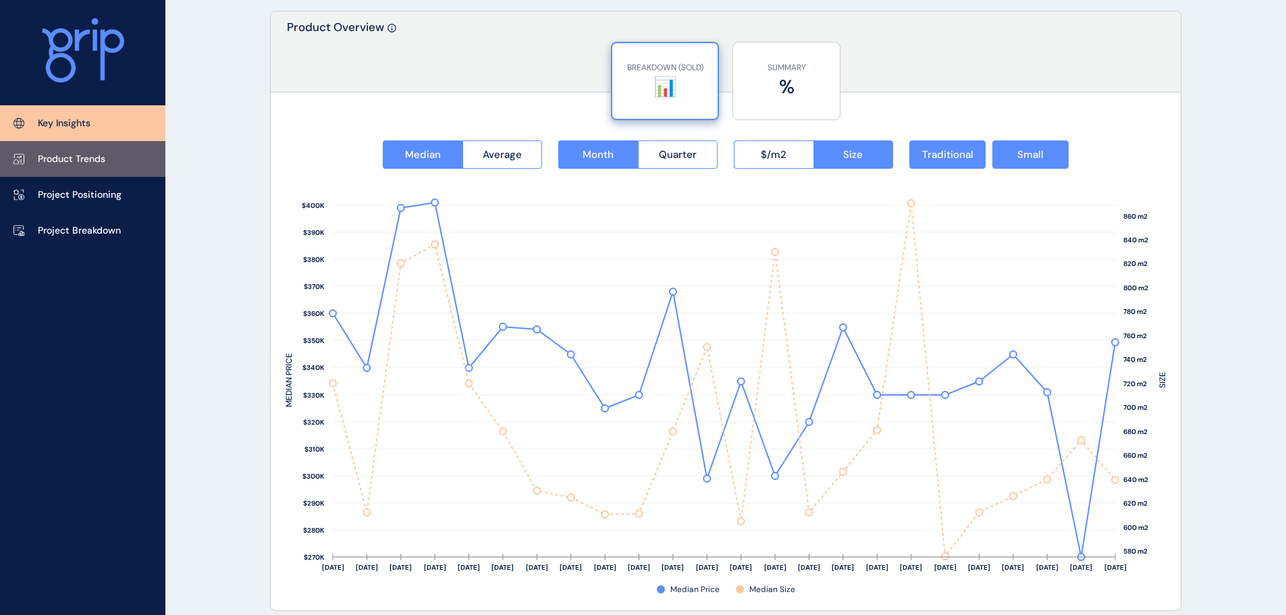
click at [106, 161] on link "Product Trends" at bounding box center [82, 159] width 165 height 36
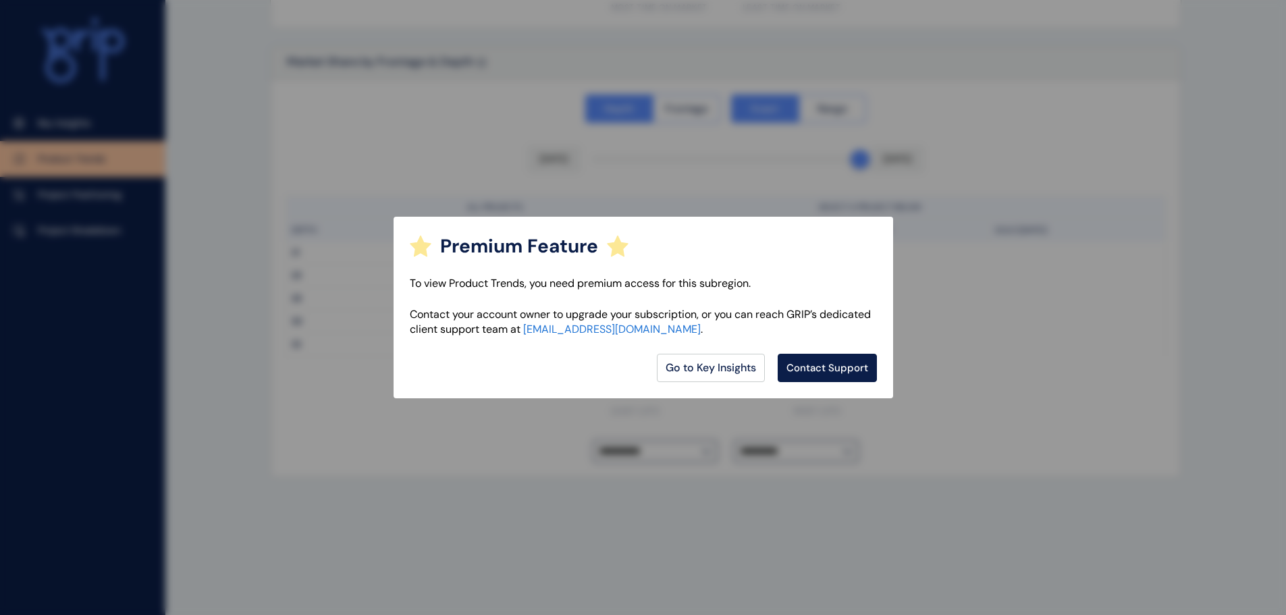
scroll to position [964, 0]
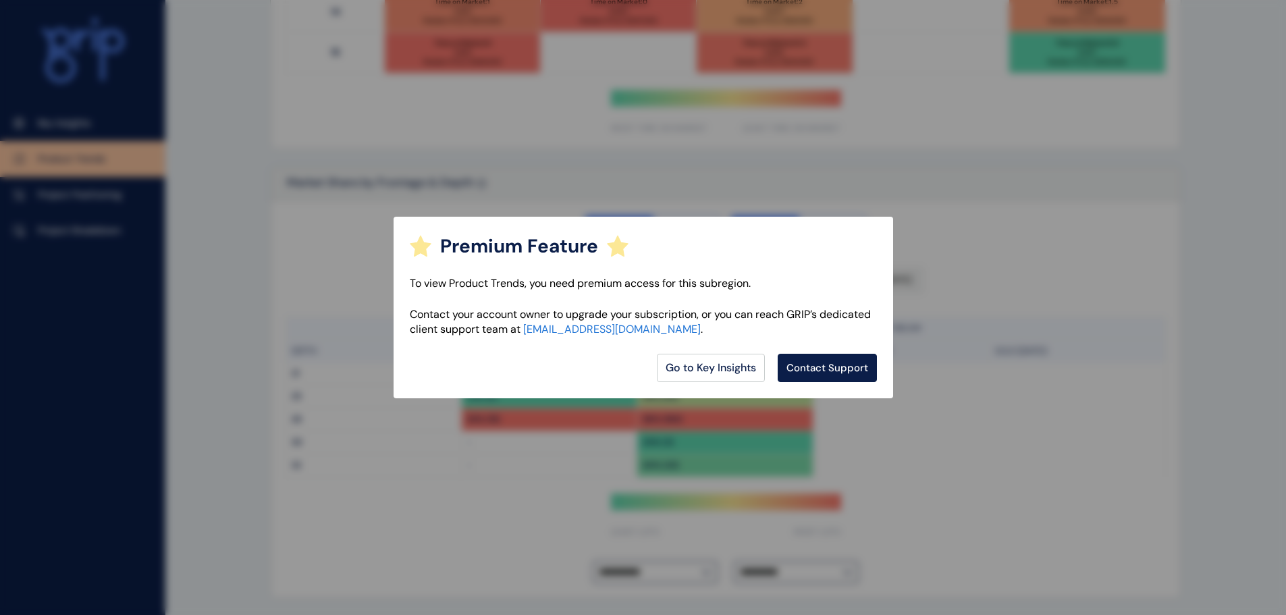
click at [827, 233] on div "Premium Feature" at bounding box center [643, 246] width 467 height 26
click at [827, 209] on div "Premium Feature To view Product Trends, you need premium access for this subreg…" at bounding box center [643, 307] width 1286 height 615
click at [1045, 258] on div "Premium Feature To view Product Trends, you need premium access for this subreg…" at bounding box center [643, 307] width 1286 height 615
click at [725, 362] on link "Go to Key Insights" at bounding box center [711, 368] width 108 height 28
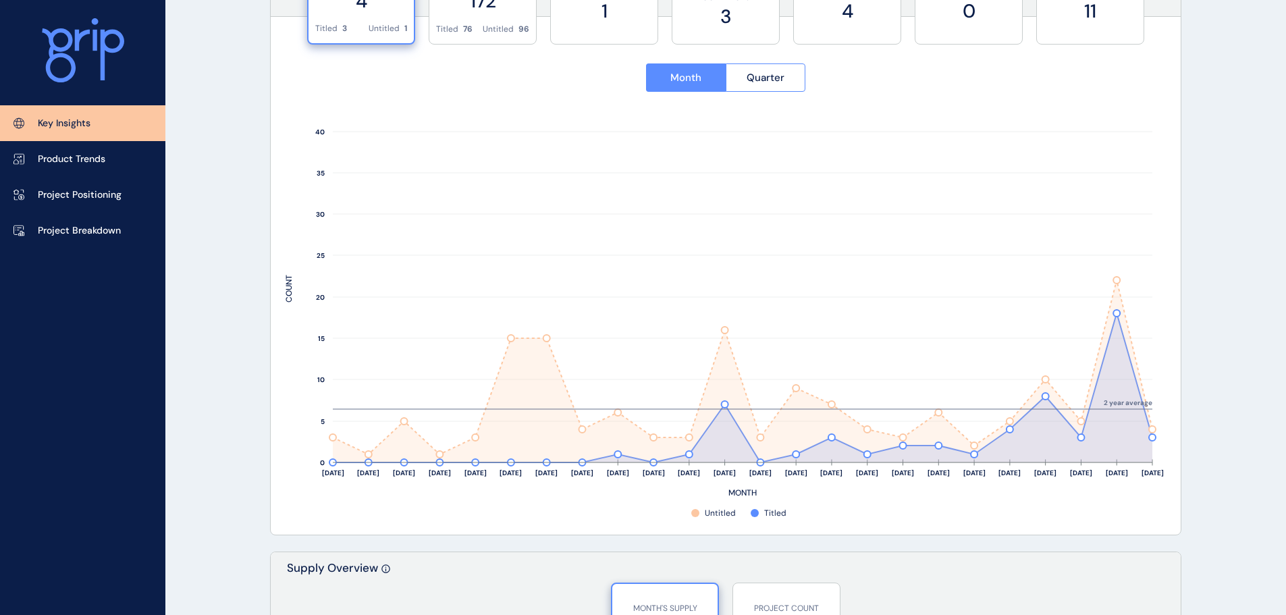
scroll to position [222, 0]
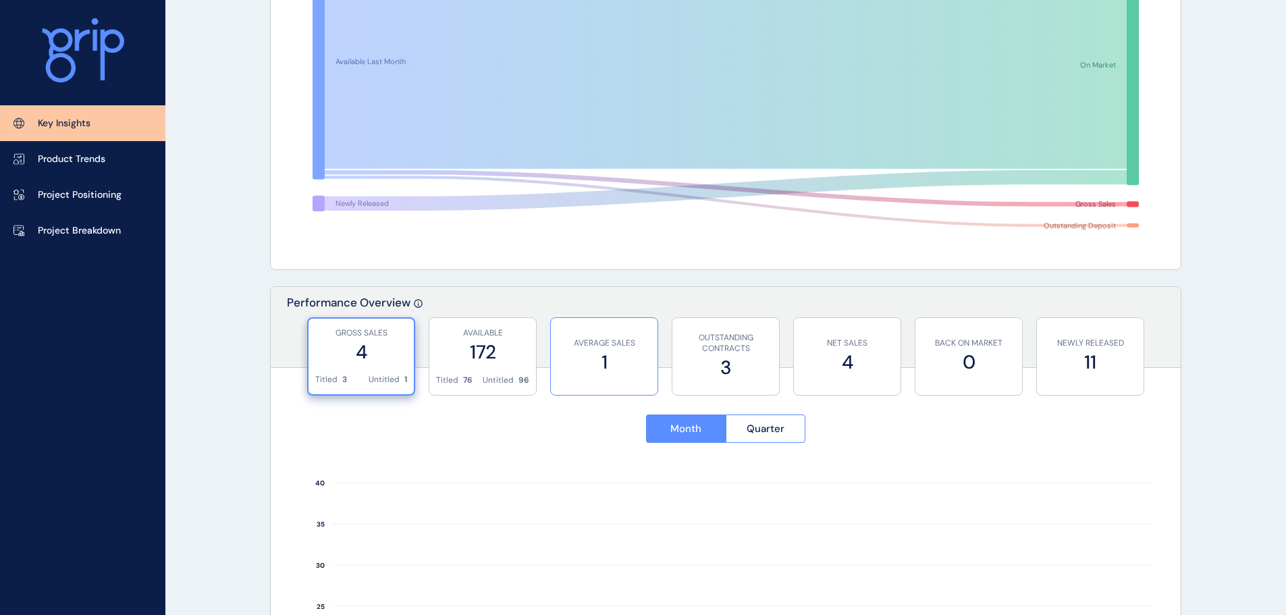
click at [609, 362] on label "1" at bounding box center [603, 362] width 93 height 26
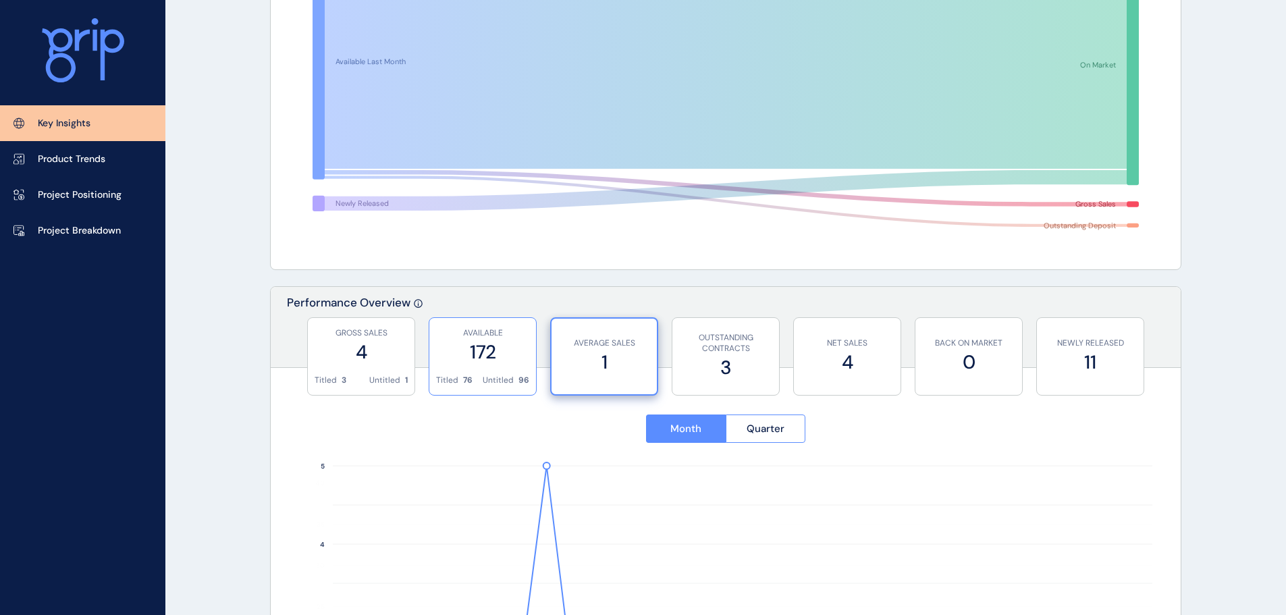
click at [449, 354] on label "172" at bounding box center [482, 352] width 93 height 26
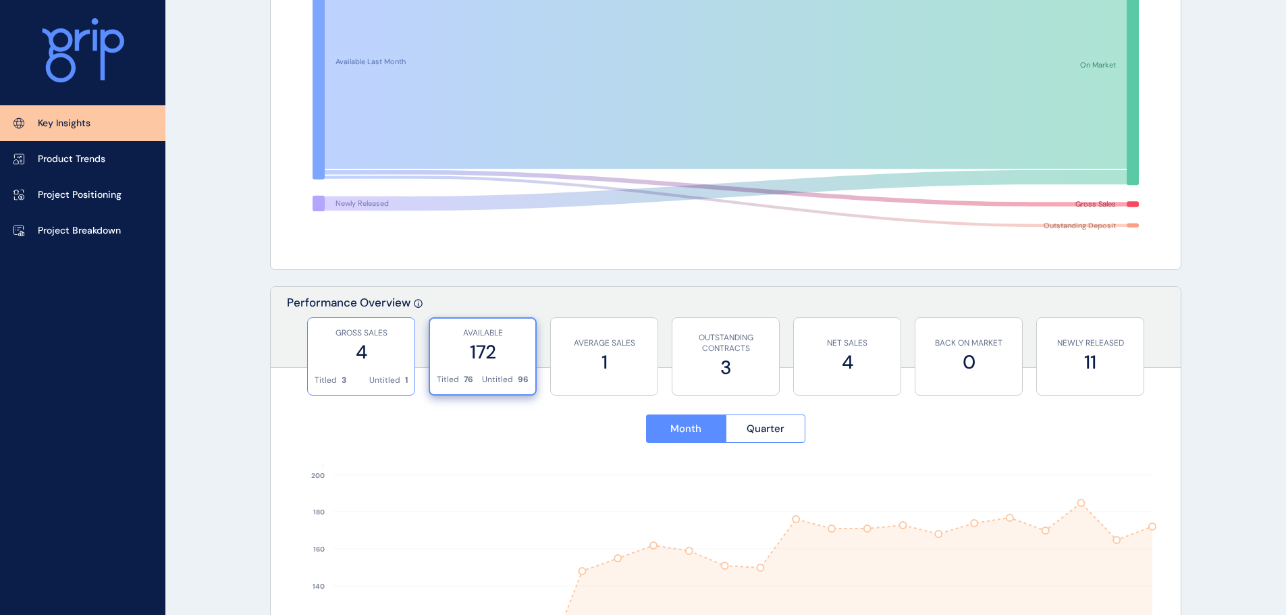
click at [342, 352] on label "4" at bounding box center [360, 352] width 93 height 26
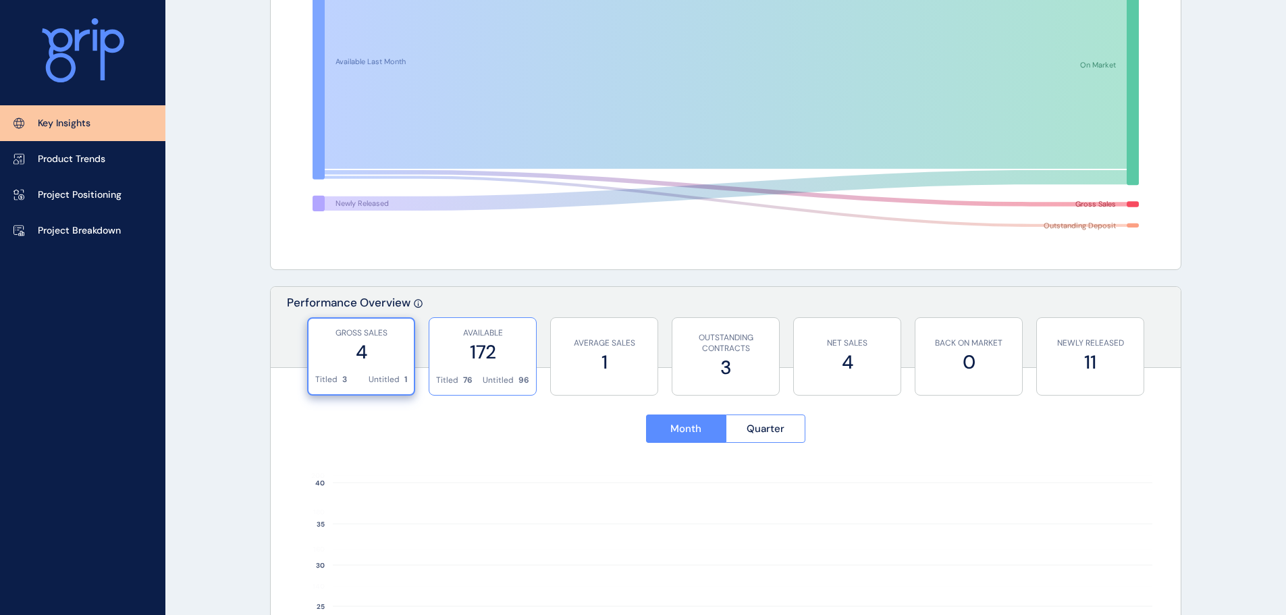
click at [445, 352] on label "172" at bounding box center [482, 352] width 93 height 26
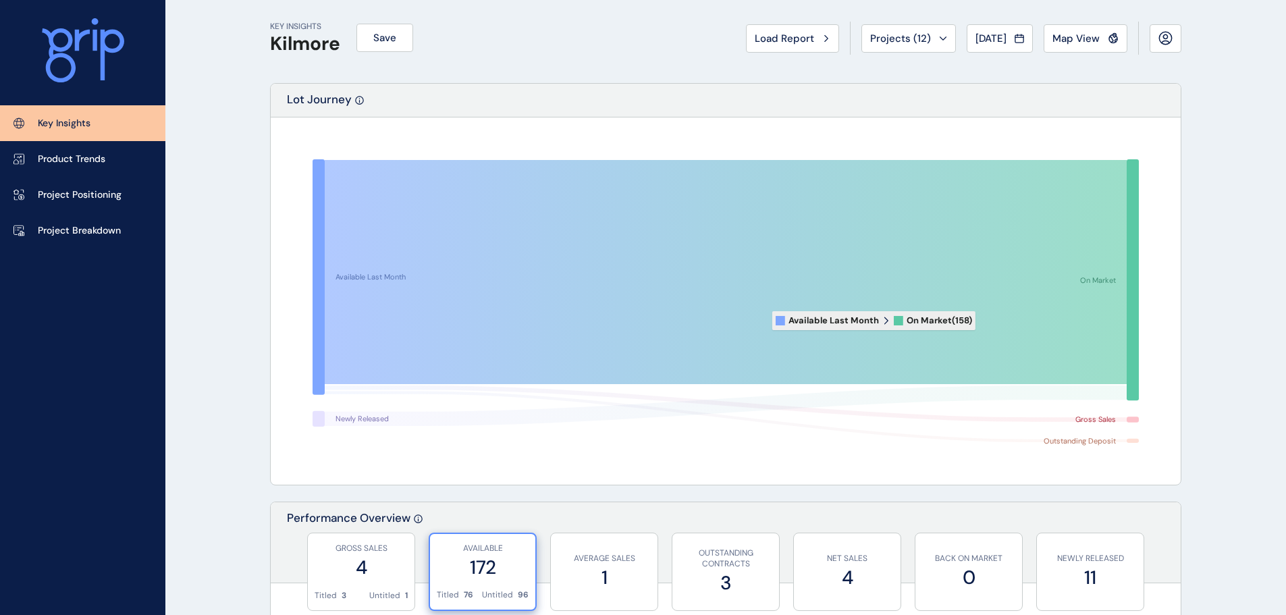
scroll to position [0, 0]
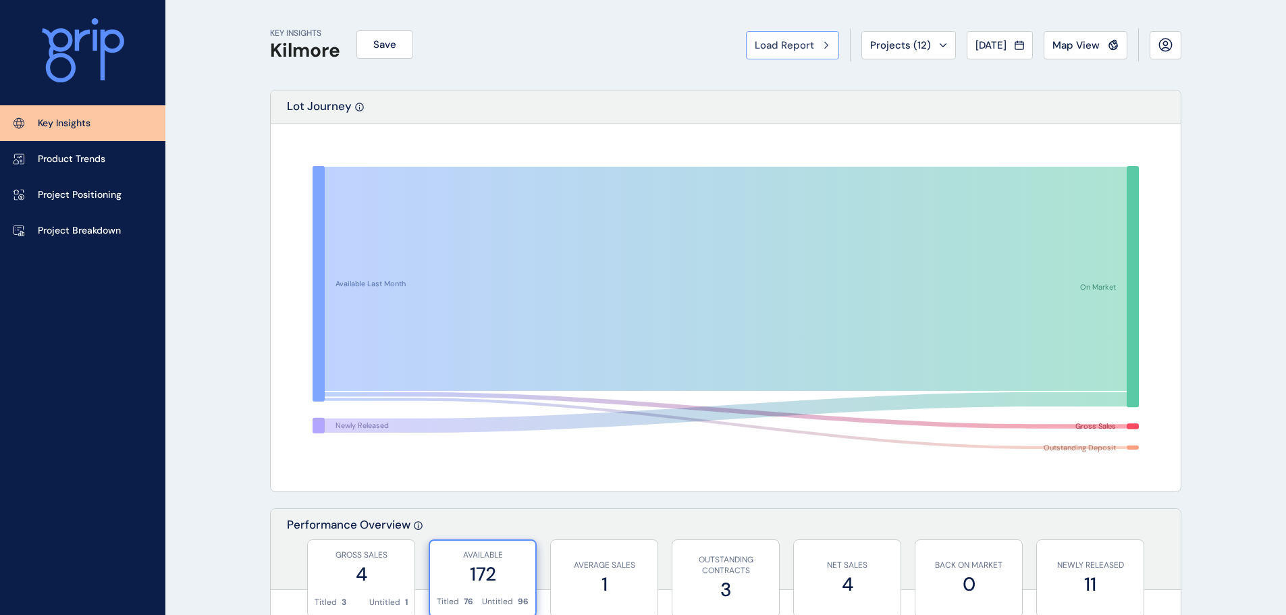
click at [763, 45] on span "Load Report" at bounding box center [783, 44] width 59 height 13
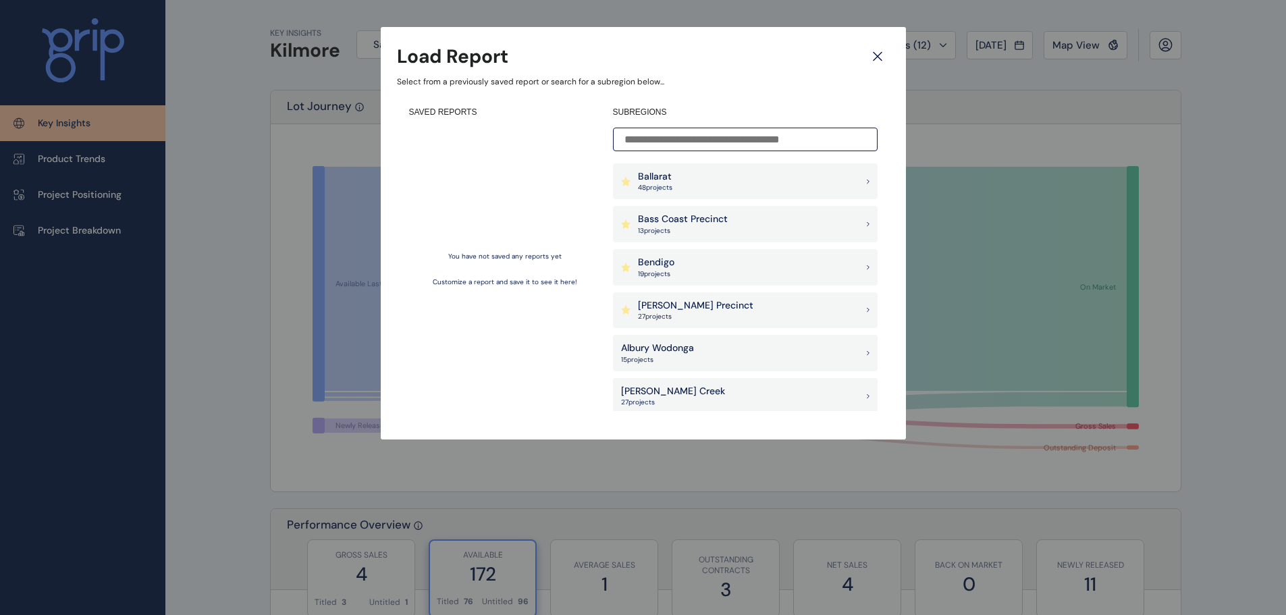
click at [435, 207] on div "You have not saved any reports yet Customize a report and save it to see it her…" at bounding box center [505, 269] width 192 height 283
click at [892, 55] on div "Load Report Select from a previously saved report or search for a subregion bel…" at bounding box center [643, 233] width 525 height 412
click at [877, 57] on icon at bounding box center [877, 57] width 24 height 24
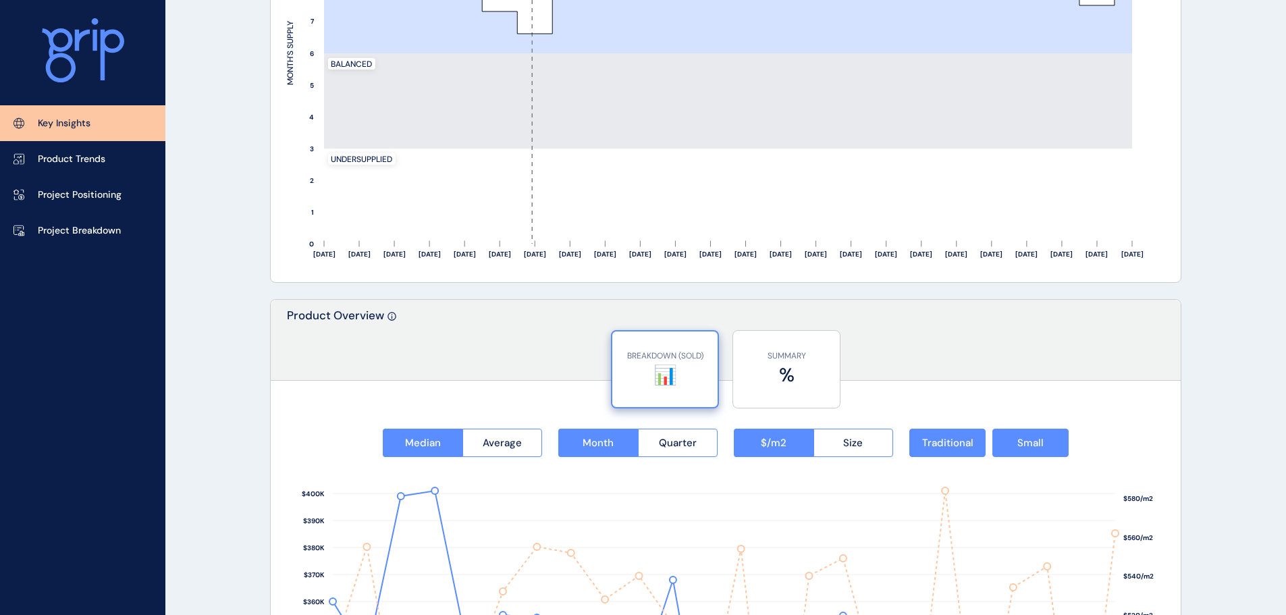
scroll to position [1687, 0]
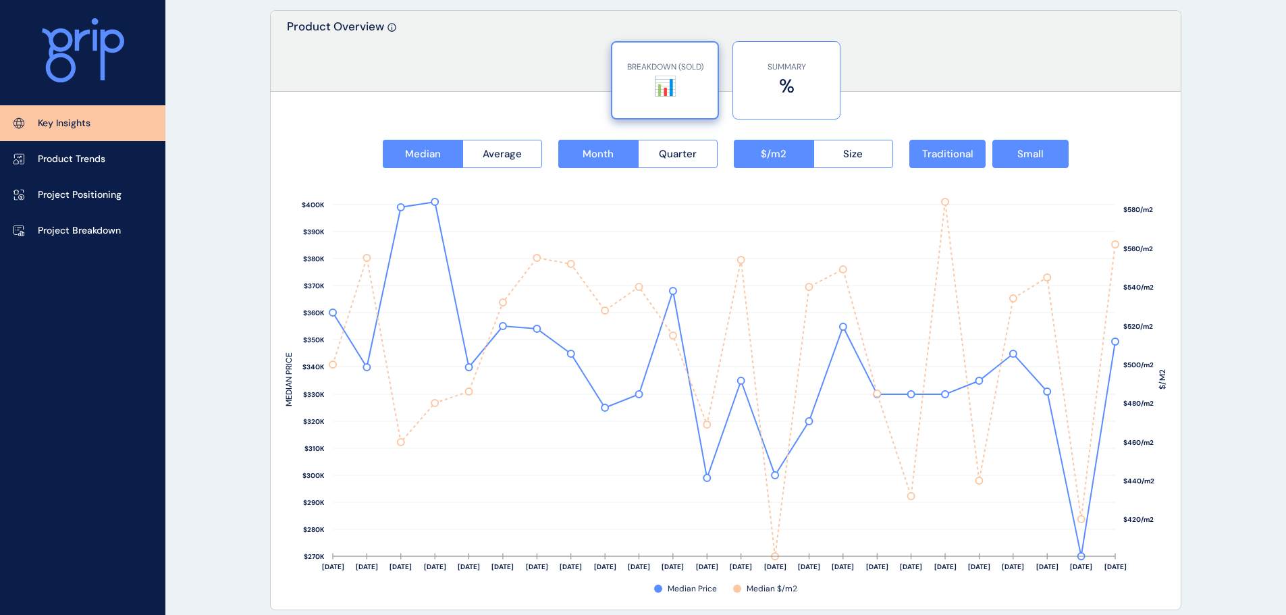
click at [804, 90] on label "%" at bounding box center [786, 86] width 93 height 26
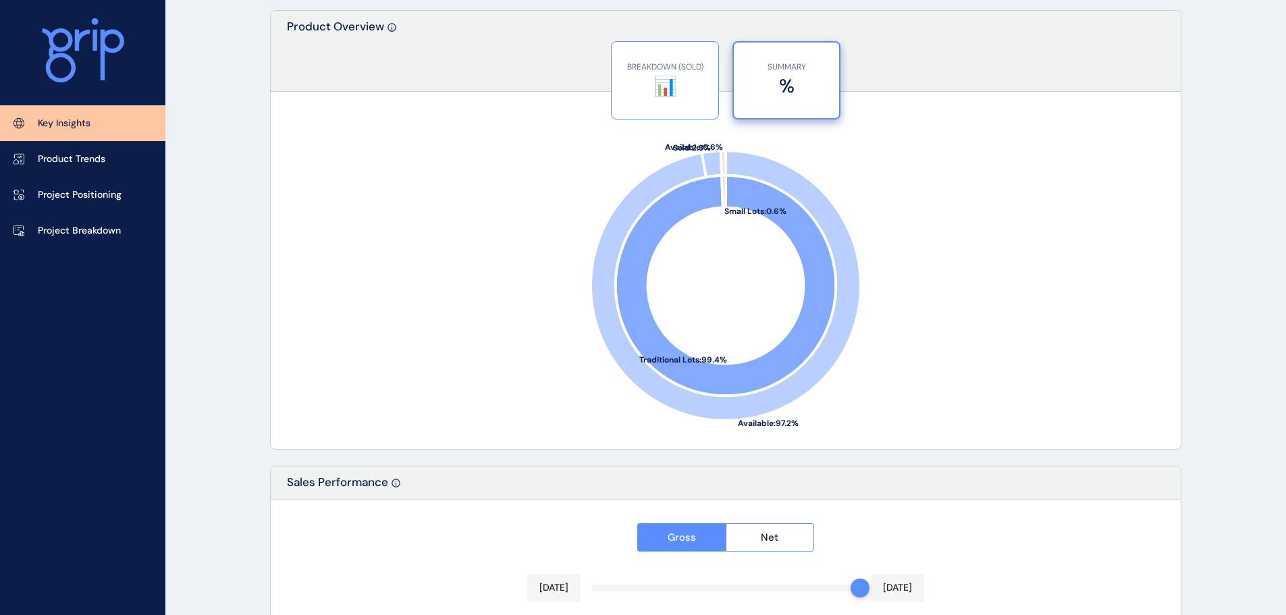
click at [684, 80] on label "📊" at bounding box center [664, 86] width 93 height 26
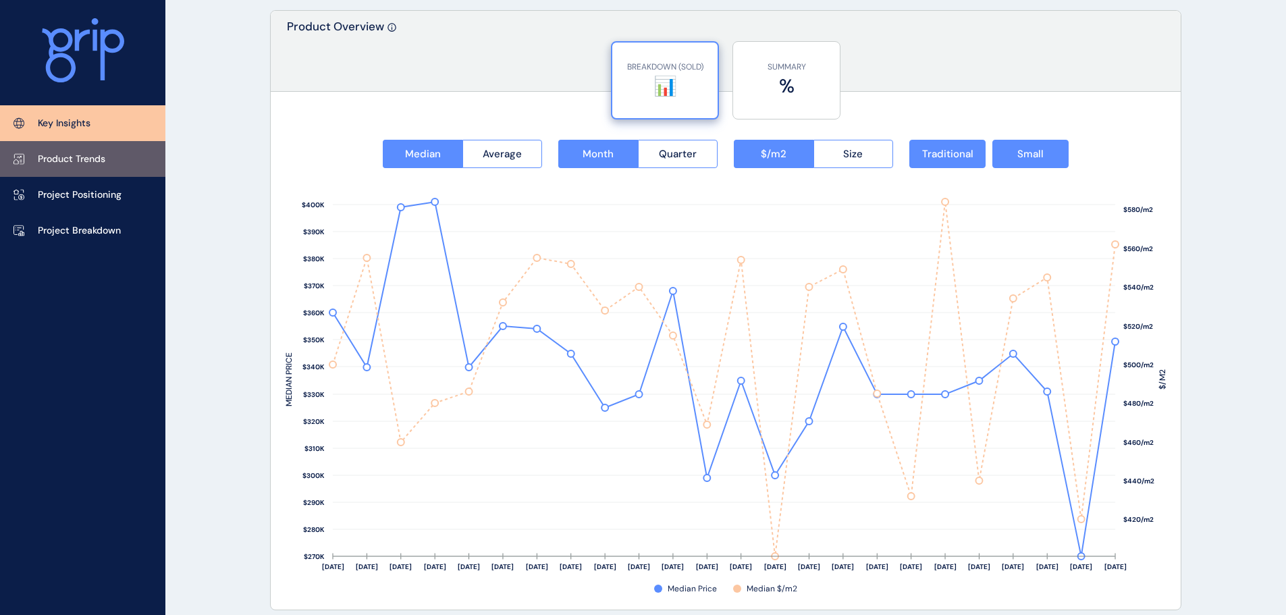
click at [86, 173] on link "Product Trends" at bounding box center [82, 159] width 165 height 36
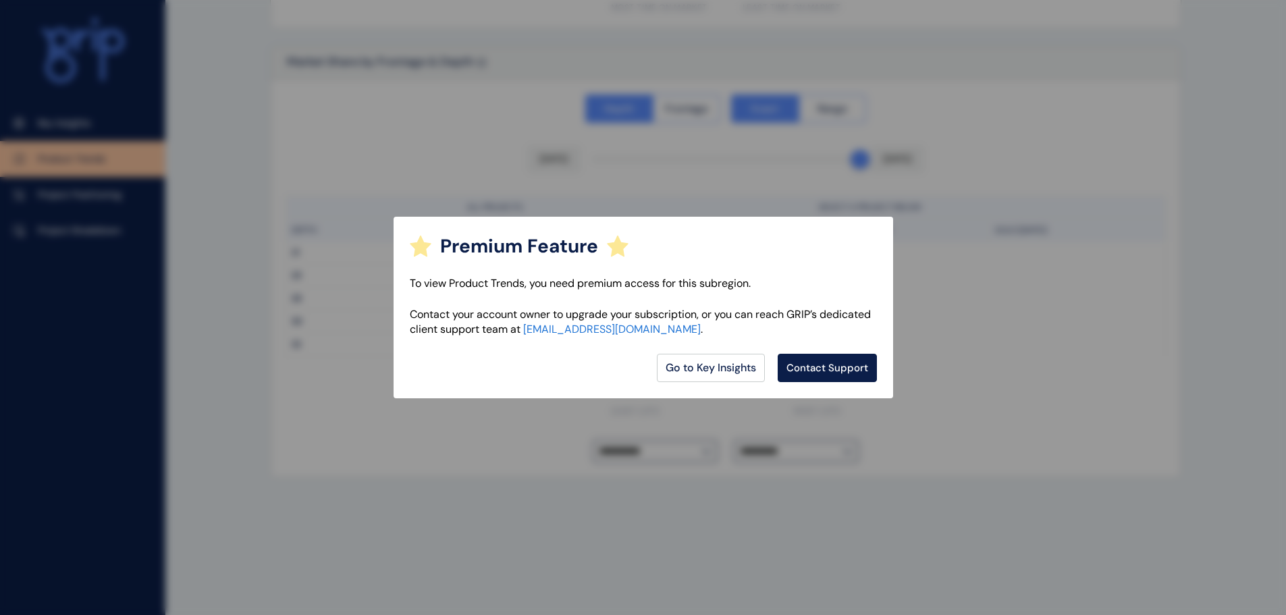
scroll to position [964, 0]
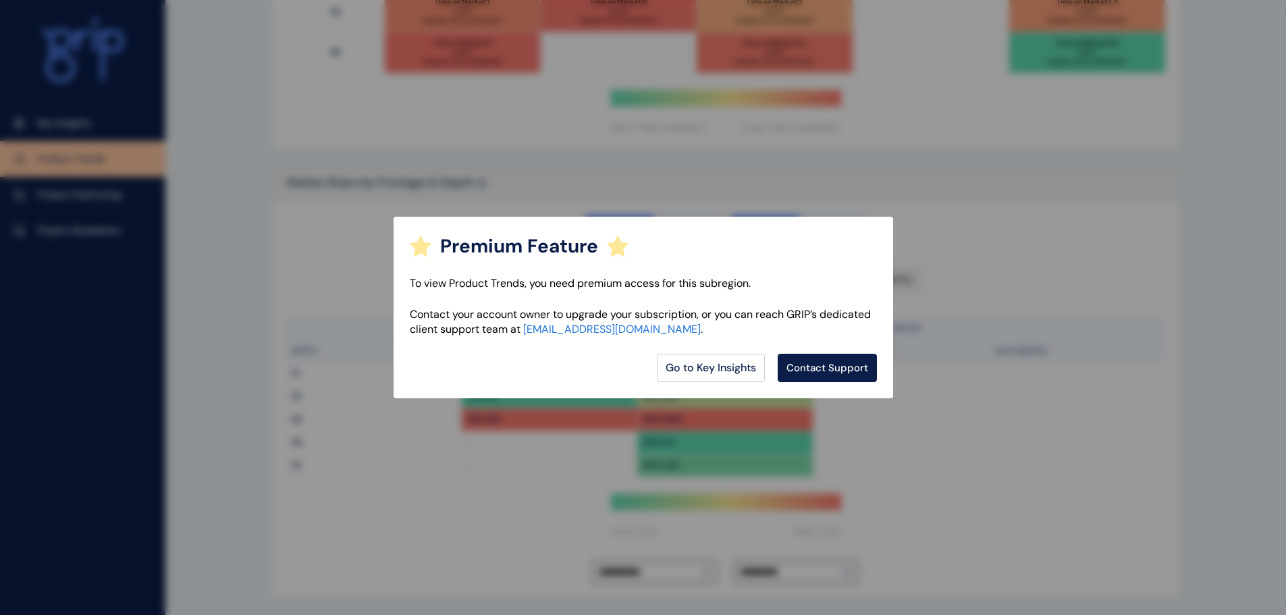
click at [112, 219] on div "Premium Feature To view Product Trends, you need premium access for this subreg…" at bounding box center [643, 307] width 1286 height 615
